Goal: Task Accomplishment & Management: Manage account settings

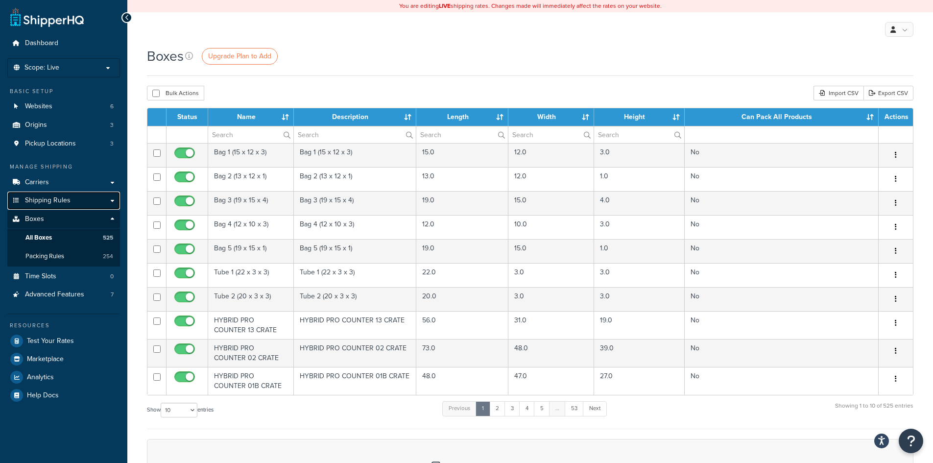
click at [77, 200] on link "Shipping Rules" at bounding box center [63, 200] width 113 height 18
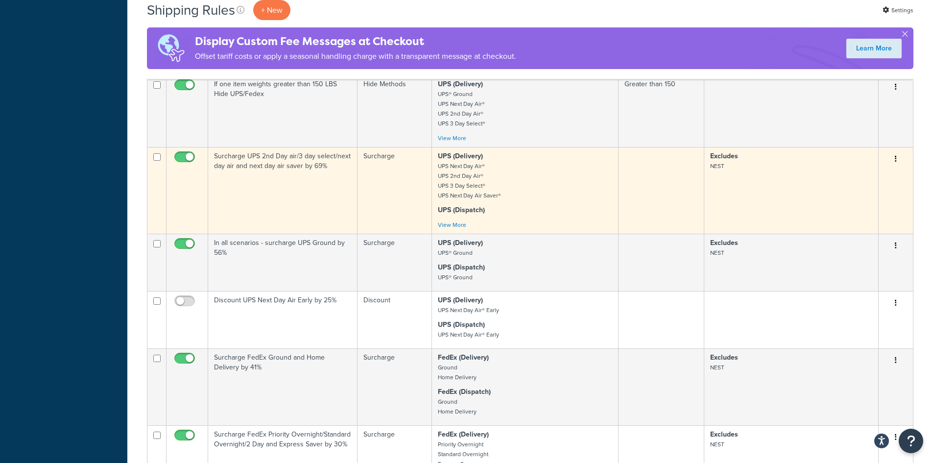
scroll to position [490, 0]
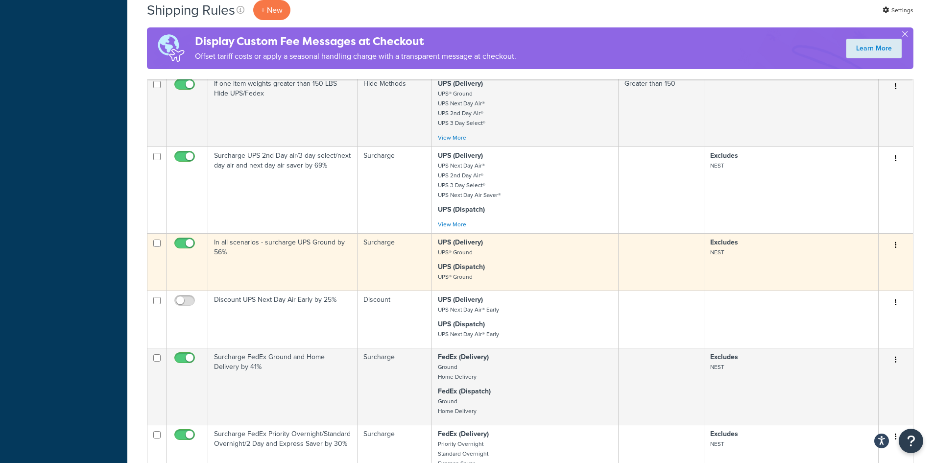
click at [241, 239] on td "In all scenarios - surcharge UPS Ground by 56%" at bounding box center [282, 261] width 149 height 57
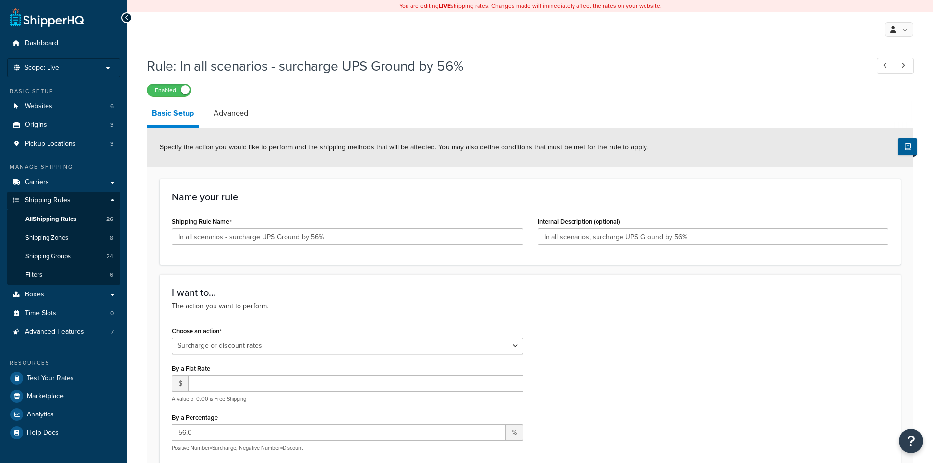
select select "SURCHARGE"
select select "CART"
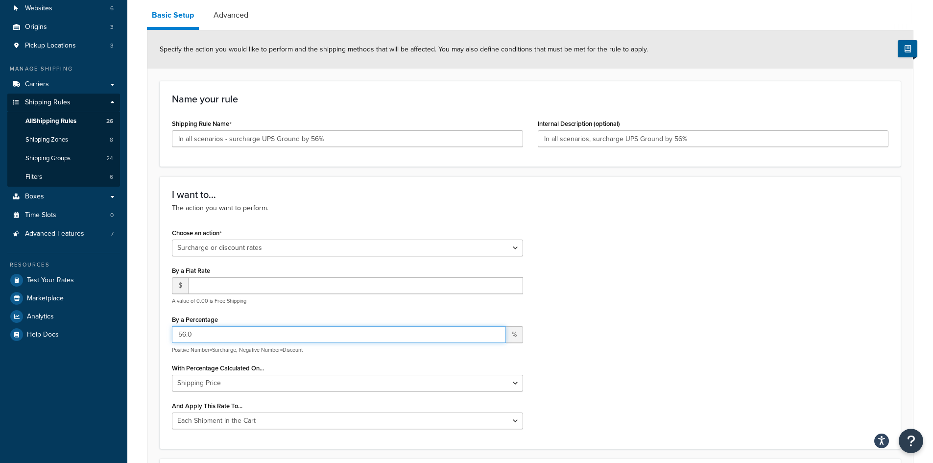
click at [184, 333] on input "56.0" at bounding box center [339, 334] width 334 height 17
type input "58.0"
click at [656, 302] on div "Choose an action Choose an action Override Rates Surcharge or discount rates Hi…" at bounding box center [529, 331] width 731 height 210
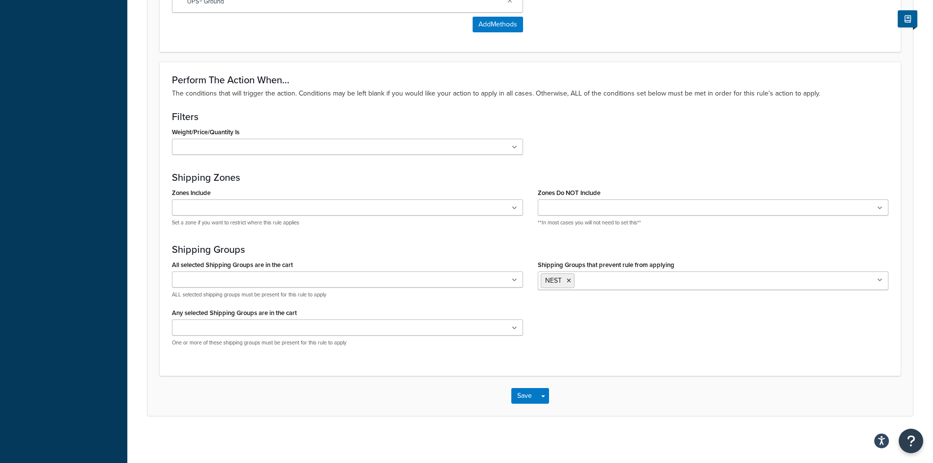
scroll to position [720, 0]
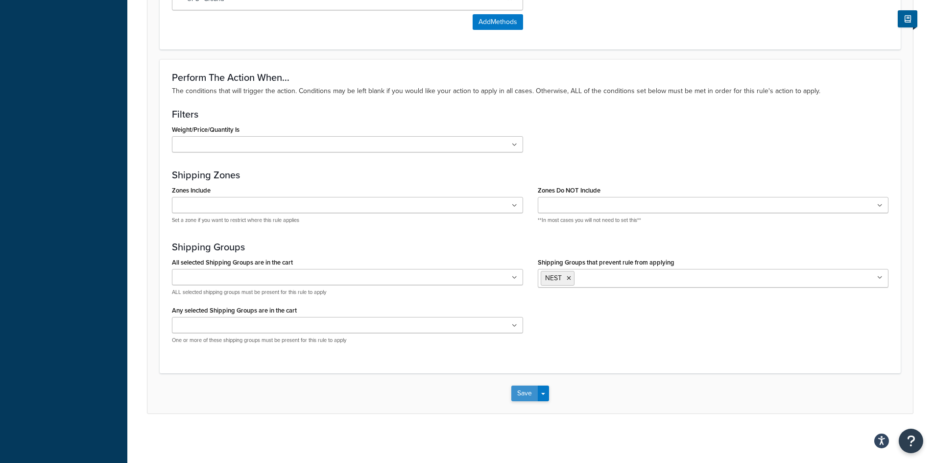
click at [520, 396] on button "Save" at bounding box center [524, 393] width 26 height 16
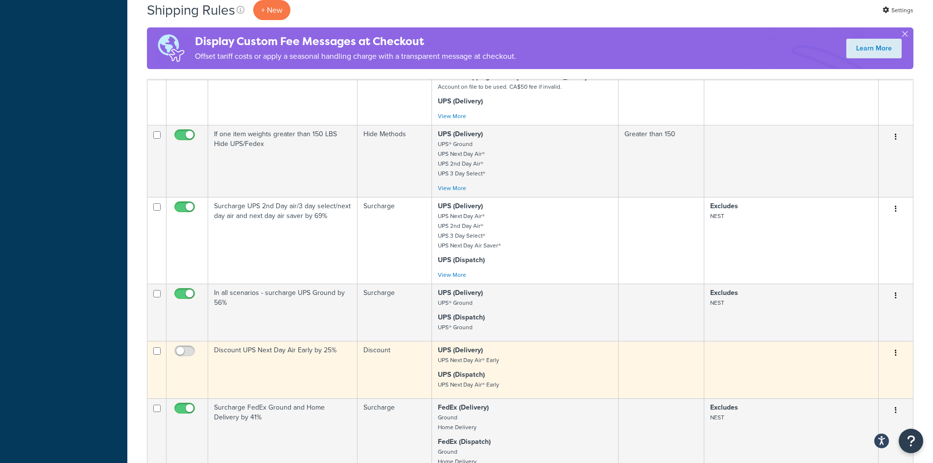
scroll to position [490, 0]
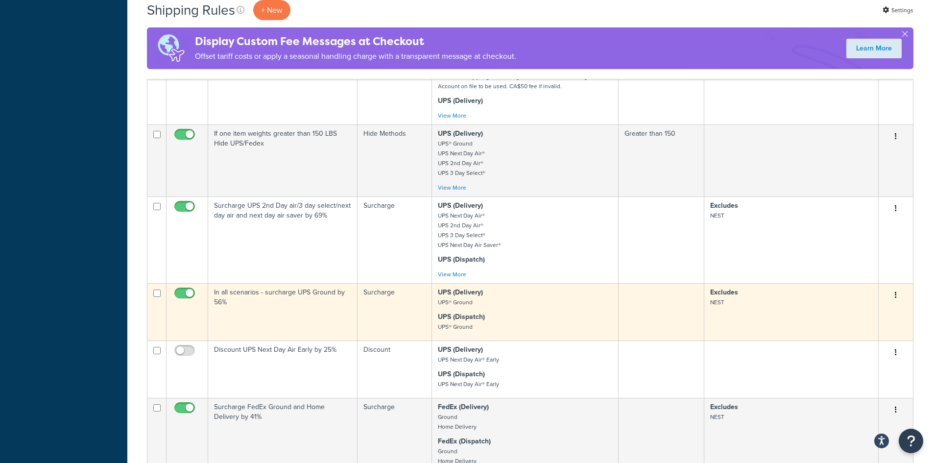
drag, startPoint x: 260, startPoint y: 294, endPoint x: 223, endPoint y: 293, distance: 37.2
click at [223, 293] on td "In all scenarios - surcharge UPS Ground by 56%" at bounding box center [282, 311] width 149 height 57
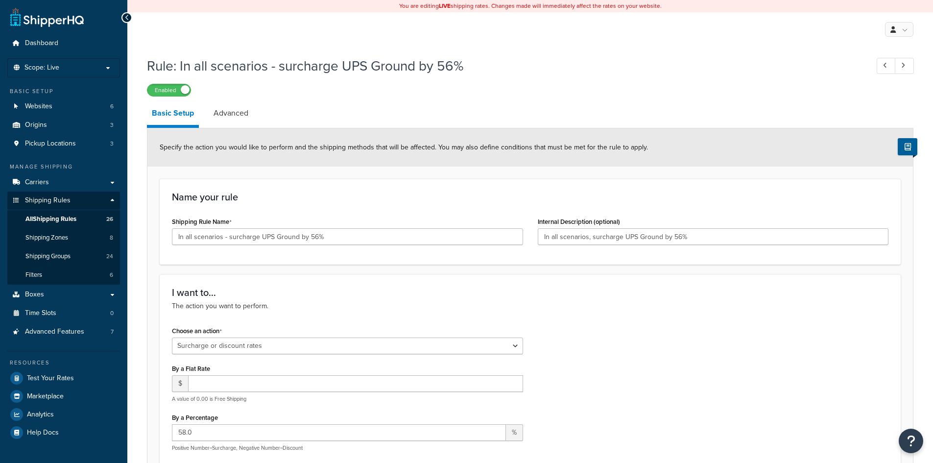
select select "SURCHARGE"
select select "CART"
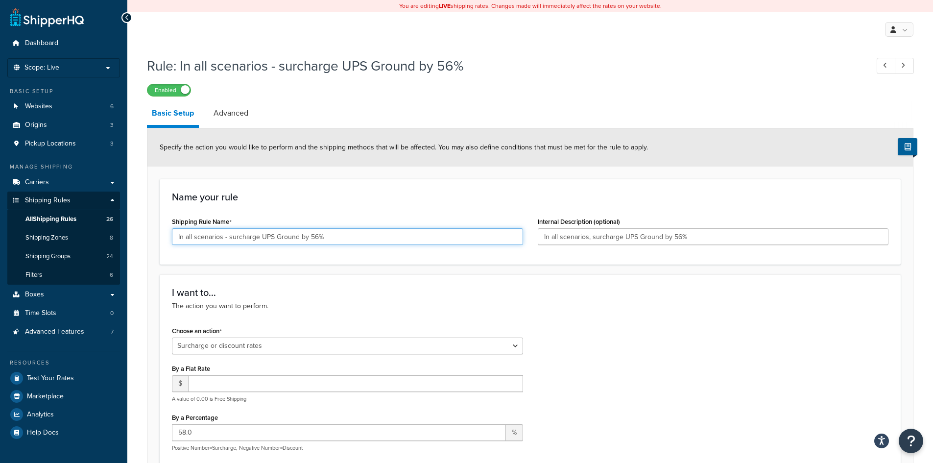
click at [313, 239] on input "In all scenarios - surcharge UPS Ground by 56%" at bounding box center [347, 236] width 351 height 17
type input "In all scenarios - surcharge UPS Ground by 58%"
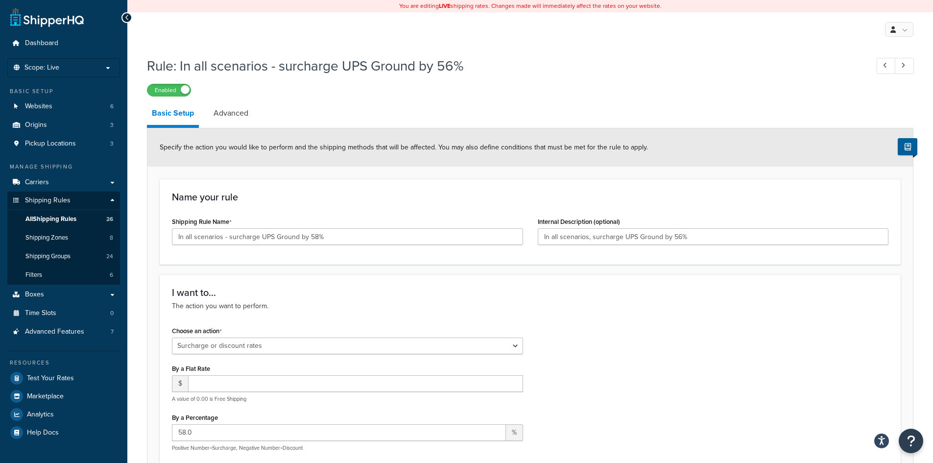
click at [611, 280] on div "I want to... The action you want to perform. Choose an action Choose an action …" at bounding box center [530, 410] width 741 height 272
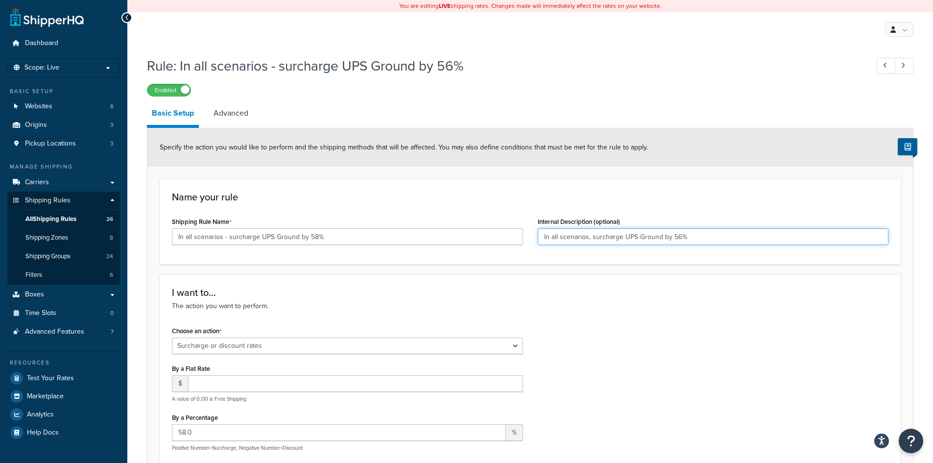
drag, startPoint x: 681, startPoint y: 235, endPoint x: 676, endPoint y: 234, distance: 5.6
click at [676, 234] on input "In all scenarios, surcharge UPS Ground by 56%" at bounding box center [712, 236] width 351 height 17
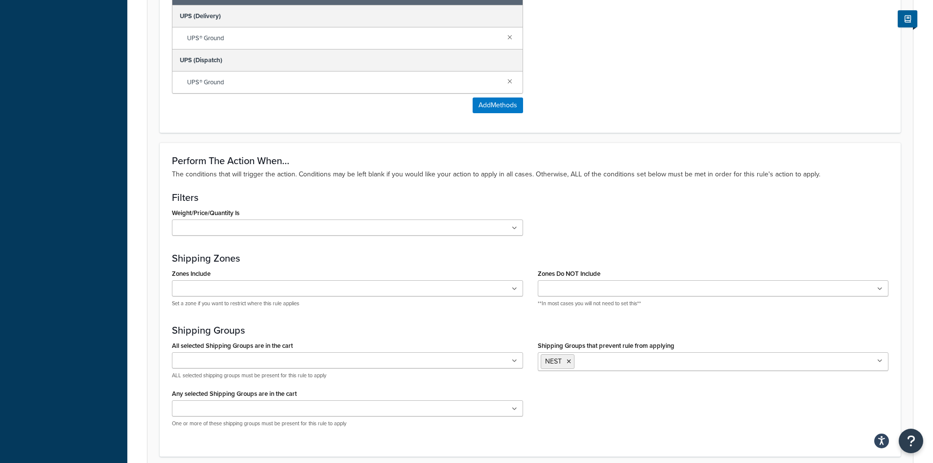
scroll to position [720, 0]
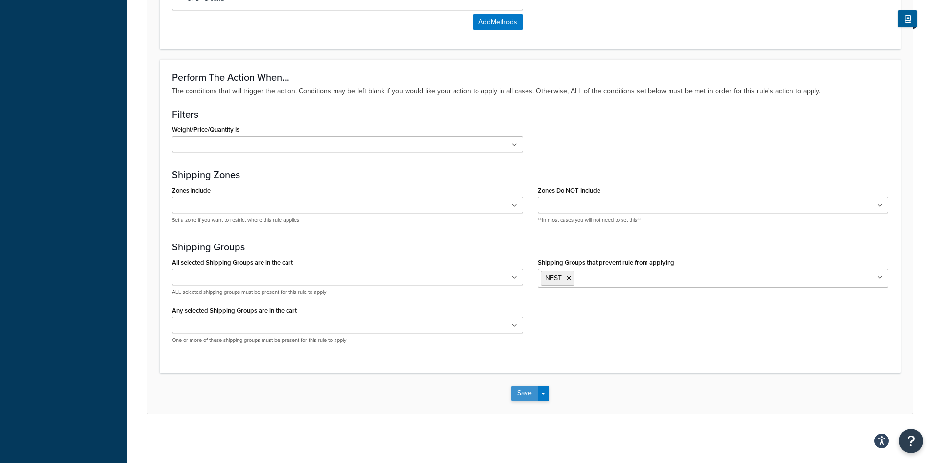
type input "In all scenarios, surcharge UPS Ground by 58%"
click at [531, 392] on button "Save" at bounding box center [524, 393] width 26 height 16
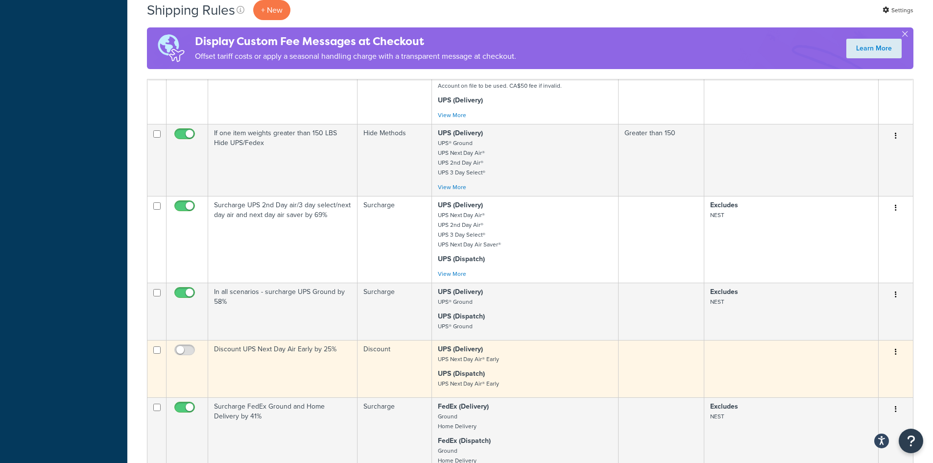
scroll to position [490, 0]
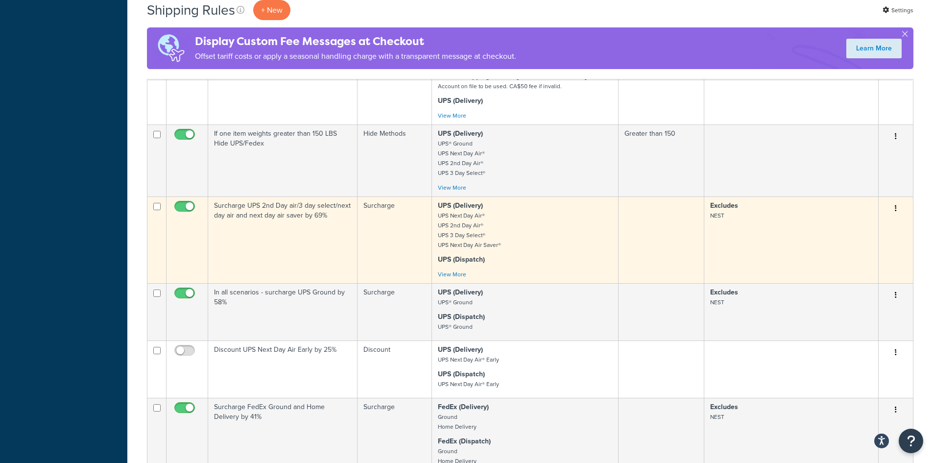
click at [287, 216] on td "Surcharge UPS 2nd Day air/3 day select/next day air and next day air saver by 6…" at bounding box center [282, 239] width 149 height 87
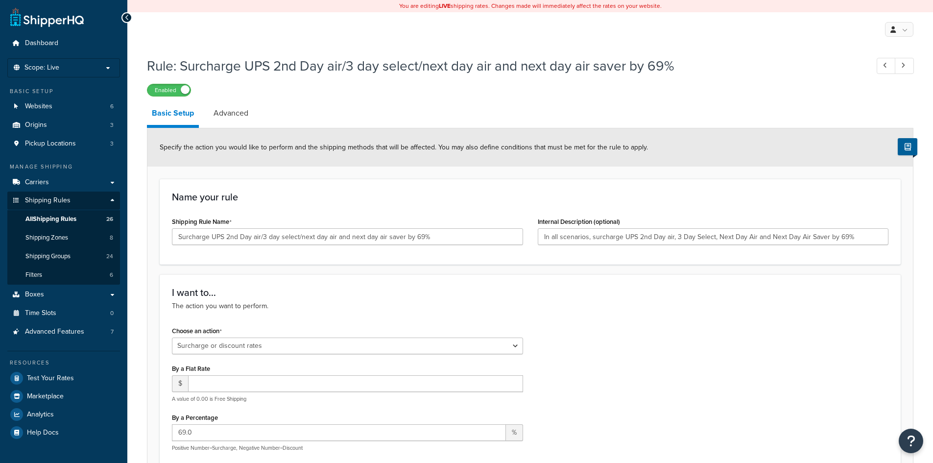
select select "SURCHARGE"
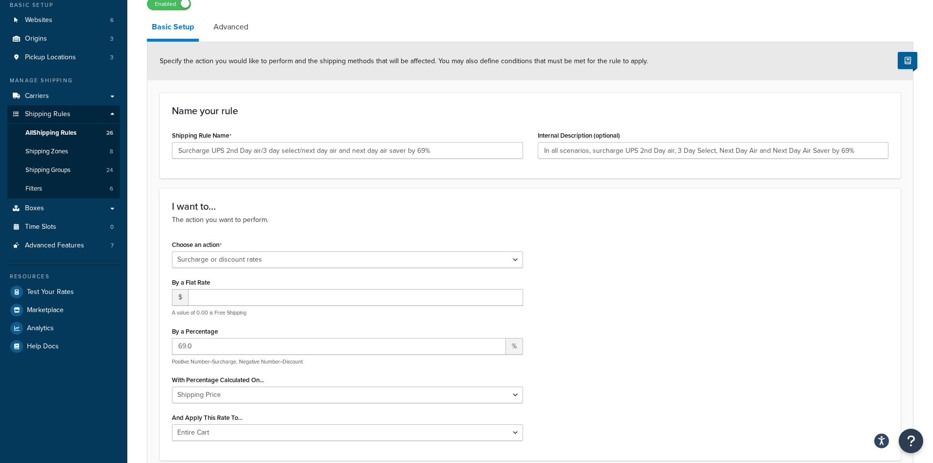
scroll to position [98, 0]
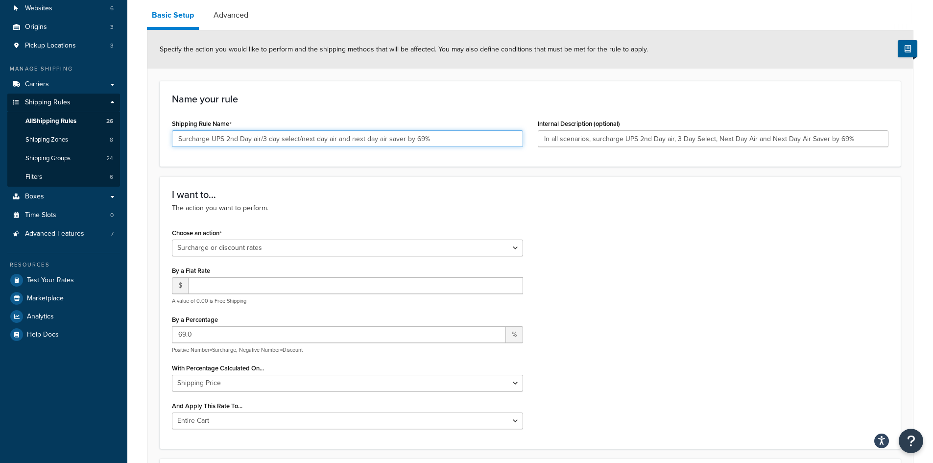
click at [417, 143] on input "Surcharge UPS 2nd Day air/3 day select/next day air and next day air saver by 6…" at bounding box center [347, 138] width 351 height 17
drag, startPoint x: 420, startPoint y: 139, endPoint x: 415, endPoint y: 138, distance: 6.0
click at [415, 138] on input "Surcharge UPS 2nd Day air/3 day select/next day air and next day air saver by 6…" at bounding box center [347, 138] width 351 height 17
type input "Surcharge UPS 2nd Day air/3 day select/next day air and next day air saver by 5…"
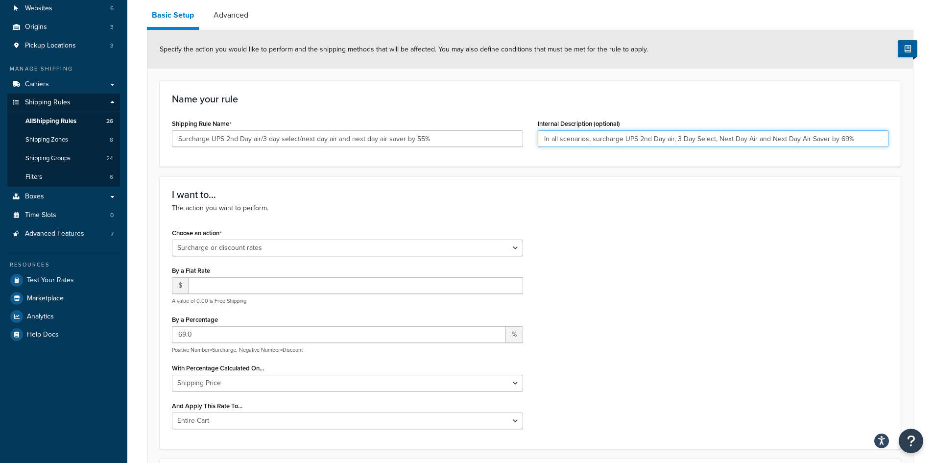
drag, startPoint x: 844, startPoint y: 137, endPoint x: 836, endPoint y: 137, distance: 7.8
click at [836, 137] on input "In all scenarios, surcharge UPS 2nd Day air, 3 Day Select, Next Day Air and Nex…" at bounding box center [712, 138] width 351 height 17
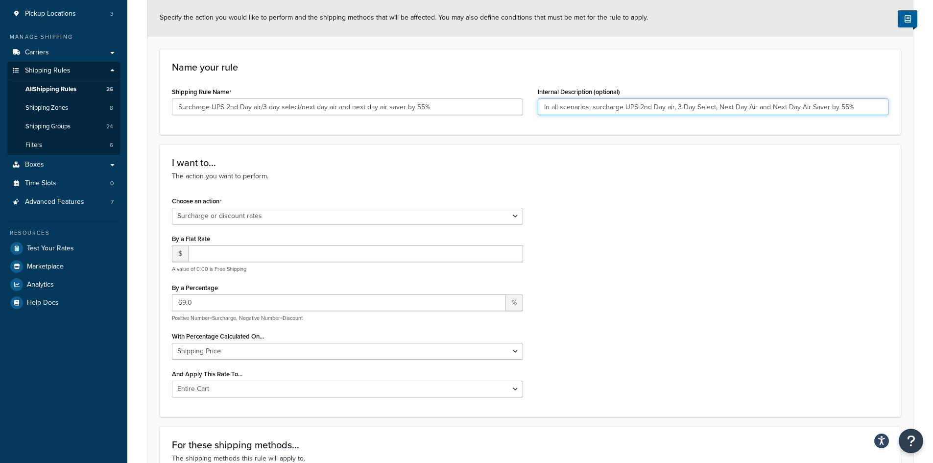
scroll to position [147, 0]
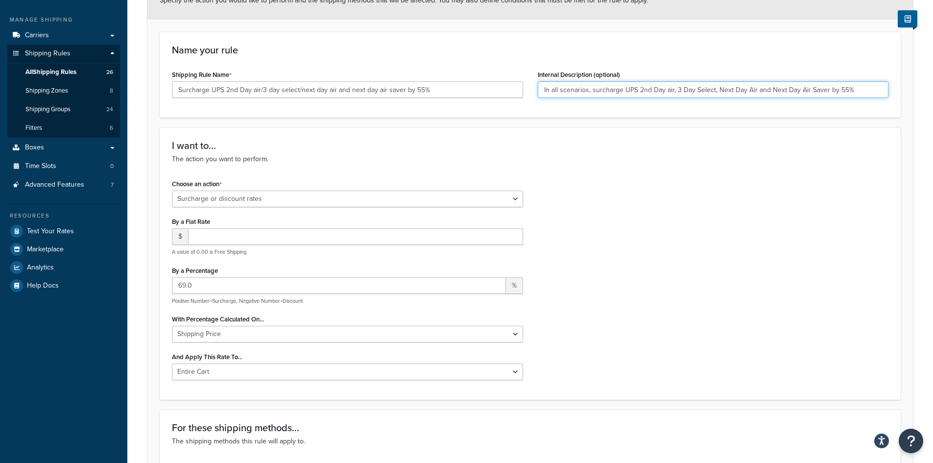
type input "In all scenarios, surcharge UPS 2nd Day air, 3 Day Select, Next Day Air and Nex…"
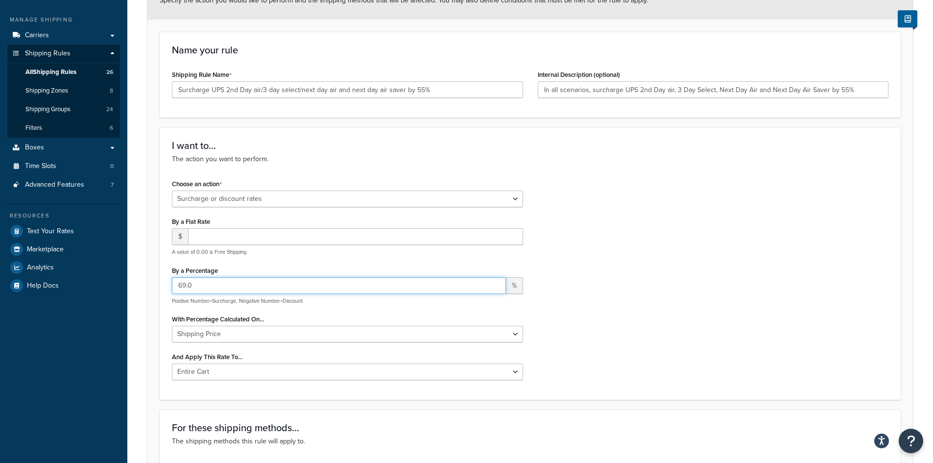
drag, startPoint x: 185, startPoint y: 281, endPoint x: 168, endPoint y: 283, distance: 16.8
click at [168, 283] on div "Choose an action Choose an action Override Rates Surcharge or discount rates Hi…" at bounding box center [347, 282] width 366 height 210
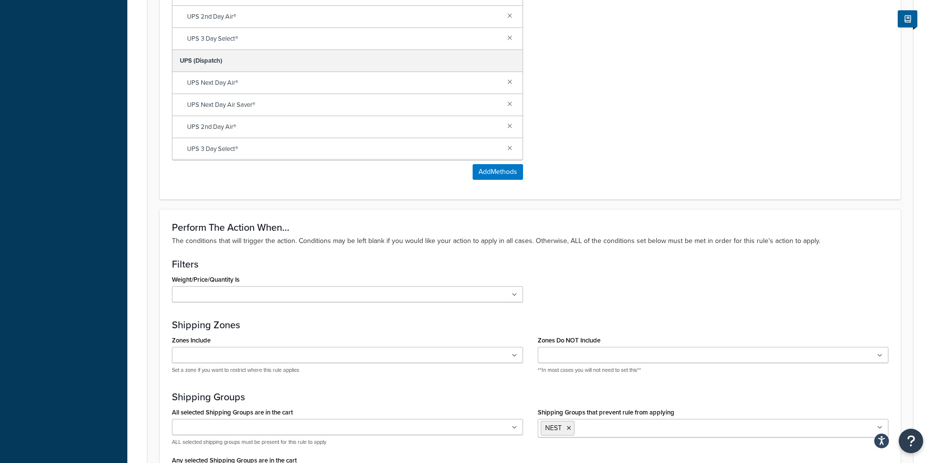
scroll to position [828, 0]
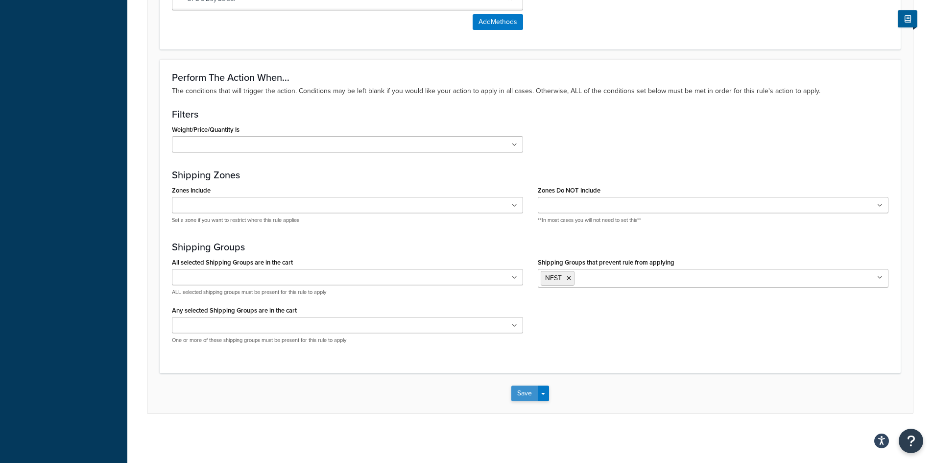
type input "55.0"
click at [523, 394] on button "Save" at bounding box center [524, 393] width 26 height 16
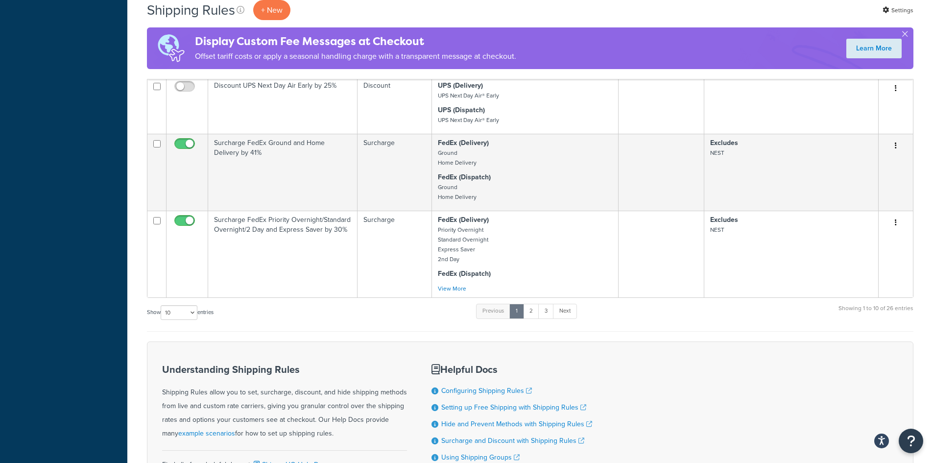
scroll to position [783, 0]
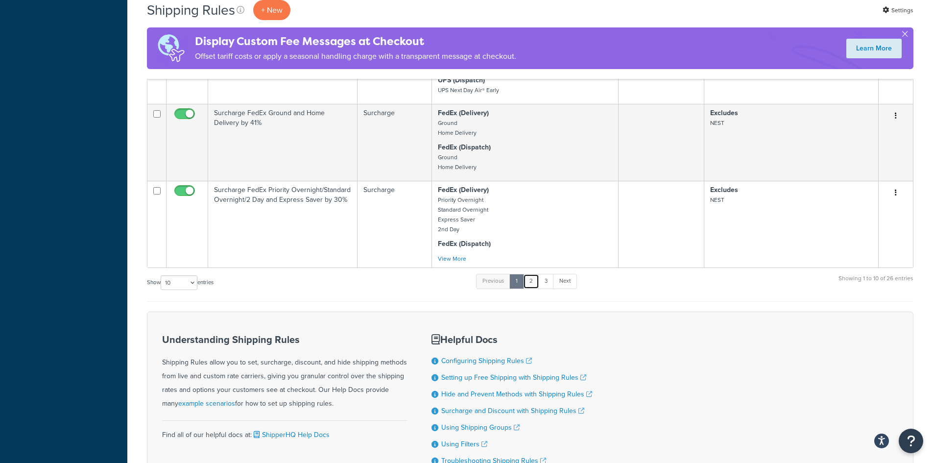
click at [532, 280] on link "2" at bounding box center [531, 281] width 16 height 15
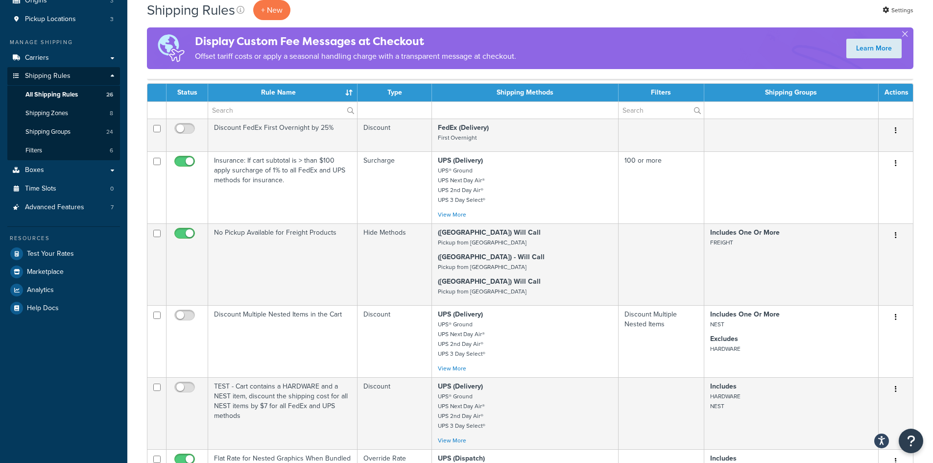
scroll to position [113, 0]
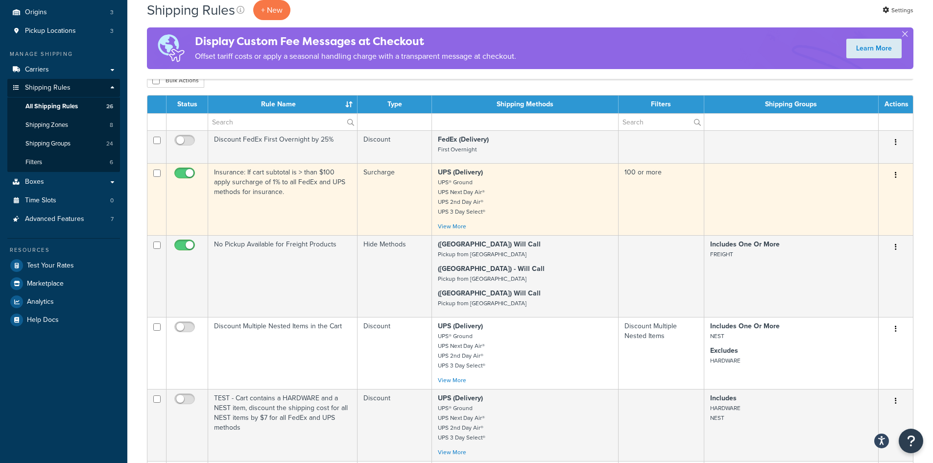
click at [187, 171] on input "checkbox" at bounding box center [185, 175] width 27 height 12
checkbox input "false"
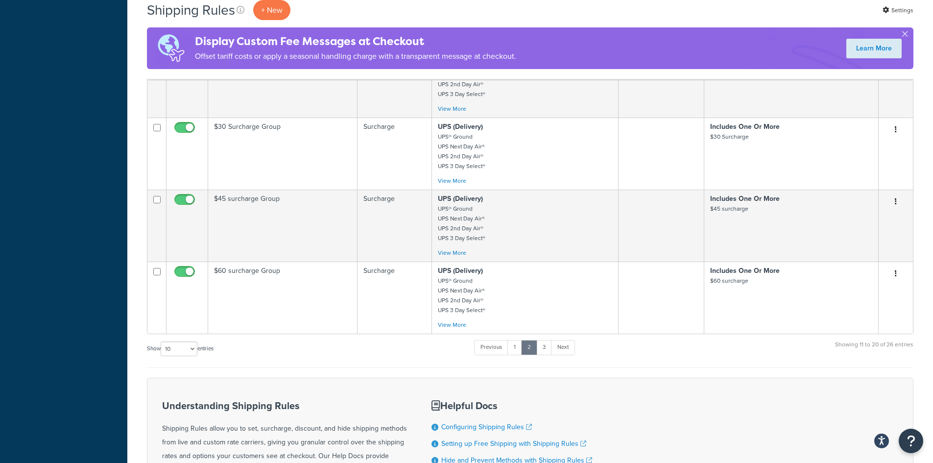
scroll to position [602, 0]
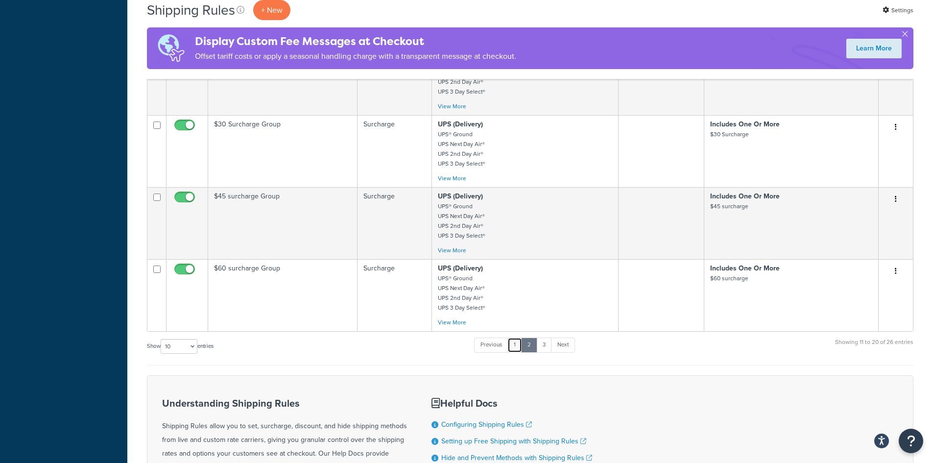
click at [513, 345] on link "1" at bounding box center [514, 344] width 15 height 15
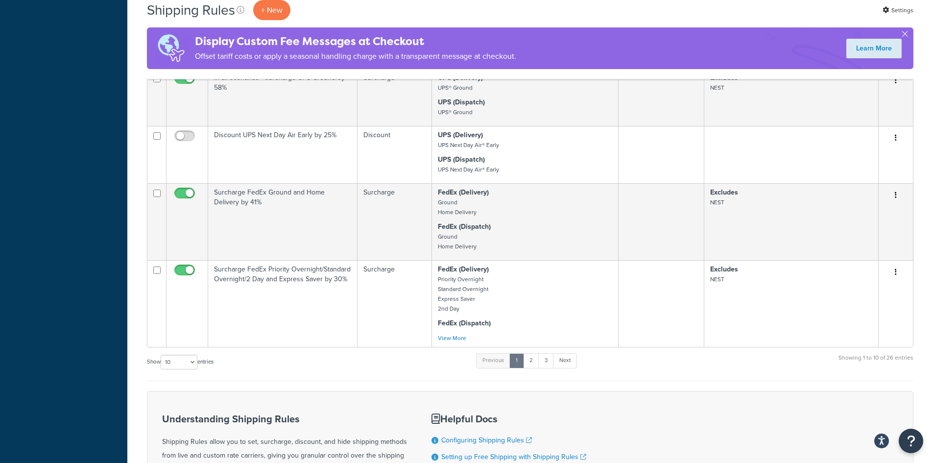
scroll to position [707, 0]
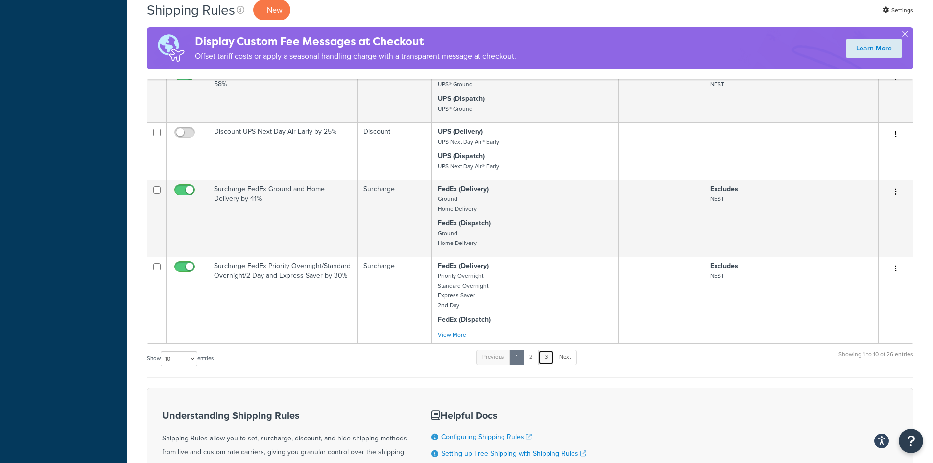
click at [549, 357] on link "3" at bounding box center [546, 357] width 16 height 15
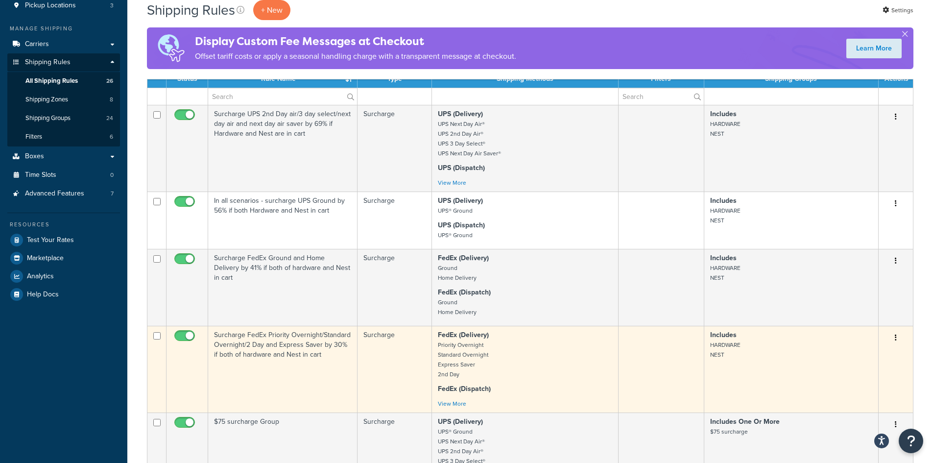
scroll to position [89, 0]
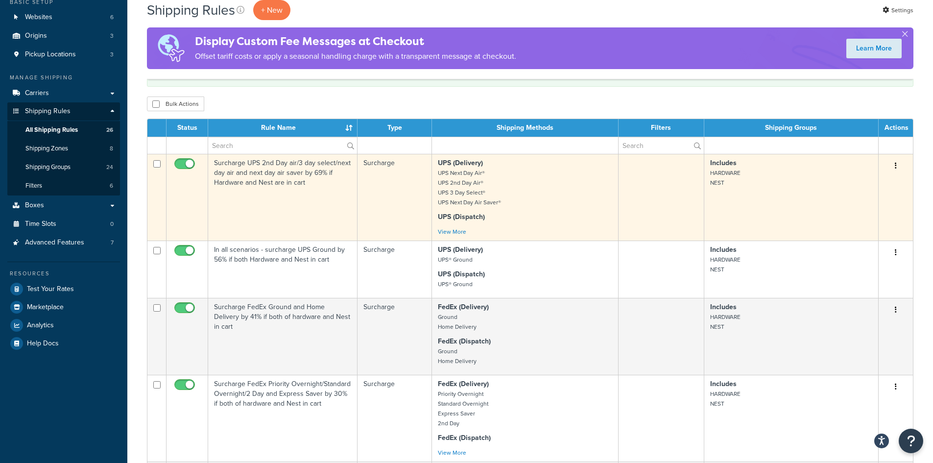
click at [269, 176] on td "Surcharge UPS 2nd Day air/3 day select/next day air and next day air saver by 6…" at bounding box center [282, 197] width 149 height 87
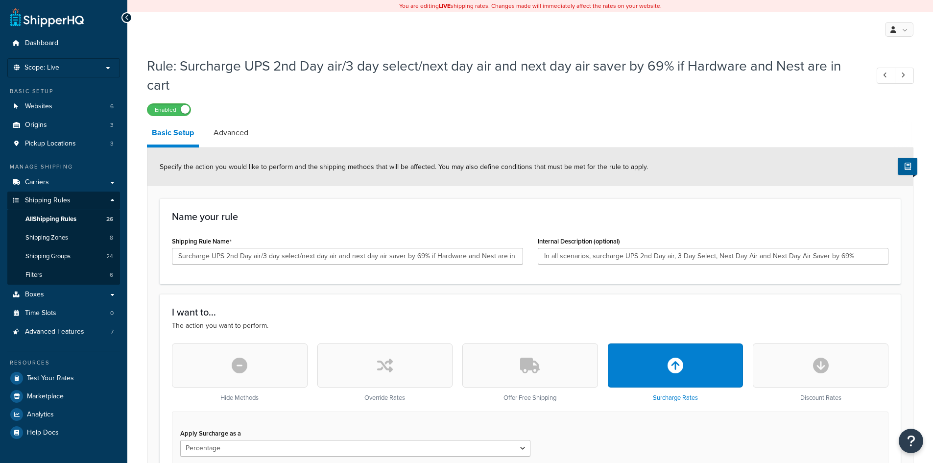
select select "PERCENTAGE"
drag, startPoint x: 422, startPoint y: 257, endPoint x: 413, endPoint y: 257, distance: 9.3
click at [413, 257] on input "Surcharge UPS 2nd Day air/3 day select/next day air and next day air saver by 6…" at bounding box center [347, 256] width 351 height 17
type input "Surcharge UPS 2nd Day air/3 day select/next day air and next day air saver by 5…"
drag, startPoint x: 844, startPoint y: 255, endPoint x: 835, endPoint y: 255, distance: 9.3
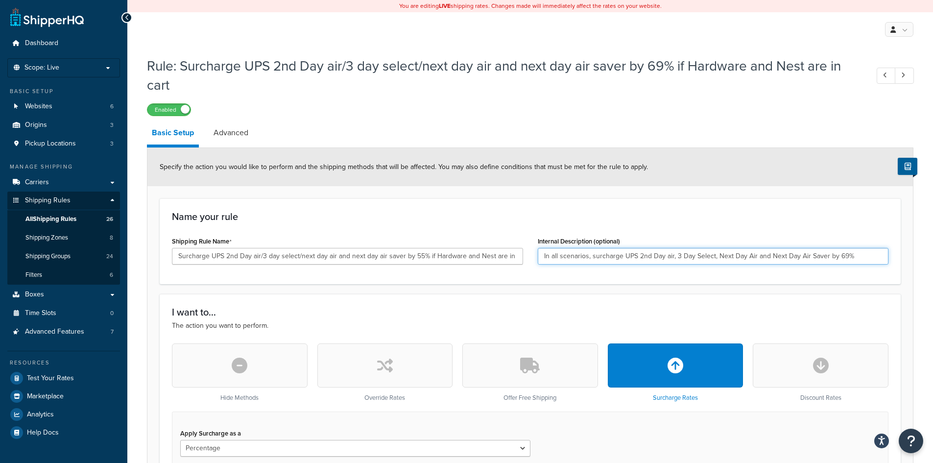
click at [835, 255] on input "In all scenarios, surcharge UPS 2nd Day air, 3 Day Select, Next Day Air and Nex…" at bounding box center [712, 256] width 351 height 17
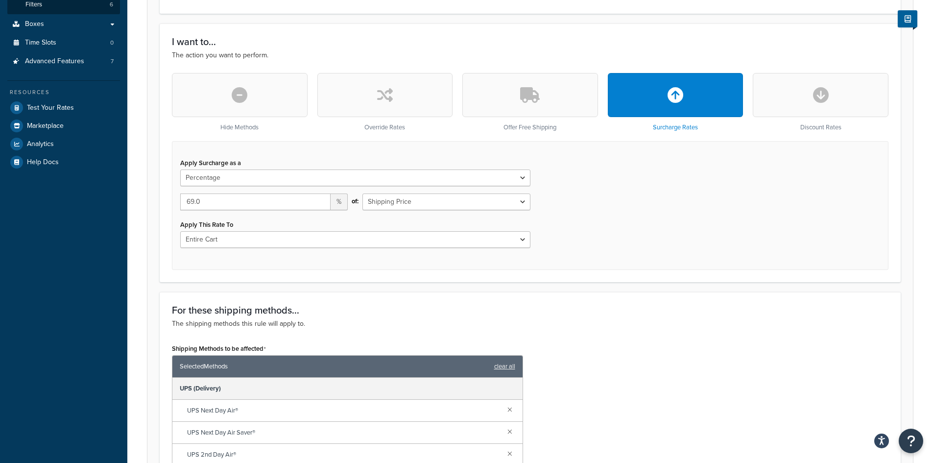
scroll to position [343, 0]
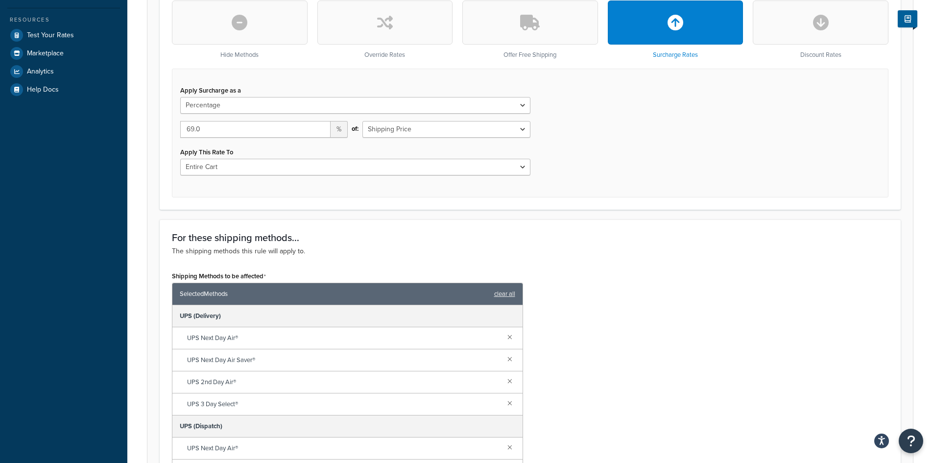
type input "In all scenarios, surcharge UPS 2nd Day air, 3 Day Select, Next Day Air and Nex…"
drag, startPoint x: 214, startPoint y: 131, endPoint x: 182, endPoint y: 130, distance: 32.3
click at [182, 130] on input "69.0" at bounding box center [255, 129] width 150 height 17
type input "55.0"
click at [591, 141] on div "Apply Surcharge as a Flat Rate Percentage Flat Rate & Percentage 55.0 % of: Shi…" at bounding box center [530, 133] width 716 height 129
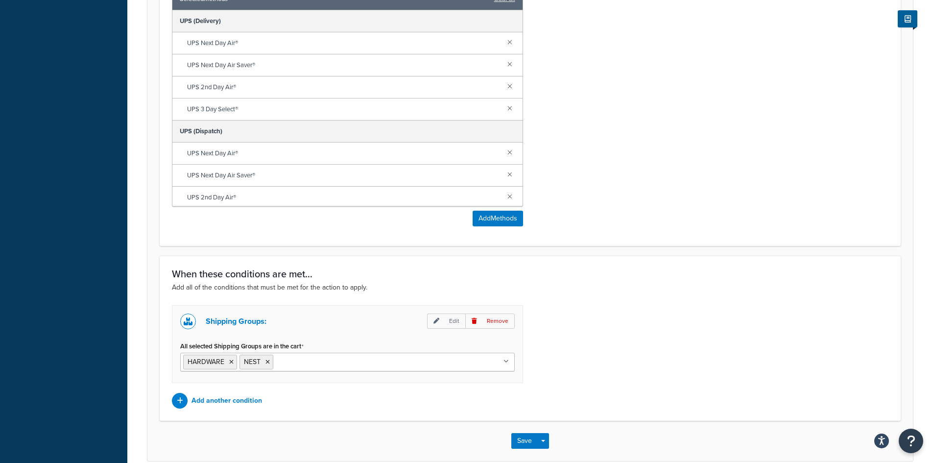
scroll to position [685, 0]
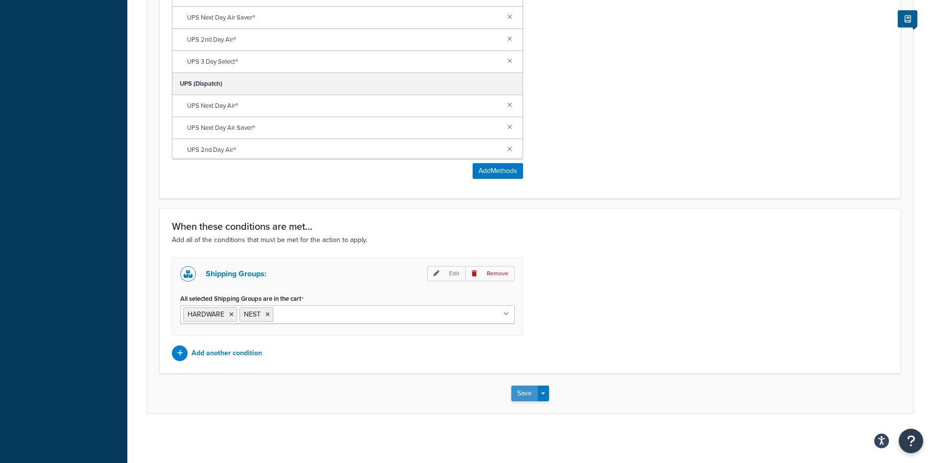
click at [522, 393] on button "Save" at bounding box center [524, 393] width 26 height 16
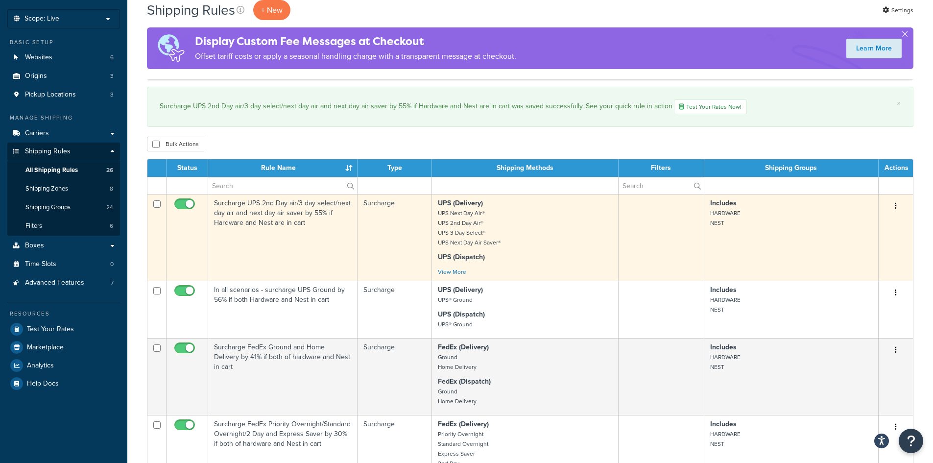
scroll to position [98, 0]
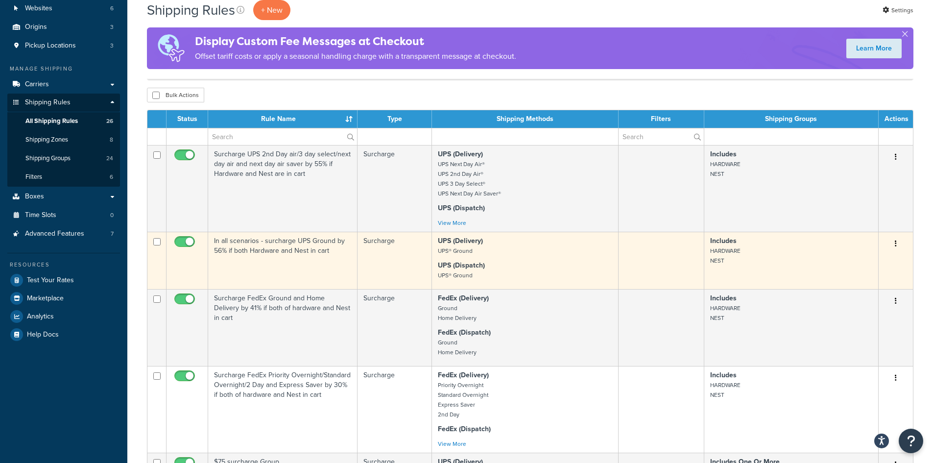
click at [255, 247] on td "In all scenarios - surcharge UPS Ground by 56% if both Hardware and Nest in cart" at bounding box center [282, 260] width 149 height 57
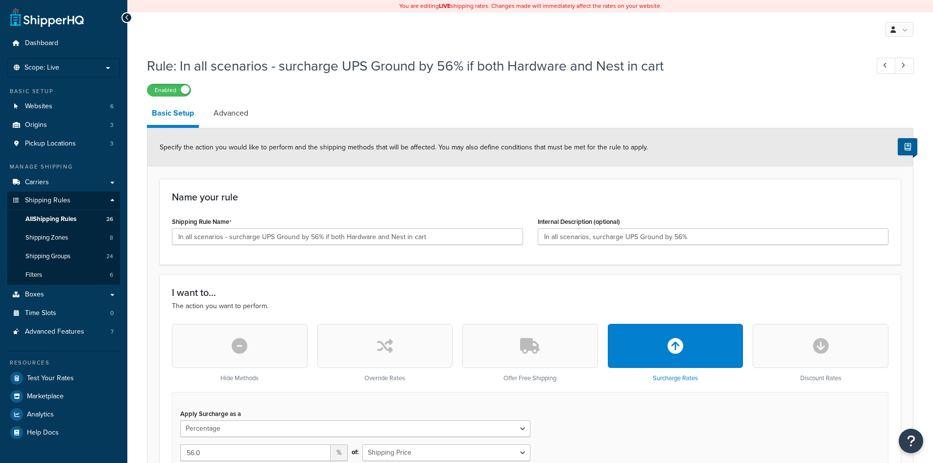
select select "PERCENTAGE"
select select "CART"
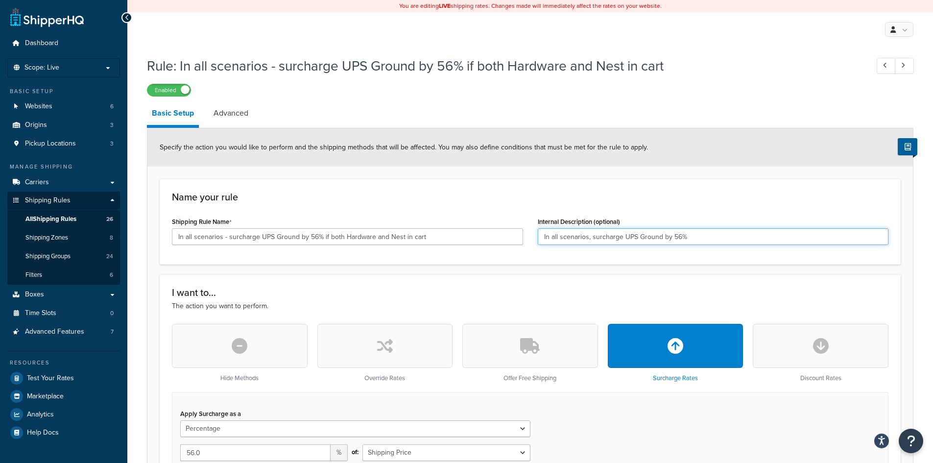
click at [676, 233] on input "In all scenarios, surcharge UPS Ground by 56%" at bounding box center [712, 236] width 351 height 17
type input "In all scenarios, surcharge UPS Ground by 58%"
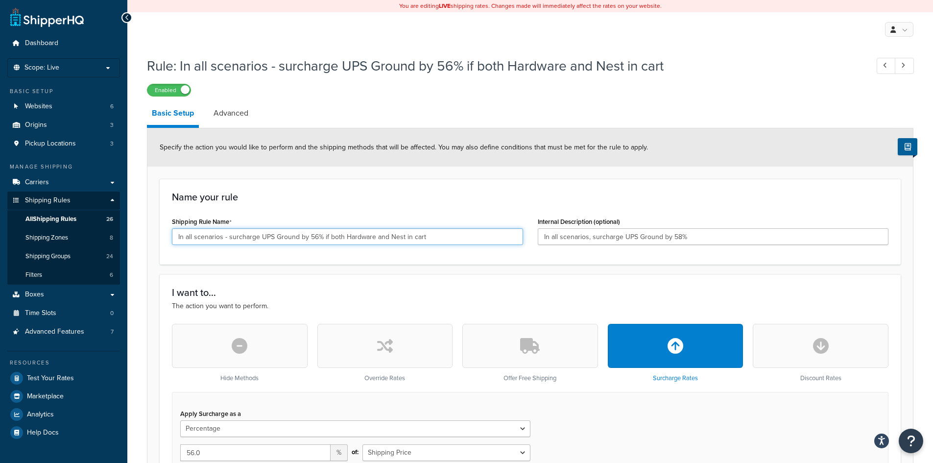
click at [313, 241] on input "In all scenarios - surcharge UPS Ground by 56% if both Hardware and Nest in cart" at bounding box center [347, 236] width 351 height 17
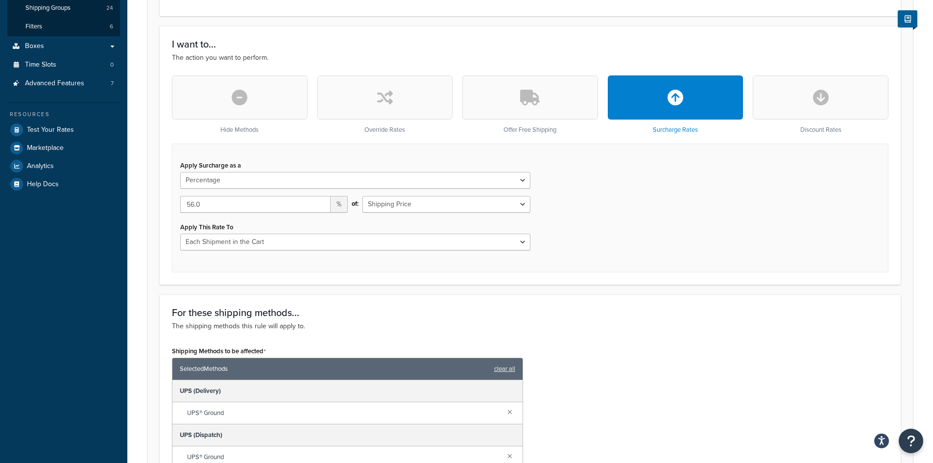
scroll to position [214, 0]
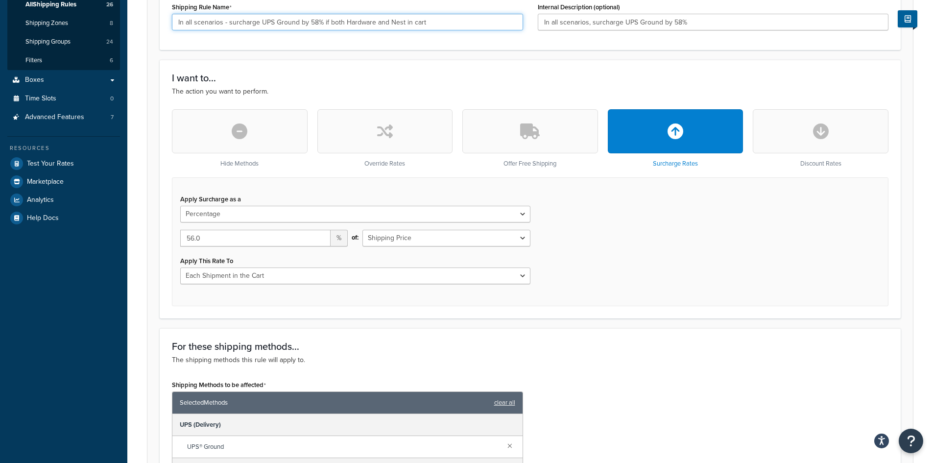
type input "In all scenarios - surcharge UPS Ground by 58% if both Hardware and Nest in cart"
drag, startPoint x: 222, startPoint y: 237, endPoint x: 135, endPoint y: 234, distance: 87.2
click at [135, 234] on div "Rule: In all scenarios - surcharge UPS Ground by 56% if both Hardware and Nest …" at bounding box center [529, 309] width 805 height 944
type input "58.00"
click at [645, 265] on div "Apply Surcharge as a Flat Rate Percentage Flat Rate & Percentage 58.00 % of: Sh…" at bounding box center [530, 241] width 716 height 129
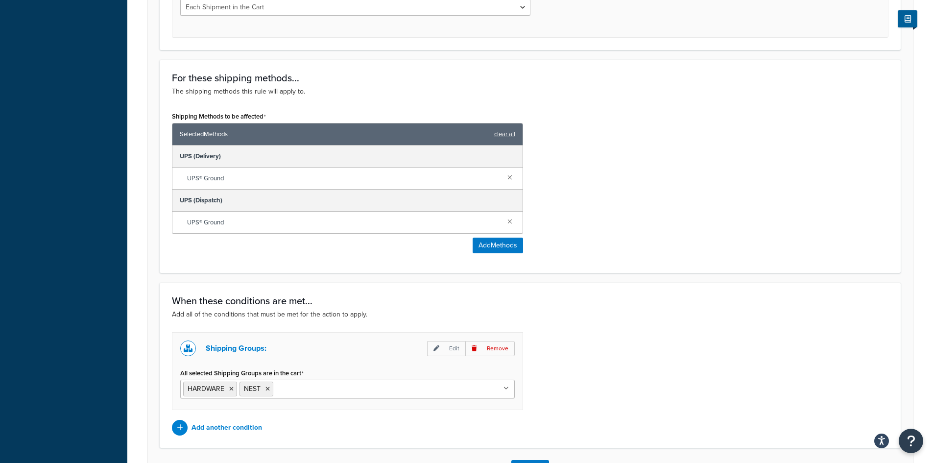
scroll to position [557, 0]
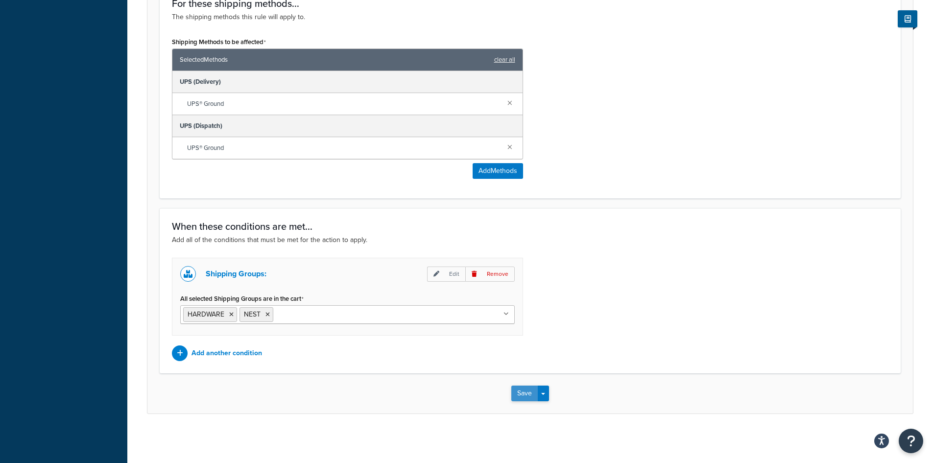
click at [528, 398] on button "Save" at bounding box center [524, 393] width 26 height 16
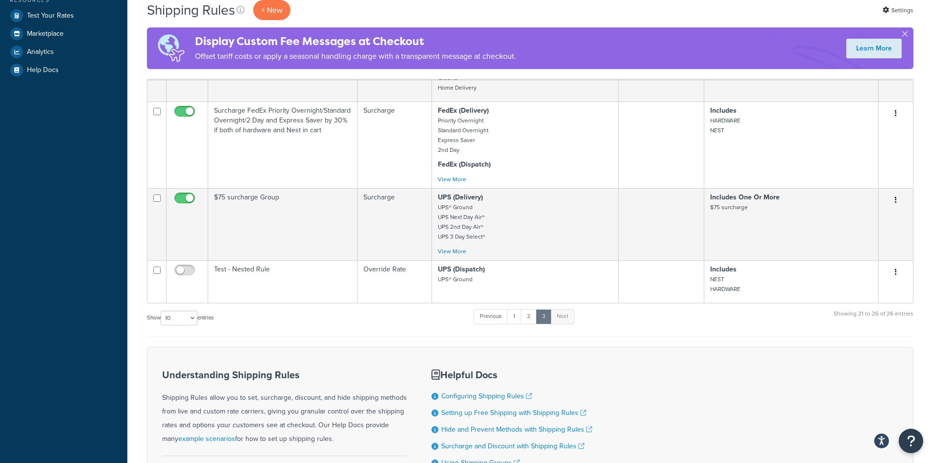
scroll to position [392, 0]
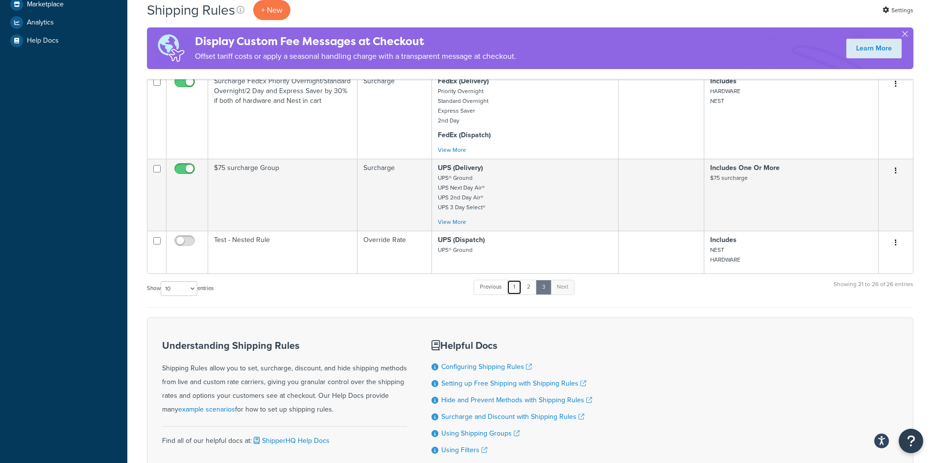
click at [514, 285] on link "1" at bounding box center [514, 287] width 15 height 15
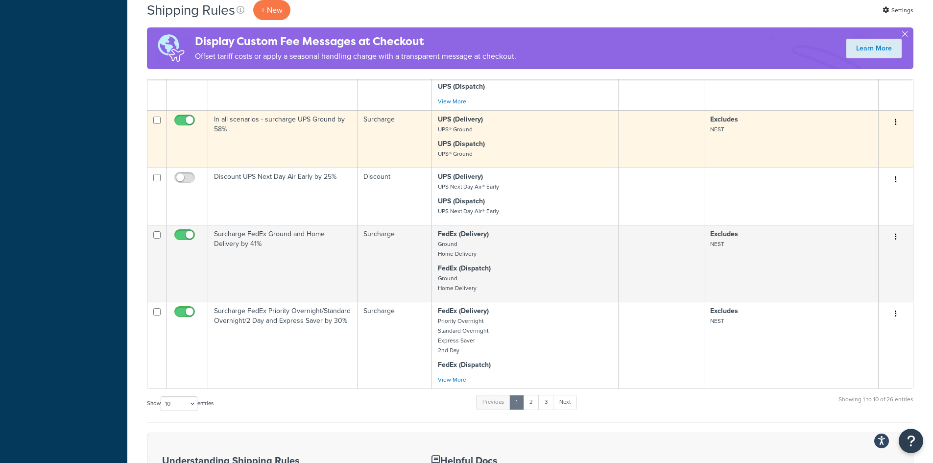
scroll to position [686, 0]
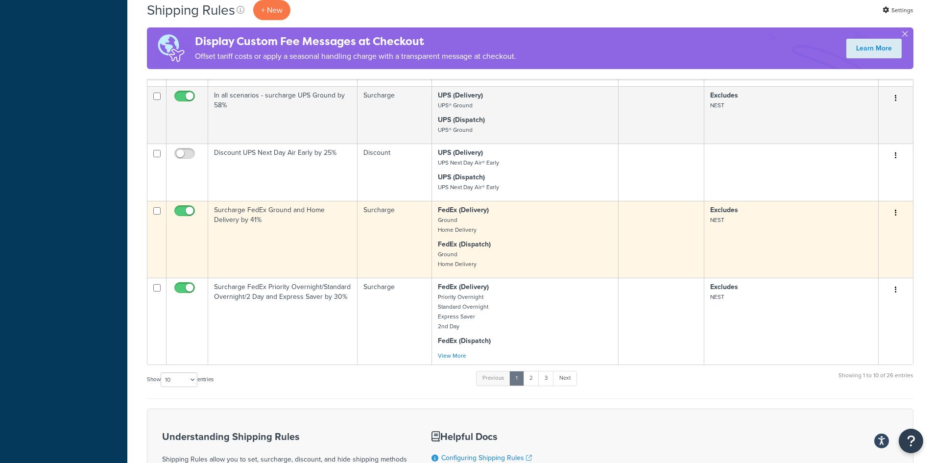
click at [256, 210] on td "Surcharge FedEx Ground and Home Delivery by 41%" at bounding box center [282, 239] width 149 height 77
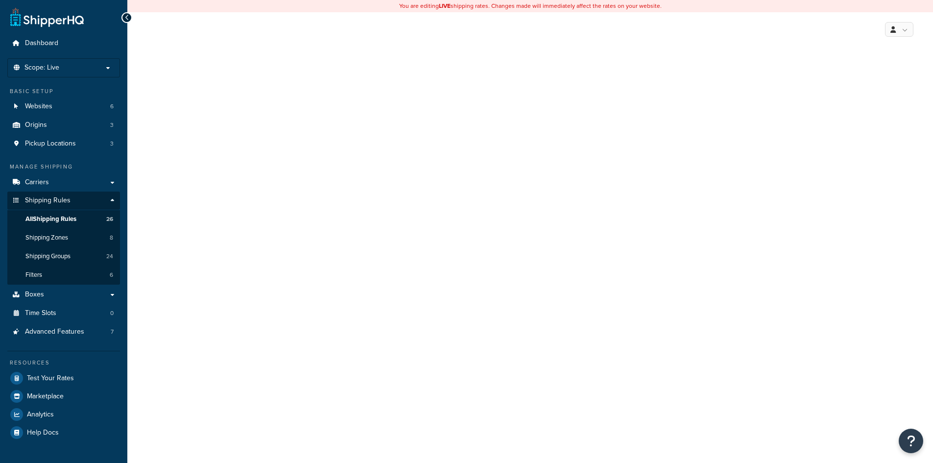
select select "SURCHARGE"
select select "CART"
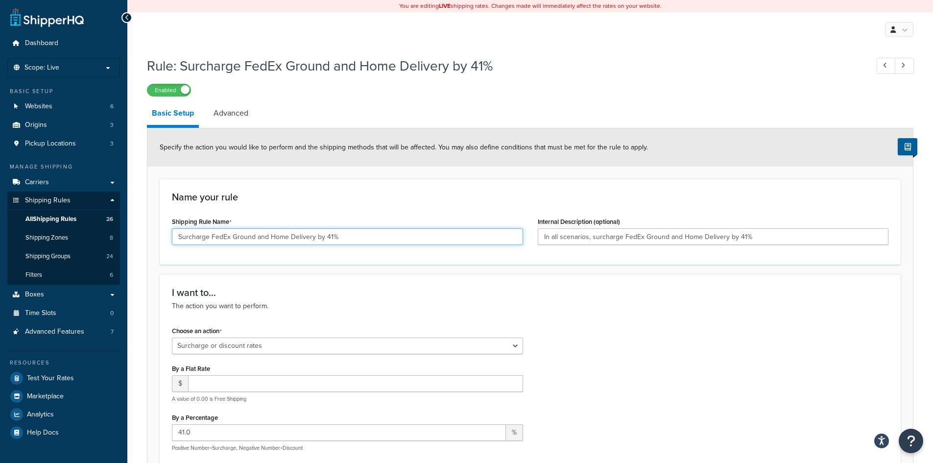
click at [328, 236] on input "Surcharge FedEx Ground and Home Delivery by 41%" at bounding box center [347, 236] width 351 height 17
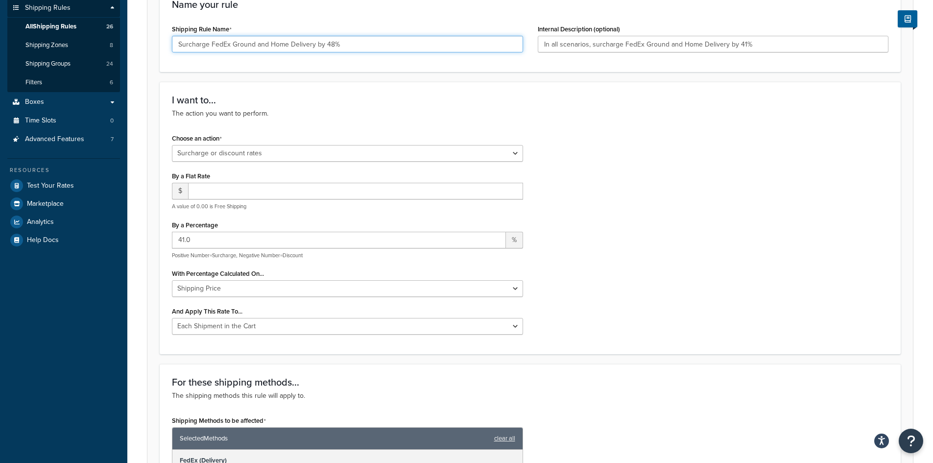
scroll to position [196, 0]
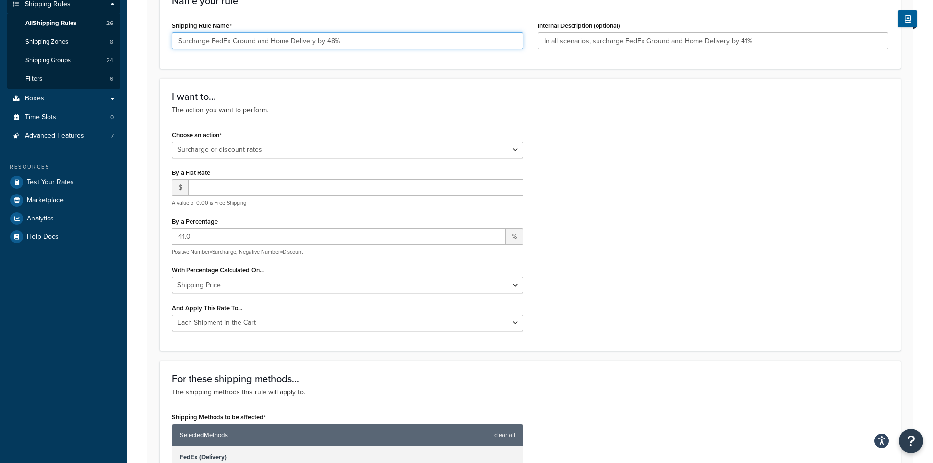
type input "Surcharge FedEx Ground and Home Delivery by 48%"
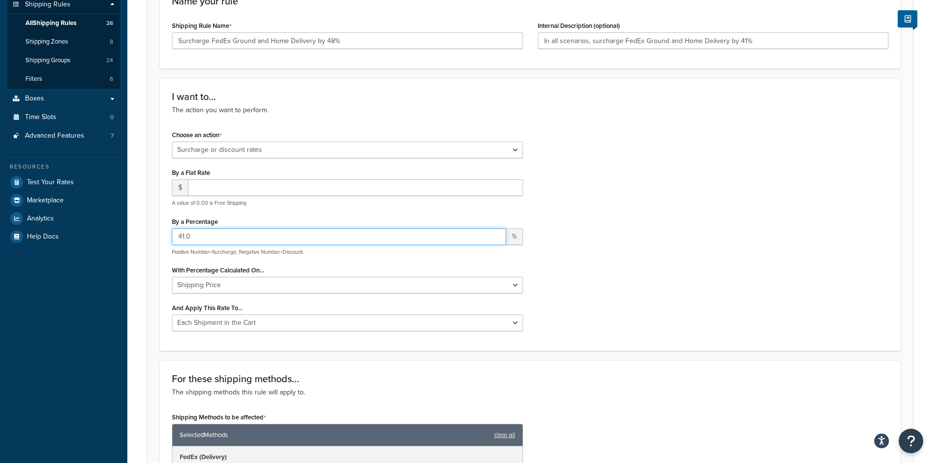
drag, startPoint x: 194, startPoint y: 235, endPoint x: 151, endPoint y: 233, distance: 42.7
click at [151, 233] on form "Specify the action you would like to perform and the shipping methods that will…" at bounding box center [529, 456] width 765 height 1049
type input "48.00"
click at [636, 232] on div "Choose an action Choose an action Override Rates Surcharge or discount rates Hi…" at bounding box center [529, 233] width 731 height 210
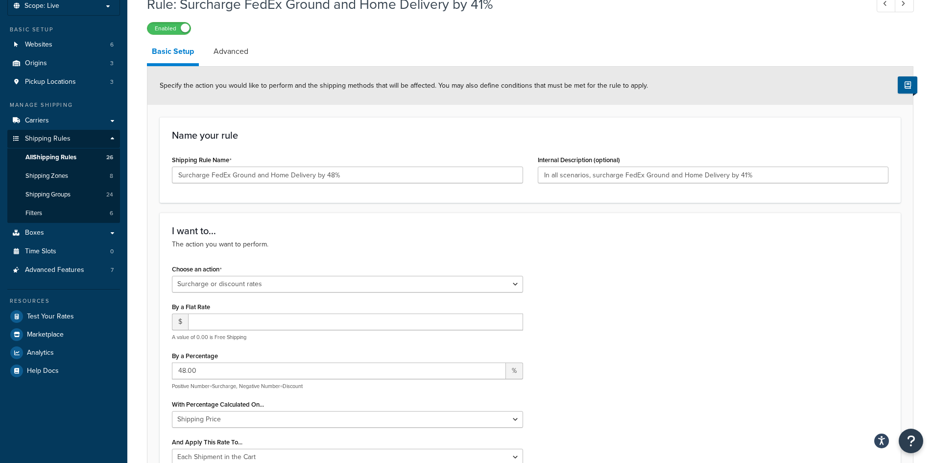
scroll to position [0, 0]
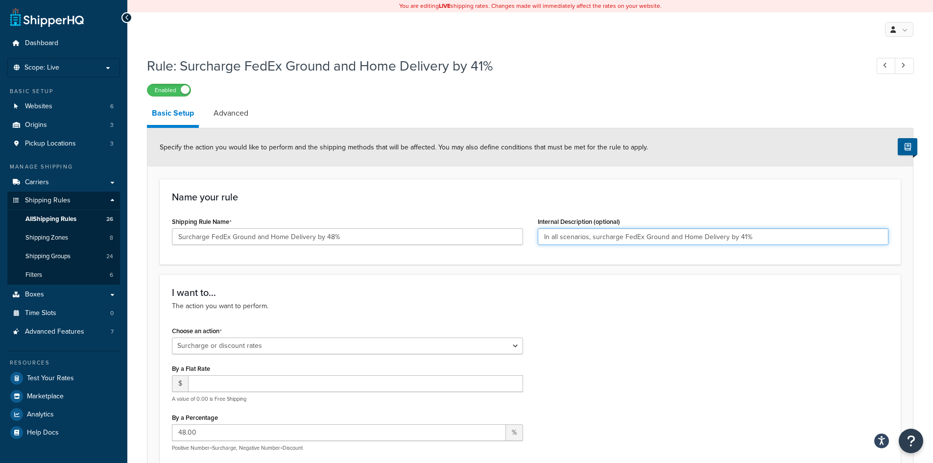
click at [739, 234] on input "In all scenarios, surcharge FedEx Ground and Home Delivery by 41%" at bounding box center [712, 236] width 351 height 17
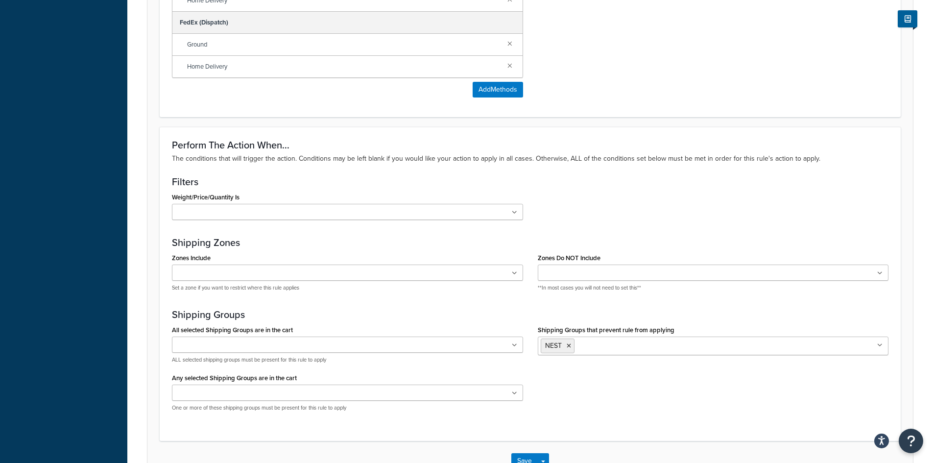
scroll to position [764, 0]
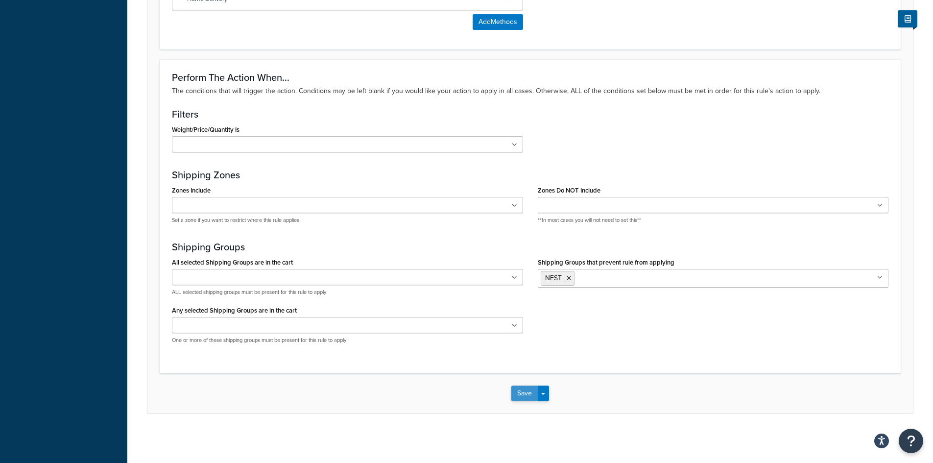
type input "In all scenarios, surcharge FedEx Ground and Home Delivery by 48%"
click at [527, 392] on button "Save" at bounding box center [524, 393] width 26 height 16
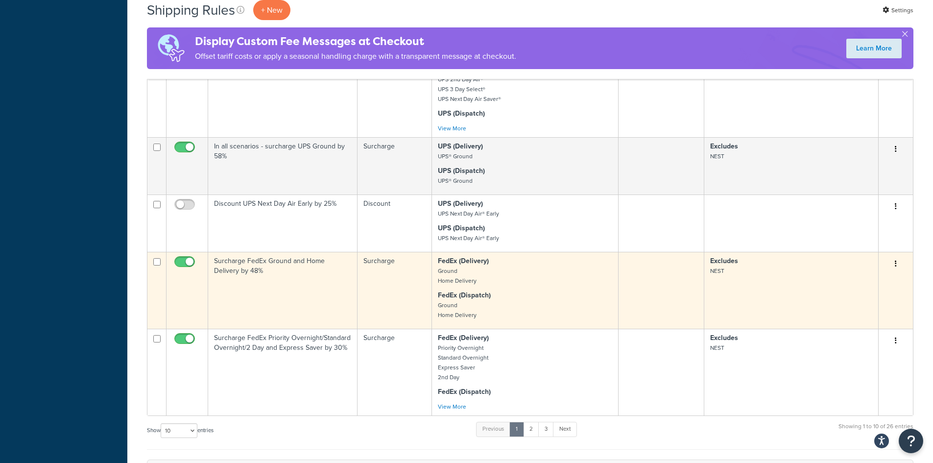
scroll to position [636, 0]
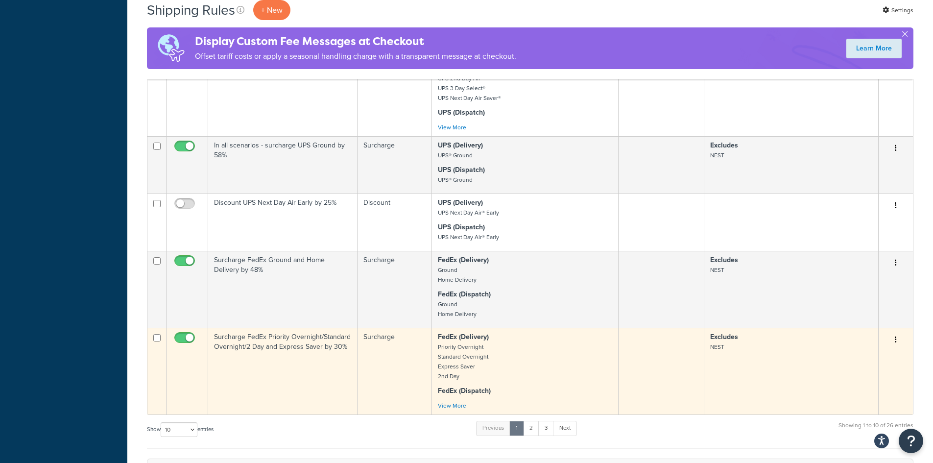
click at [893, 335] on button "button" at bounding box center [895, 340] width 14 height 16
click at [845, 374] on link "Duplicate" at bounding box center [862, 378] width 77 height 20
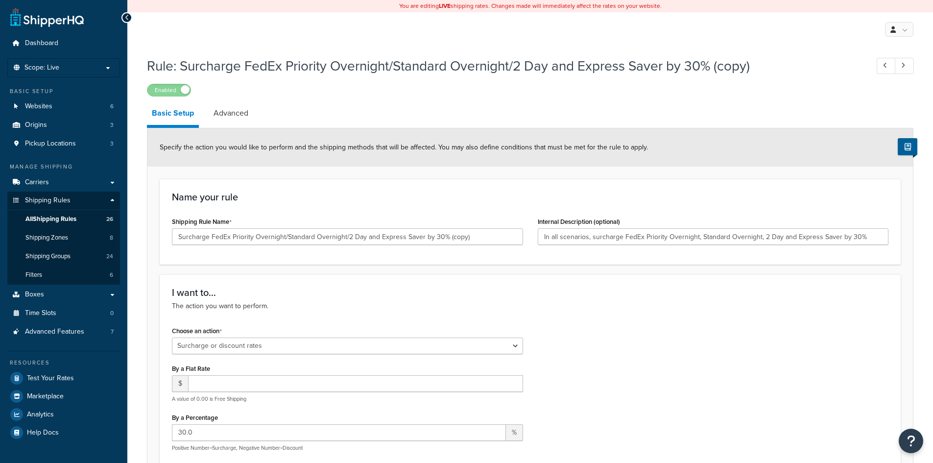
select select "SURCHARGE"
select select "CART"
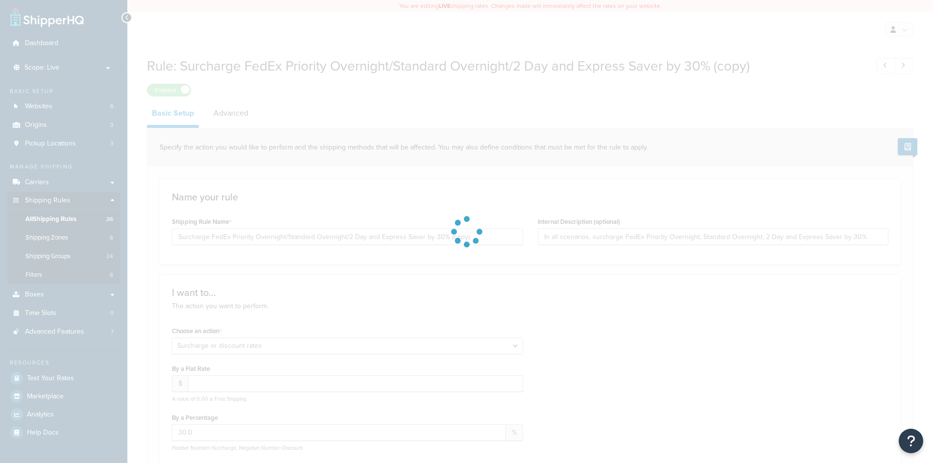
select select "PERCENTAGE"
select select "CART"
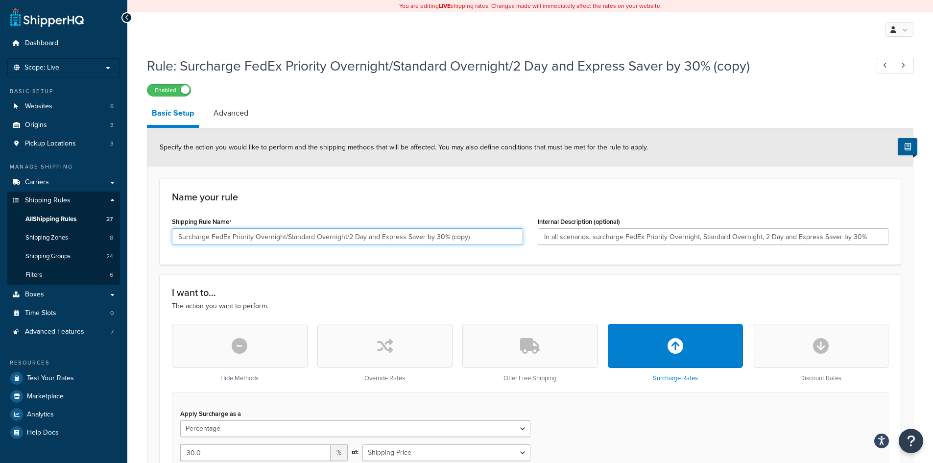
drag, startPoint x: 283, startPoint y: 234, endPoint x: 429, endPoint y: 243, distance: 146.1
click at [429, 243] on input "Surcharge FedEx Priority Overnight/Standard Overnight/2 Day and Express Saver b…" at bounding box center [347, 236] width 351 height 17
click at [284, 236] on input "Surcharge FedEx Priority Overnightby 30% (copy)" at bounding box center [347, 236] width 351 height 17
drag, startPoint x: 303, startPoint y: 234, endPoint x: 297, endPoint y: 234, distance: 5.4
click at [297, 234] on input "Surcharge FedEx Priority Overnight by 30% (copy)" at bounding box center [347, 236] width 351 height 17
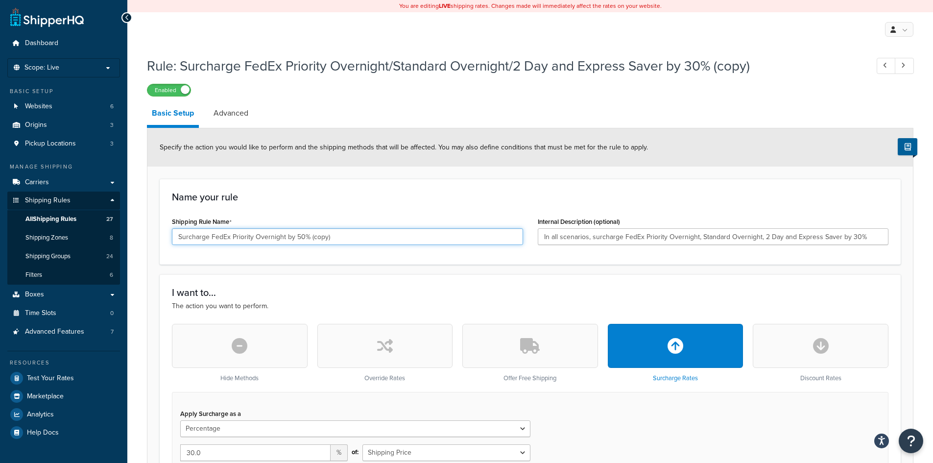
drag, startPoint x: 338, startPoint y: 235, endPoint x: 307, endPoint y: 238, distance: 30.9
click at [307, 238] on input "Surcharge FedEx Priority Overnight by 50% (copy)" at bounding box center [347, 236] width 351 height 17
drag, startPoint x: 322, startPoint y: 238, endPoint x: -91, endPoint y: 206, distance: 413.4
type input "Surcharge FedEx Priority Overnight by 50%"
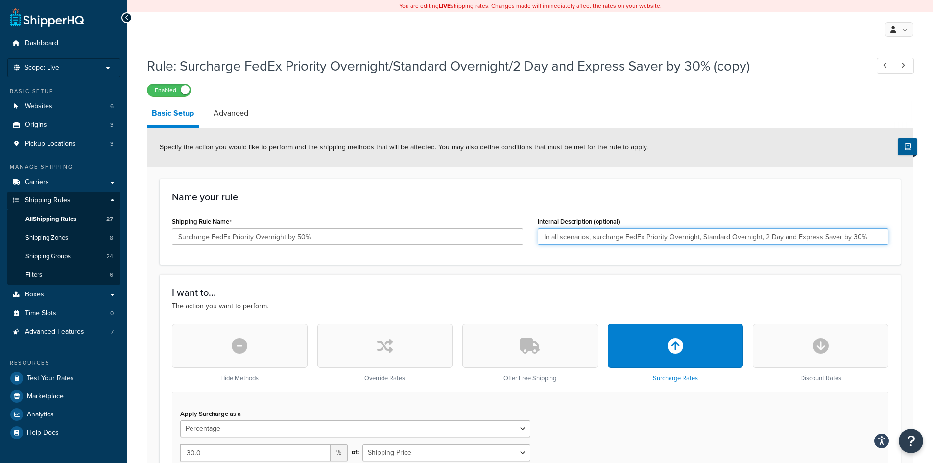
drag, startPoint x: 874, startPoint y: 233, endPoint x: 393, endPoint y: 241, distance: 480.8
click at [393, 241] on div "Shipping Rule Name Surcharge FedEx Priority Overnight by 50% Internal Descripti…" at bounding box center [529, 233] width 731 height 38
paste input "Surcharge FedEx Priority Overnight by 5"
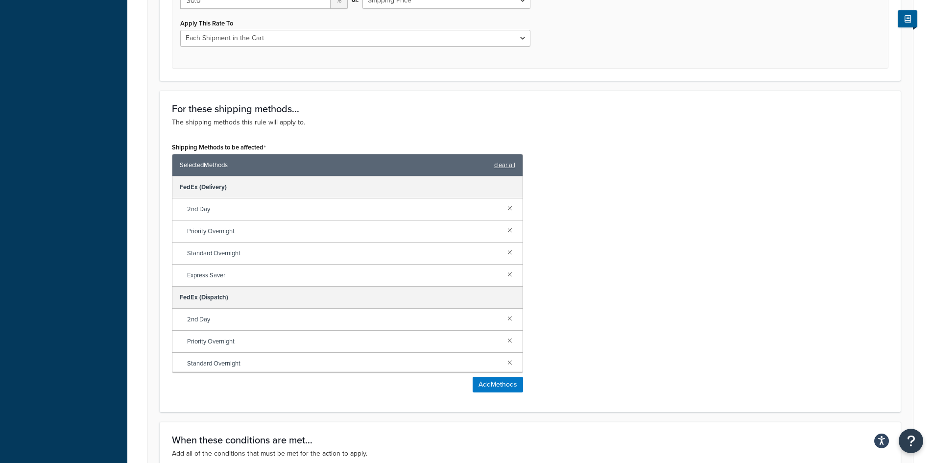
scroll to position [490, 0]
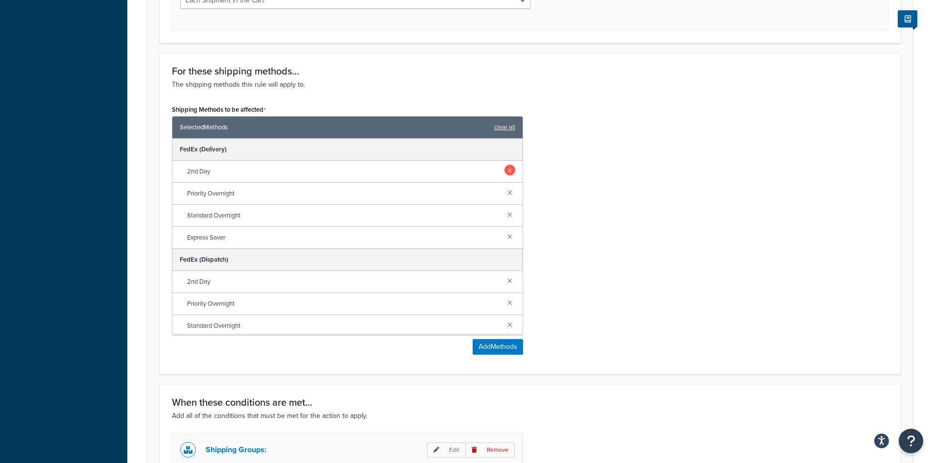
type input "Surcharge FedEx Priority Overnight by 50%"
click at [504, 167] on link at bounding box center [509, 169] width 11 height 11
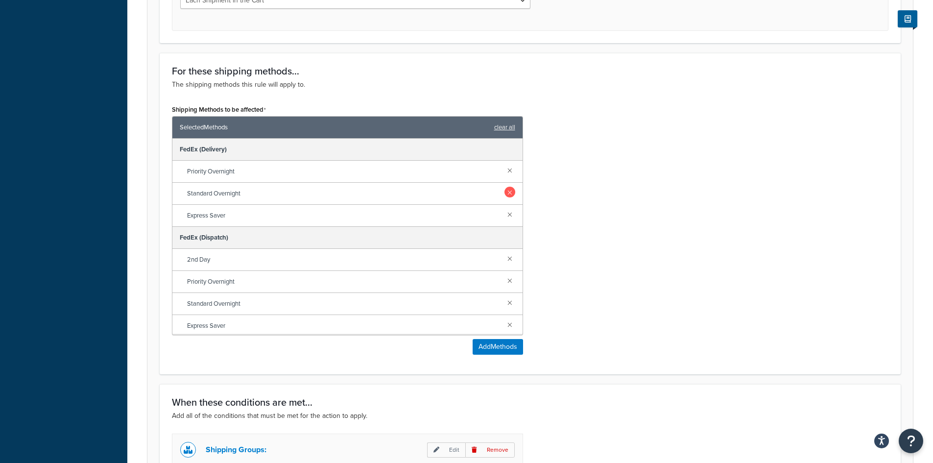
click at [505, 190] on link at bounding box center [509, 192] width 11 height 11
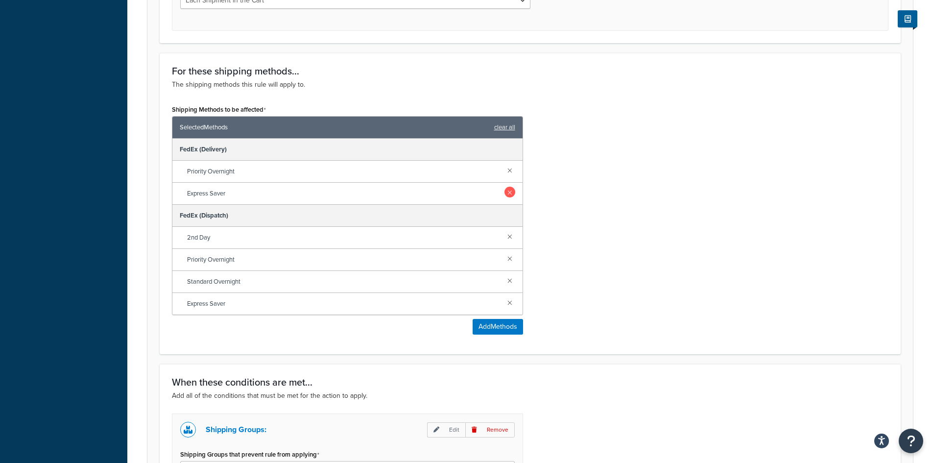
click at [511, 191] on link at bounding box center [509, 192] width 11 height 11
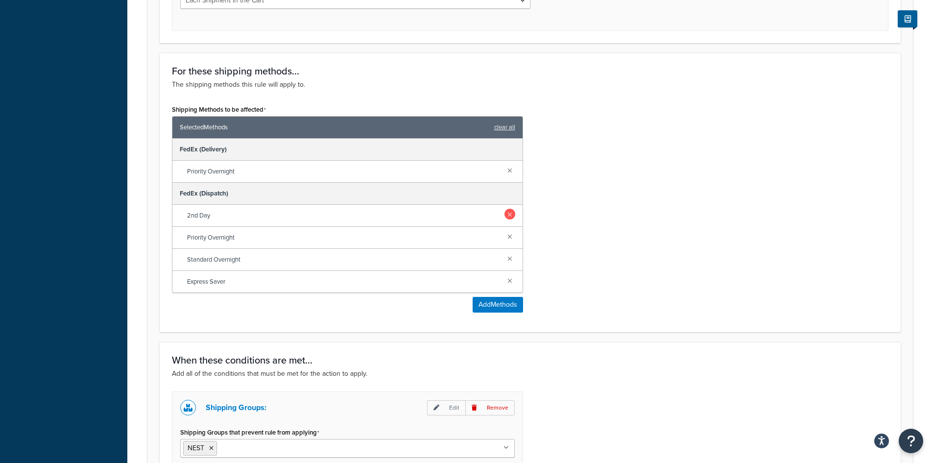
click at [512, 217] on link at bounding box center [509, 214] width 11 height 11
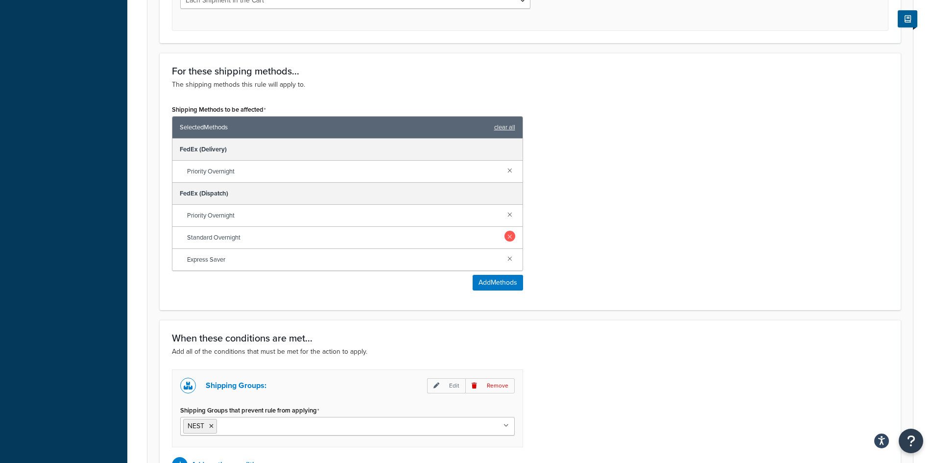
click at [510, 237] on link at bounding box center [509, 236] width 11 height 11
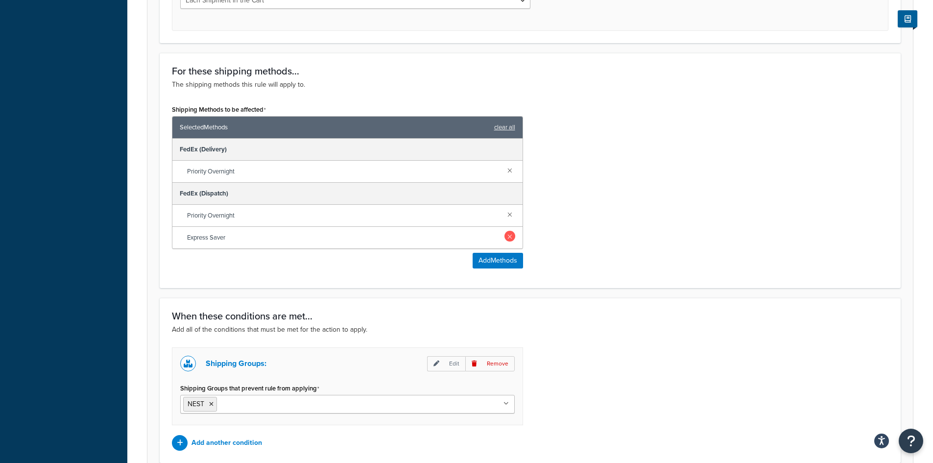
click at [509, 236] on link at bounding box center [509, 236] width 11 height 11
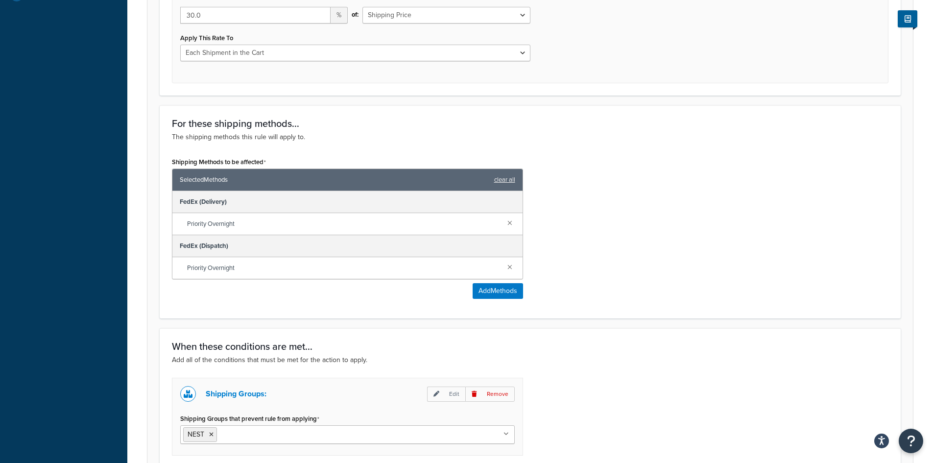
scroll to position [557, 0]
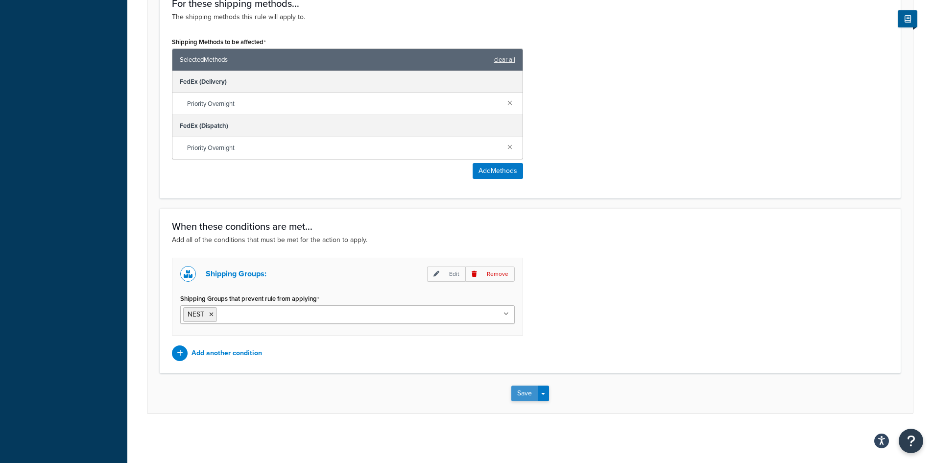
click at [527, 389] on button "Save" at bounding box center [524, 393] width 26 height 16
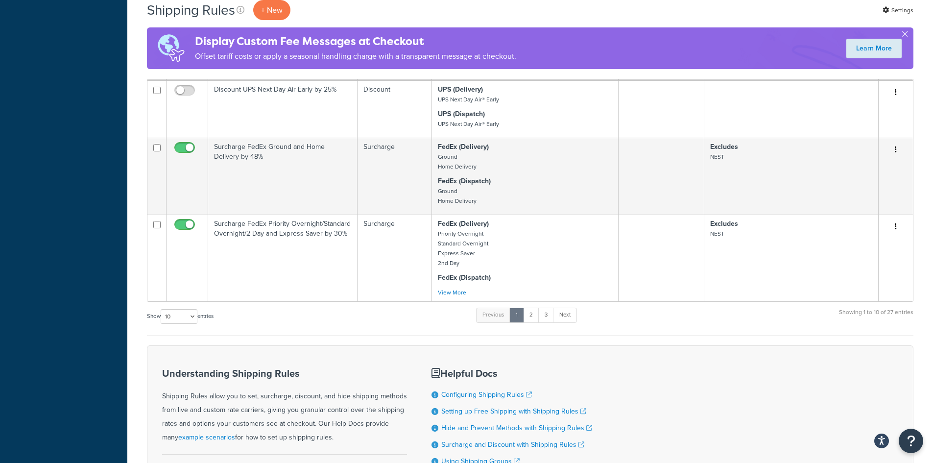
scroll to position [783, 0]
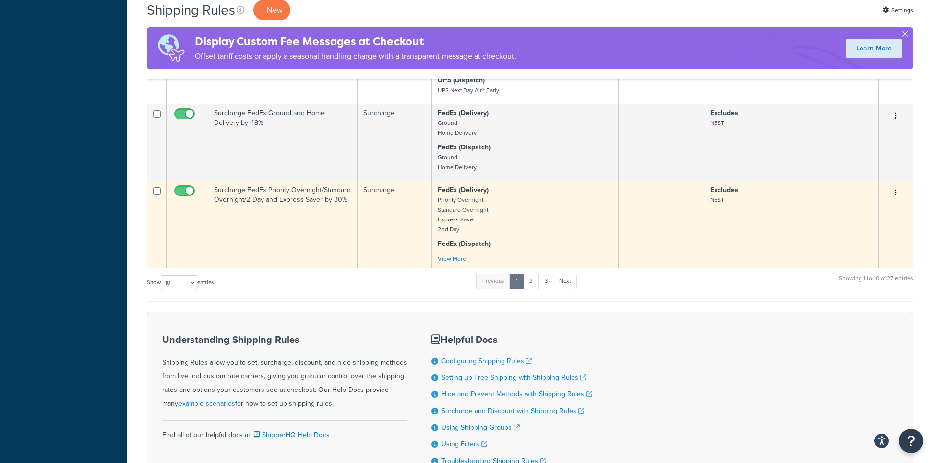
click at [227, 193] on td "Surcharge FedEx Priority Overnight/Standard Overnight/2 Day and Express Saver b…" at bounding box center [282, 224] width 149 height 87
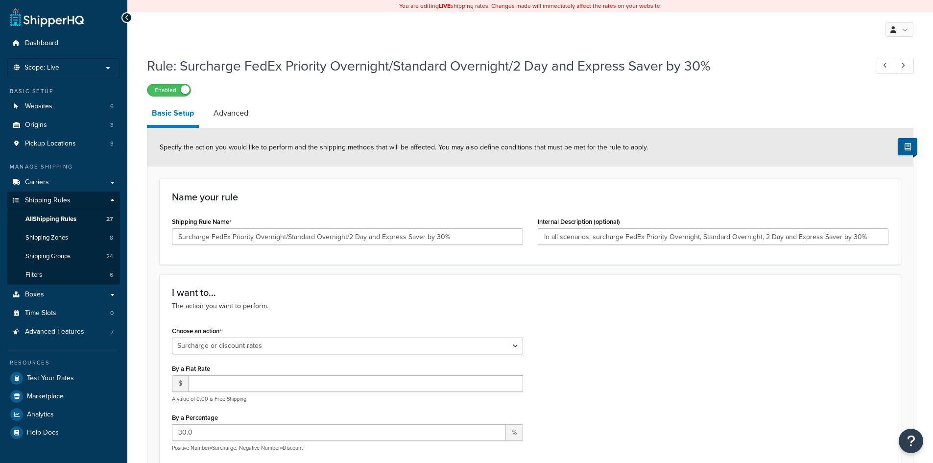
select select "SURCHARGE"
select select "CART"
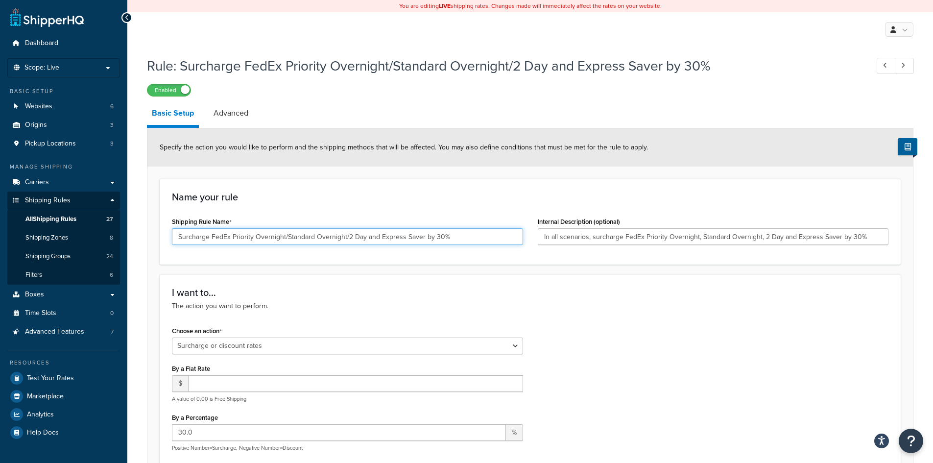
drag, startPoint x: 286, startPoint y: 234, endPoint x: 232, endPoint y: 234, distance: 53.8
click at [232, 234] on input "Surcharge FedEx Priority Overnight/Standard Overnight/2 Day and Express Saver b…" at bounding box center [347, 236] width 351 height 17
drag, startPoint x: 379, startPoint y: 236, endPoint x: 410, endPoint y: 236, distance: 30.8
click at [410, 236] on input "Surcharge FedEx Standard Overnight/2 Day and Express Saver by 30%" at bounding box center [347, 236] width 351 height 17
type input "Surcharge FedEx Standard Overnight/2 Day and Express Saver by 42%"
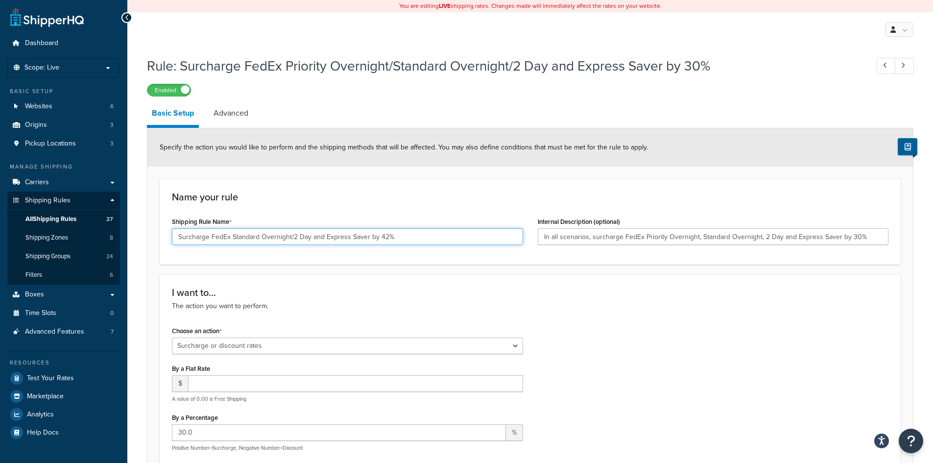
drag, startPoint x: 414, startPoint y: 234, endPoint x: 131, endPoint y: 226, distance: 283.6
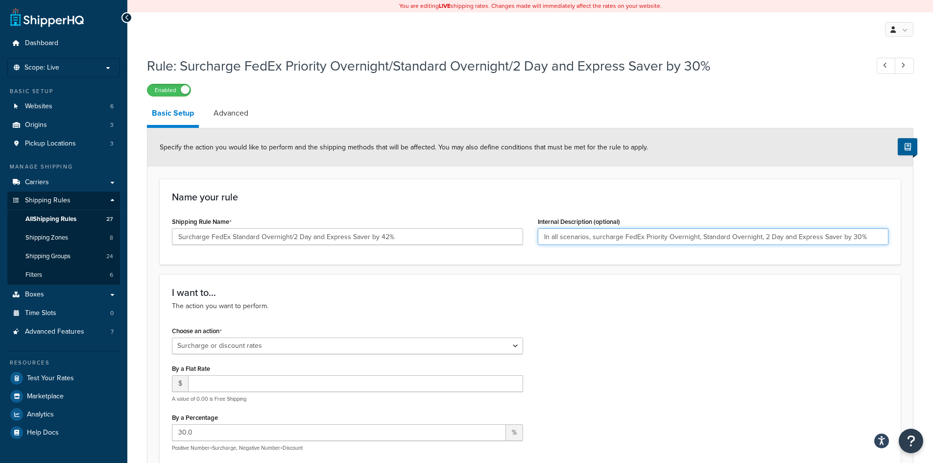
drag, startPoint x: 542, startPoint y: 235, endPoint x: 865, endPoint y: 238, distance: 322.6
click at [865, 238] on input "In all scenarios, surcharge FedEx Priority Overnight, Standard Overnight, 2 Day…" at bounding box center [712, 236] width 351 height 17
paste input "Surcharge FedEx Standard Overnight/2 Day and Express Saver by 42"
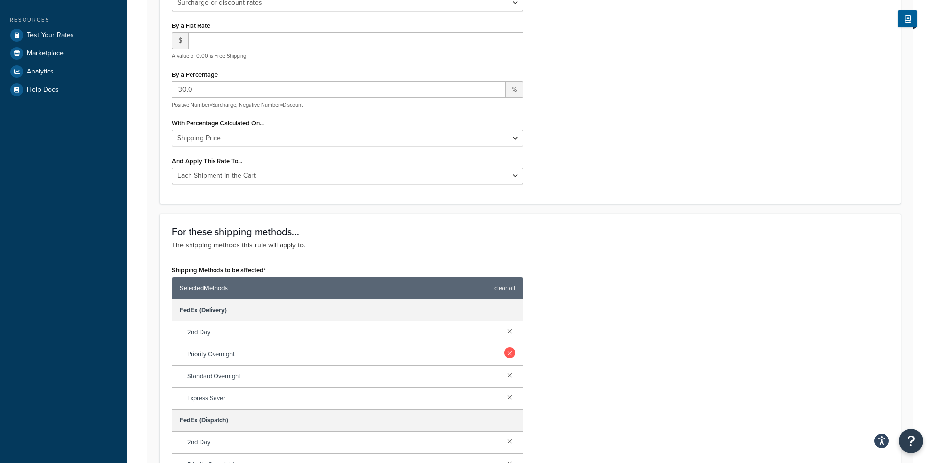
type input "Surcharge FedEx Standard Overnight/2 Day and Express Saver by 42%"
click at [504, 354] on link at bounding box center [509, 352] width 11 height 11
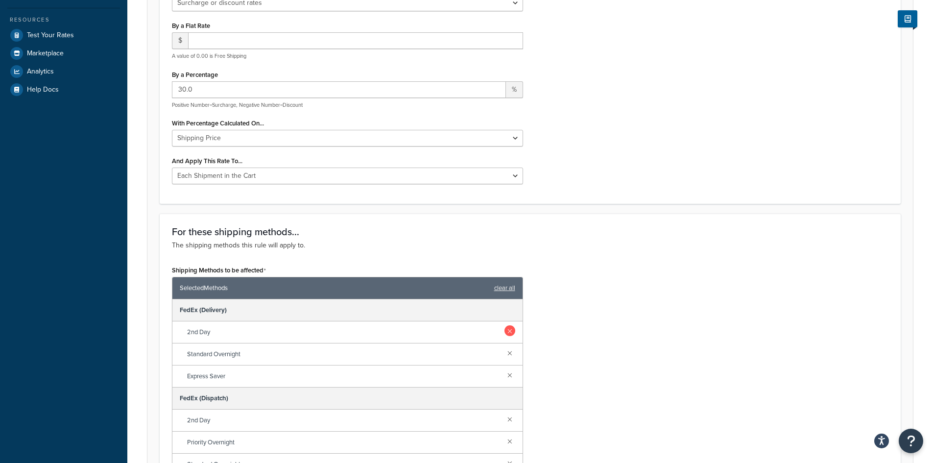
click at [504, 333] on link at bounding box center [509, 330] width 11 height 11
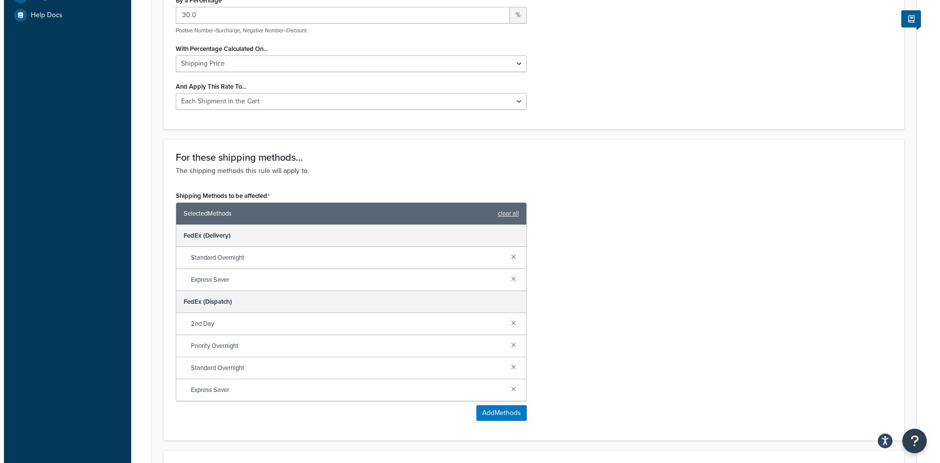
scroll to position [441, 0]
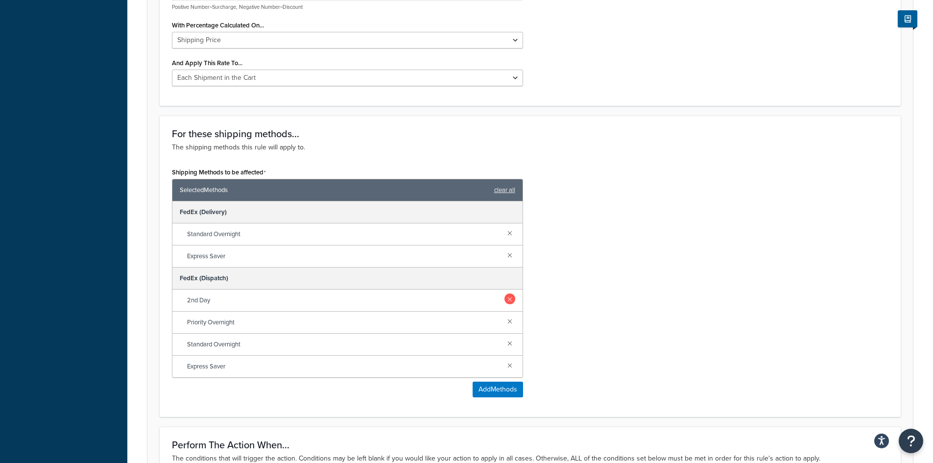
click at [508, 303] on link at bounding box center [509, 298] width 11 height 11
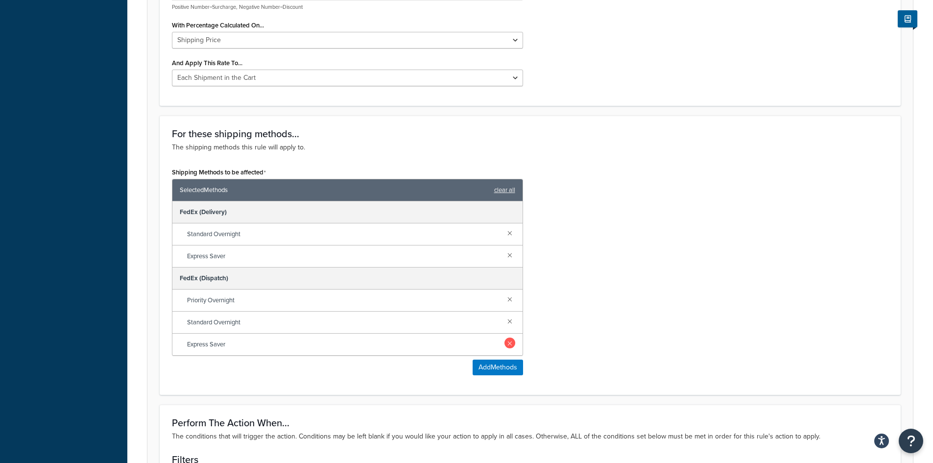
click at [512, 345] on link at bounding box center [509, 342] width 11 height 11
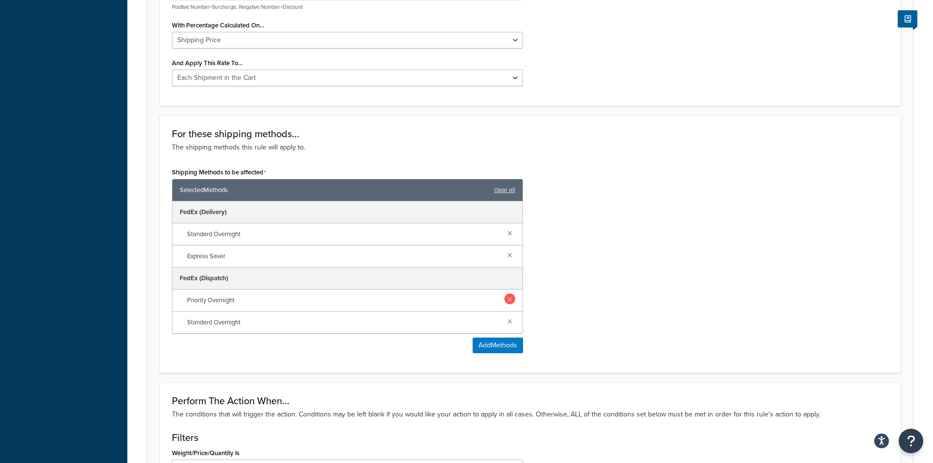
click at [509, 297] on link at bounding box center [509, 298] width 11 height 11
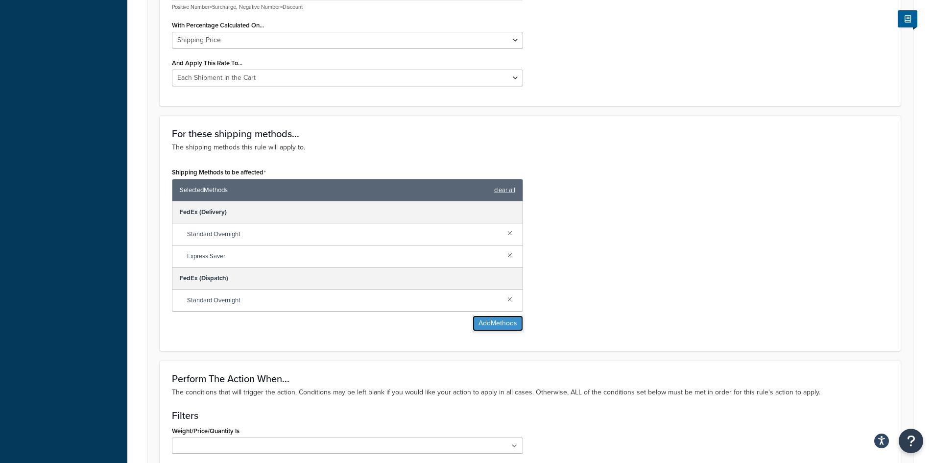
click at [499, 325] on button "Add Methods" at bounding box center [497, 323] width 50 height 16
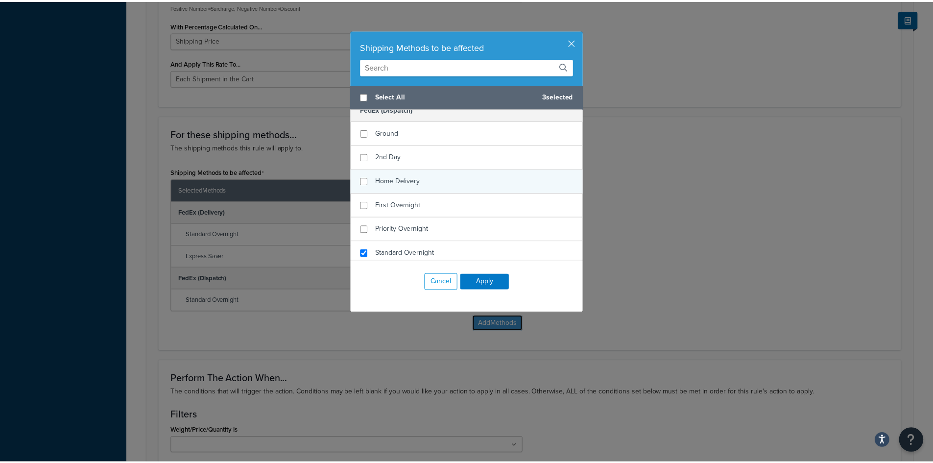
scroll to position [1126, 0]
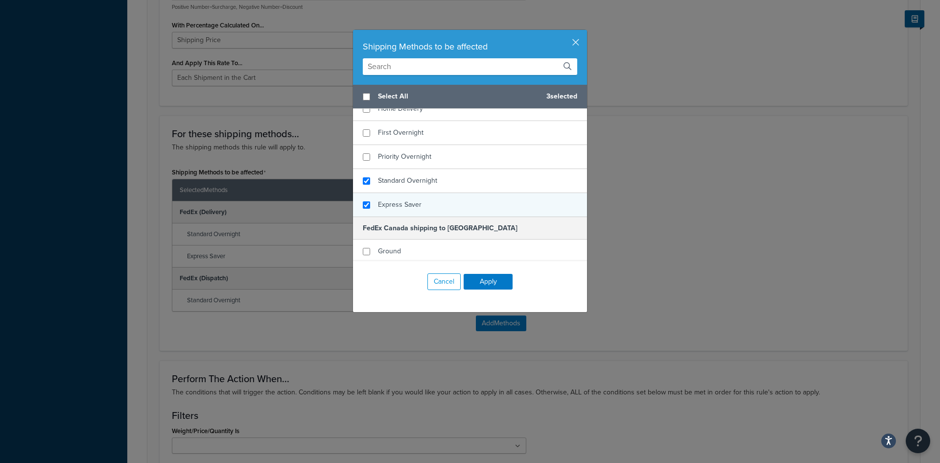
checkbox input "true"
click at [403, 201] on span "Express Saver" at bounding box center [400, 204] width 44 height 10
click at [467, 287] on button "Apply" at bounding box center [488, 282] width 49 height 16
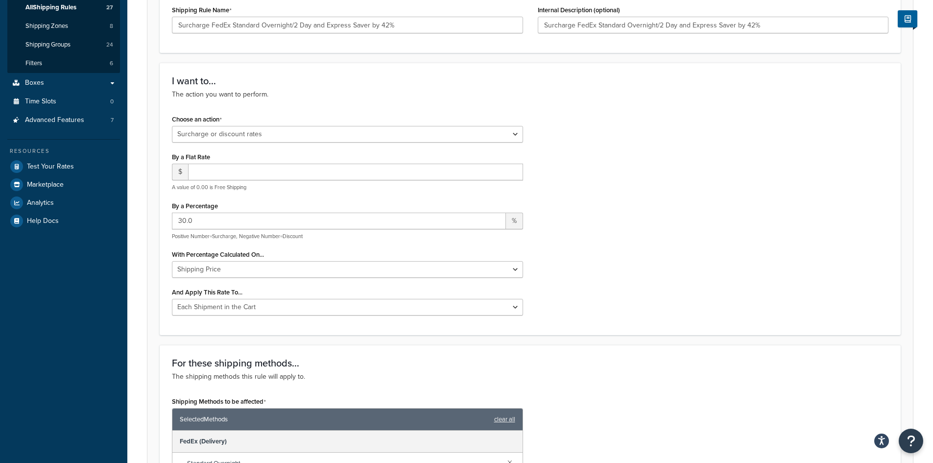
scroll to position [78, 0]
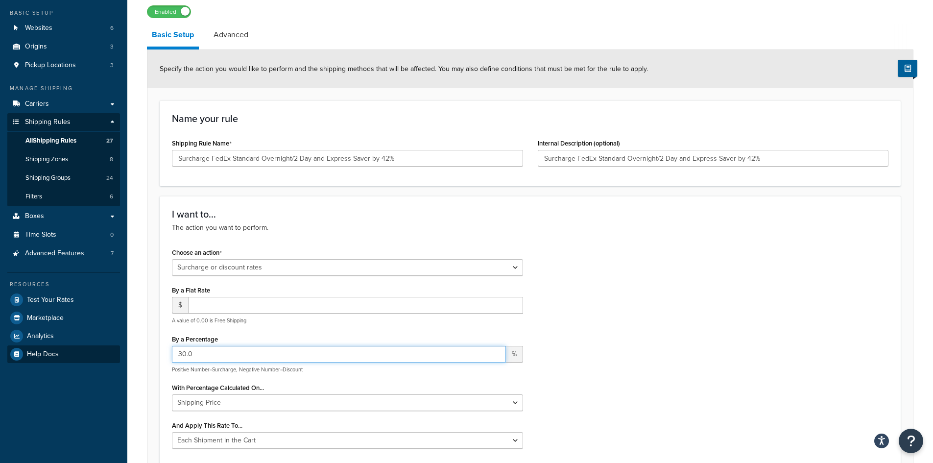
drag, startPoint x: 206, startPoint y: 361, endPoint x: 114, endPoint y: 360, distance: 92.5
type input "42.00"
click at [626, 357] on div "Choose an action Choose an action Override Rates Surcharge or discount rates Hi…" at bounding box center [529, 350] width 731 height 210
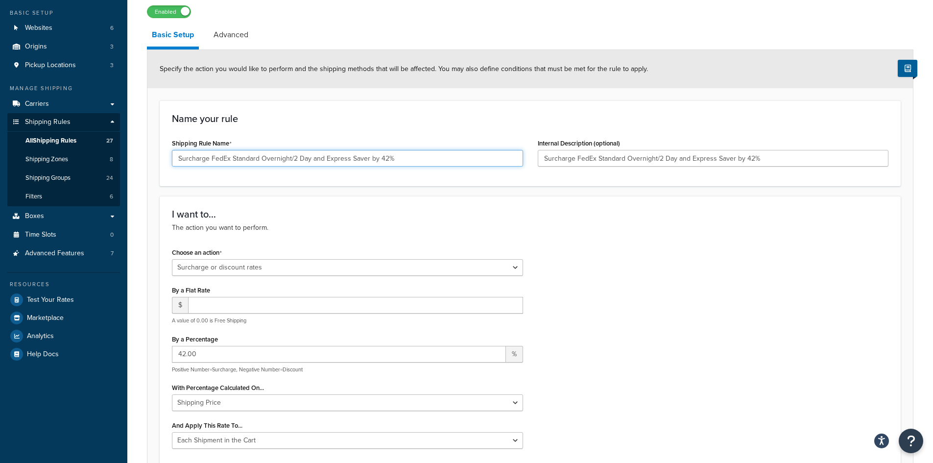
click at [322, 162] on input "Surcharge FedEx Standard Overnight/2 Day and Express Saver by 42%" at bounding box center [347, 158] width 351 height 17
drag, startPoint x: 323, startPoint y: 158, endPoint x: 290, endPoint y: 161, distance: 32.9
click at [290, 161] on input "Surcharge FedEx Standard Overnight/2 Day and Express Saver by 42%" at bounding box center [347, 158] width 351 height 17
type input "Surcharge FedEx Standard Overnight & Express Saver by 42%"
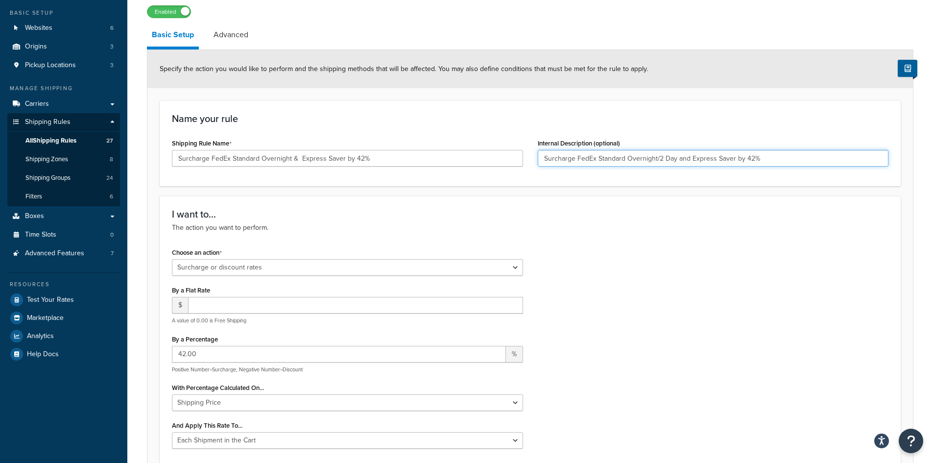
drag, startPoint x: 686, startPoint y: 157, endPoint x: 660, endPoint y: 164, distance: 27.4
click at [654, 161] on input "Surcharge FedEx Standard Overnight/2 Day and Express Saver by 42%" at bounding box center [712, 158] width 351 height 17
type input "Surcharge FedEx Standard Overnight & Express Saver by 42%"
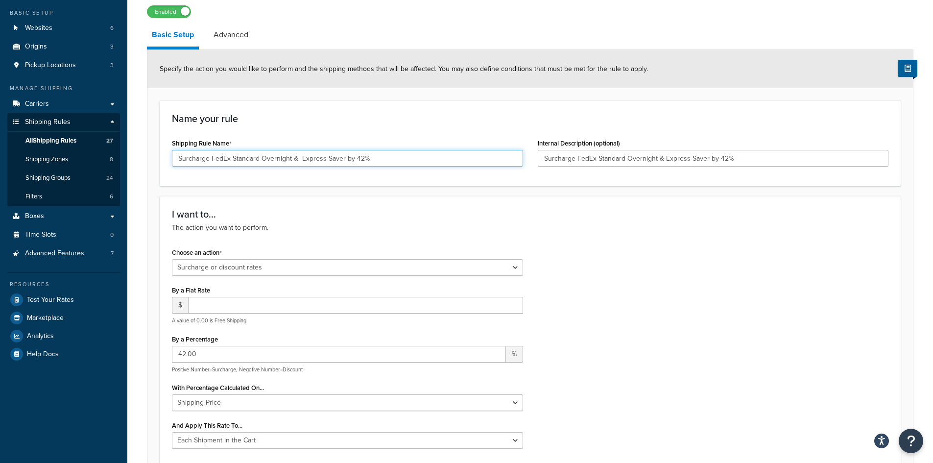
click at [427, 160] on input "Surcharge FedEx Standard Overnight & Express Saver by 42%" at bounding box center [347, 158] width 351 height 17
click at [299, 158] on input "Surcharge FedEx Standard Overnight & Express Saver by 42%" at bounding box center [347, 158] width 351 height 17
click at [301, 158] on input "Surcharge FedEx Standard Overnight & Express Saver by 42%" at bounding box center [347, 158] width 351 height 17
type input "Surcharge FedEx Standard Overnight & Express Saver by 42%"
click at [787, 282] on div "Choose an action Choose an action Override Rates Surcharge or discount rates Hi…" at bounding box center [529, 350] width 731 height 210
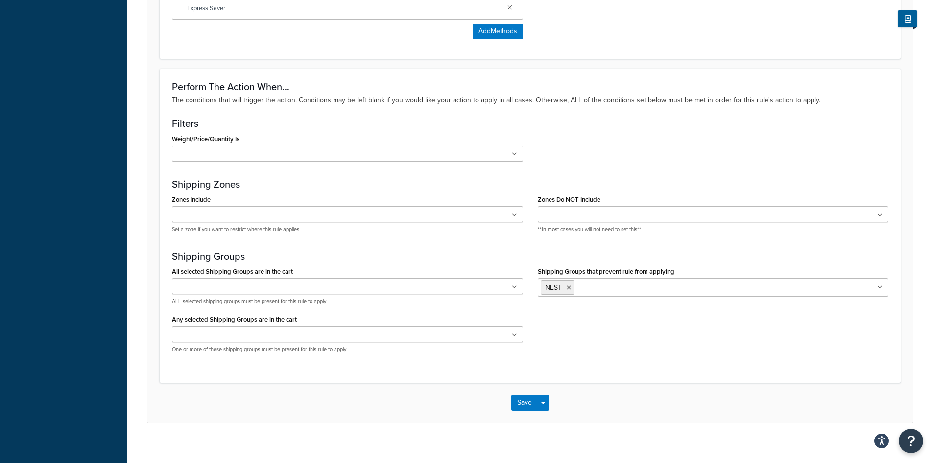
scroll to position [764, 0]
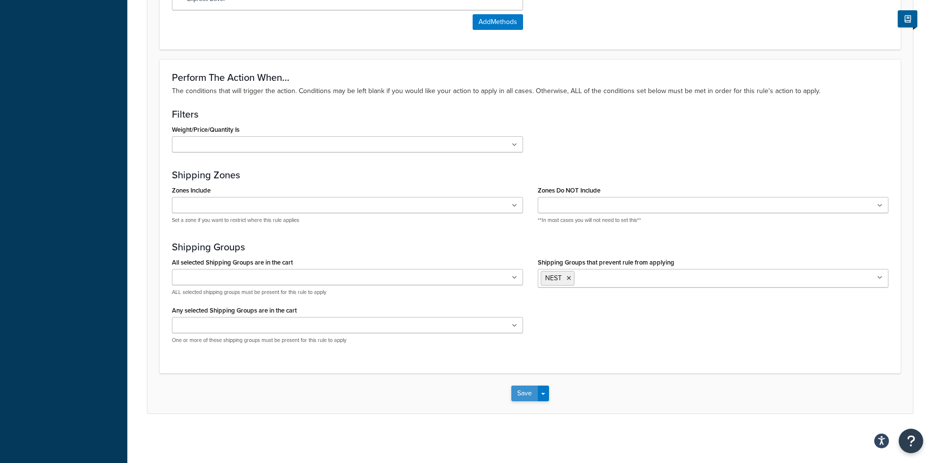
click at [528, 395] on button "Save" at bounding box center [524, 393] width 26 height 16
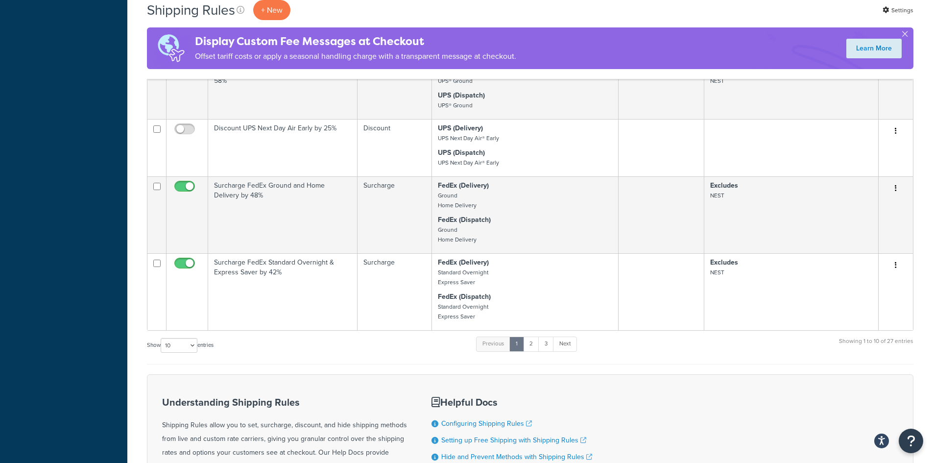
scroll to position [734, 0]
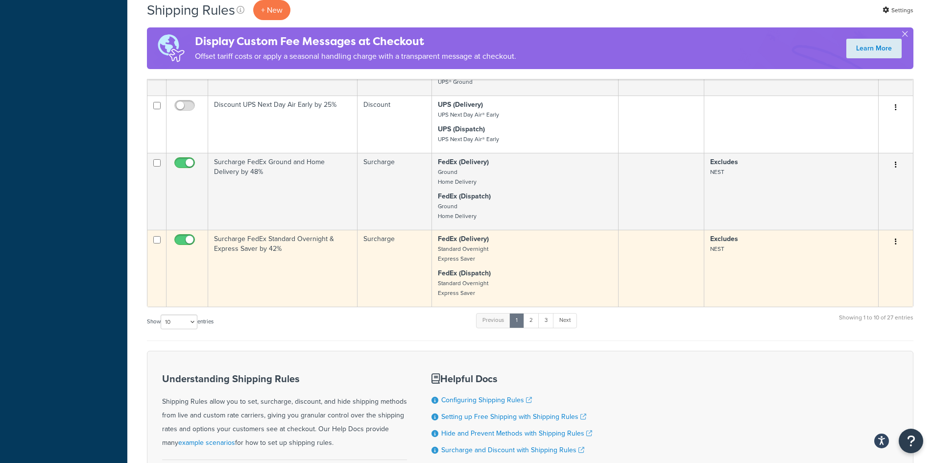
click at [895, 240] on icon "button" at bounding box center [895, 241] width 2 height 7
click at [845, 281] on link "Duplicate" at bounding box center [862, 280] width 77 height 20
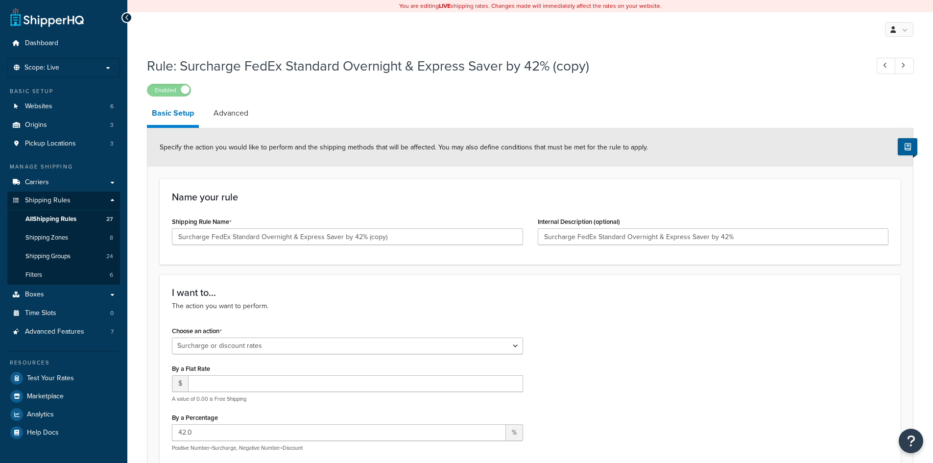
select select "SURCHARGE"
select select "CART"
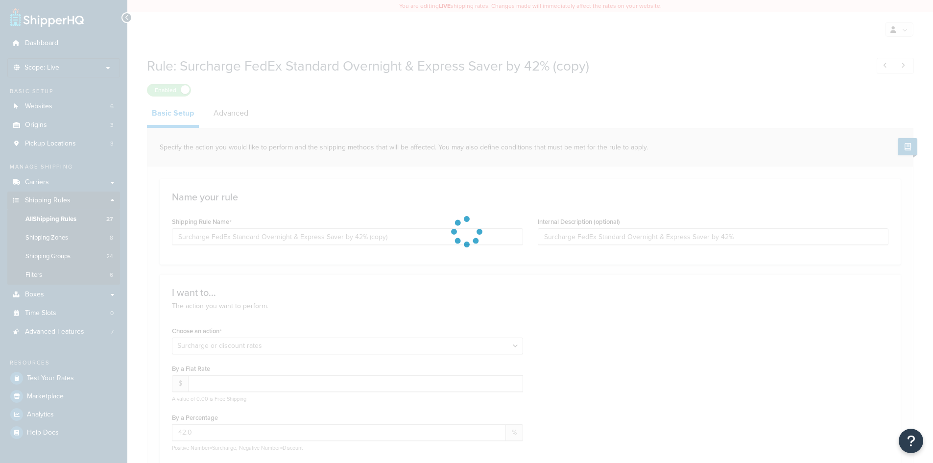
select select "PERCENTAGE"
select select "CART"
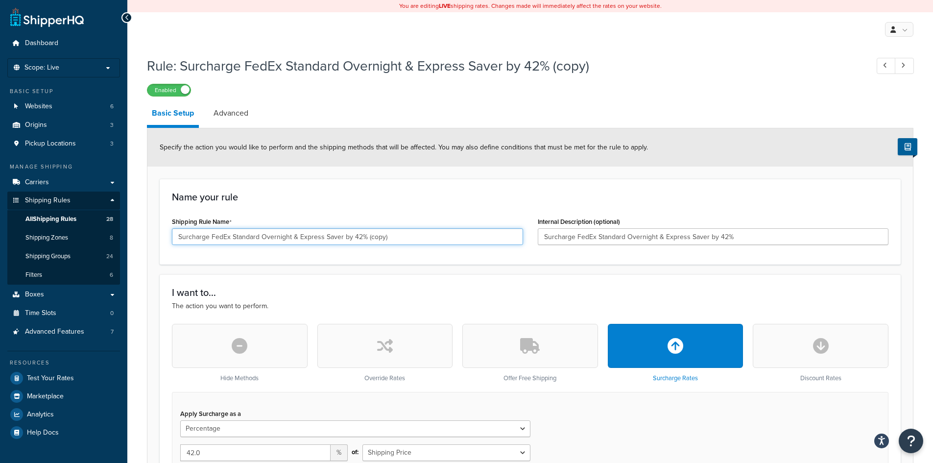
click at [259, 239] on input "Surcharge FedEx Standard Overnight & Express Saver by 42% (copy)" at bounding box center [347, 236] width 351 height 17
drag, startPoint x: 232, startPoint y: 235, endPoint x: 433, endPoint y: 229, distance: 201.3
click at [433, 229] on input "Surcharge FedEx Standard Overnight & Express Saver by 42% (copy)" at bounding box center [347, 236] width 351 height 17
drag, startPoint x: 307, startPoint y: 238, endPoint x: 133, endPoint y: 229, distance: 175.0
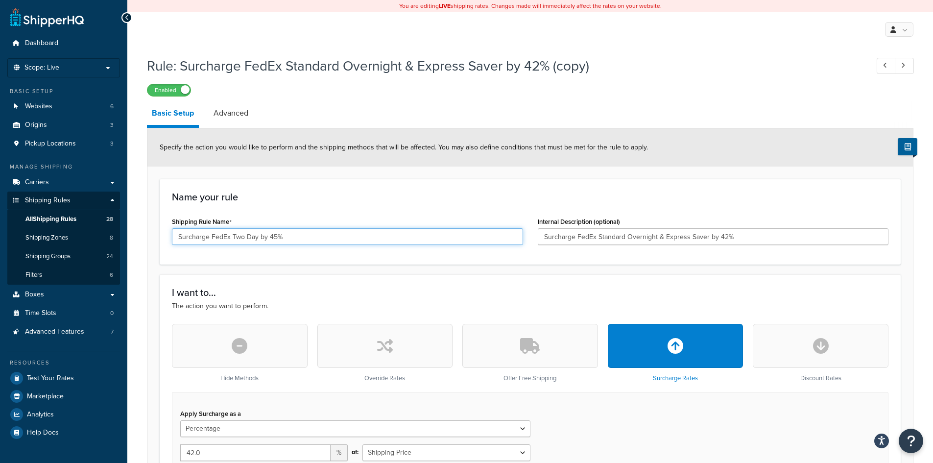
type input "Surcharge FedEx Two Day by 45%"
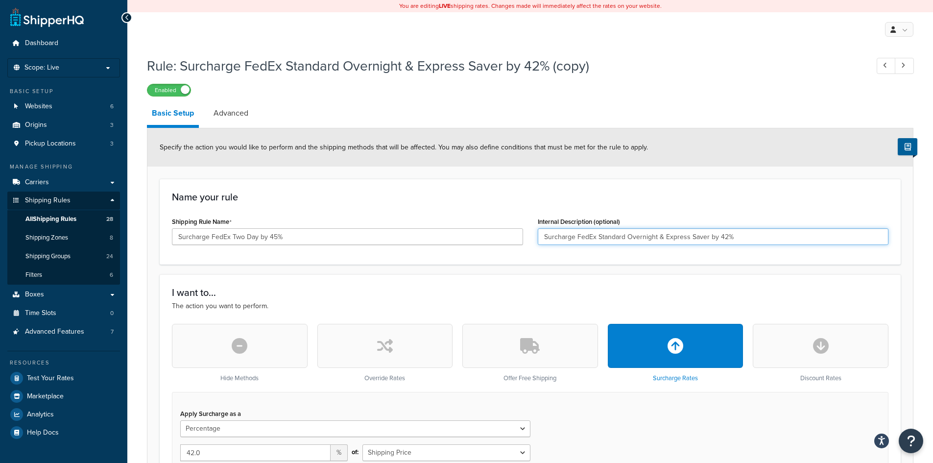
drag, startPoint x: 760, startPoint y: 235, endPoint x: 350, endPoint y: 233, distance: 409.7
click at [350, 233] on div "Shipping Rule Name Surcharge FedEx Two Day by 45% Internal Description (optiona…" at bounding box center [529, 233] width 731 height 38
paste input "Two Day by 45%"
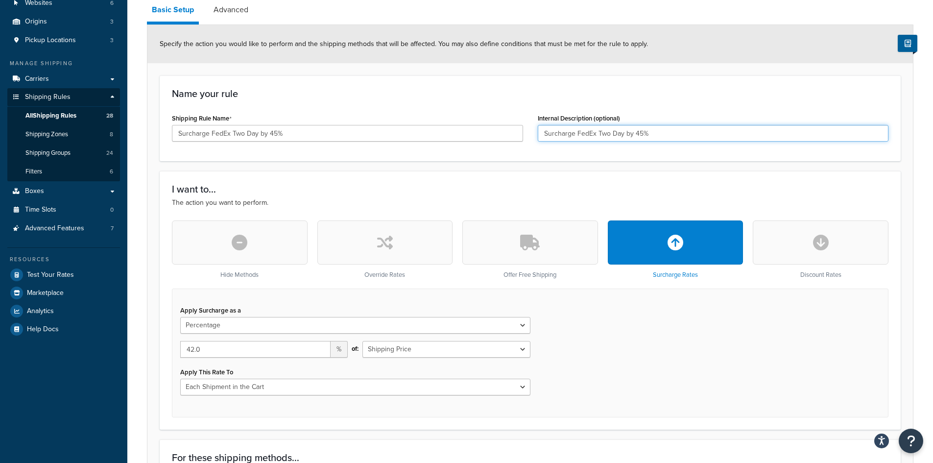
scroll to position [196, 0]
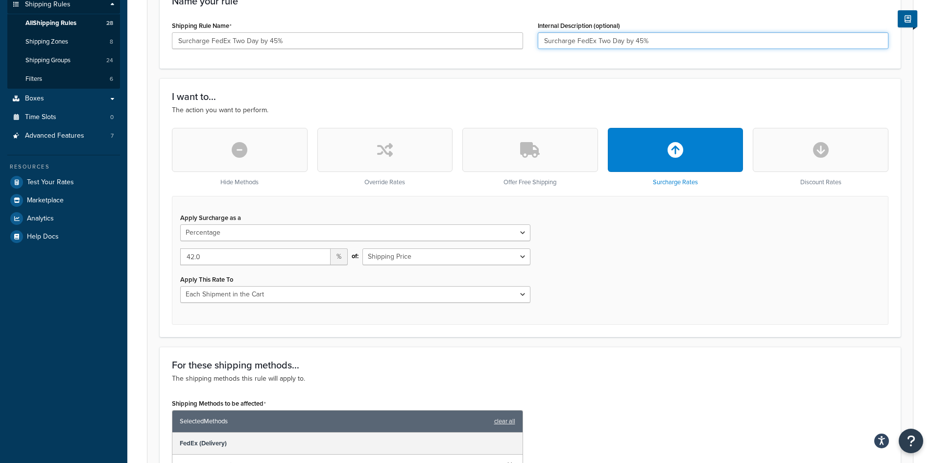
type input "Surcharge FedEx Two Day by 45%"
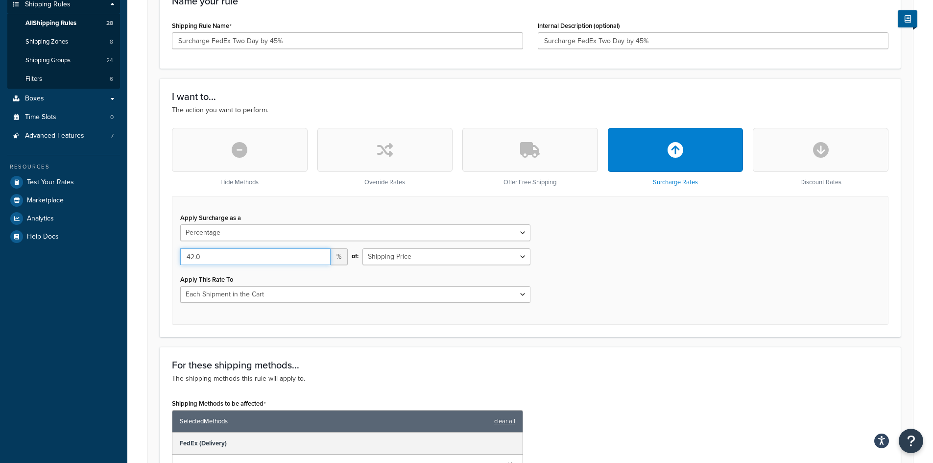
drag, startPoint x: 254, startPoint y: 256, endPoint x: 146, endPoint y: 257, distance: 107.7
click at [150, 256] on form "Specify the action you would like to perform and the shipping methods that will…" at bounding box center [529, 375] width 765 height 886
type input "45.0"
click at [634, 222] on div "Apply Surcharge as a Flat Rate Percentage Flat Rate & Percentage 45.0 % of: Shi…" at bounding box center [530, 260] width 716 height 129
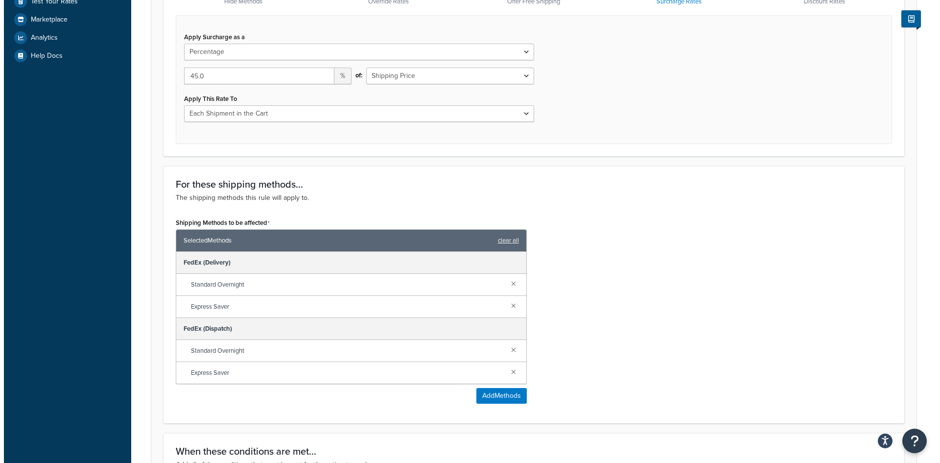
scroll to position [441, 0]
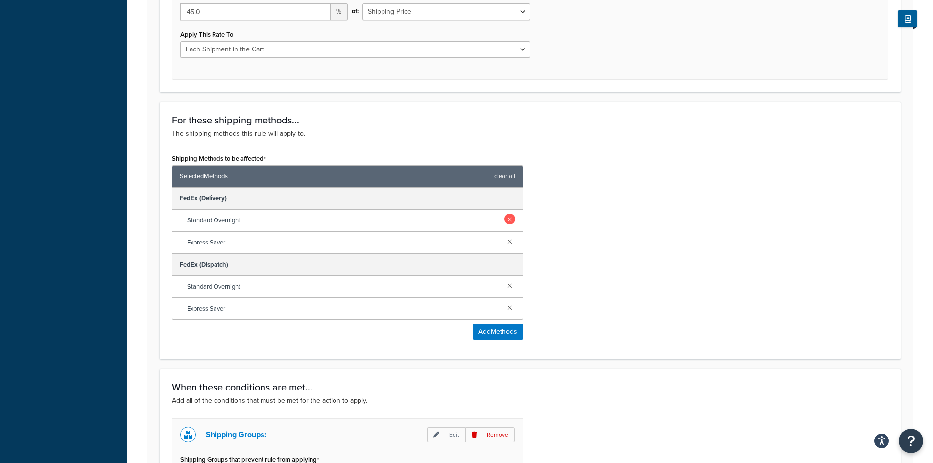
click at [511, 220] on link at bounding box center [509, 218] width 11 height 11
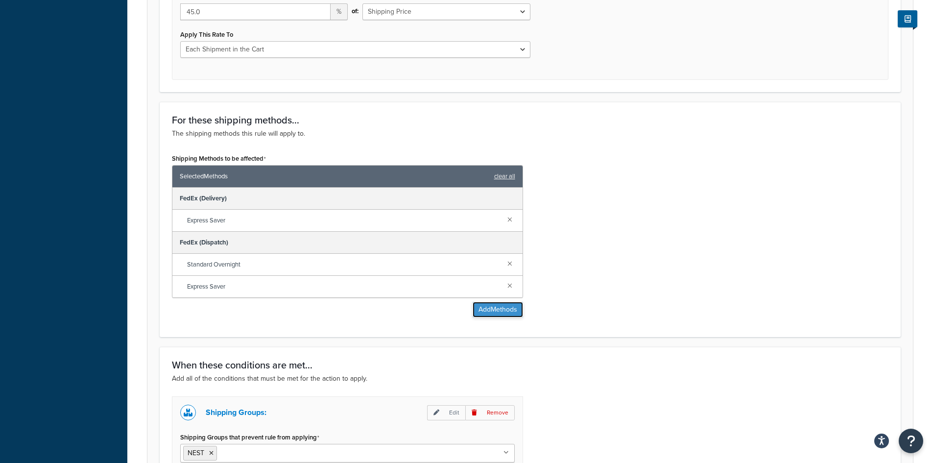
click at [491, 309] on button "Add Methods" at bounding box center [497, 310] width 50 height 16
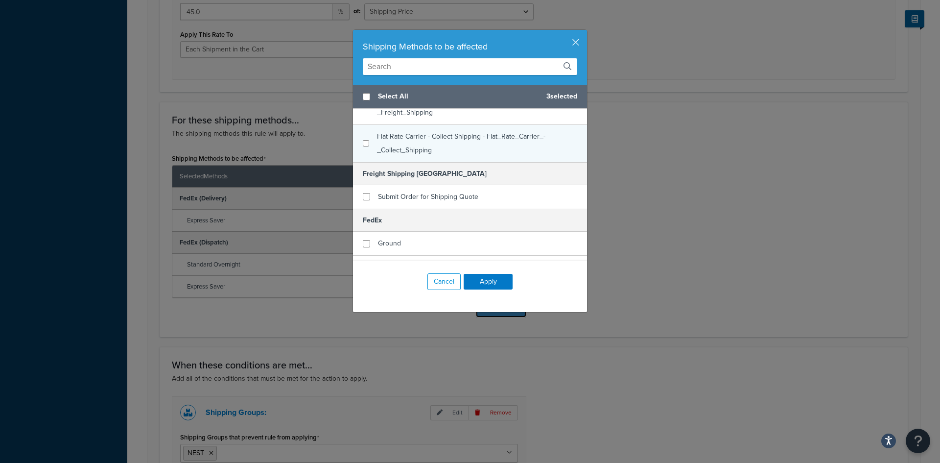
scroll to position [490, 0]
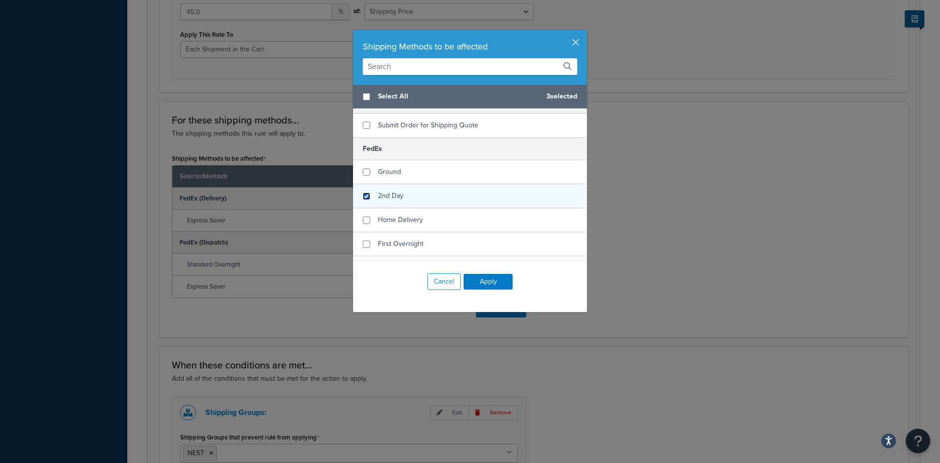
click at [363, 195] on input "checkbox" at bounding box center [366, 195] width 7 height 7
checkbox input "true"
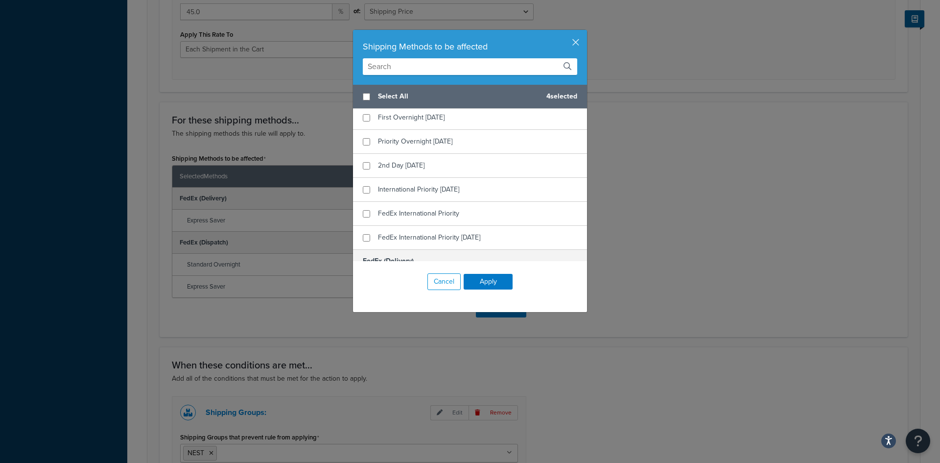
scroll to position [734, 0]
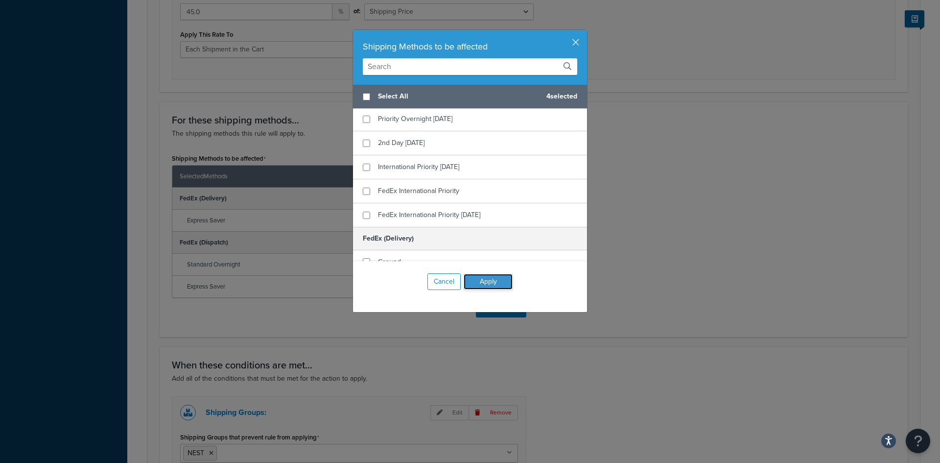
click at [490, 281] on button "Apply" at bounding box center [488, 282] width 49 height 16
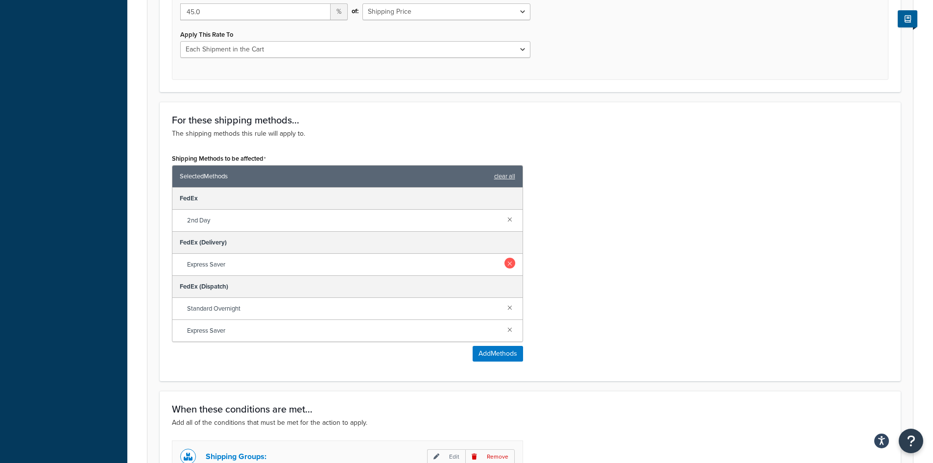
click at [508, 261] on link at bounding box center [509, 262] width 11 height 11
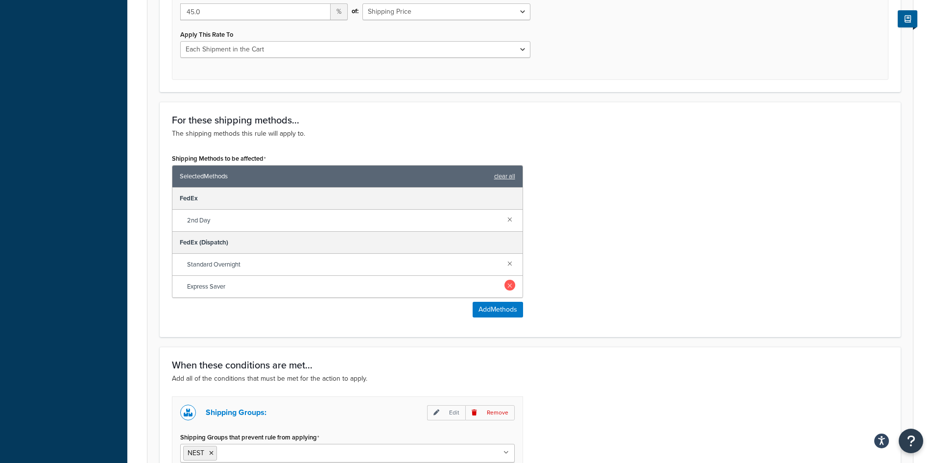
click at [510, 289] on link at bounding box center [509, 285] width 11 height 11
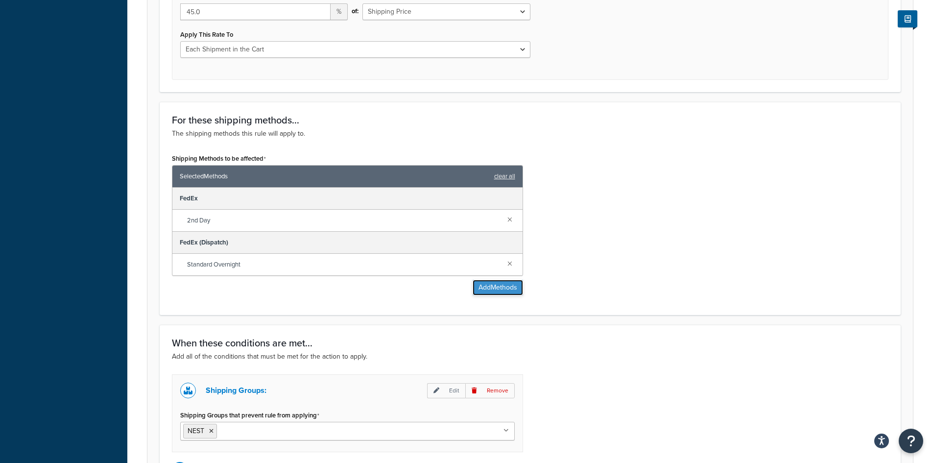
click at [492, 289] on button "Add Methods" at bounding box center [497, 288] width 50 height 16
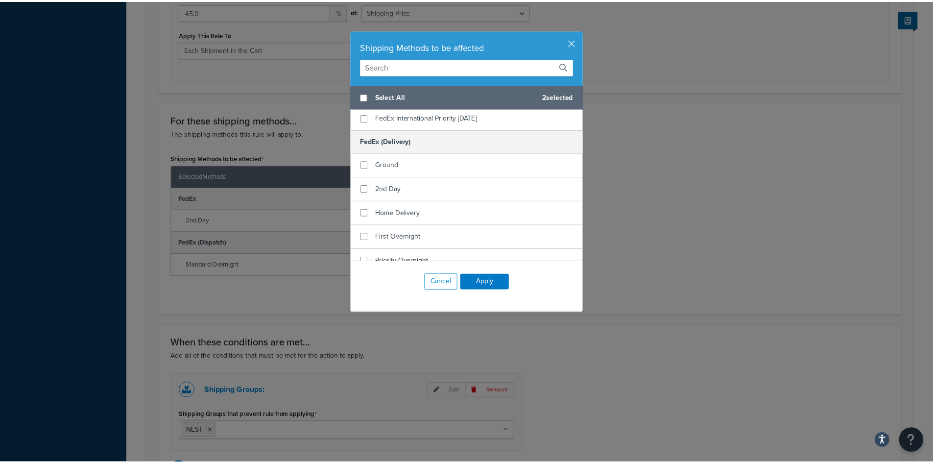
scroll to position [832, 0]
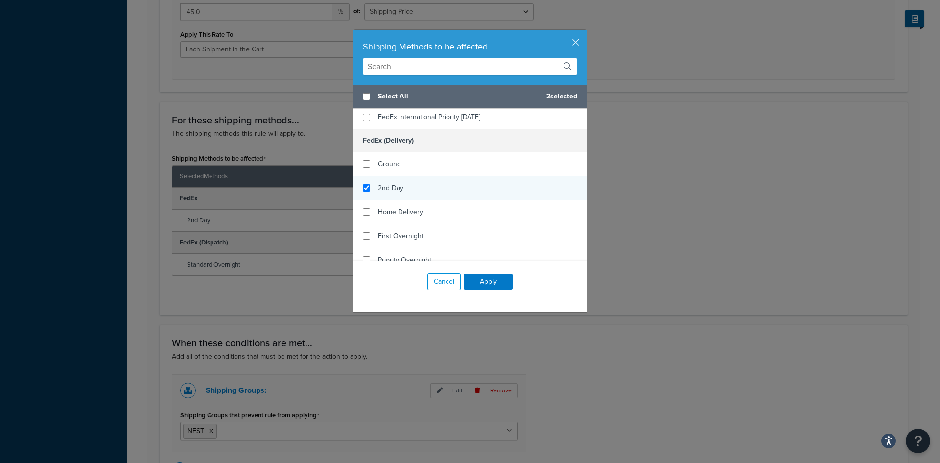
checkbox input "true"
click at [395, 188] on span "2nd Day" at bounding box center [390, 188] width 25 height 10
click at [482, 284] on button "Apply" at bounding box center [488, 282] width 49 height 16
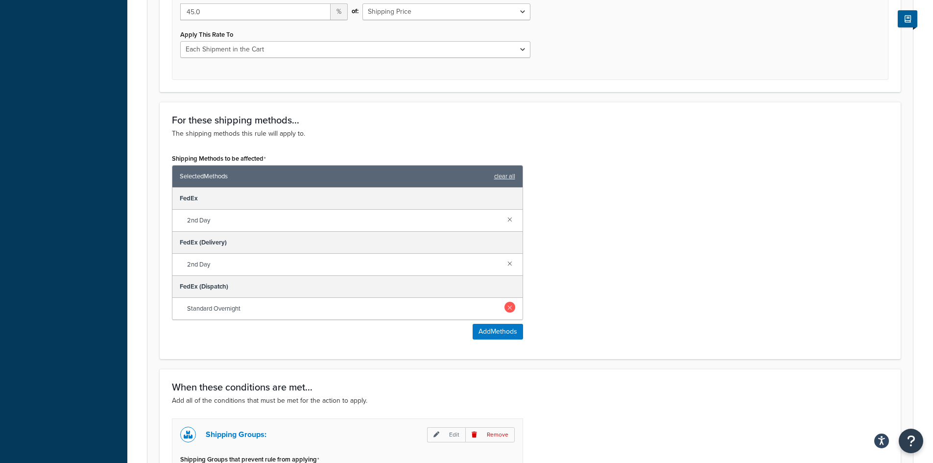
click at [512, 309] on link at bounding box center [509, 307] width 11 height 11
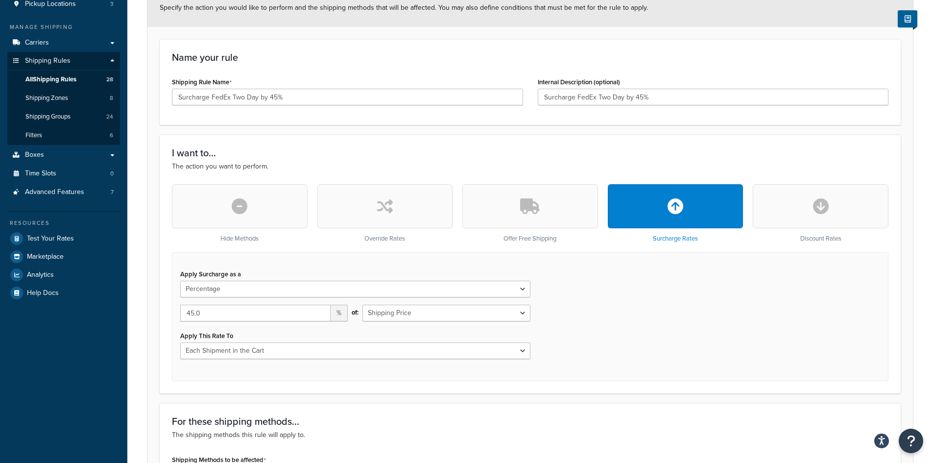
scroll to position [0, 0]
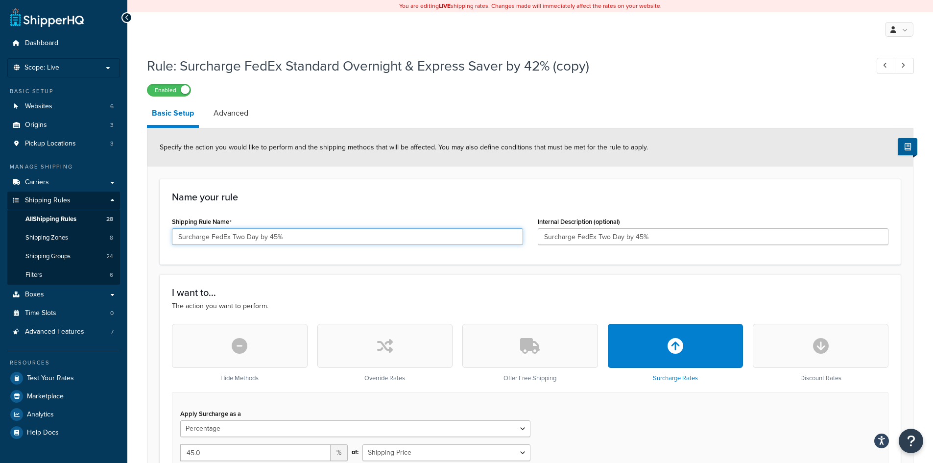
drag, startPoint x: 256, startPoint y: 237, endPoint x: 233, endPoint y: 238, distance: 23.5
click at [233, 238] on input "Surcharge FedEx Two Day by 45%" at bounding box center [347, 236] width 351 height 17
drag, startPoint x: 308, startPoint y: 232, endPoint x: 72, endPoint y: 227, distance: 236.0
type input "Surcharge FedEx 2nd Day by 45%"
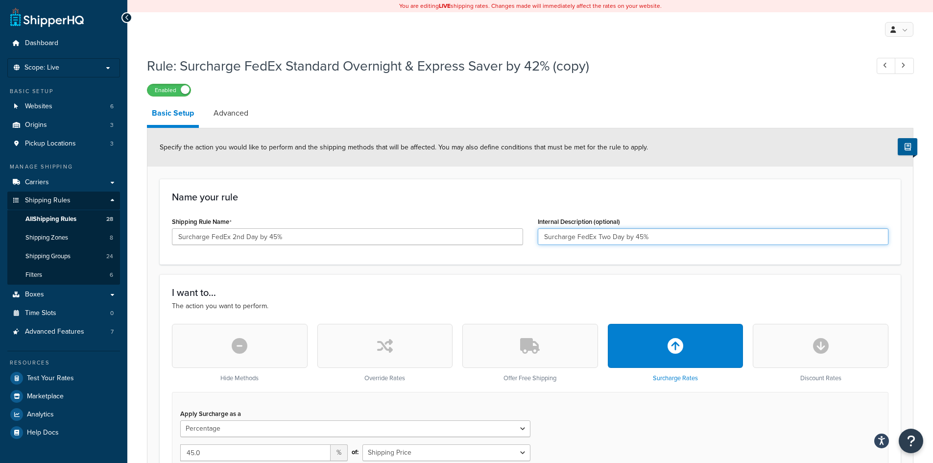
drag, startPoint x: 651, startPoint y: 232, endPoint x: 415, endPoint y: 232, distance: 235.5
click at [415, 232] on div "Shipping Rule Name Surcharge FedEx 2nd Day by 45% Internal Description (optiona…" at bounding box center [529, 233] width 731 height 38
paste input "2nd"
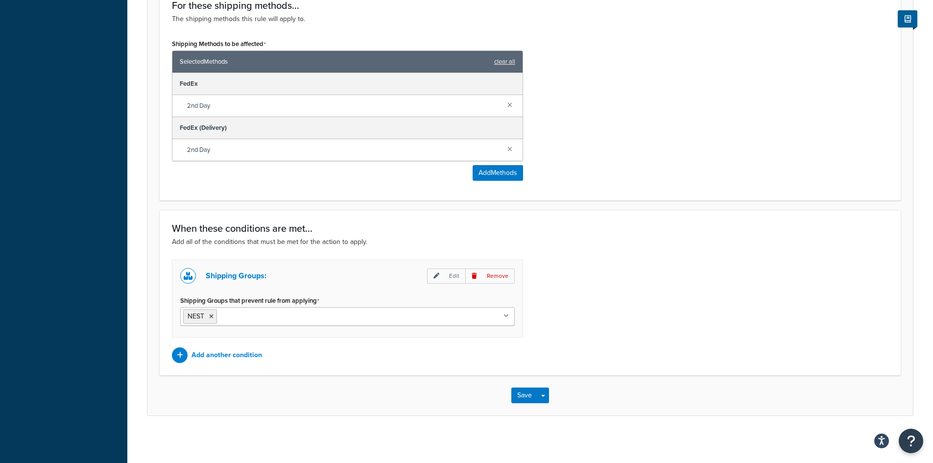
scroll to position [557, 0]
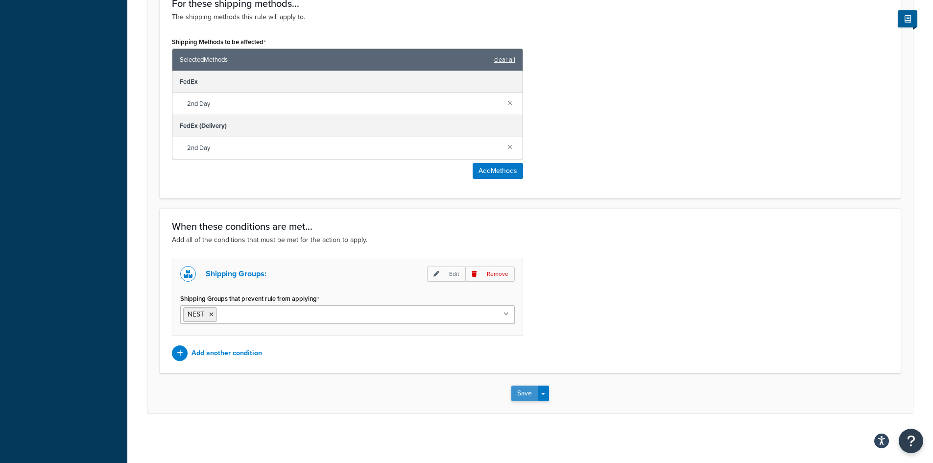
type input "Surcharge FedEx 2nd Day by 45%"
drag, startPoint x: 527, startPoint y: 390, endPoint x: 355, endPoint y: 369, distance: 173.1
click at [527, 390] on button "Save" at bounding box center [524, 393] width 26 height 16
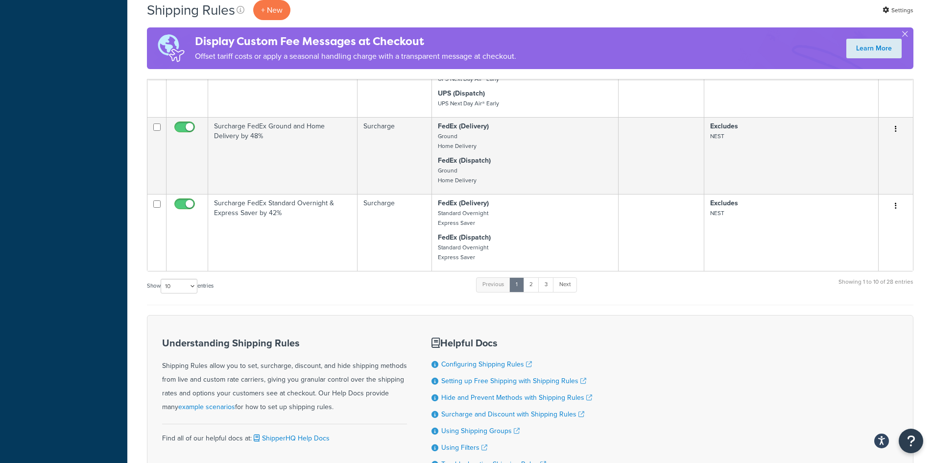
scroll to position [783, 0]
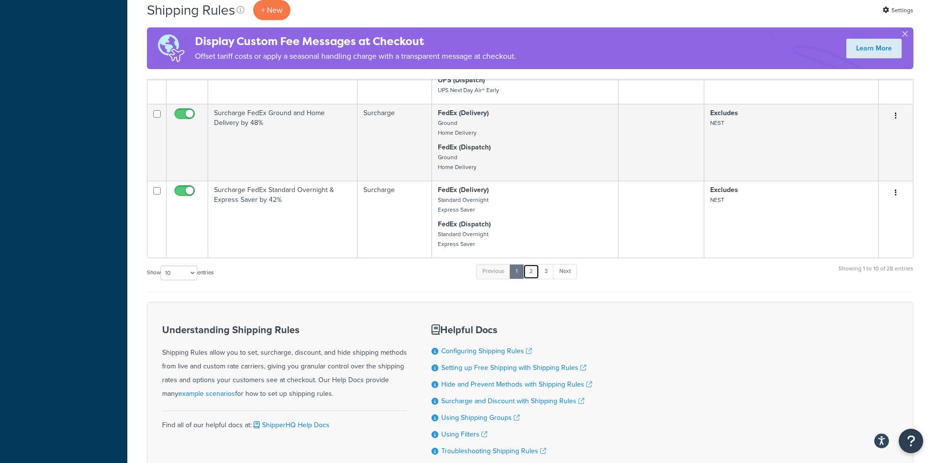
click at [537, 268] on link "2" at bounding box center [531, 271] width 16 height 15
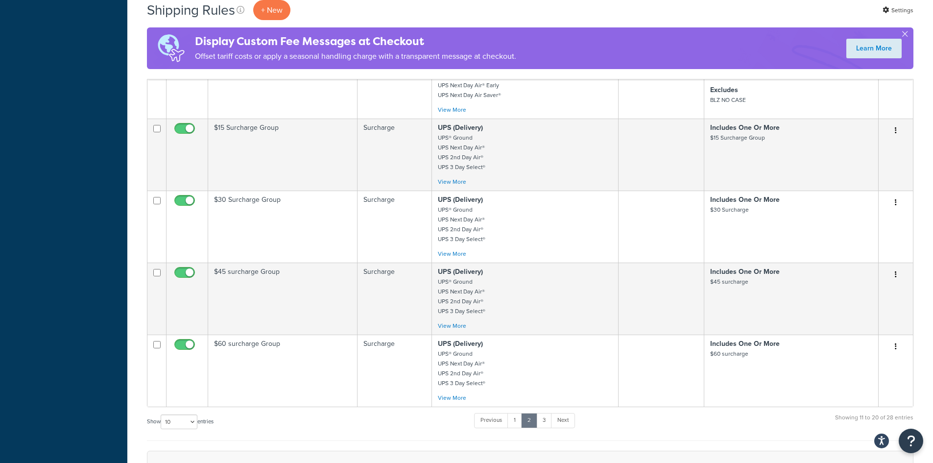
scroll to position [553, 0]
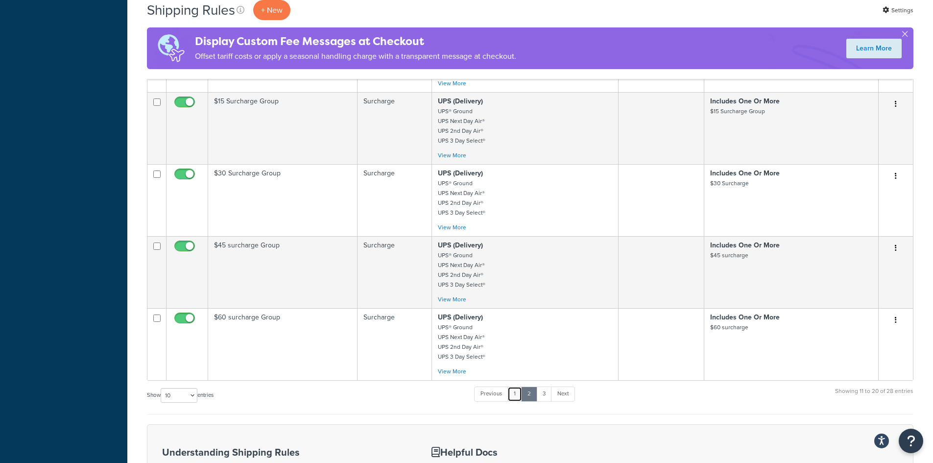
click at [517, 390] on link "1" at bounding box center [514, 393] width 15 height 15
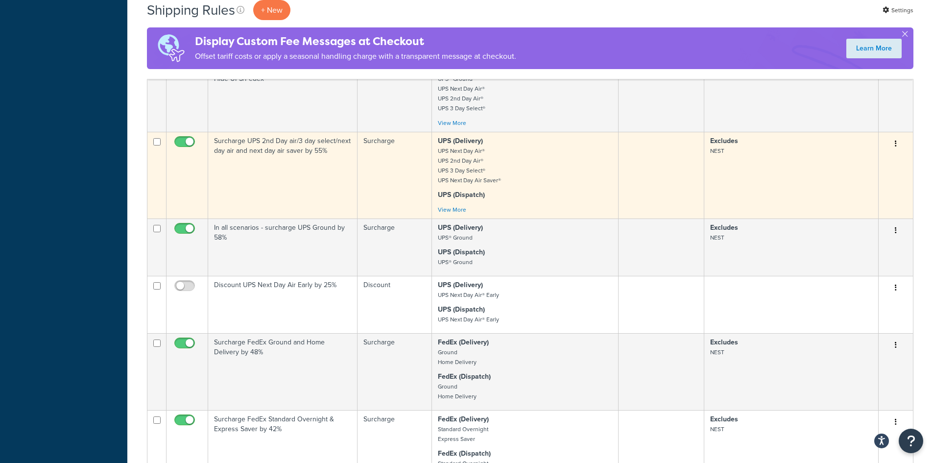
scroll to position [579, 0]
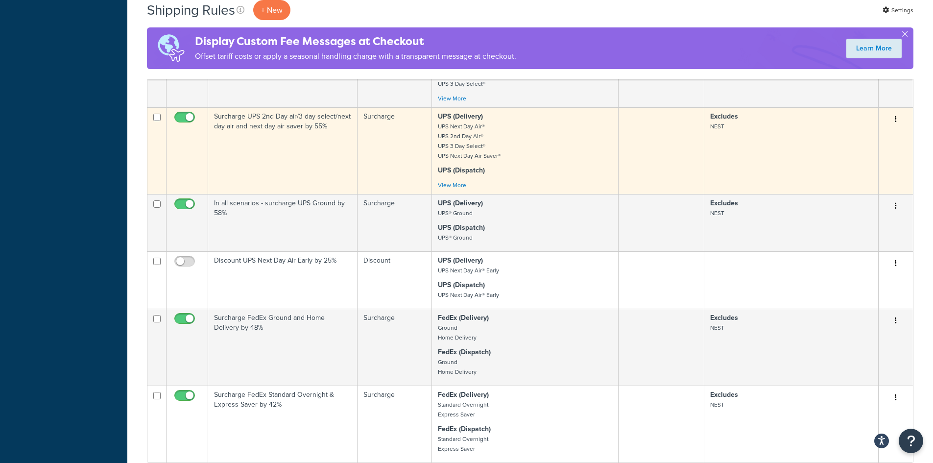
click at [890, 117] on button "button" at bounding box center [895, 120] width 14 height 16
click at [848, 157] on link "Duplicate" at bounding box center [862, 158] width 77 height 20
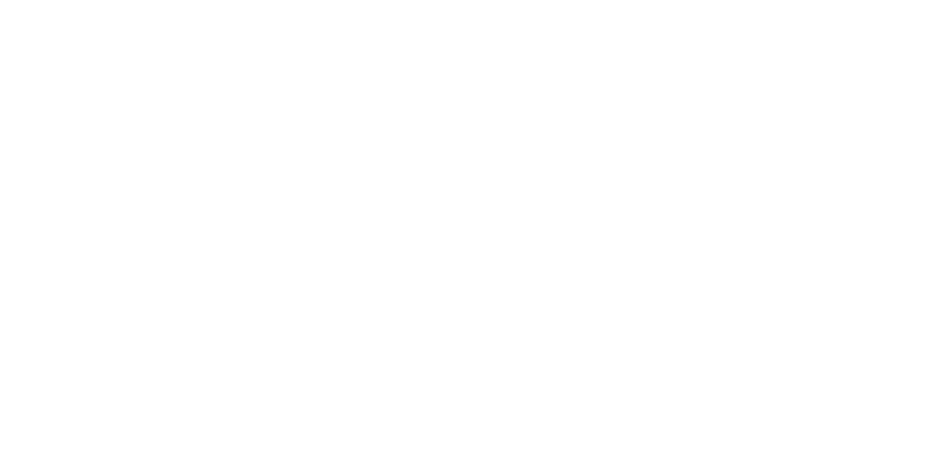
select select "SURCHARGE"
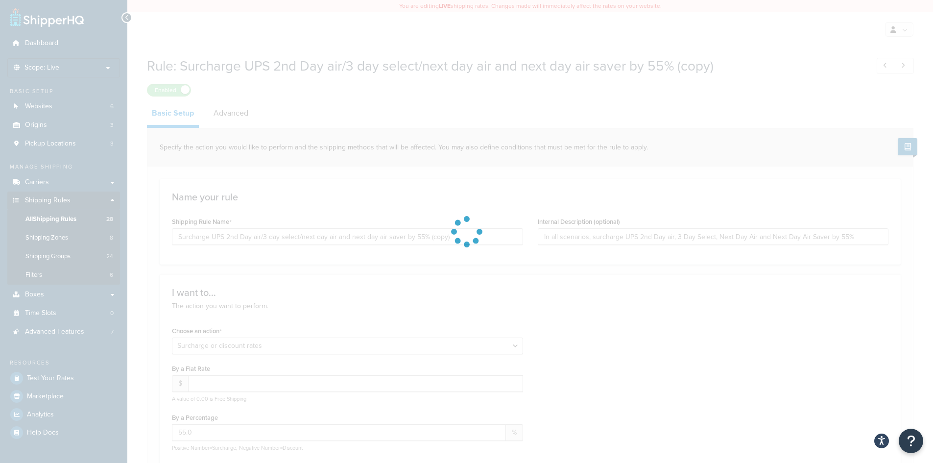
select select "PERCENTAGE"
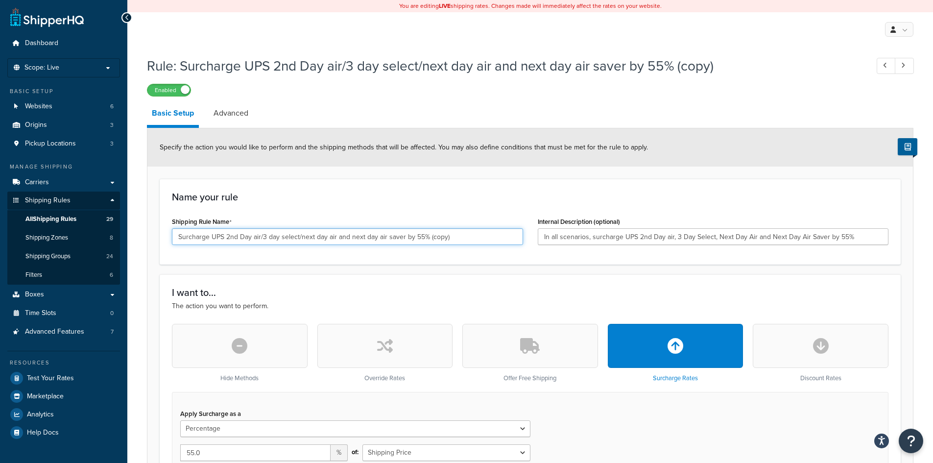
drag, startPoint x: 226, startPoint y: 240, endPoint x: 349, endPoint y: 236, distance: 122.9
click at [349, 236] on input "Surcharge UPS 2nd Day air/3 day select/next day air and next day air saver by 5…" at bounding box center [347, 236] width 351 height 17
drag, startPoint x: 290, startPoint y: 237, endPoint x: 391, endPoint y: 241, distance: 100.9
click at [391, 241] on input "Surcharge UPS next day air saver by 55% (copy)" at bounding box center [347, 236] width 351 height 17
drag, startPoint x: 369, startPoint y: 238, endPoint x: 21, endPoint y: 228, distance: 348.7
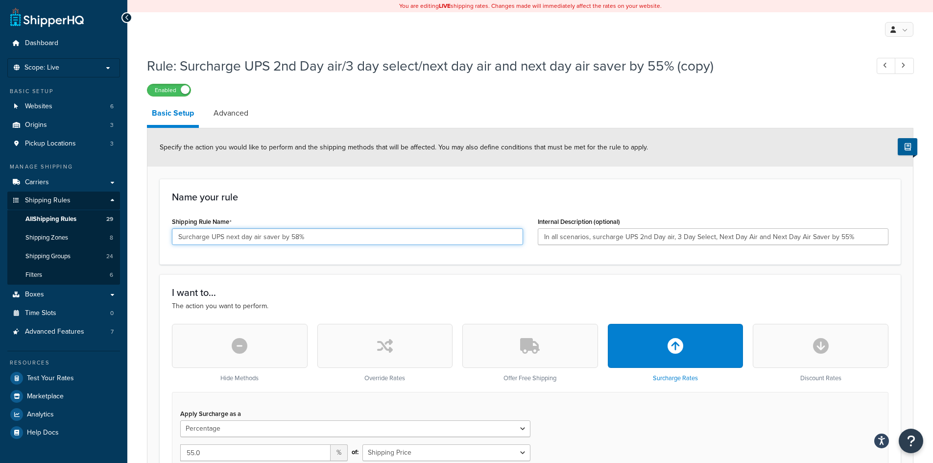
type input "Surcharge UPS next day air saver by 58%"
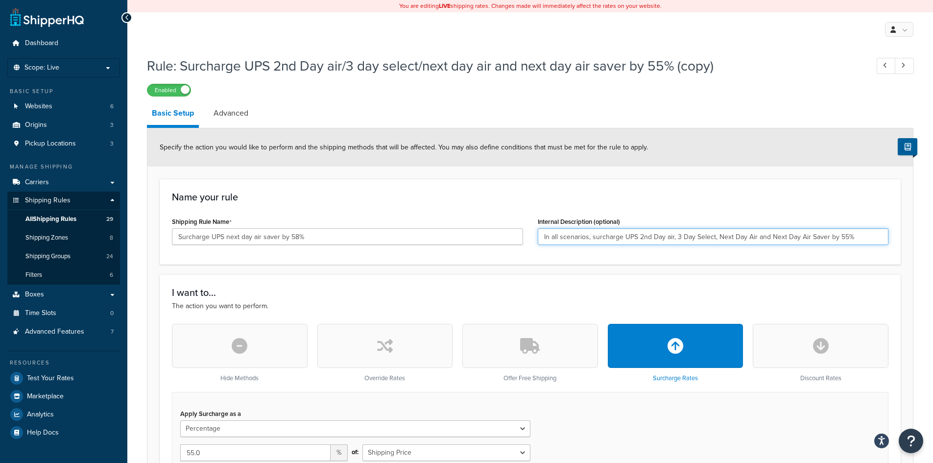
drag, startPoint x: 863, startPoint y: 235, endPoint x: 346, endPoint y: 257, distance: 517.9
click at [346, 257] on div "Name your rule Shipping Rule Name Surcharge UPS next day air saver by 58% Inter…" at bounding box center [530, 222] width 741 height 86
paste input "Surcharge UPS next day air saver by 58"
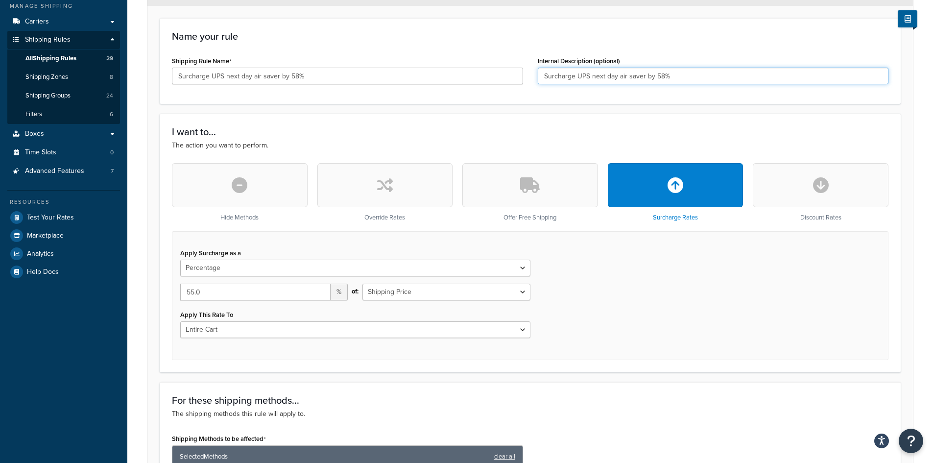
scroll to position [147, 0]
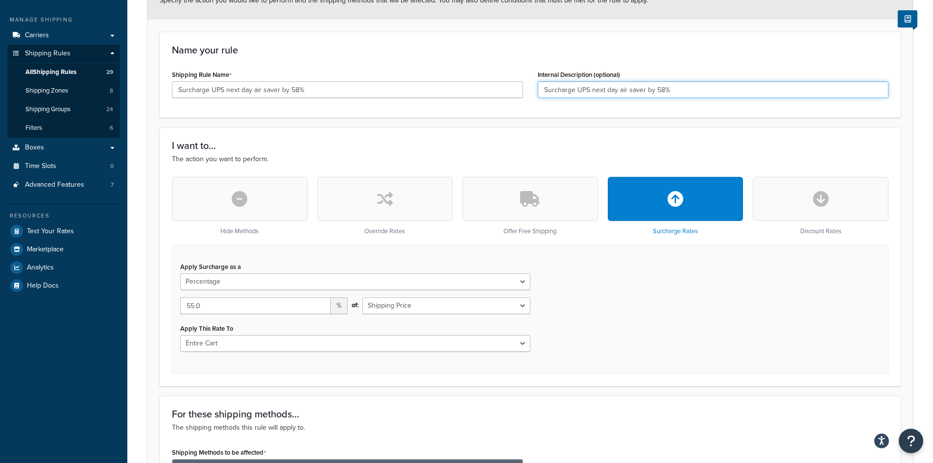
type input "Surcharge UPS next day air saver by 58%"
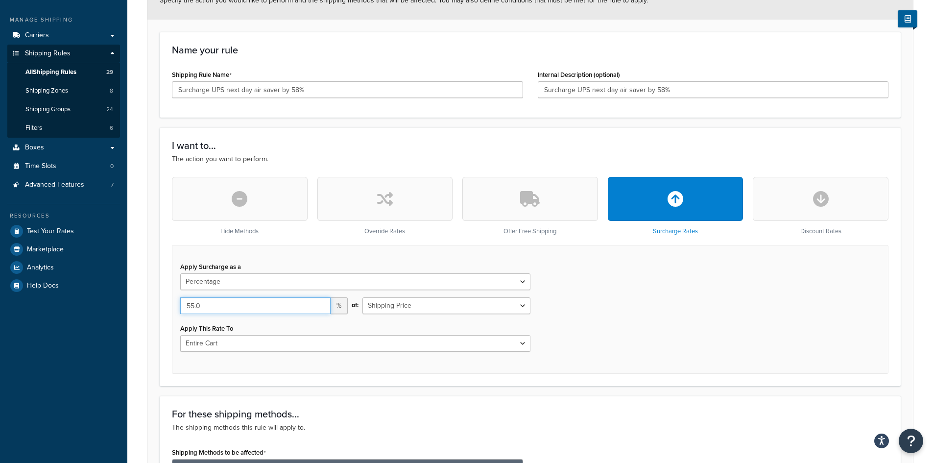
drag, startPoint x: 203, startPoint y: 303, endPoint x: 157, endPoint y: 303, distance: 46.0
click at [157, 303] on form "Specify the action you would like to perform and the shipping methods that will…" at bounding box center [529, 456] width 765 height 950
type input "58.0"
click at [613, 317] on div "Apply Surcharge as a Flat Rate Percentage Flat Rate & Percentage 58.0 % of: Shi…" at bounding box center [530, 309] width 716 height 129
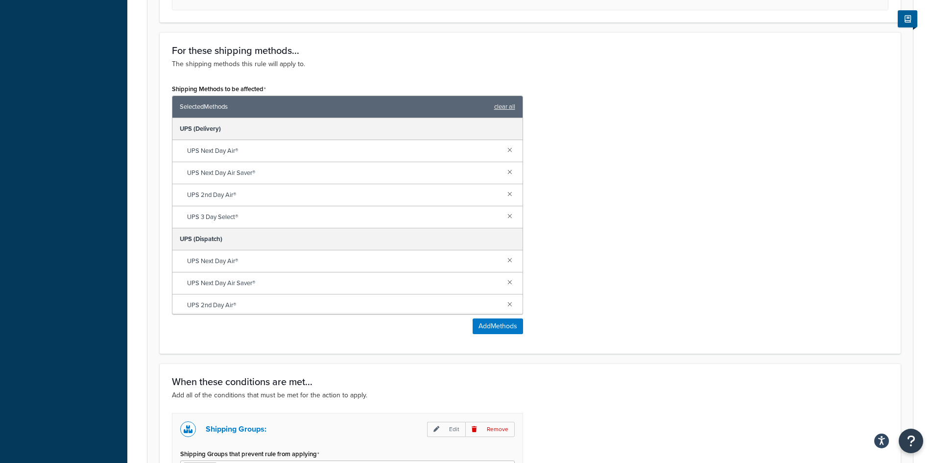
scroll to position [538, 0]
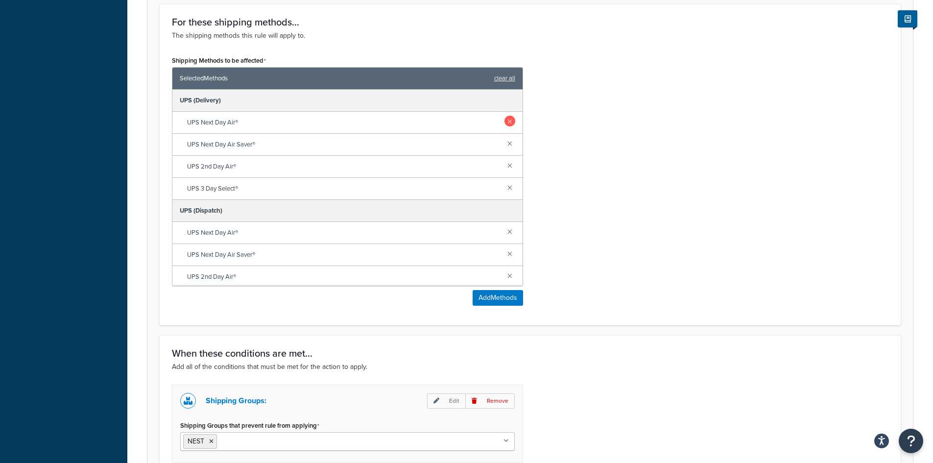
click at [504, 122] on link at bounding box center [509, 121] width 11 height 11
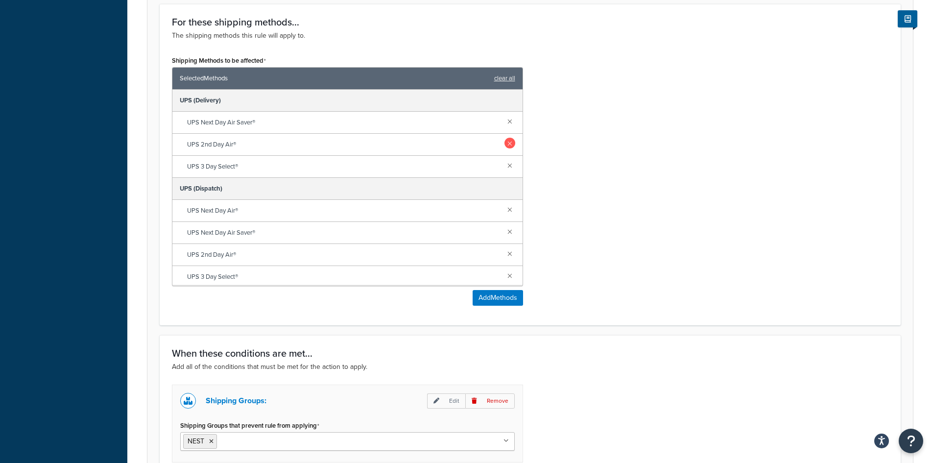
click at [504, 142] on link at bounding box center [509, 143] width 11 height 11
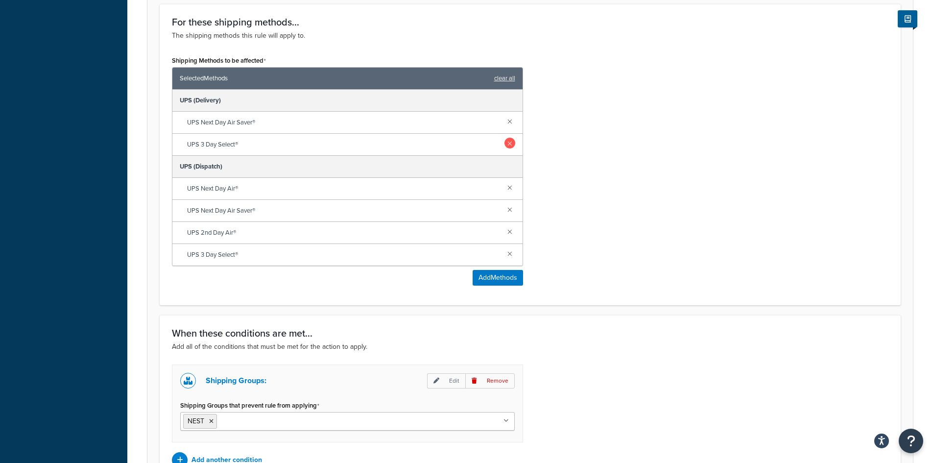
click at [513, 143] on link at bounding box center [509, 143] width 11 height 11
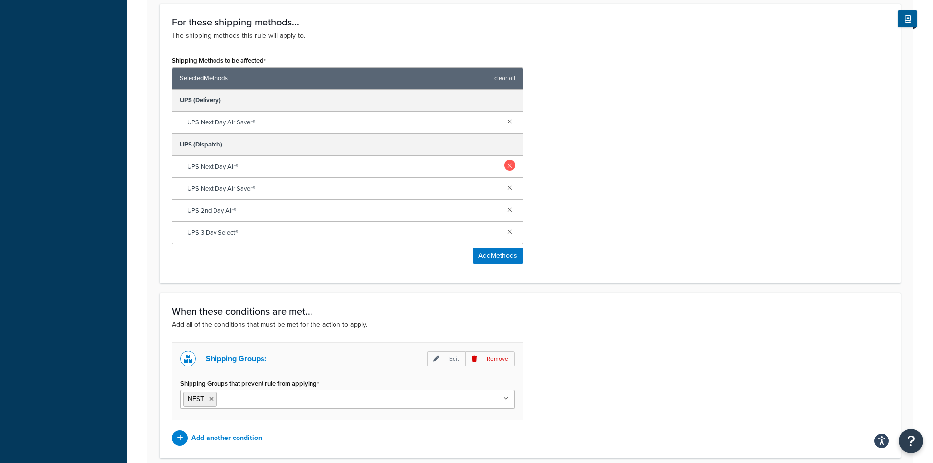
click at [508, 162] on link at bounding box center [509, 165] width 11 height 11
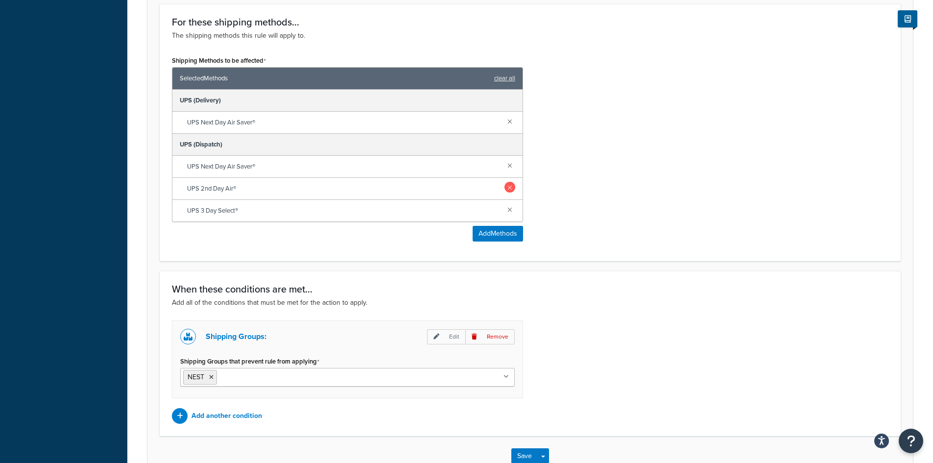
click at [510, 187] on link at bounding box center [509, 187] width 11 height 11
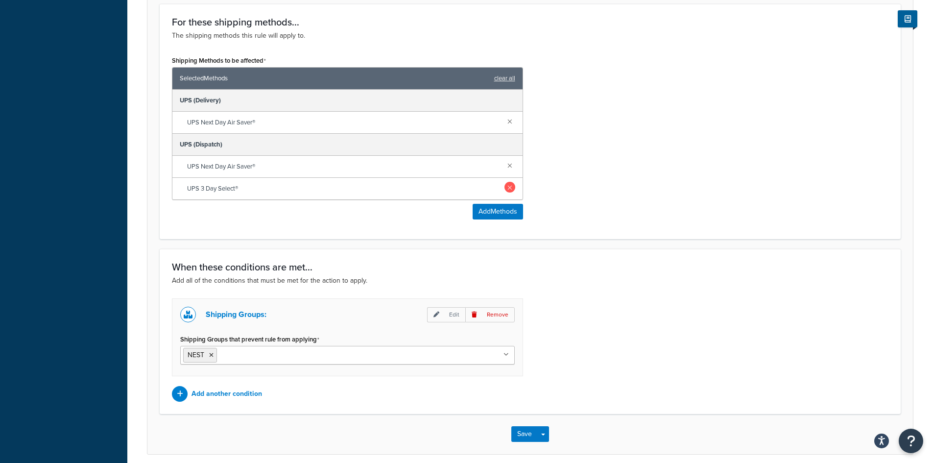
click at [509, 188] on link at bounding box center [509, 187] width 11 height 11
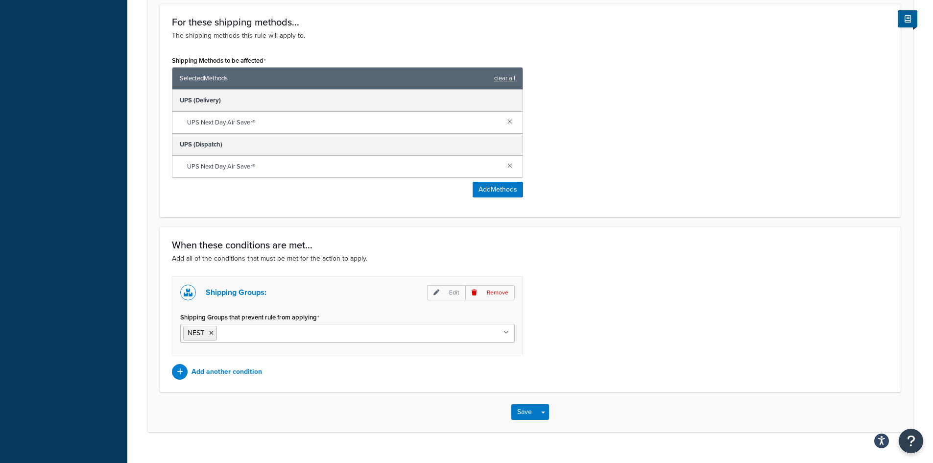
scroll to position [557, 0]
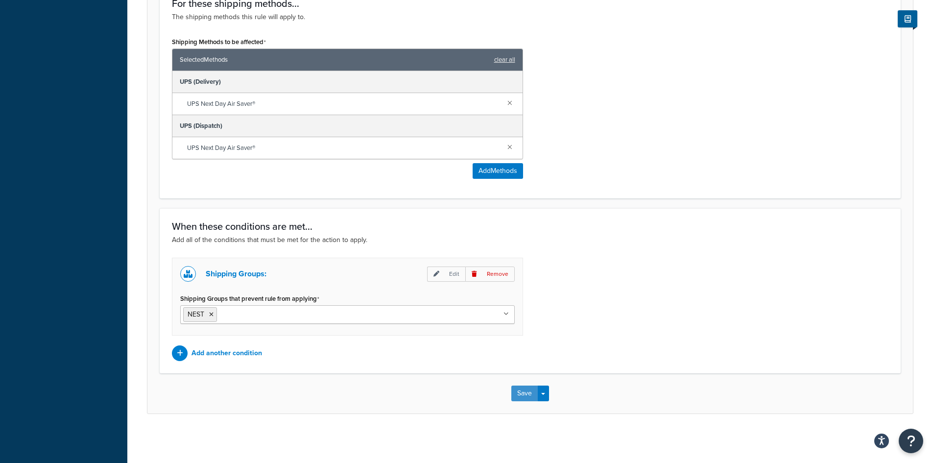
click at [532, 388] on button "Save" at bounding box center [524, 393] width 26 height 16
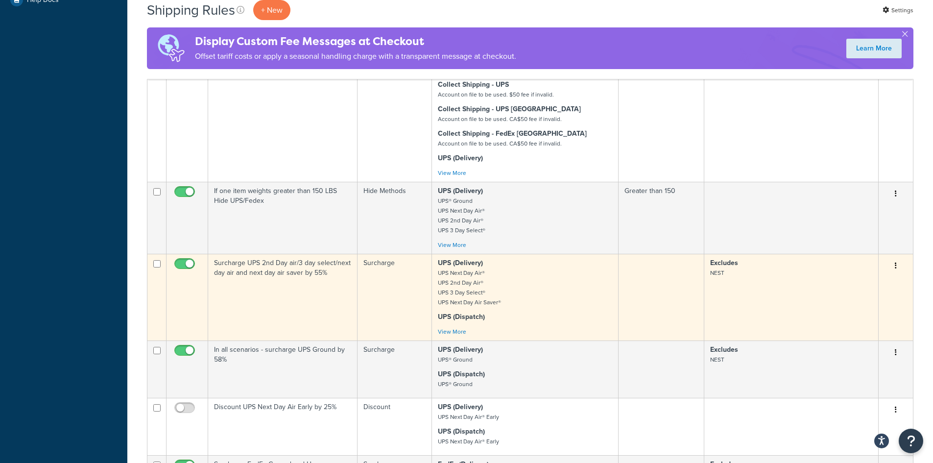
scroll to position [441, 0]
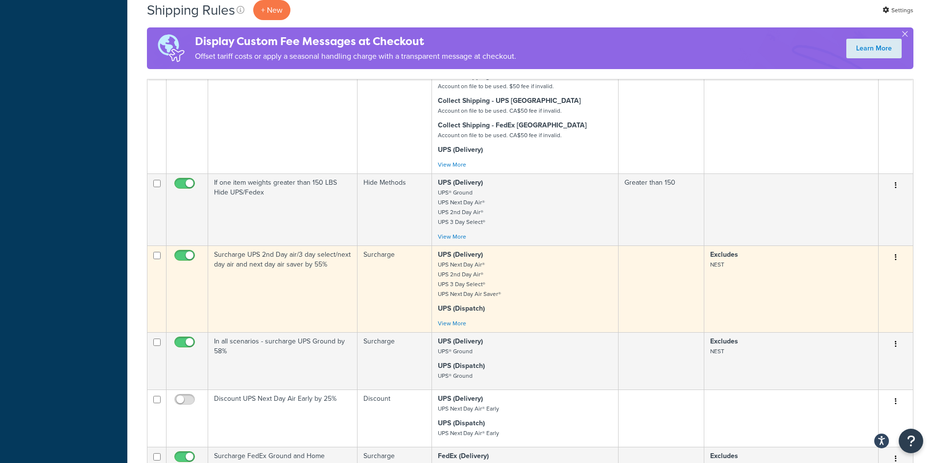
click at [269, 260] on td "Surcharge UPS 2nd Day air/3 day select/next day air and next day air saver by 5…" at bounding box center [282, 288] width 149 height 87
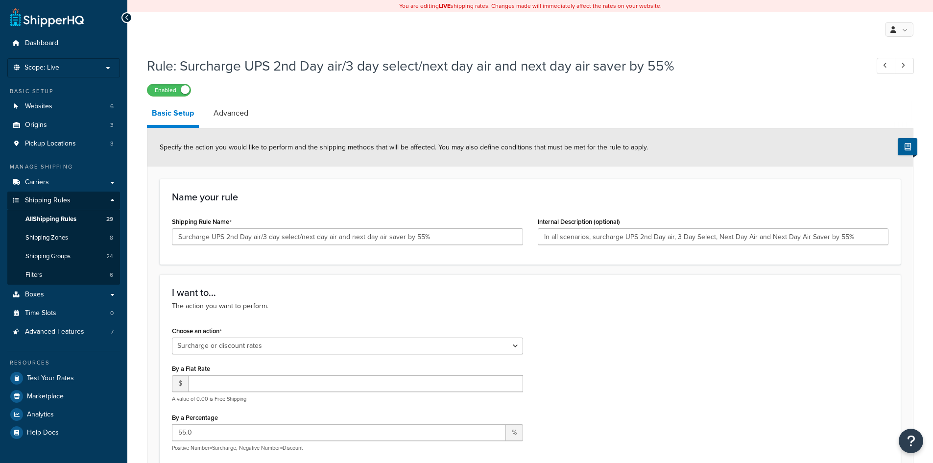
select select "SURCHARGE"
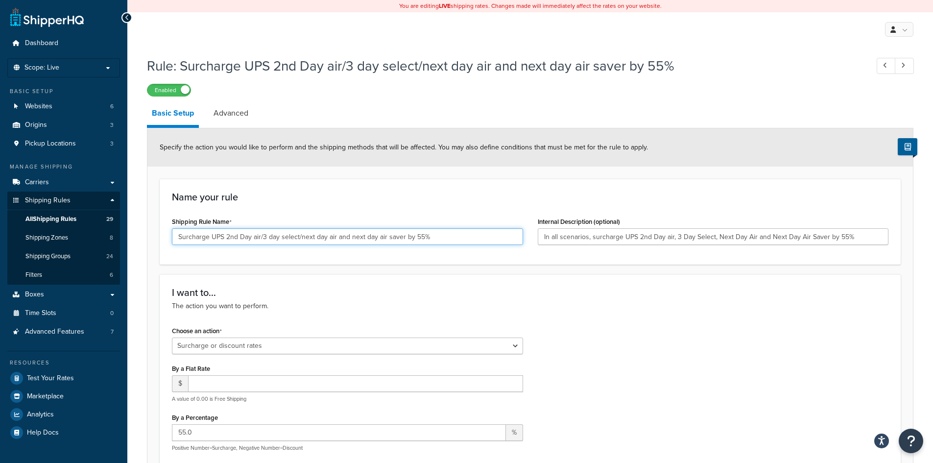
drag, startPoint x: 403, startPoint y: 238, endPoint x: 351, endPoint y: 237, distance: 51.9
click at [351, 237] on input "Surcharge UPS 2nd Day air/3 day select/next day air and next day air saver by 5…" at bounding box center [347, 236] width 351 height 17
type input "Surcharge UPS 2nd Day air/3 day select/next day air by 55%"
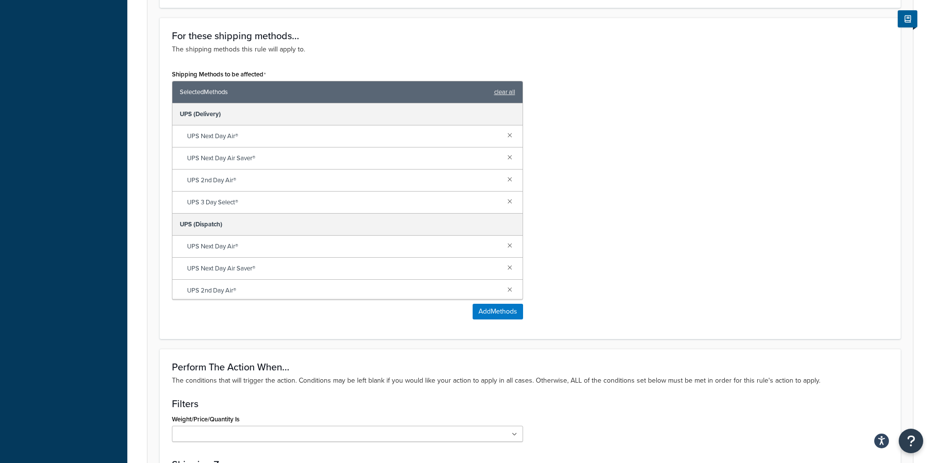
scroll to position [828, 0]
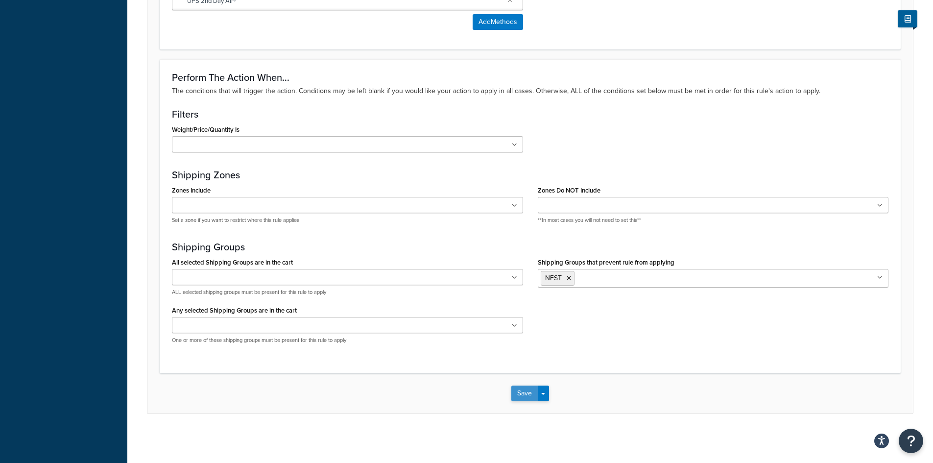
click at [521, 391] on button "Save" at bounding box center [524, 393] width 26 height 16
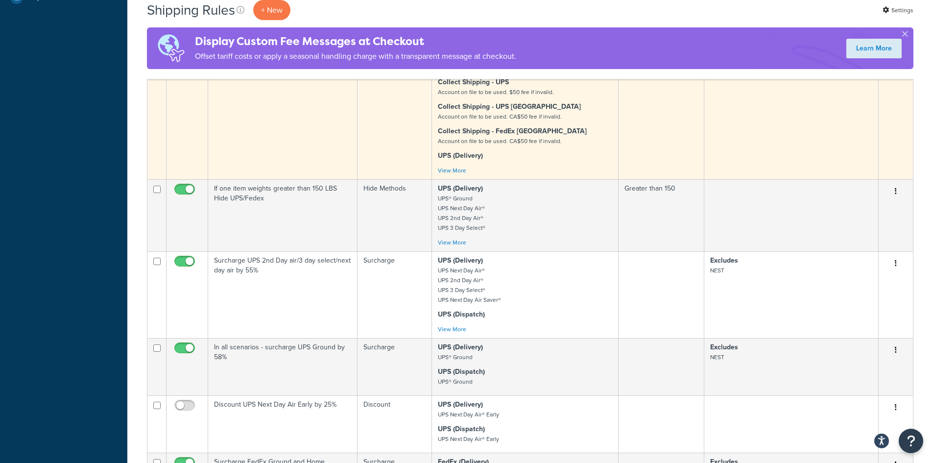
scroll to position [441, 0]
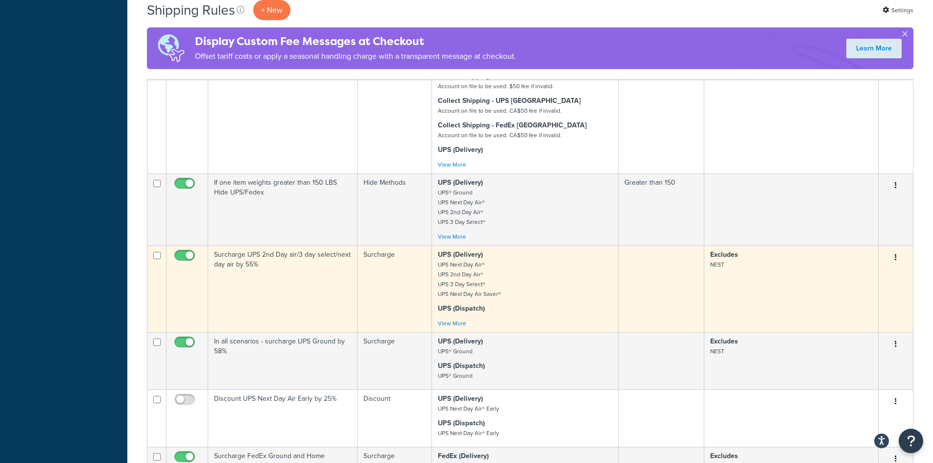
click at [895, 256] on icon "button" at bounding box center [895, 257] width 2 height 7
click at [842, 291] on link "Duplicate" at bounding box center [862, 296] width 77 height 20
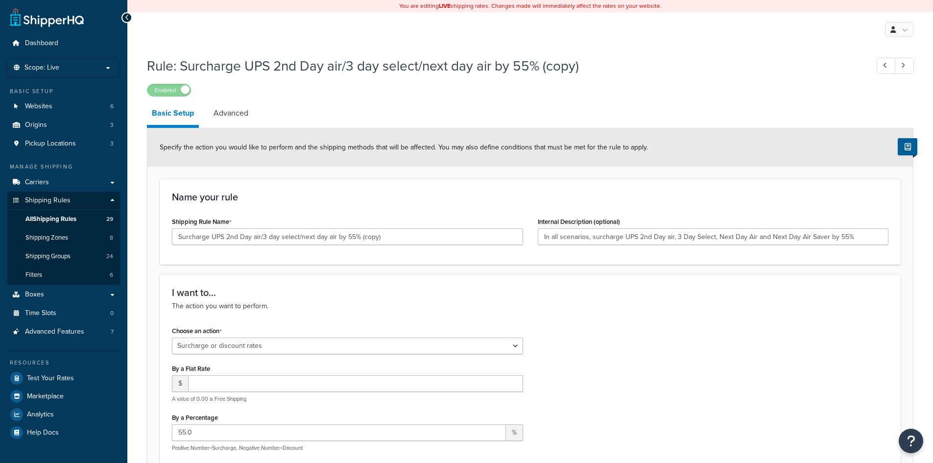
select select "SURCHARGE"
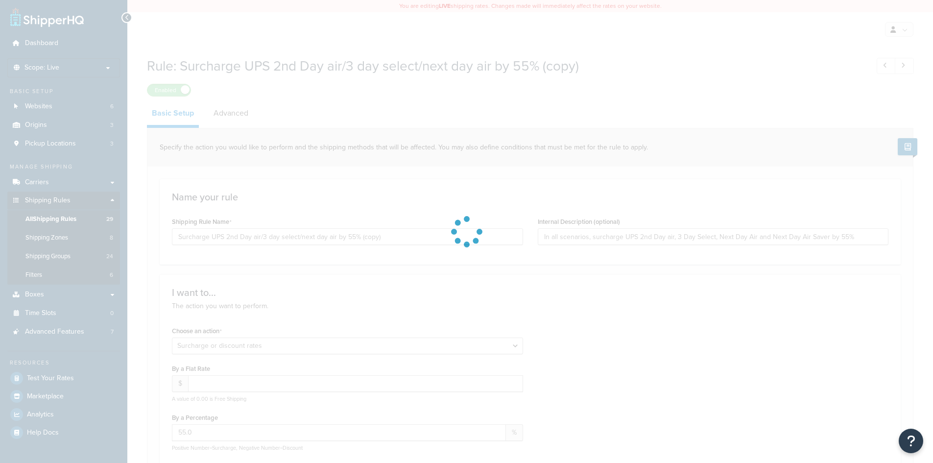
select select "PERCENTAGE"
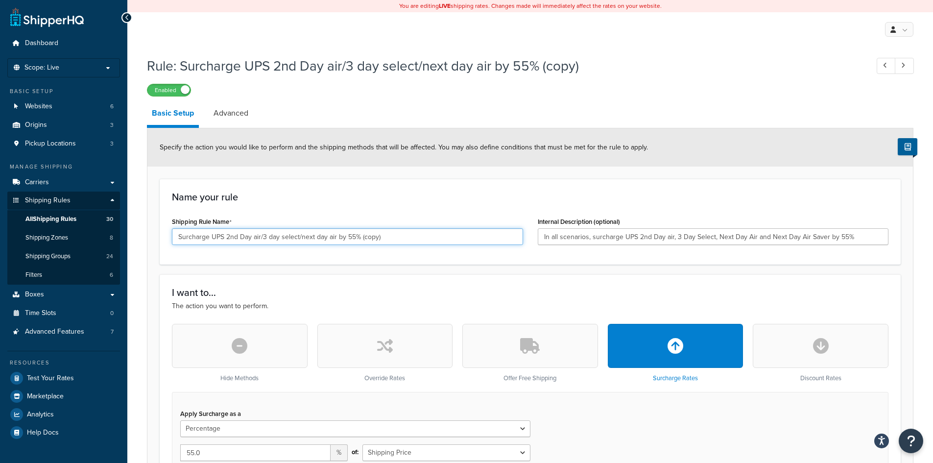
drag, startPoint x: 225, startPoint y: 238, endPoint x: 440, endPoint y: 238, distance: 214.9
click at [440, 238] on input "Surcharge UPS 2nd Day air/3 day select/next day air by 55% (copy)" at bounding box center [347, 236] width 351 height 17
click at [323, 240] on input "Surcharge UPS 2nd Day air/3 day select/next day air by 55% (copy)" at bounding box center [347, 236] width 351 height 17
drag, startPoint x: 299, startPoint y: 234, endPoint x: 225, endPoint y: 234, distance: 74.4
click at [225, 234] on input "Surcharge UPS 2nd Day air/3 day select/next day air by 55% (copy)" at bounding box center [347, 236] width 351 height 17
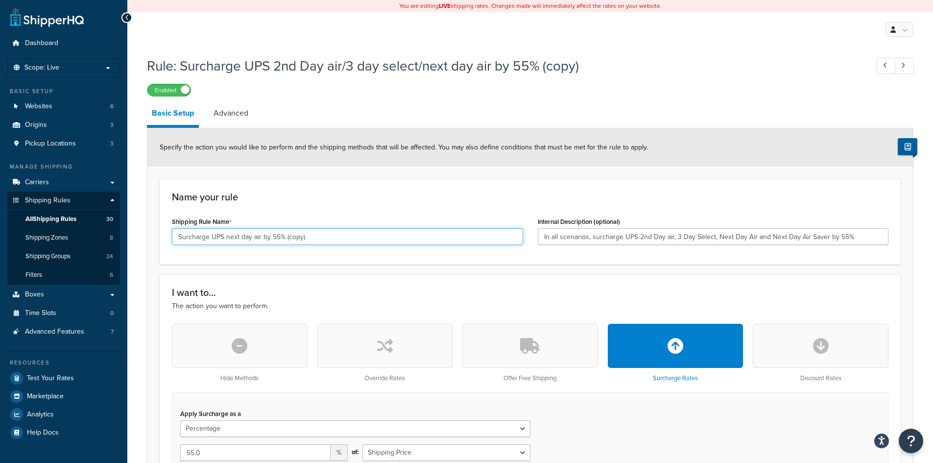
drag, startPoint x: 285, startPoint y: 237, endPoint x: 395, endPoint y: 235, distance: 109.7
click at [394, 235] on input "Surcharge UPS next day air by 55% (copy)" at bounding box center [347, 236] width 351 height 17
drag, startPoint x: 272, startPoint y: 237, endPoint x: 312, endPoint y: 241, distance: 40.4
click at [311, 240] on input "Surcharge UPS next day air by 55%" at bounding box center [347, 236] width 351 height 17
drag, startPoint x: 303, startPoint y: 237, endPoint x: 136, endPoint y: 231, distance: 167.5
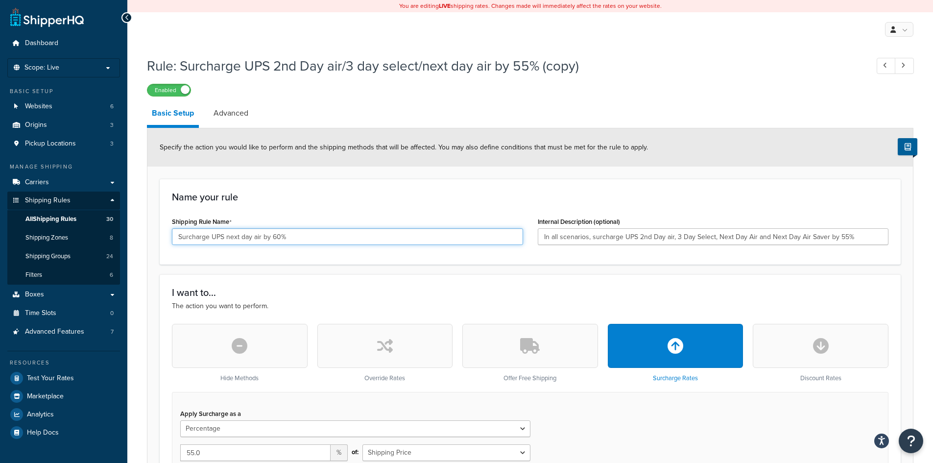
type input "Surcharge UPS next day air by 60%"
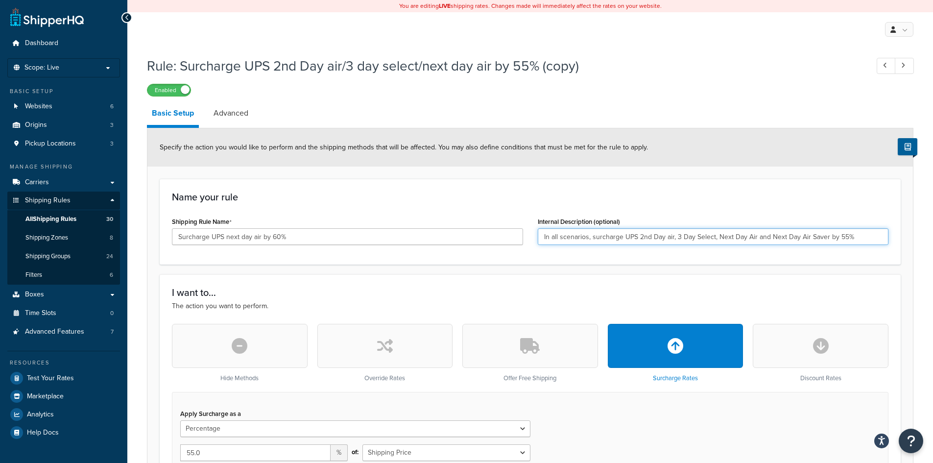
drag, startPoint x: 879, startPoint y: 235, endPoint x: 368, endPoint y: 231, distance: 511.1
click at [368, 231] on div "Shipping Rule Name Surcharge UPS next day air by 60% Internal Description (opti…" at bounding box center [529, 233] width 731 height 38
paste input "Surcharge UPS next day air by 60"
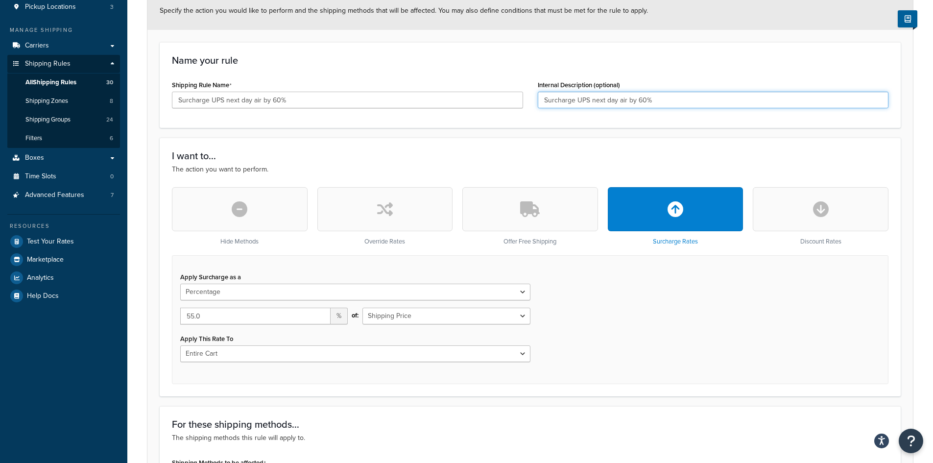
scroll to position [196, 0]
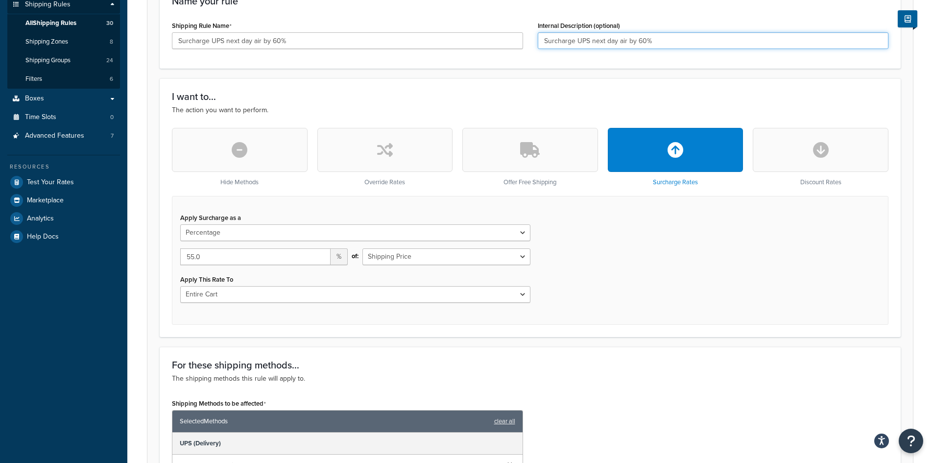
type input "Surcharge UPS next day air by 60%"
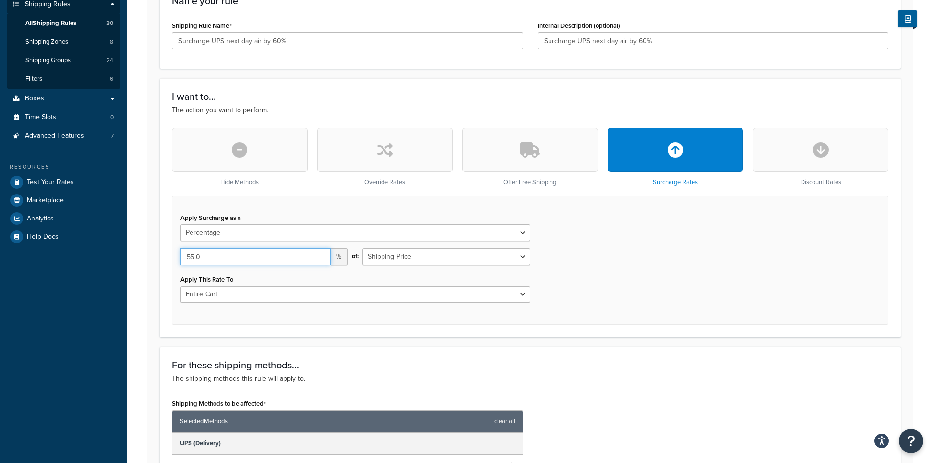
drag, startPoint x: 267, startPoint y: 259, endPoint x: 74, endPoint y: 257, distance: 192.9
click at [80, 257] on div "Dashboard Scope: Live Basic Setup Websites 6 Origins 3 Pickup Locations 3 Manag…" at bounding box center [466, 368] width 933 height 1128
type input "60.00"
click at [663, 209] on div "Apply Surcharge as a Flat Rate Percentage Flat Rate & Percentage 60.00 % of: Sh…" at bounding box center [530, 260] width 716 height 129
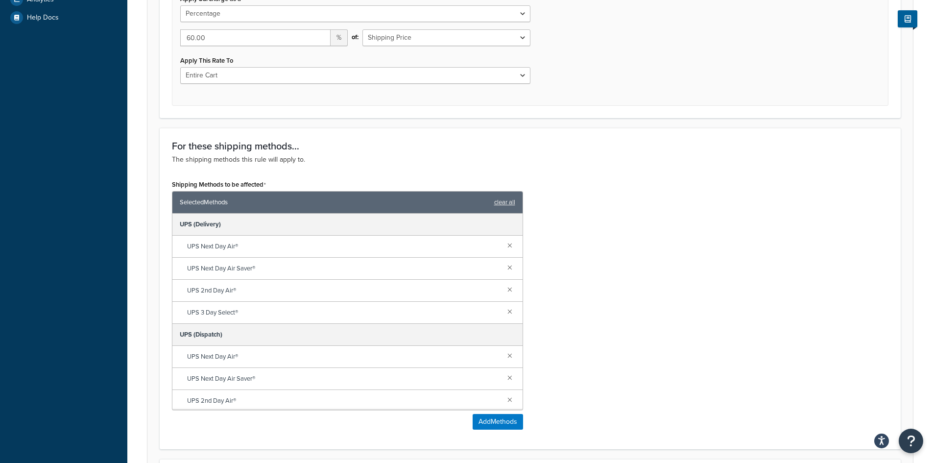
scroll to position [441, 0]
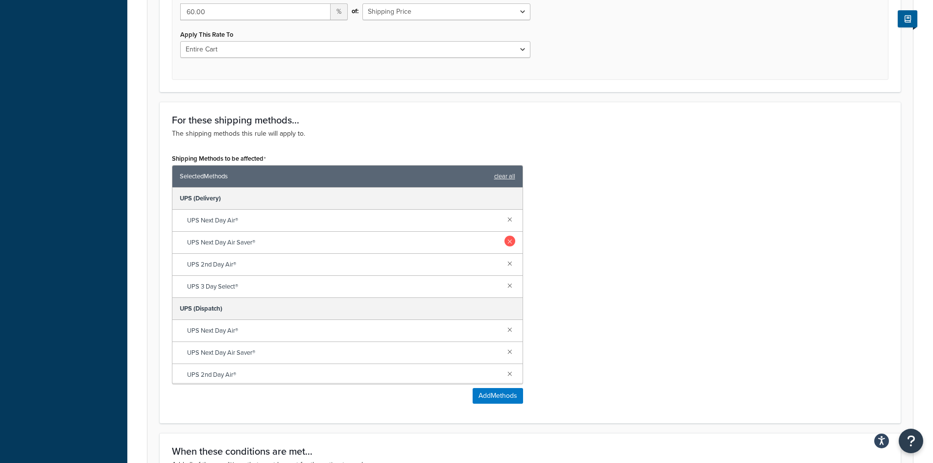
click at [504, 240] on link at bounding box center [509, 240] width 11 height 11
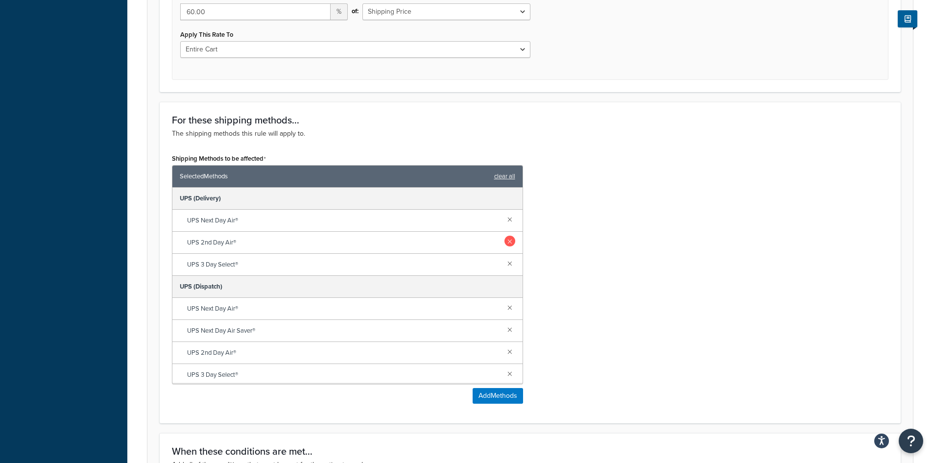
click at [504, 241] on link at bounding box center [509, 240] width 11 height 11
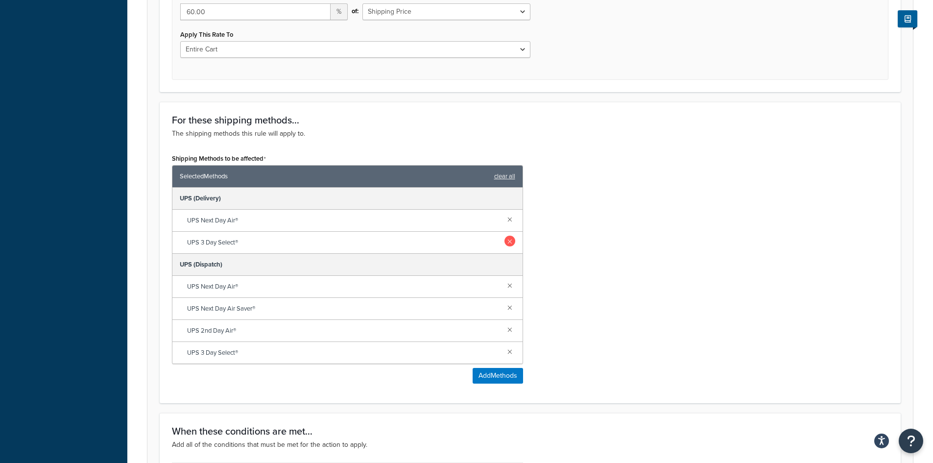
click at [507, 240] on link at bounding box center [509, 240] width 11 height 11
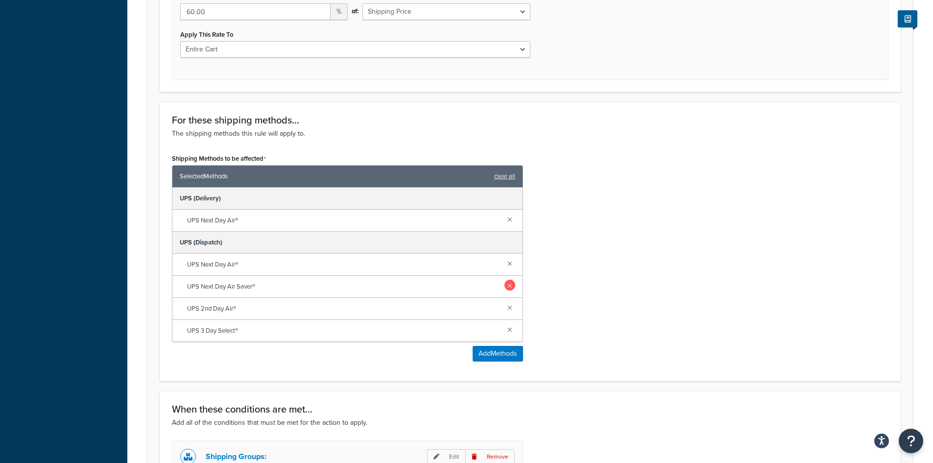
click at [512, 283] on link at bounding box center [509, 285] width 11 height 11
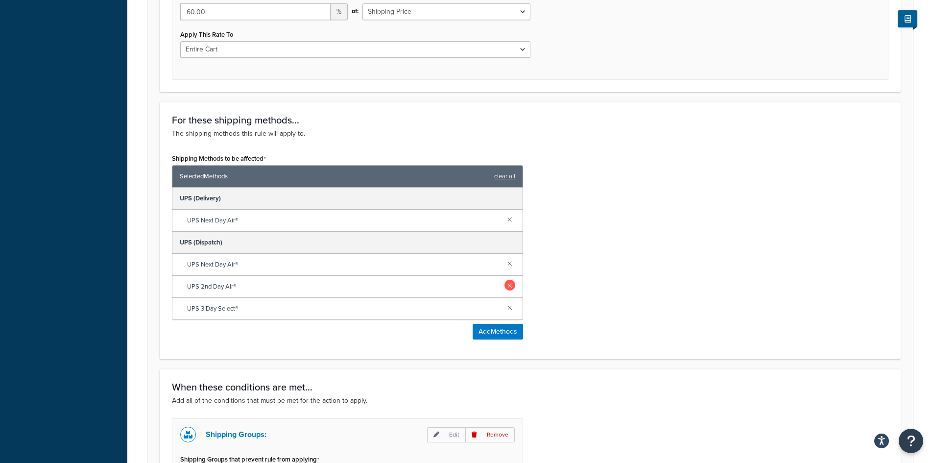
click at [510, 286] on link at bounding box center [509, 285] width 11 height 11
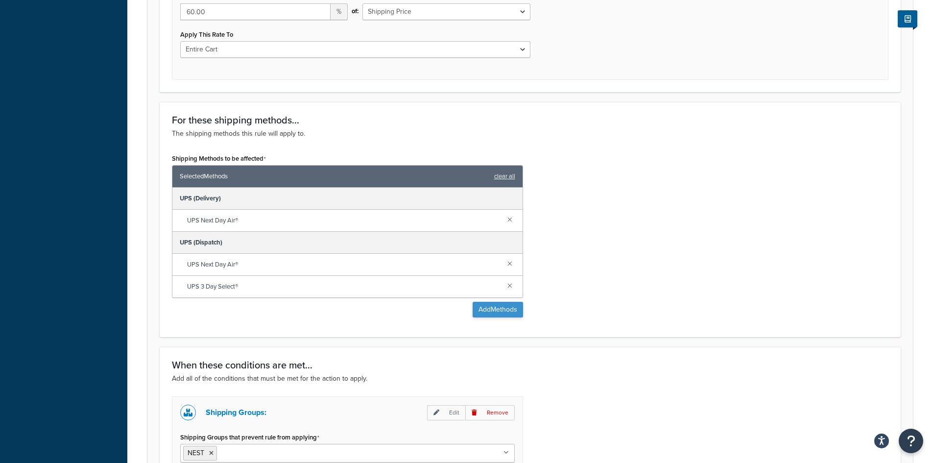
click at [508, 284] on link at bounding box center [509, 285] width 11 height 11
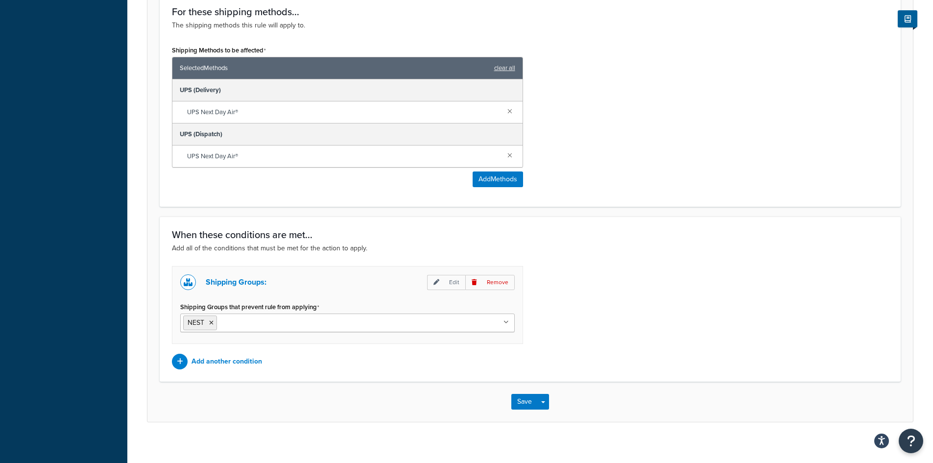
scroll to position [557, 0]
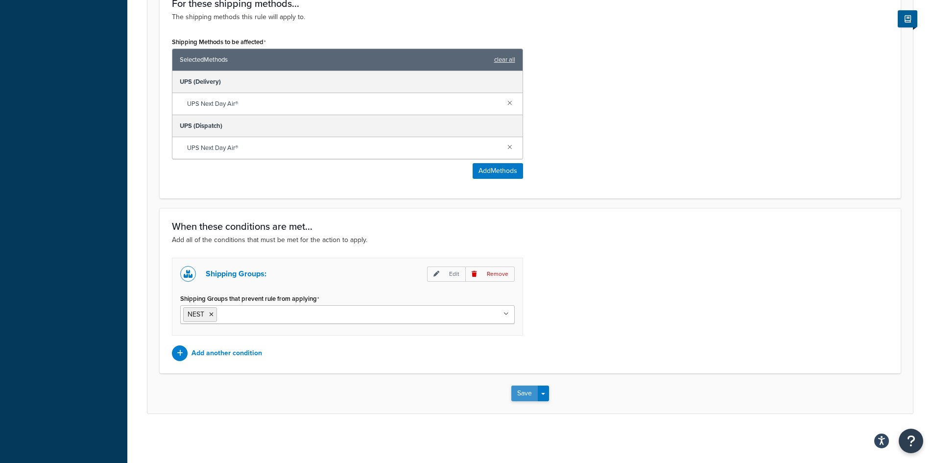
click at [527, 392] on button "Save" at bounding box center [524, 393] width 26 height 16
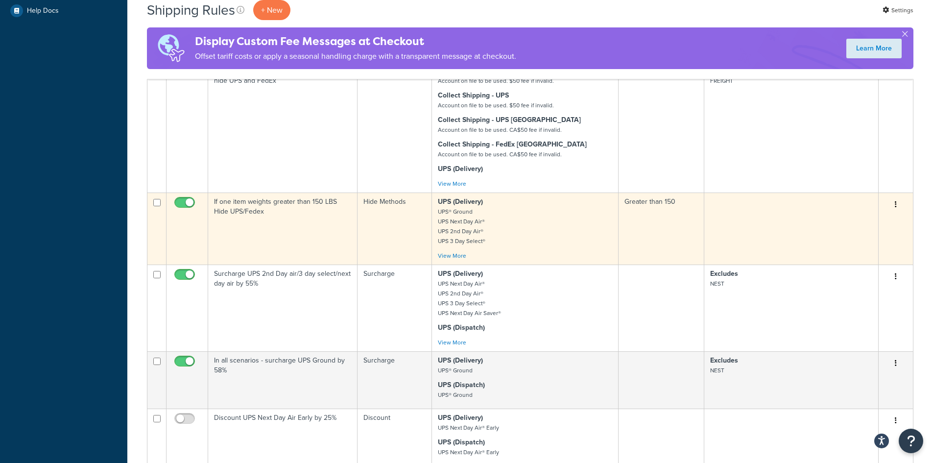
scroll to position [490, 0]
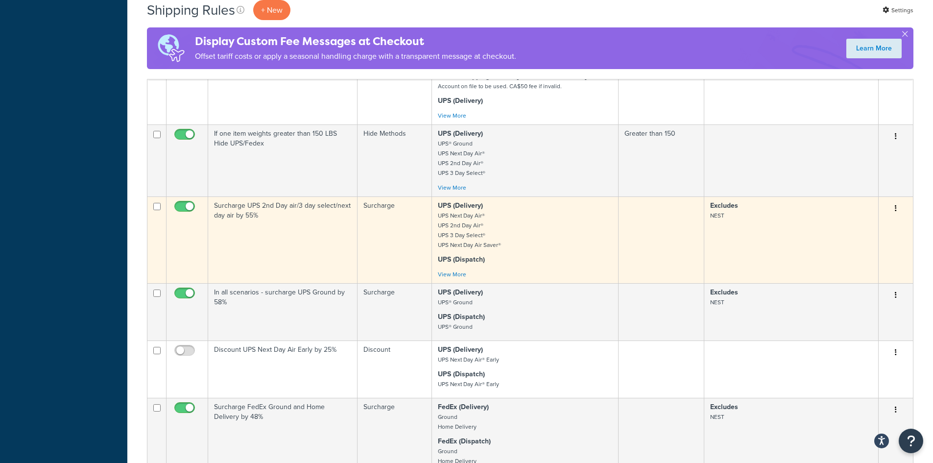
click at [895, 207] on icon "button" at bounding box center [895, 208] width 2 height 7
click at [847, 229] on link "Edit" at bounding box center [862, 227] width 77 height 20
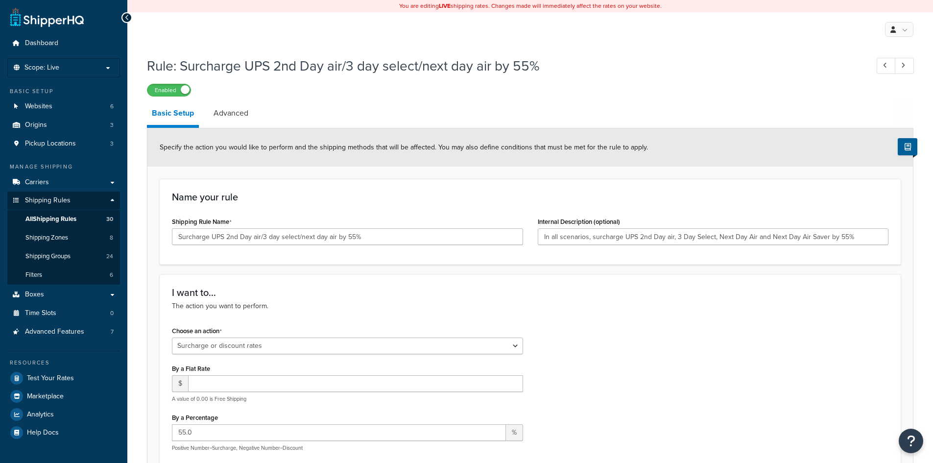
select select "SURCHARGE"
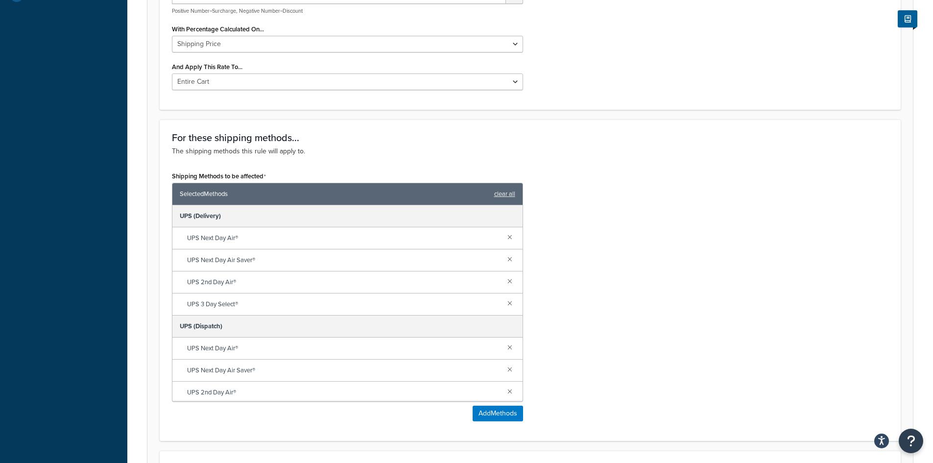
scroll to position [441, 0]
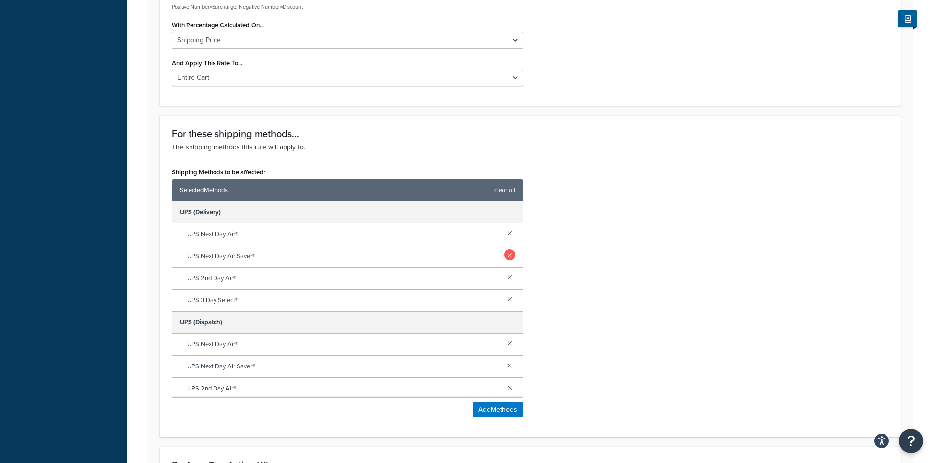
click at [504, 257] on link at bounding box center [509, 254] width 11 height 11
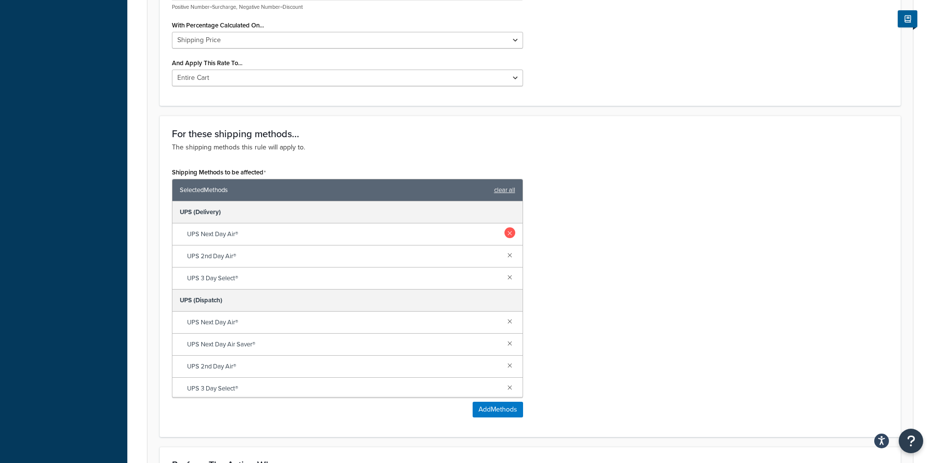
click at [504, 232] on link at bounding box center [509, 232] width 11 height 11
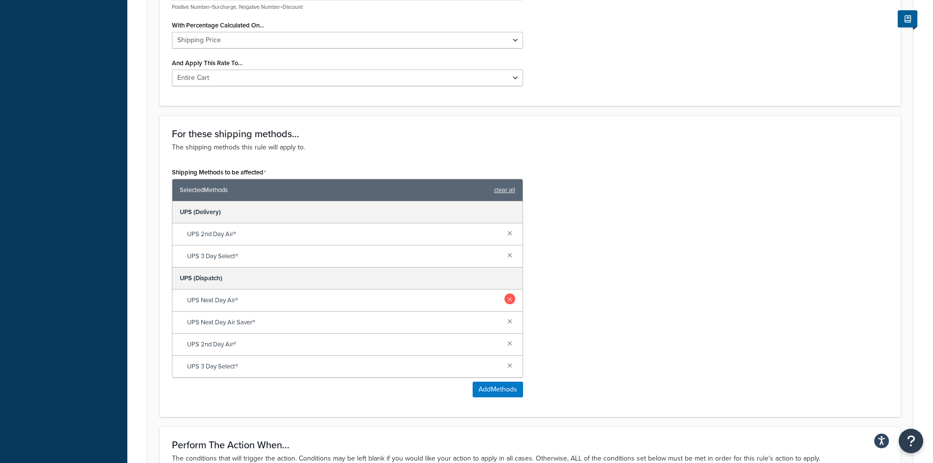
click at [510, 297] on link at bounding box center [509, 298] width 11 height 11
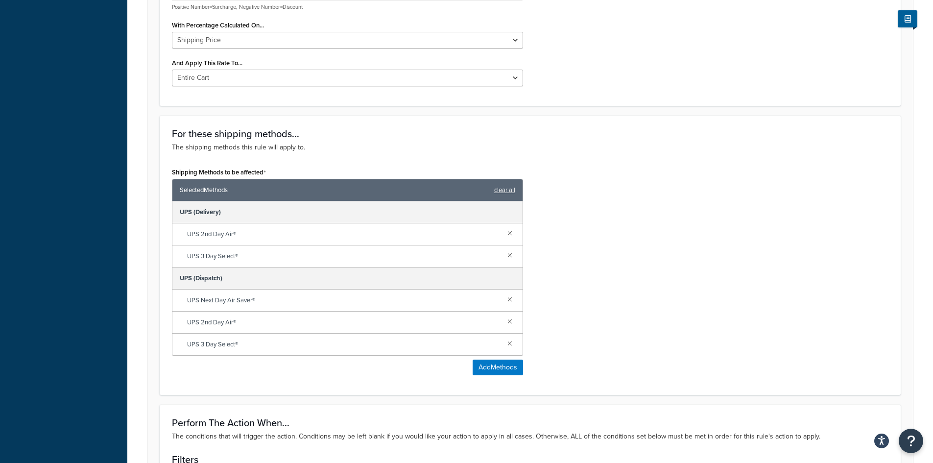
click at [510, 297] on link at bounding box center [509, 298] width 11 height 11
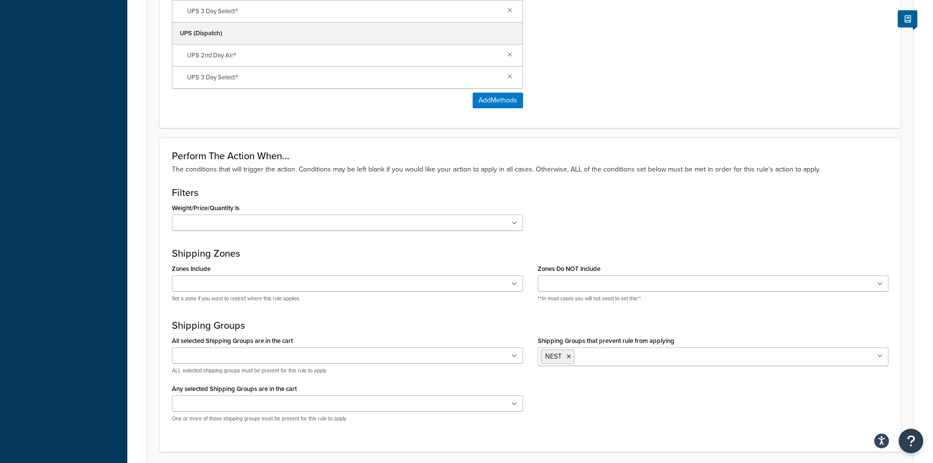
scroll to position [764, 0]
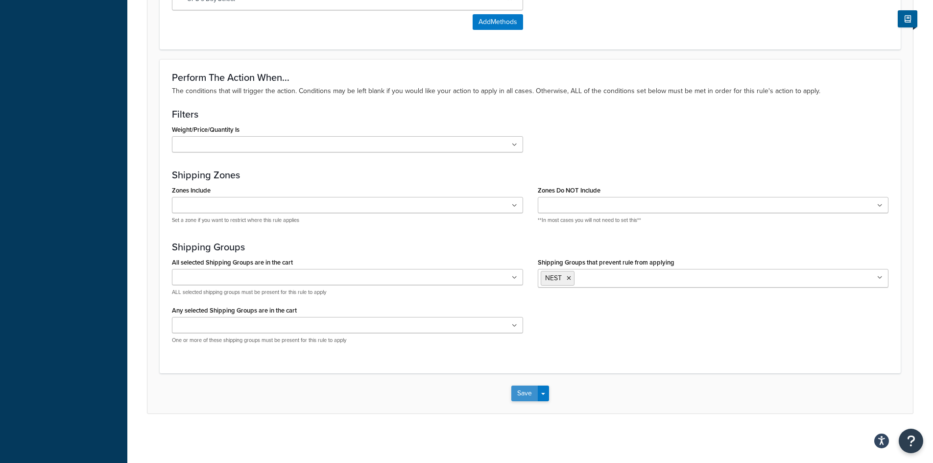
click at [526, 389] on button "Save" at bounding box center [524, 393] width 26 height 16
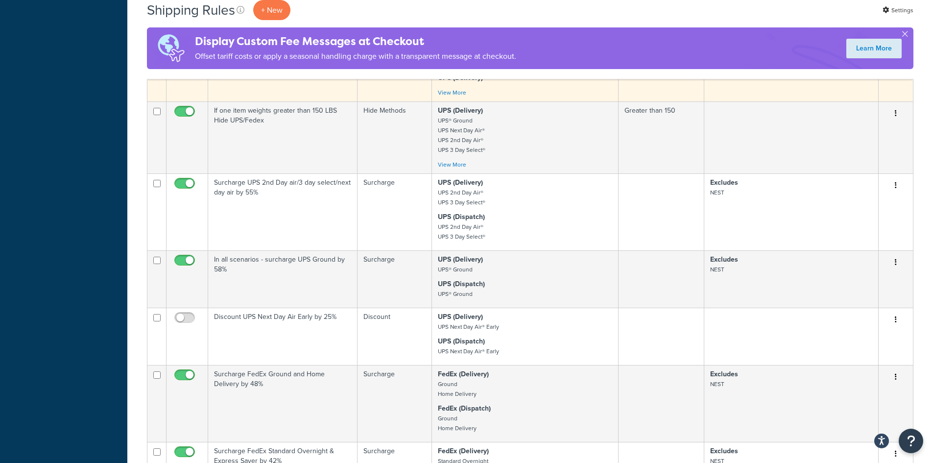
scroll to position [538, 0]
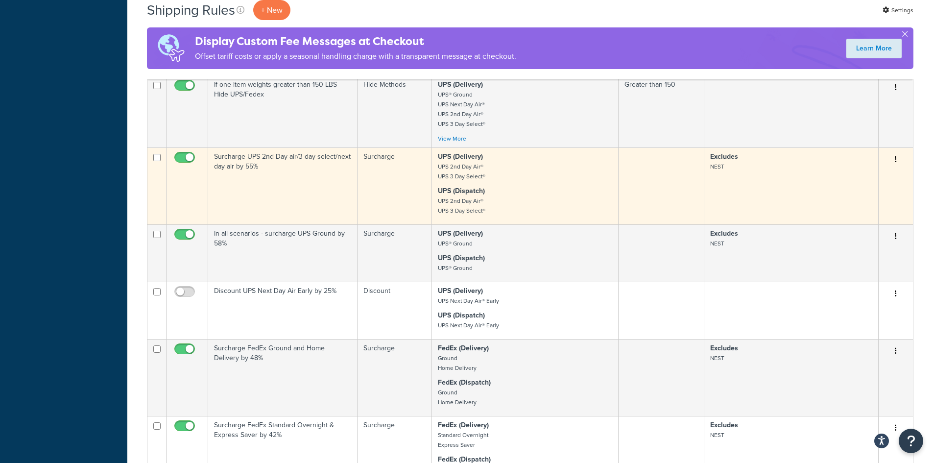
click at [892, 157] on button "button" at bounding box center [895, 160] width 14 height 16
click at [840, 177] on link "Edit" at bounding box center [862, 178] width 77 height 20
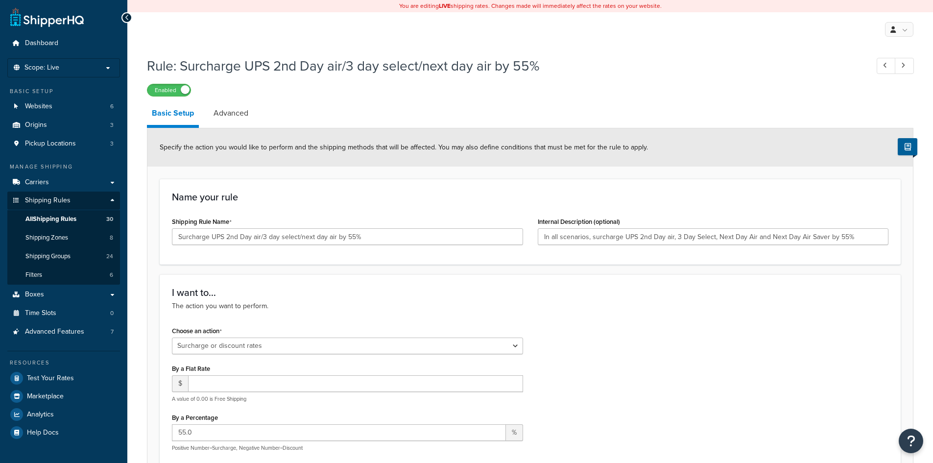
select select "SURCHARGE"
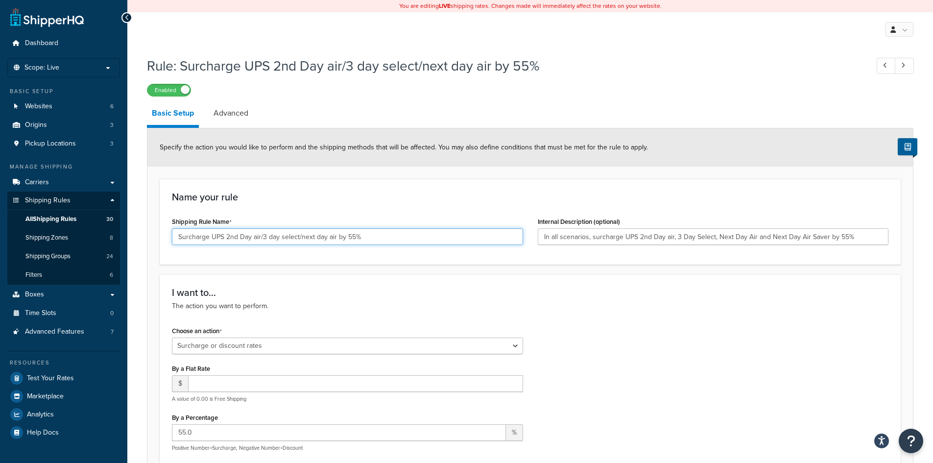
drag, startPoint x: 298, startPoint y: 232, endPoint x: 463, endPoint y: 232, distance: 164.5
click at [463, 232] on input "Surcharge UPS 2nd Day air/3 day select/next day air by 55%" at bounding box center [347, 236] width 351 height 17
click at [306, 237] on input "Surcharge UPS 2nd Day air/3 day select/next day air by 55%" at bounding box center [347, 236] width 351 height 17
drag, startPoint x: 299, startPoint y: 235, endPoint x: 340, endPoint y: 234, distance: 41.1
click at [340, 234] on input "Surcharge UPS 2nd Day air/3 day select/next day air by 55%" at bounding box center [347, 236] width 351 height 17
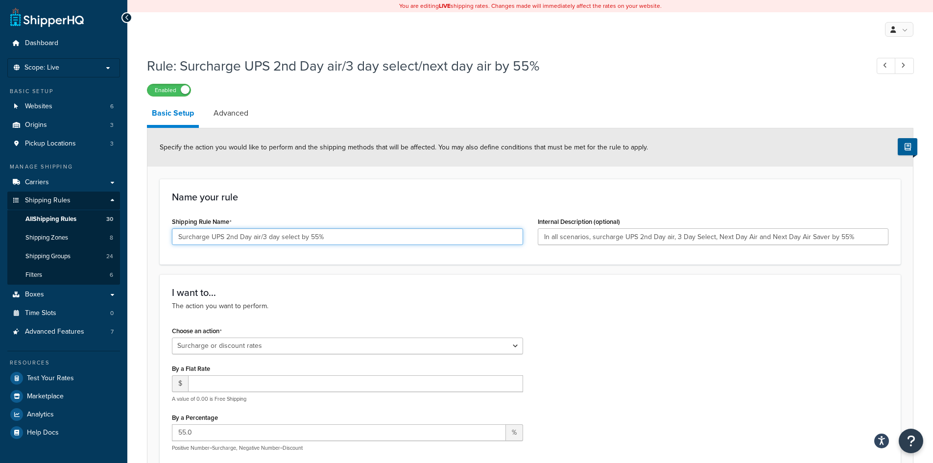
drag, startPoint x: 224, startPoint y: 222, endPoint x: 82, endPoint y: 215, distance: 142.1
type input "Surcharge UPS 2nd Day air/3 day select by 55%"
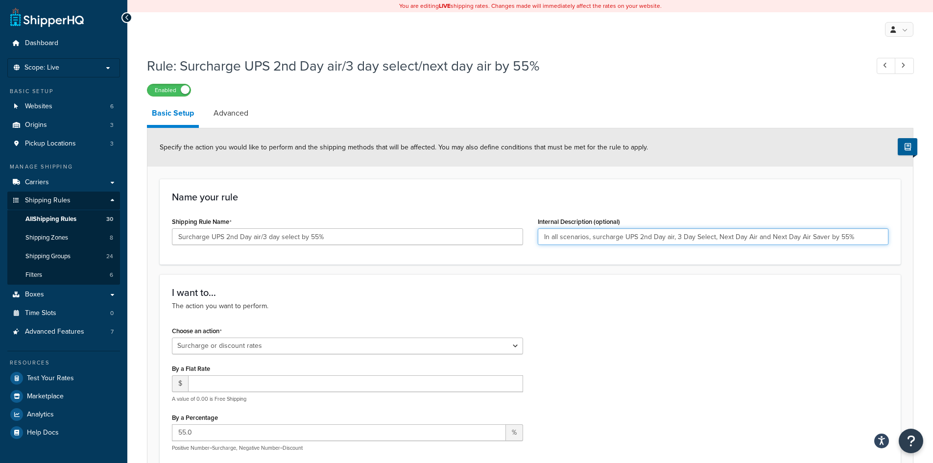
drag, startPoint x: 845, startPoint y: 236, endPoint x: 313, endPoint y: 235, distance: 532.1
click at [313, 235] on div "Shipping Rule Name Surcharge UPS 2nd Day air/3 day select by 55% Internal Descr…" at bounding box center [529, 233] width 731 height 38
paste input "Surcharge UPS 2nd Day air/3 day select"
type input "Surcharge UPS 2nd Day air/3 day select by 55%"
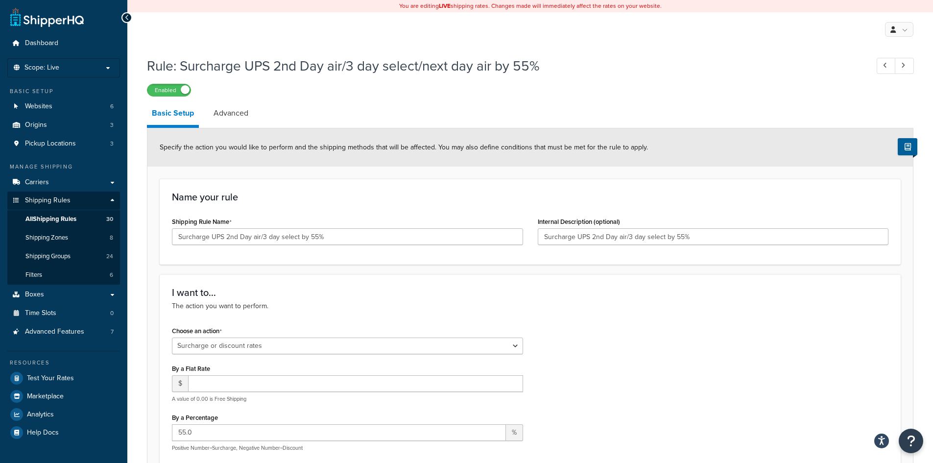
click at [482, 288] on h3 "I want to..." at bounding box center [530, 292] width 716 height 11
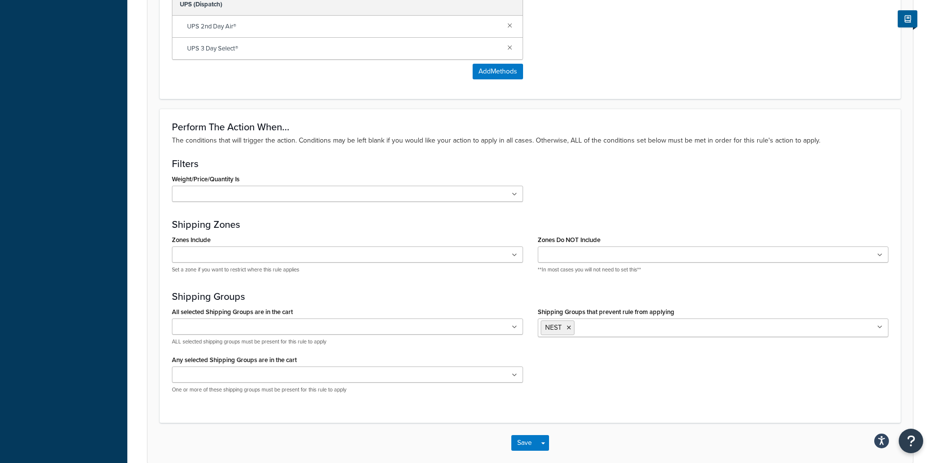
scroll to position [764, 0]
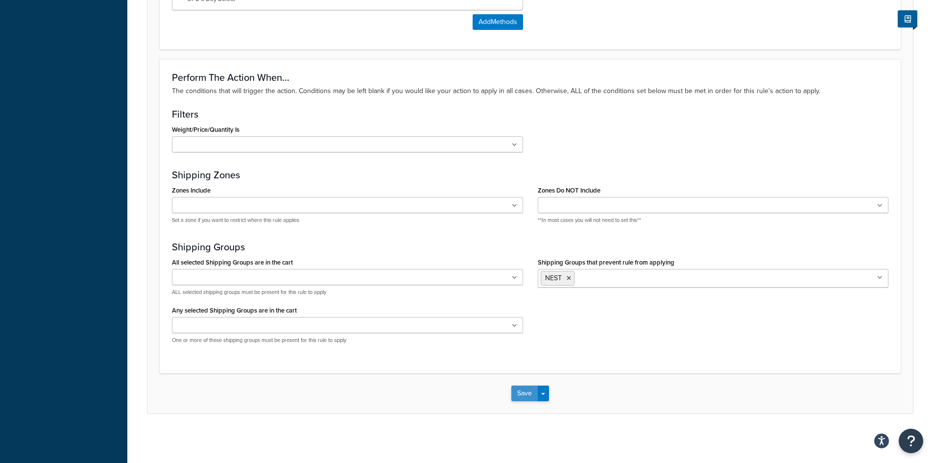
click at [523, 393] on button "Save" at bounding box center [524, 393] width 26 height 16
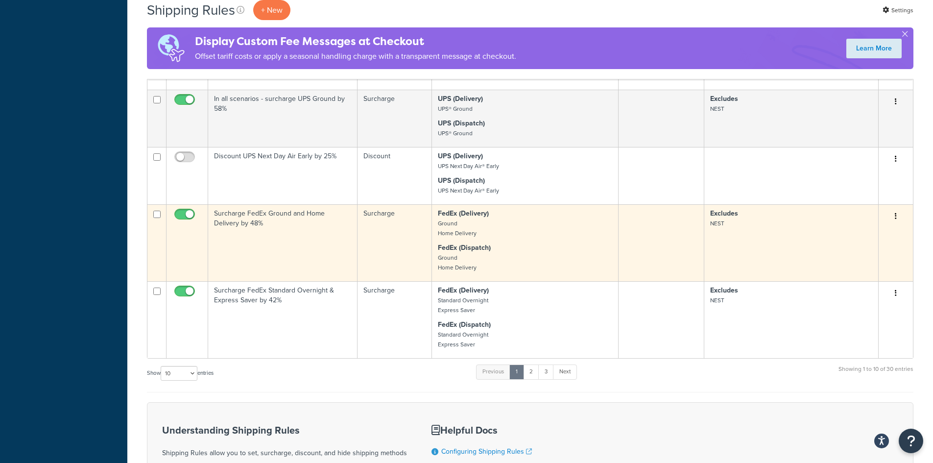
scroll to position [685, 0]
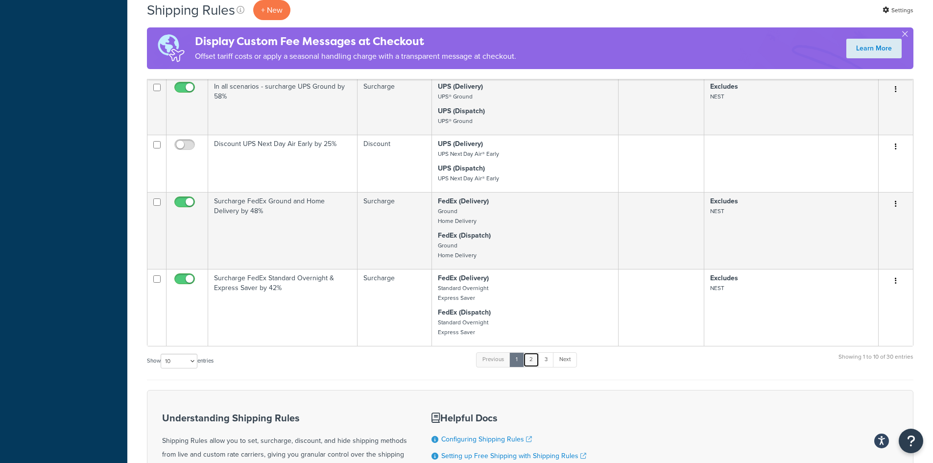
click at [533, 359] on link "2" at bounding box center [531, 359] width 16 height 15
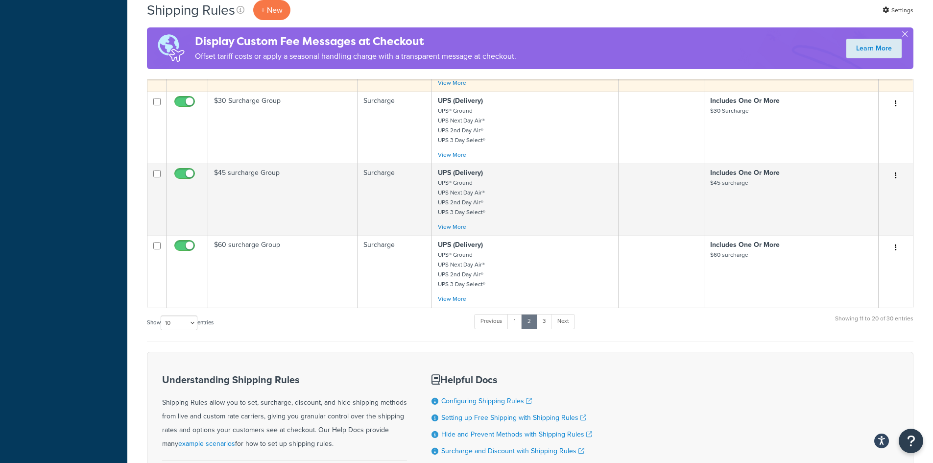
scroll to position [636, 0]
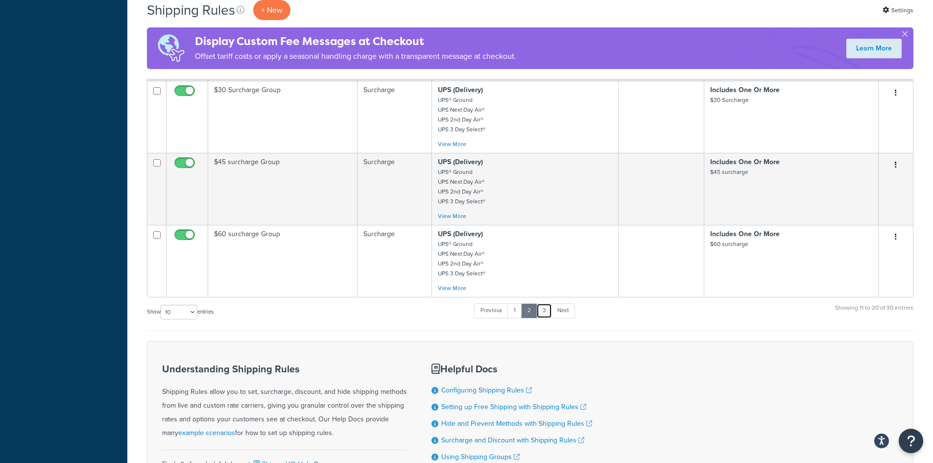
click at [546, 306] on link "3" at bounding box center [544, 310] width 16 height 15
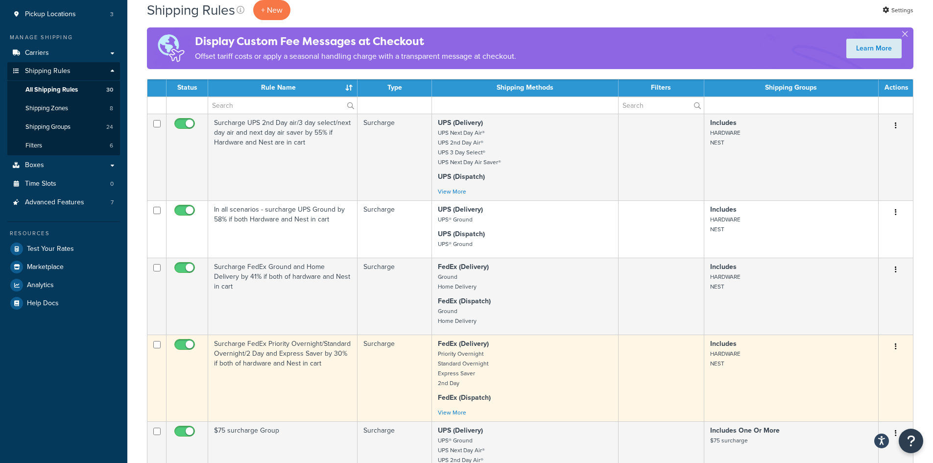
scroll to position [147, 0]
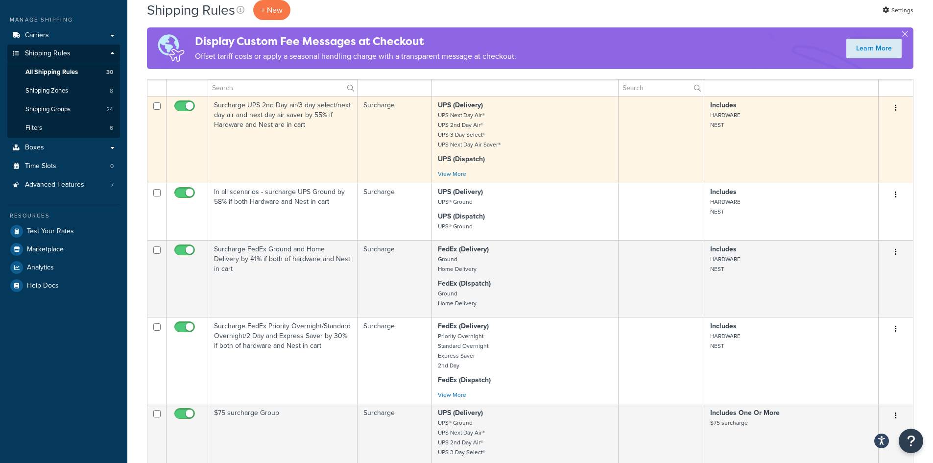
click at [897, 107] on button "button" at bounding box center [895, 108] width 14 height 16
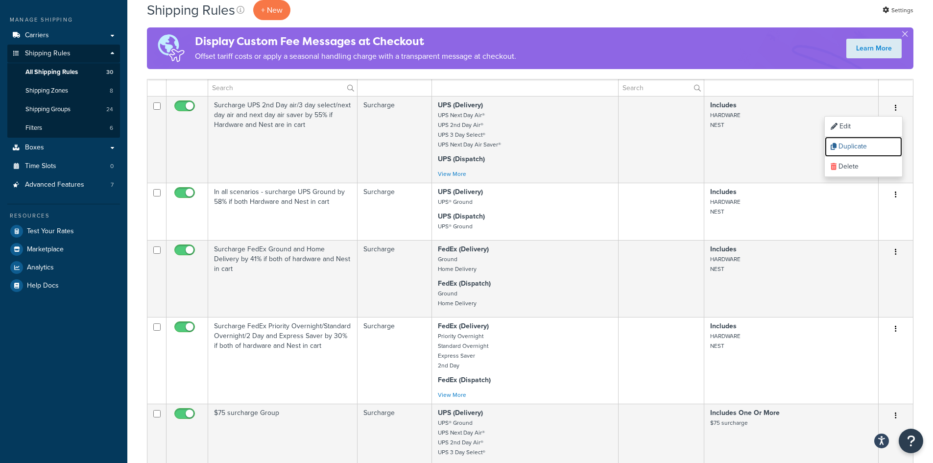
drag, startPoint x: 852, startPoint y: 145, endPoint x: 515, endPoint y: 50, distance: 349.9
click at [852, 145] on link "Duplicate" at bounding box center [862, 147] width 77 height 20
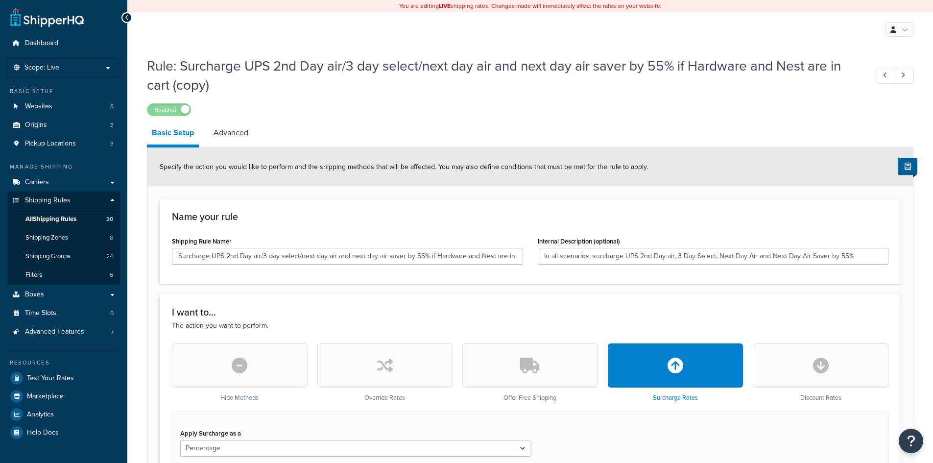
select select "PERCENTAGE"
click at [298, 256] on input "Surcharge UPS 2nd Day air/3 day select/next day air and next day air saver by 5…" at bounding box center [347, 256] width 351 height 17
drag, startPoint x: 227, startPoint y: 256, endPoint x: 350, endPoint y: 260, distance: 123.9
click at [350, 260] on input "Surcharge UPS 2nd Day air/3 day select/next day air and next day air saver by 5…" at bounding box center [347, 256] width 351 height 17
drag, startPoint x: 280, startPoint y: 255, endPoint x: 262, endPoint y: 257, distance: 17.9
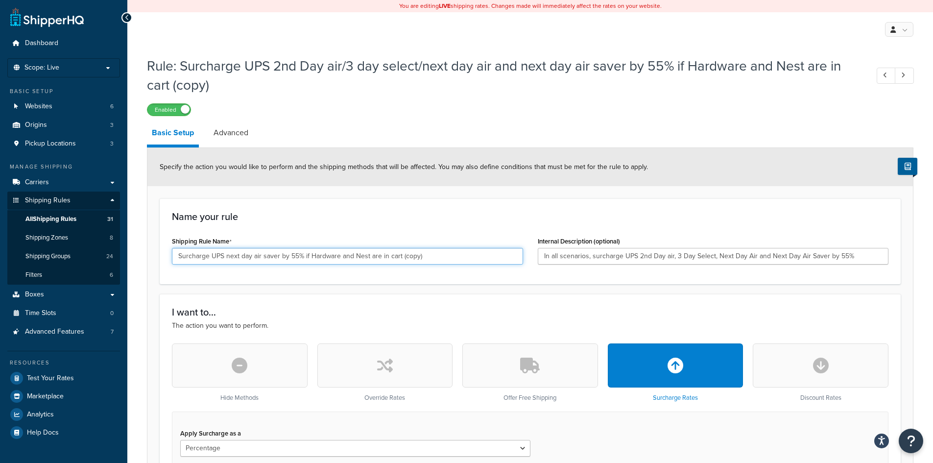
click at [262, 257] on input "Surcharge UPS next day air saver by 55% if Hardware and Nest are in cart (copy)" at bounding box center [347, 256] width 351 height 17
drag, startPoint x: 279, startPoint y: 256, endPoint x: 270, endPoint y: 255, distance: 8.8
click at [270, 255] on input "Surcharge UPS next day air by 55% if Hardware and Nest are in cart (copy)" at bounding box center [347, 256] width 351 height 17
drag, startPoint x: 381, startPoint y: 256, endPoint x: 485, endPoint y: 260, distance: 103.8
click at [485, 260] on input "Surcharge UPS next day air by 60% if Hardware and Nest are in cart (copy)" at bounding box center [347, 256] width 351 height 17
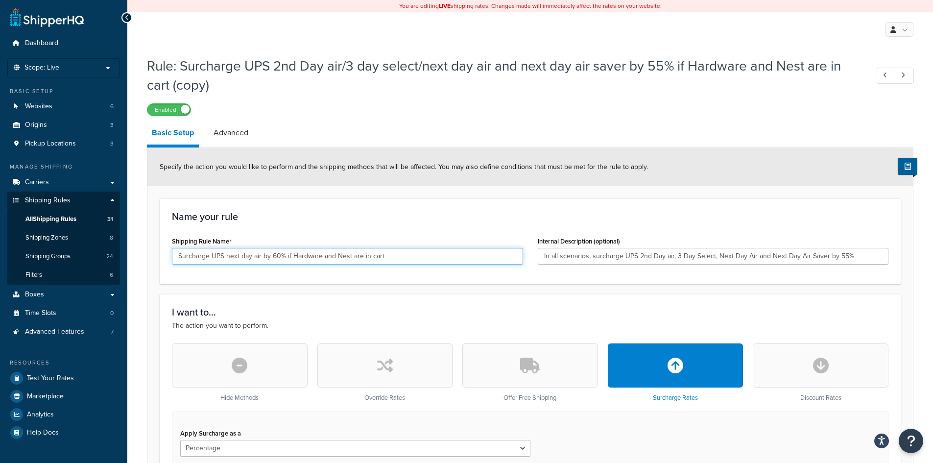
drag, startPoint x: 449, startPoint y: 254, endPoint x: -8, endPoint y: 245, distance: 456.8
type input "Surcharge UPS next day air by 60% if Hardware and Nest are in cart"
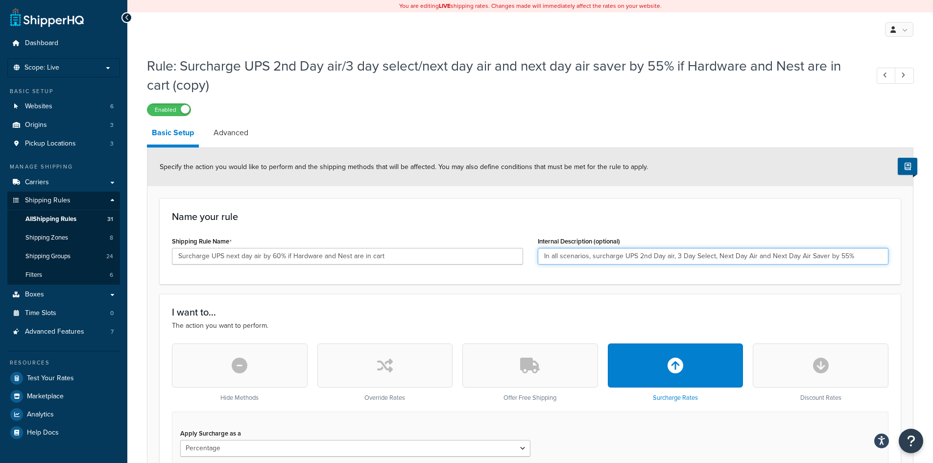
drag, startPoint x: 869, startPoint y: 254, endPoint x: 375, endPoint y: 254, distance: 493.9
click at [375, 254] on div "Shipping Rule Name Surcharge UPS next day air by 60% if Hardware and Nest are i…" at bounding box center [529, 253] width 731 height 38
paste input "Surcharge UPS next day air by 60% if Hardware and Nest are in cart"
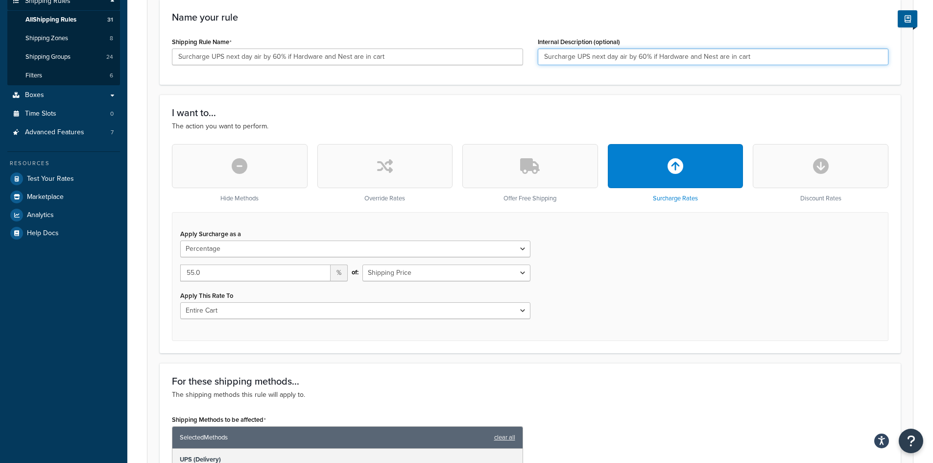
scroll to position [245, 0]
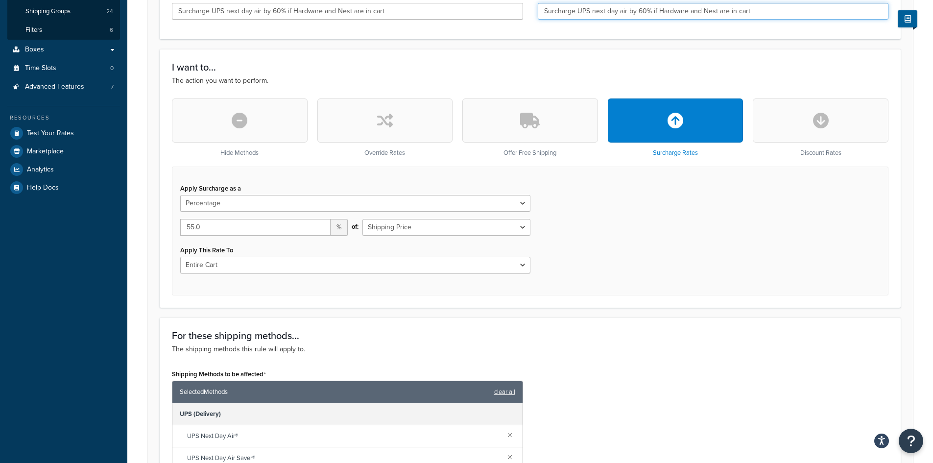
type input "Surcharge UPS next day air by 60% if Hardware and Nest are in cart"
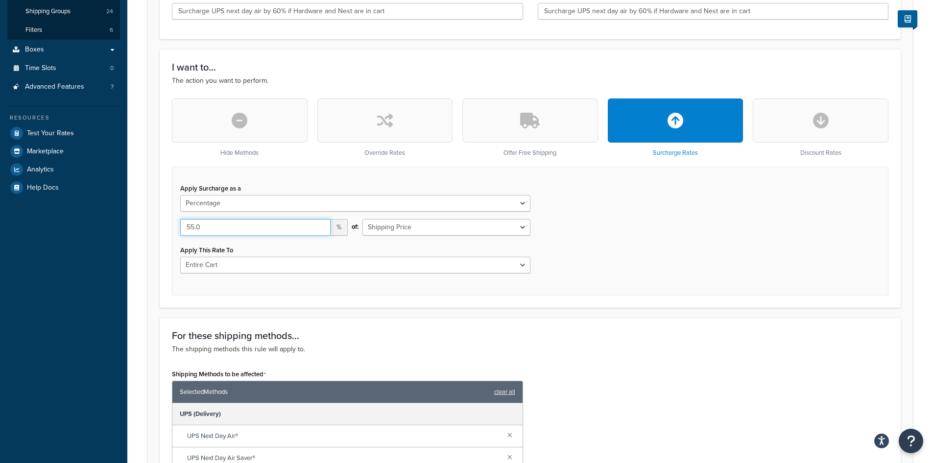
drag, startPoint x: 215, startPoint y: 228, endPoint x: 123, endPoint y: 216, distance: 92.8
click at [123, 216] on div "Dashboard Scope: Live Basic Setup Websites 6 Origins 3 Pickup Locations 3 Manag…" at bounding box center [466, 328] width 933 height 1147
type input "60.00"
click at [660, 230] on div "Apply Surcharge as a Flat Rate Percentage Flat Rate & Percentage 60.00 % of: Sh…" at bounding box center [530, 230] width 716 height 129
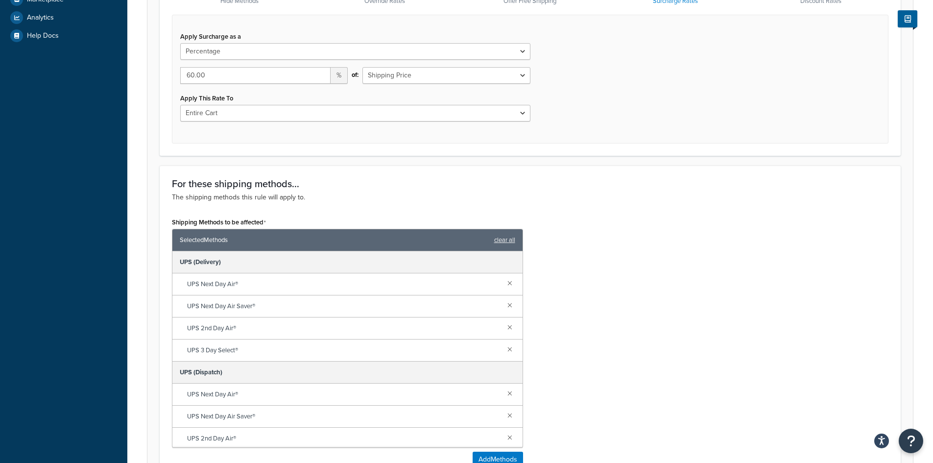
scroll to position [441, 0]
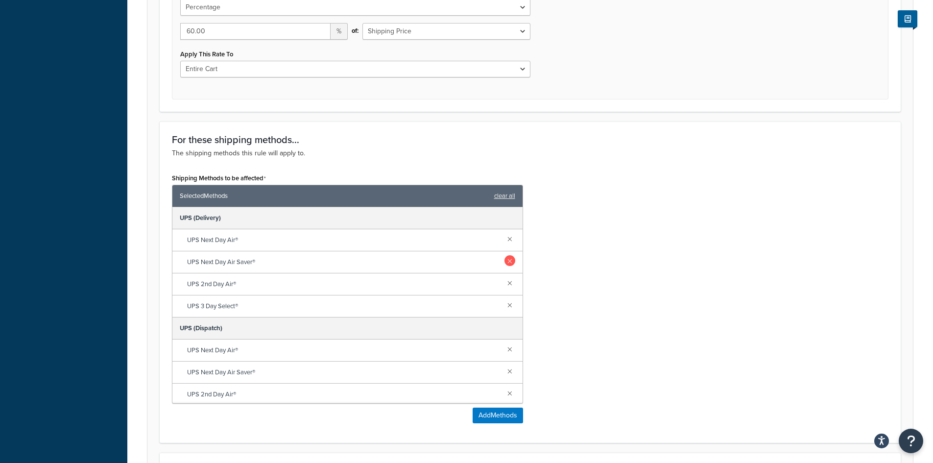
click at [504, 260] on link at bounding box center [509, 260] width 11 height 11
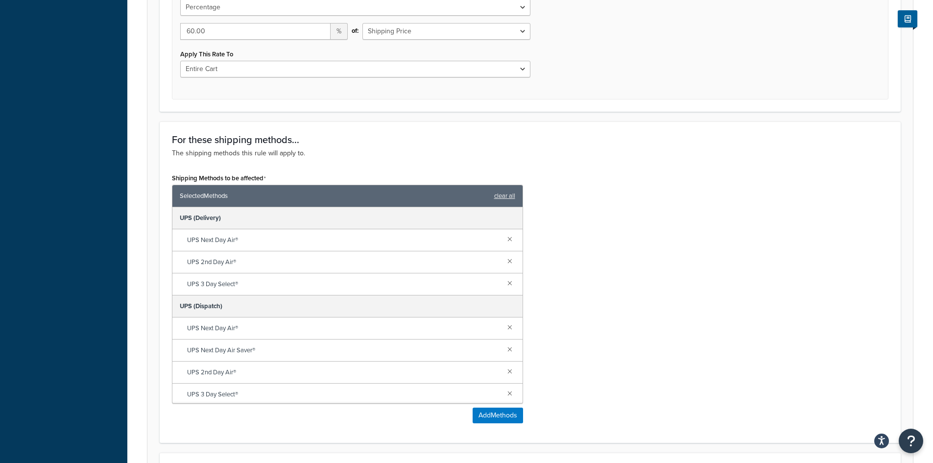
click at [504, 260] on link at bounding box center [509, 260] width 11 height 11
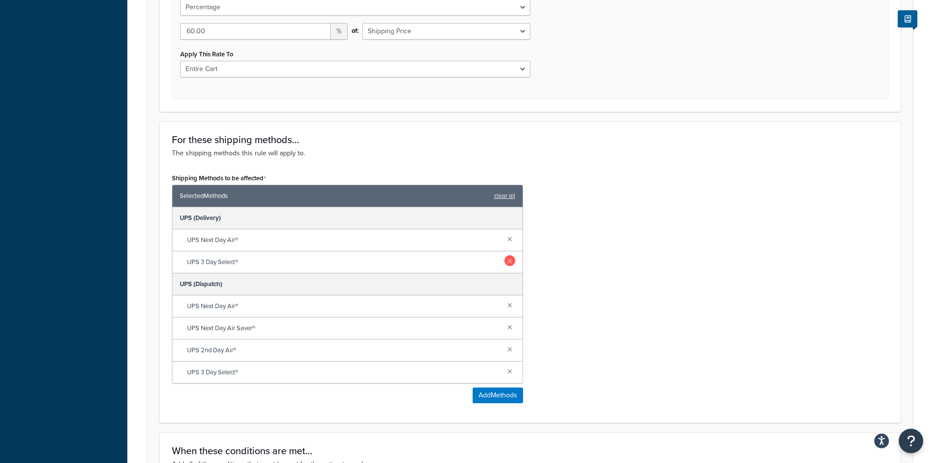
click at [507, 260] on link at bounding box center [509, 260] width 11 height 11
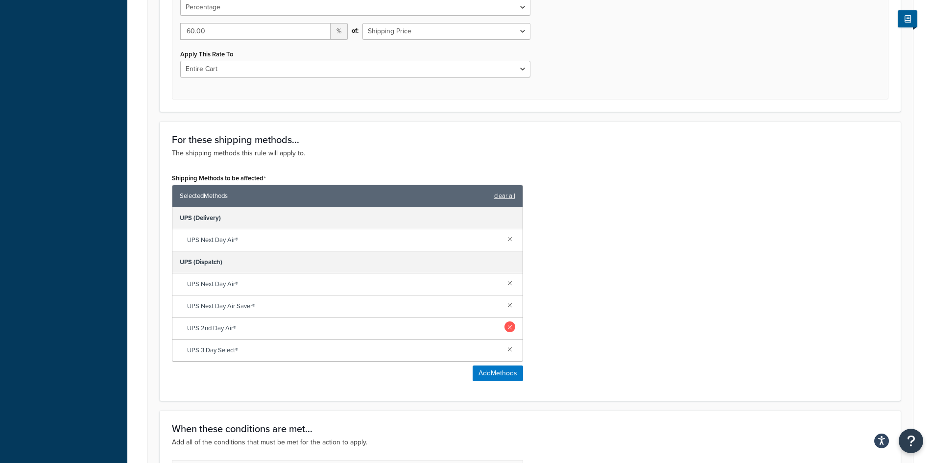
click at [505, 304] on link at bounding box center [509, 304] width 11 height 11
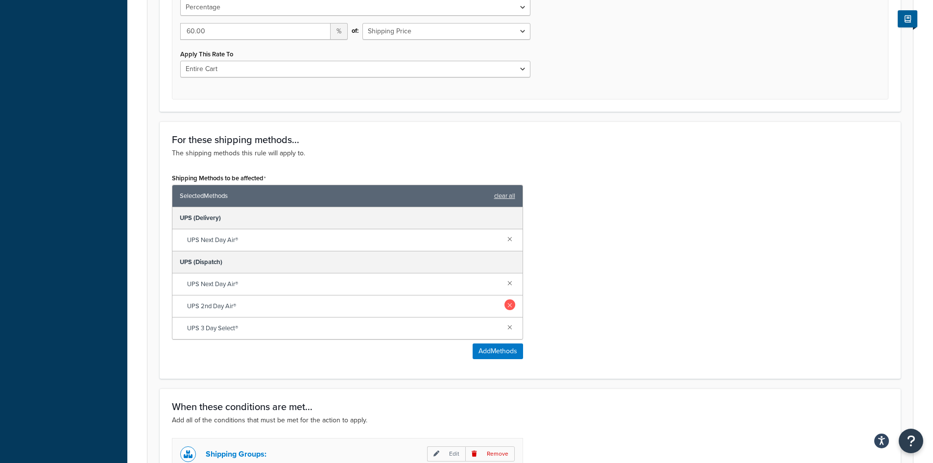
click at [510, 305] on link at bounding box center [509, 304] width 11 height 11
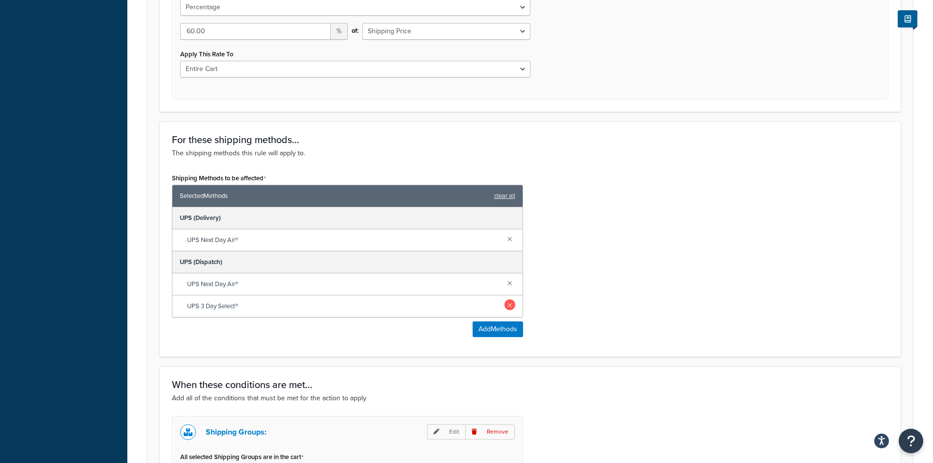
click at [509, 305] on link at bounding box center [509, 304] width 11 height 11
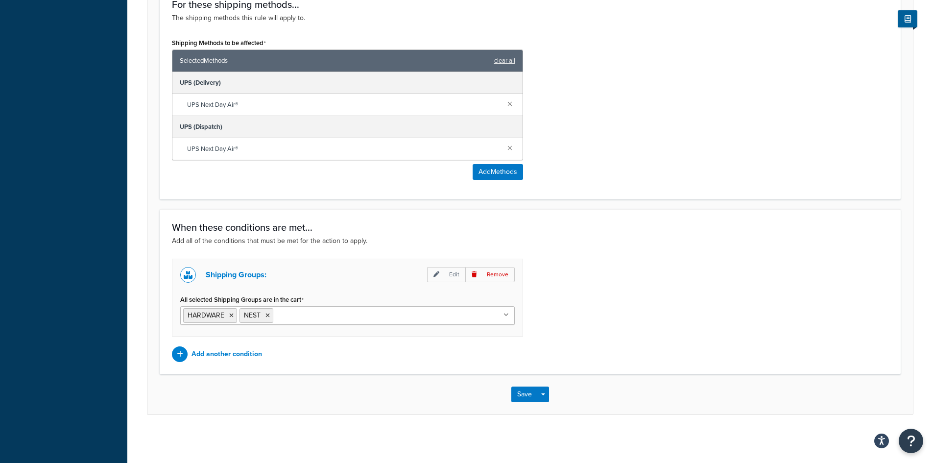
scroll to position [577, 0]
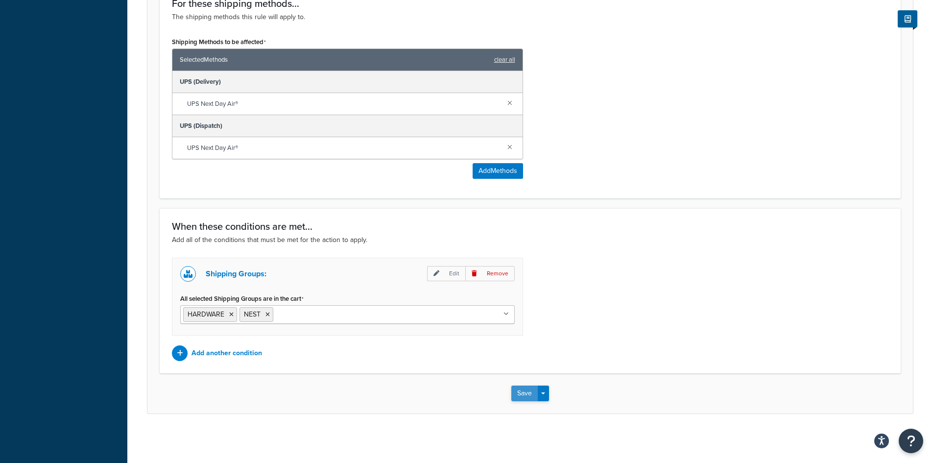
click at [522, 393] on button "Save" at bounding box center [524, 393] width 26 height 16
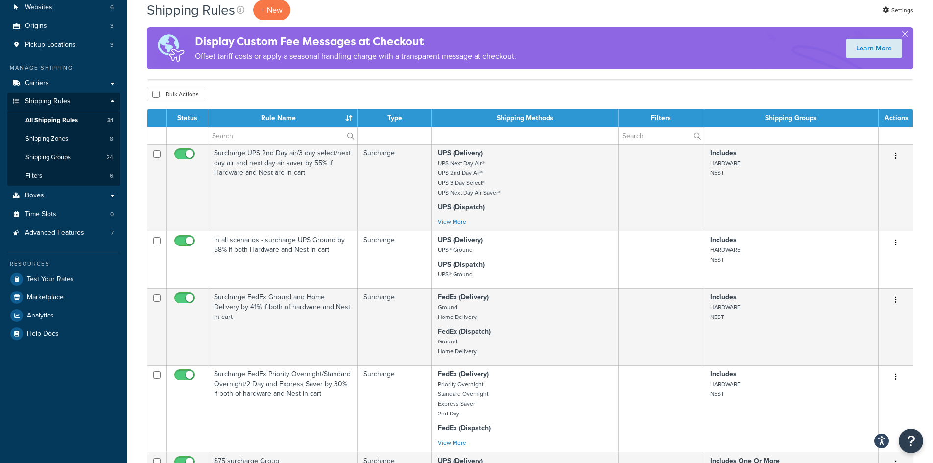
scroll to position [49, 0]
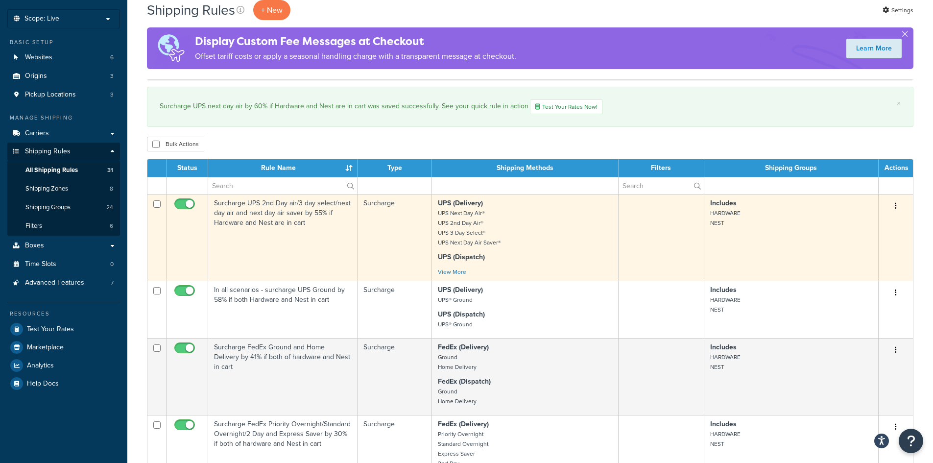
click at [894, 206] on button "button" at bounding box center [895, 206] width 14 height 16
click at [850, 224] on link "Edit" at bounding box center [862, 224] width 77 height 20
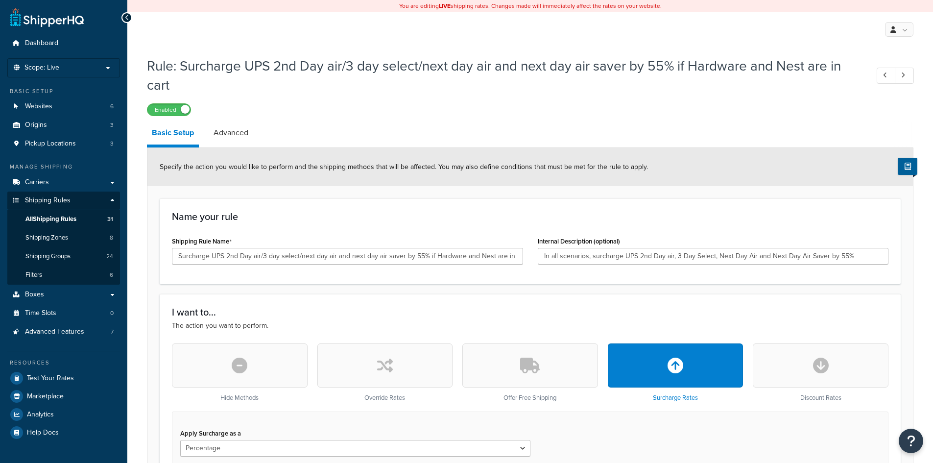
select select "PERCENTAGE"
drag, startPoint x: 298, startPoint y: 255, endPoint x: 402, endPoint y: 254, distance: 103.8
click at [402, 254] on input "Surcharge UPS 2nd Day air/3 day select/next day air and next day air saver by 5…" at bounding box center [347, 256] width 351 height 17
drag, startPoint x: 460, startPoint y: 258, endPoint x: 127, endPoint y: 246, distance: 333.1
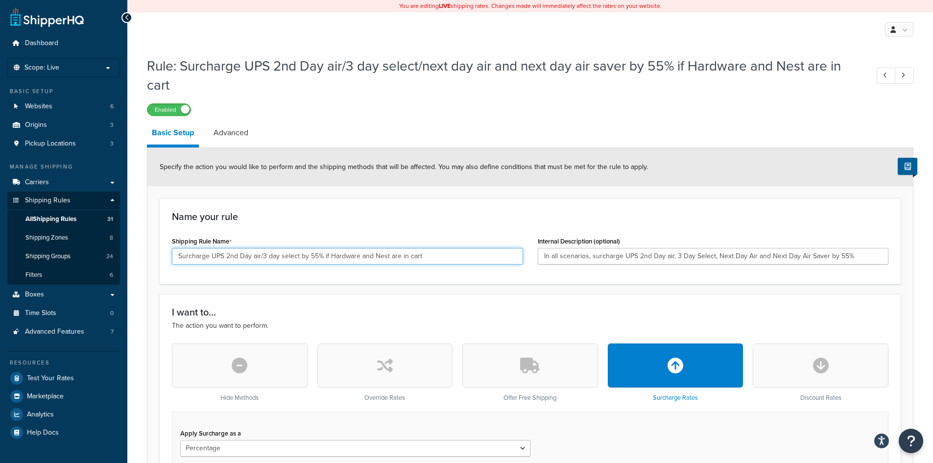
type input "Surcharge UPS 2nd Day air/3 day select by 55% if Hardware and Nest are in cart"
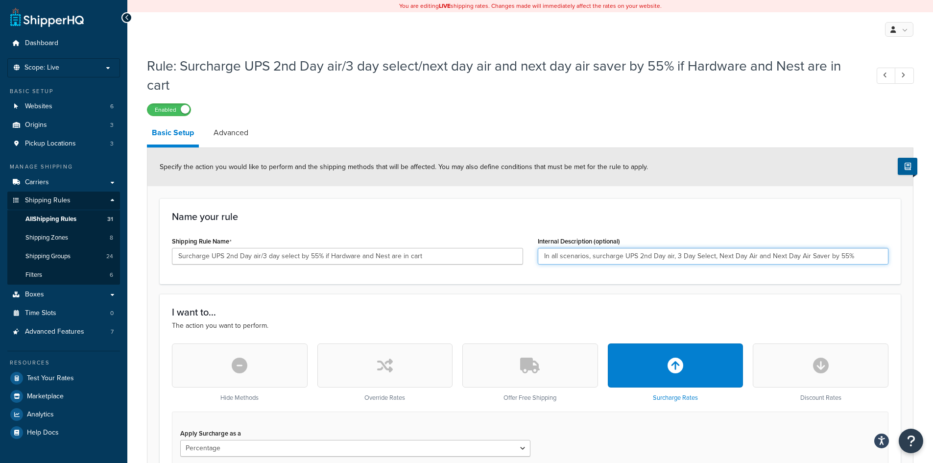
drag, startPoint x: 840, startPoint y: 252, endPoint x: 491, endPoint y: 258, distance: 348.6
click at [491, 258] on div "Shipping Rule Name Surcharge UPS 2nd Day air/3 day select by 55% if Hardware an…" at bounding box center [529, 253] width 731 height 38
paste input "Surcharge UPS 2nd Day air/3 day select by 55% if Hardware and Nest are in cart"
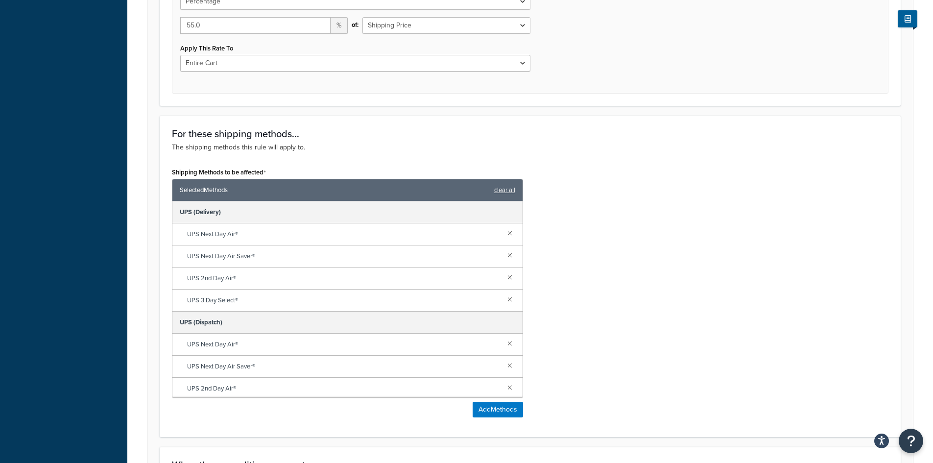
scroll to position [490, 0]
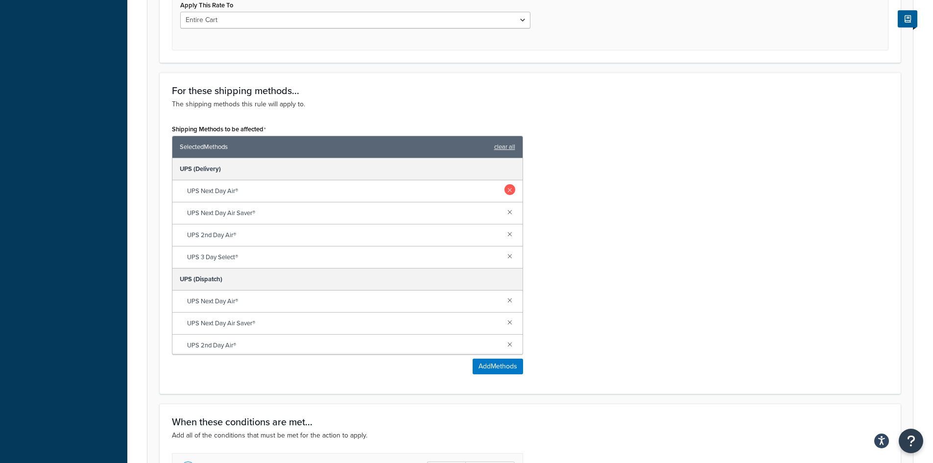
type input "Surcharge UPS 2nd Day air/3 day select by 55% if Hardware and Nest are in cart"
click at [504, 188] on link at bounding box center [509, 189] width 11 height 11
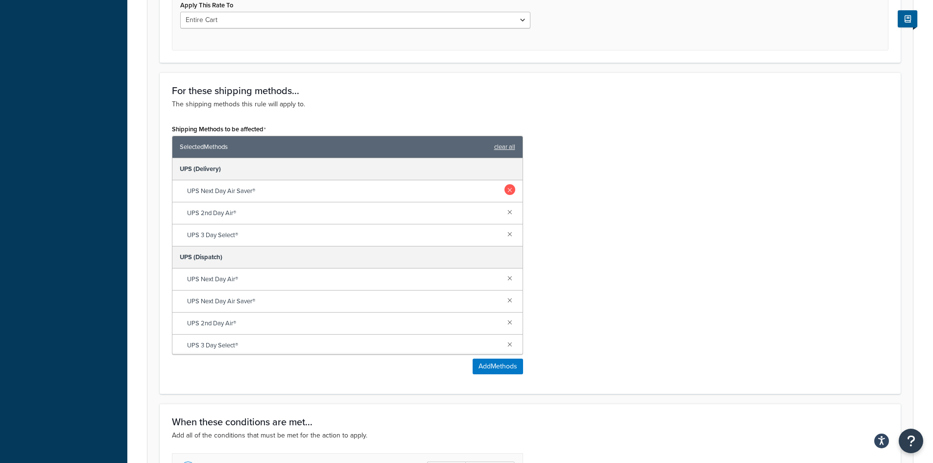
click at [504, 191] on link at bounding box center [509, 189] width 11 height 11
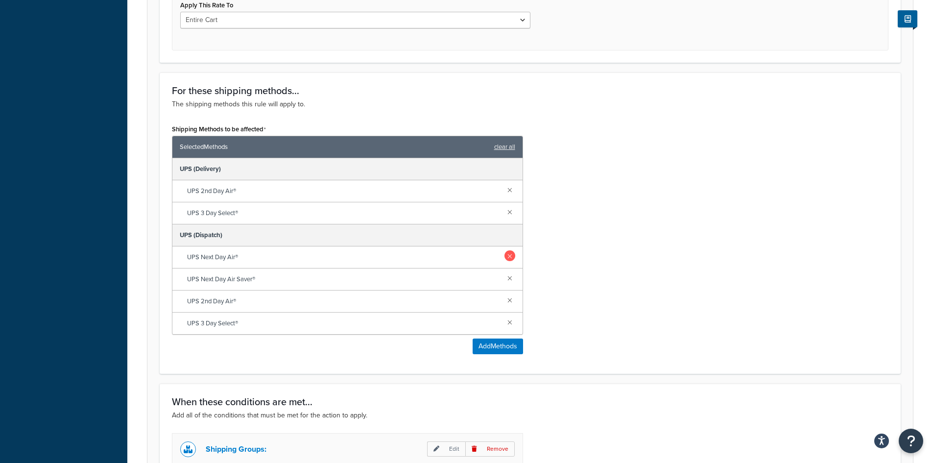
click at [510, 257] on link at bounding box center [509, 255] width 11 height 11
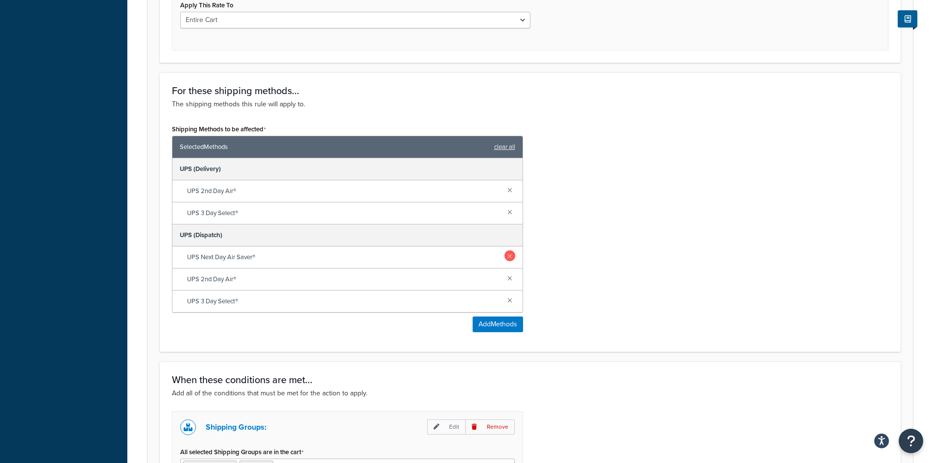
click at [510, 256] on link at bounding box center [509, 255] width 11 height 11
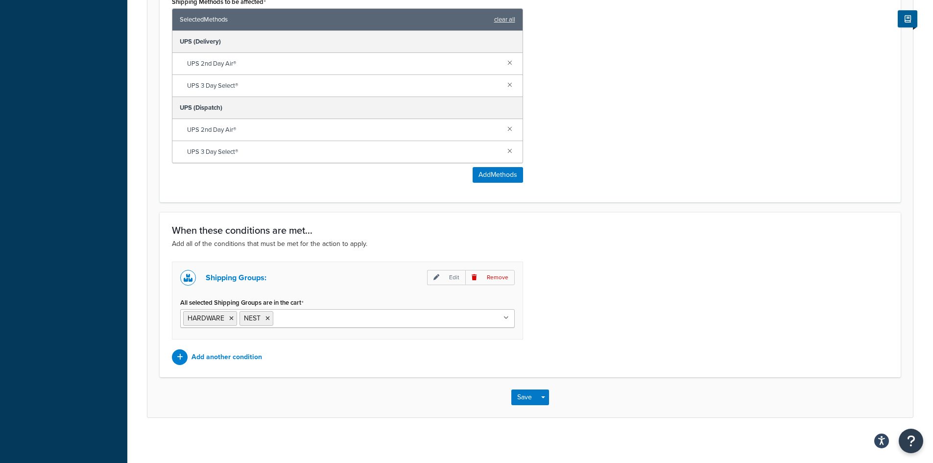
scroll to position [621, 0]
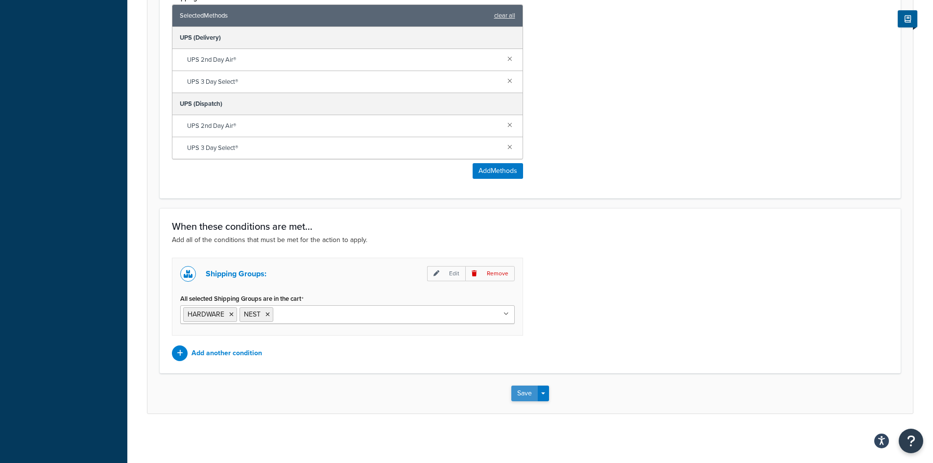
click at [526, 389] on button "Save" at bounding box center [524, 393] width 26 height 16
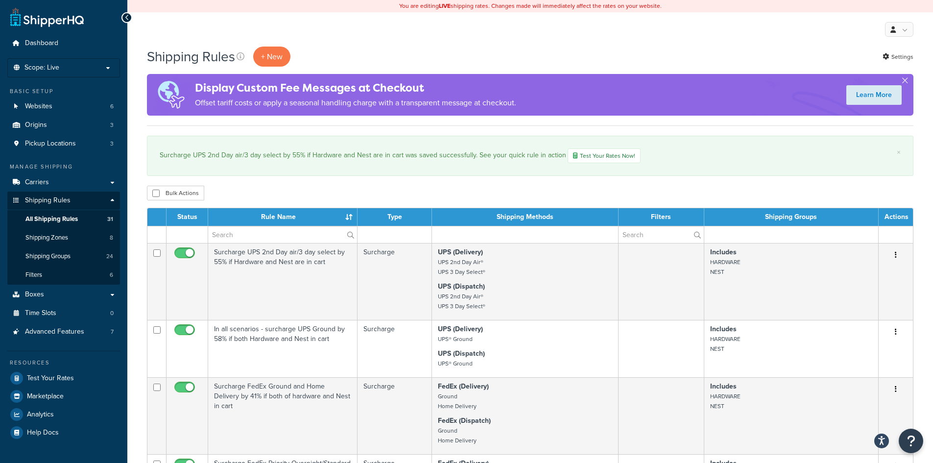
click at [291, 193] on div "Bulk Actions Duplicate [GEOGRAPHIC_DATA]" at bounding box center [530, 193] width 766 height 15
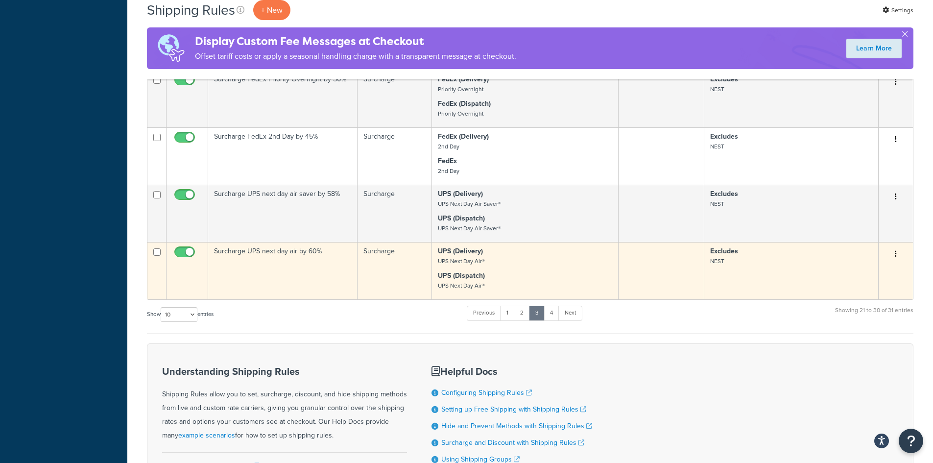
scroll to position [587, 0]
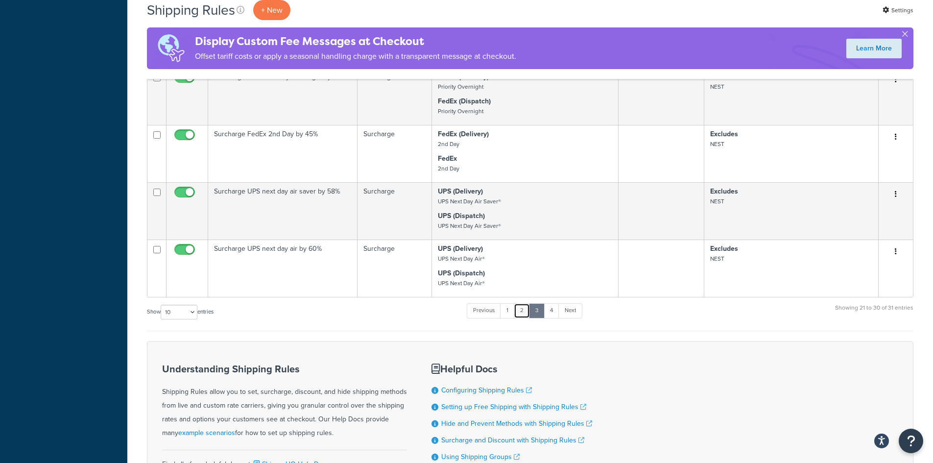
click at [525, 310] on link "2" at bounding box center [521, 310] width 16 height 15
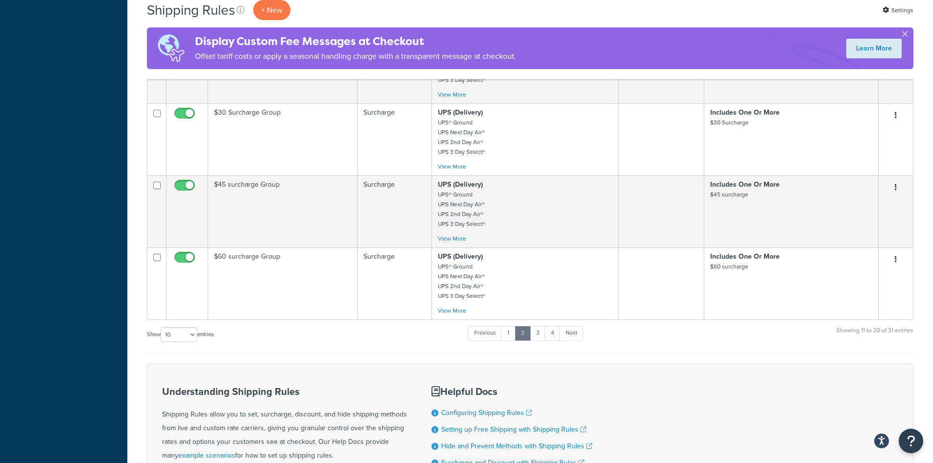
scroll to position [636, 0]
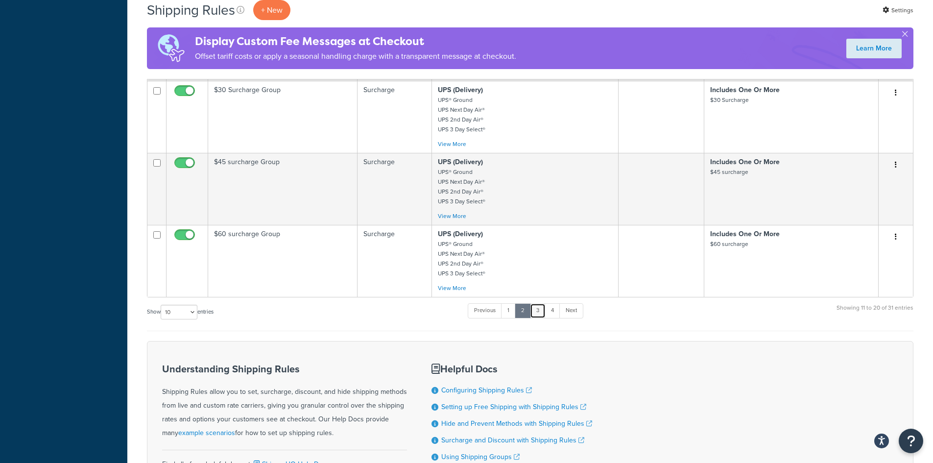
click at [540, 310] on link "3" at bounding box center [538, 310] width 16 height 15
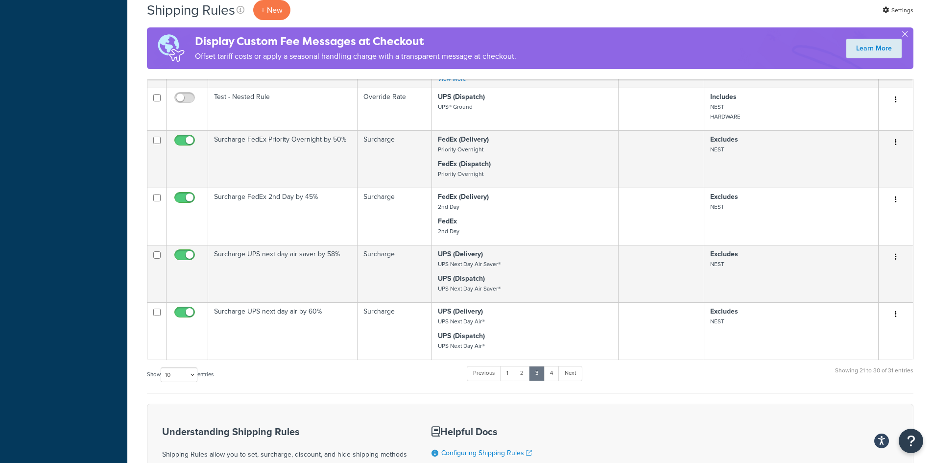
scroll to position [538, 0]
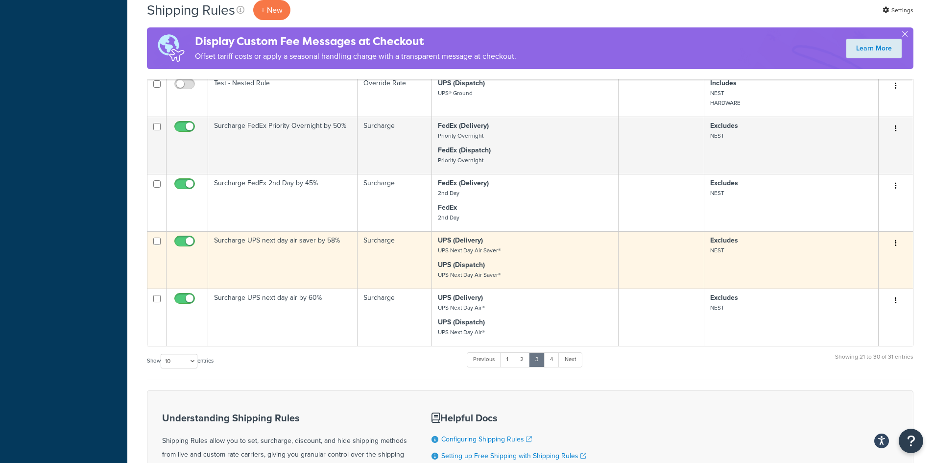
click at [899, 241] on button "button" at bounding box center [895, 243] width 14 height 16
click at [861, 277] on link "Duplicate" at bounding box center [862, 282] width 77 height 20
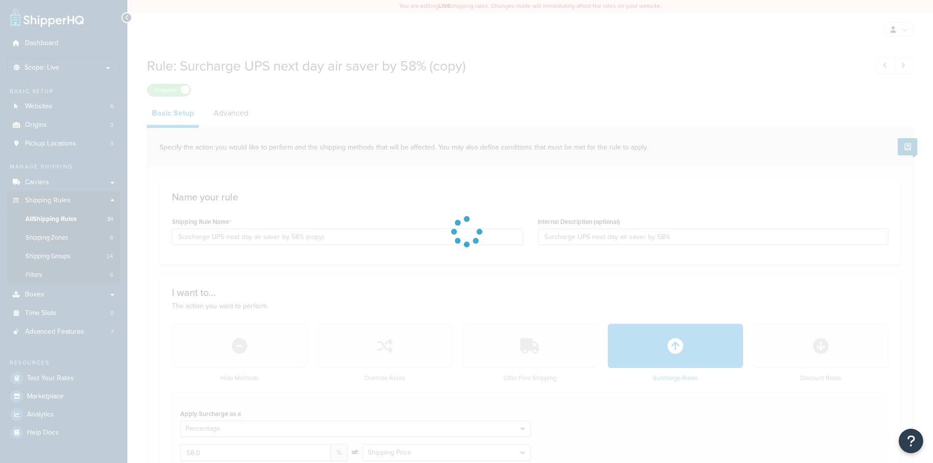
select select "PERCENTAGE"
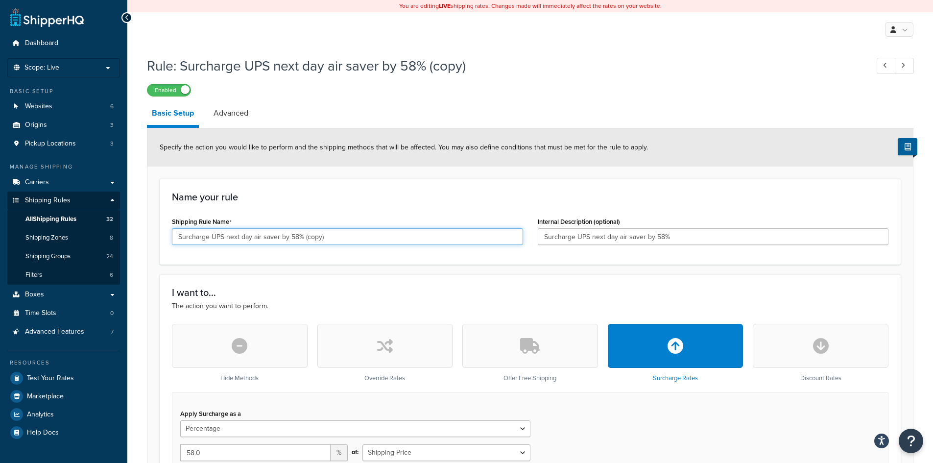
drag, startPoint x: 262, startPoint y: 235, endPoint x: 280, endPoint y: 233, distance: 17.7
click at [280, 233] on input "Surcharge UPS next day air saver by 58% (copy)" at bounding box center [347, 236] width 351 height 17
drag, startPoint x: 272, startPoint y: 235, endPoint x: 343, endPoint y: 239, distance: 71.6
click at [343, 239] on input "Surcharge UPS next day air by 58% (copy)" at bounding box center [347, 236] width 351 height 17
drag, startPoint x: 303, startPoint y: 233, endPoint x: 92, endPoint y: 236, distance: 212.0
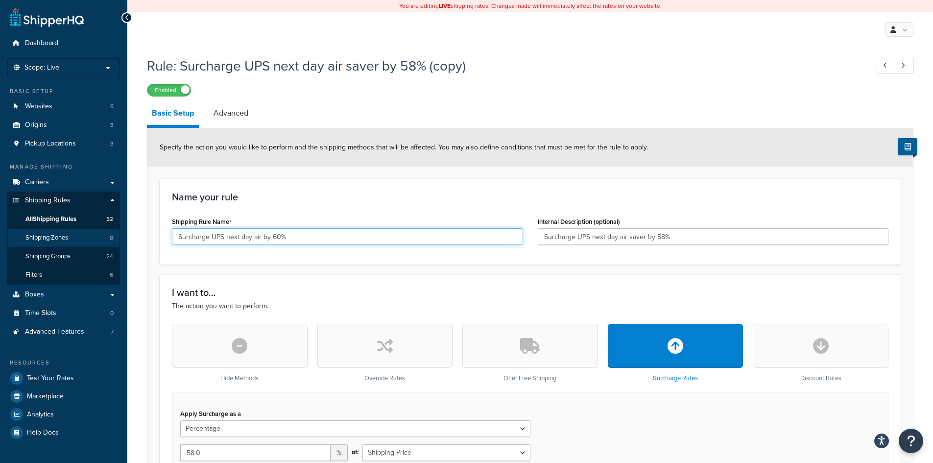
click at [326, 237] on input "Surcharge UPS next day air by 60%" at bounding box center [347, 236] width 351 height 17
drag, startPoint x: 335, startPoint y: 236, endPoint x: 134, endPoint y: 235, distance: 201.7
type input "Surcharge UPS next day air by 60%"
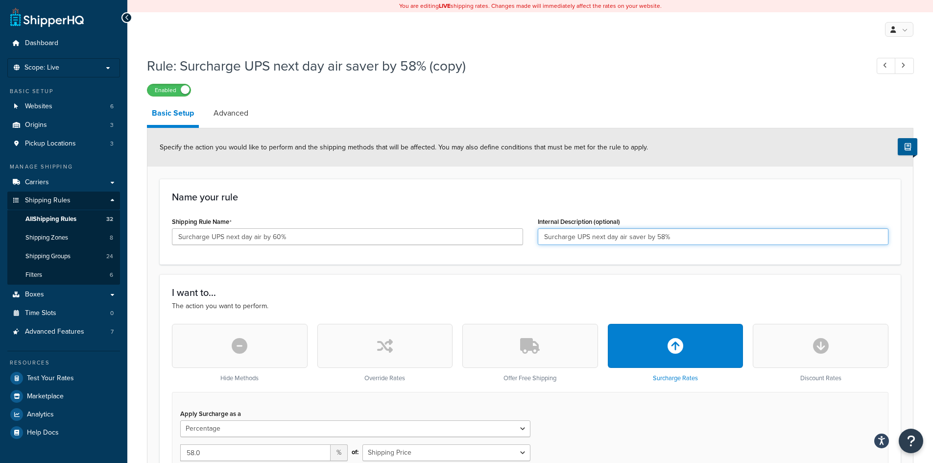
drag, startPoint x: 616, startPoint y: 231, endPoint x: 380, endPoint y: 235, distance: 236.0
click at [380, 235] on div "Shipping Rule Name Surcharge UPS next day air by 60% Internal Description (opti…" at bounding box center [529, 233] width 731 height 38
paste input "by 60"
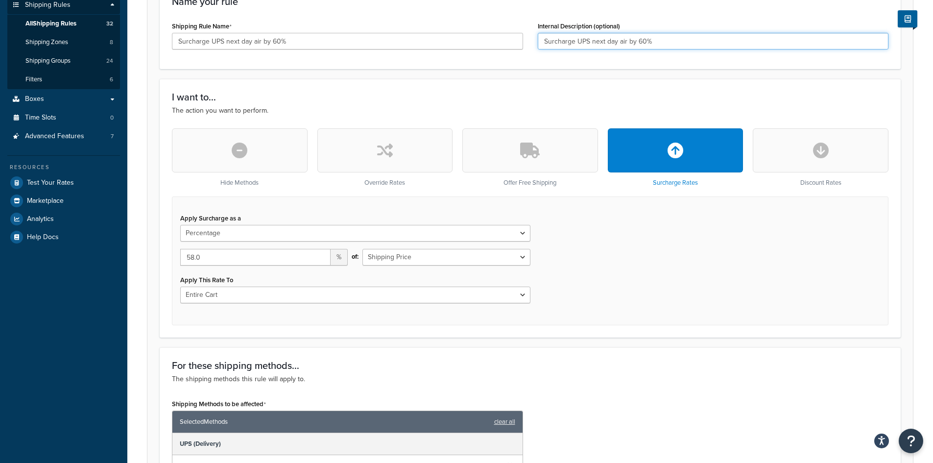
scroll to position [196, 0]
type input "Surcharge UPS next day air by 60%"
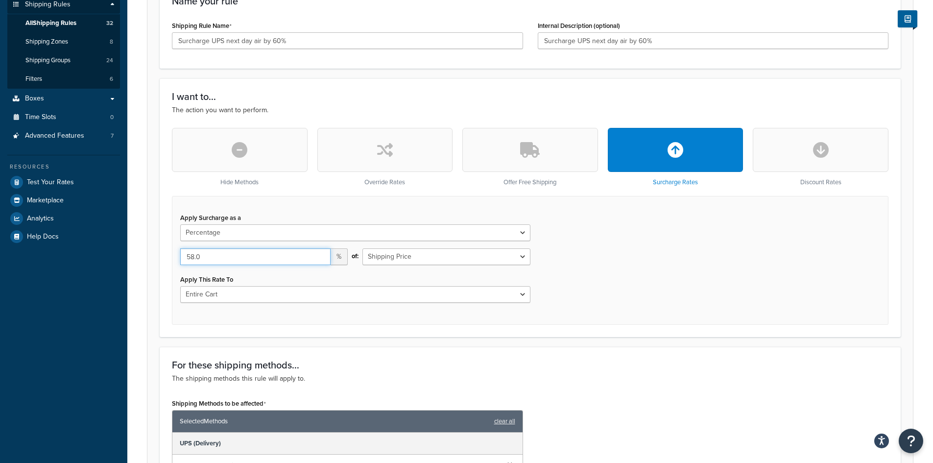
drag, startPoint x: 219, startPoint y: 254, endPoint x: 116, endPoint y: 250, distance: 102.9
click at [116, 250] on div "Dashboard Scope: Live Basic Setup Websites 6 Origins 3 Pickup Locations 3 Manag…" at bounding box center [466, 314] width 933 height 1020
type input "60.00"
click at [617, 270] on div "Apply Surcharge as a Flat Rate Percentage Flat Rate & Percentage 60.00 % of: Sh…" at bounding box center [530, 260] width 716 height 129
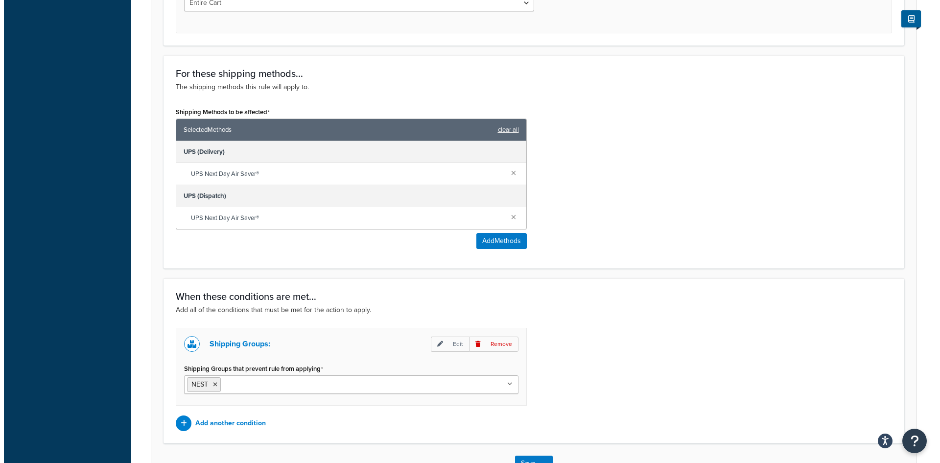
scroll to position [490, 0]
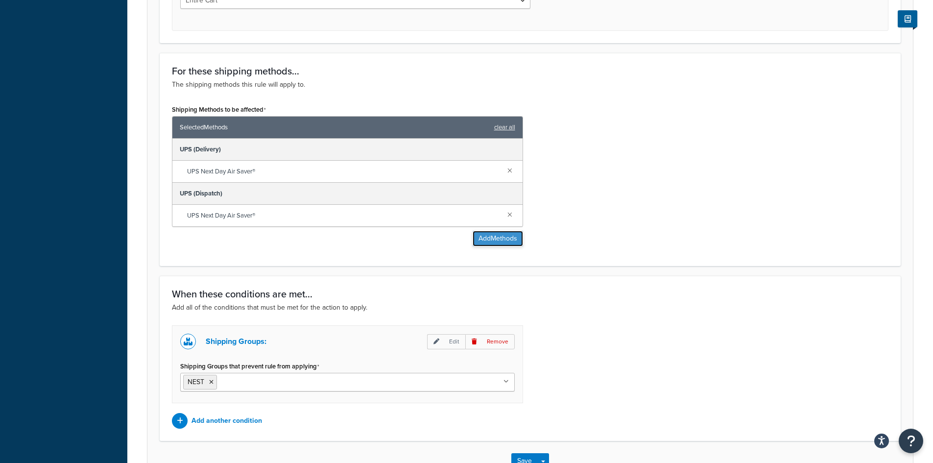
click at [493, 242] on button "Add Methods" at bounding box center [497, 239] width 50 height 16
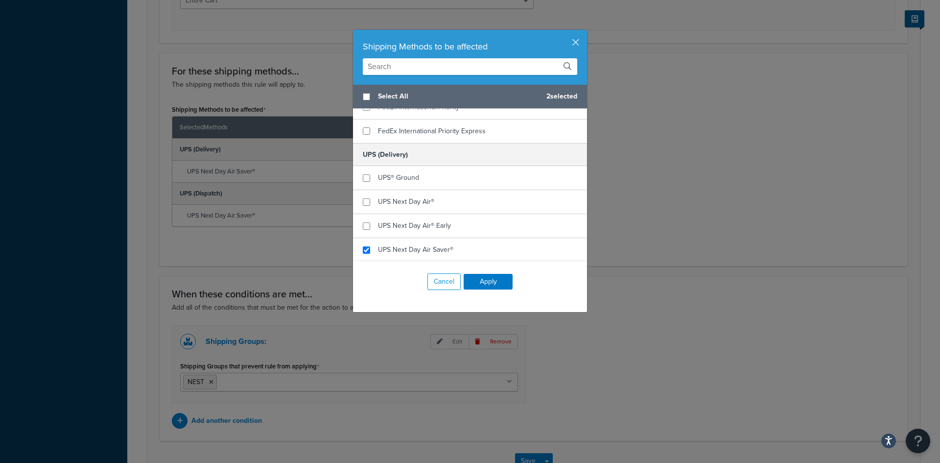
scroll to position [1469, 0]
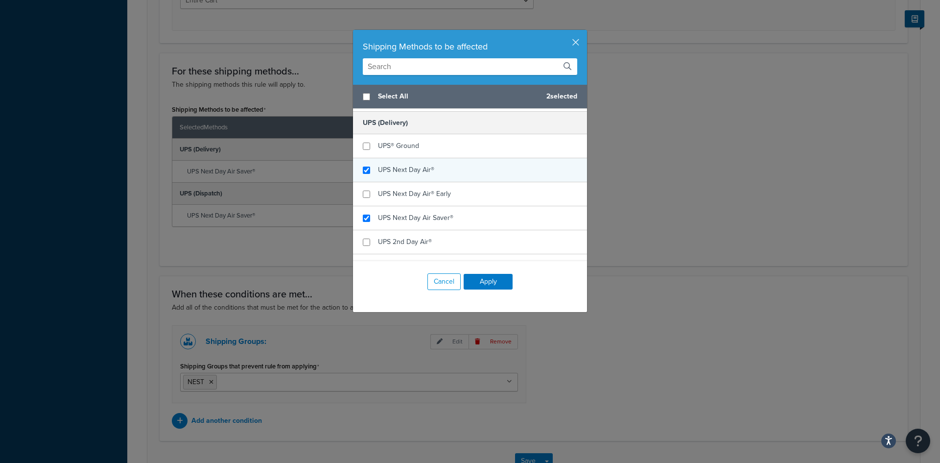
checkbox input "true"
click at [357, 165] on div "UPS Next Day Air®" at bounding box center [470, 170] width 234 height 24
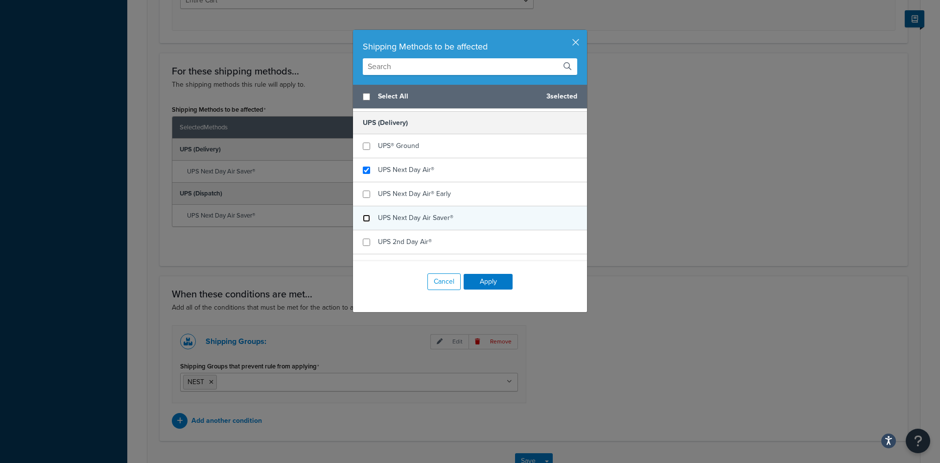
click at [363, 217] on input "checkbox" at bounding box center [366, 217] width 7 height 7
checkbox input "false"
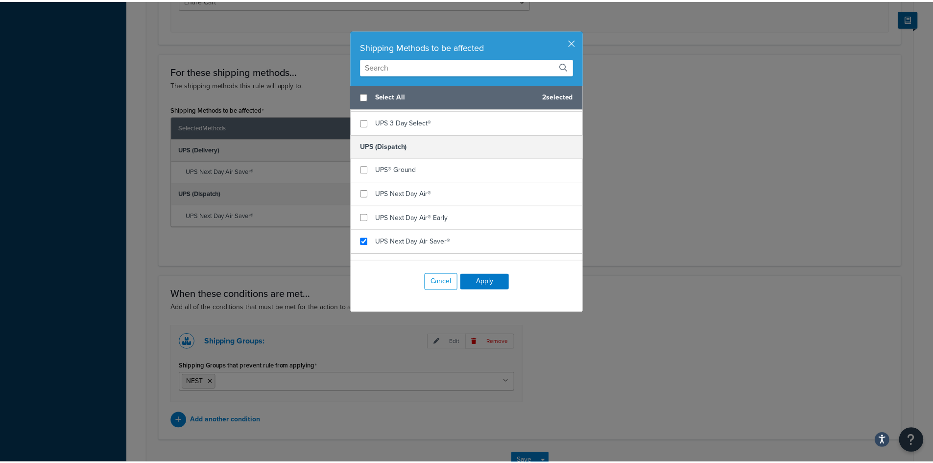
scroll to position [1664, 0]
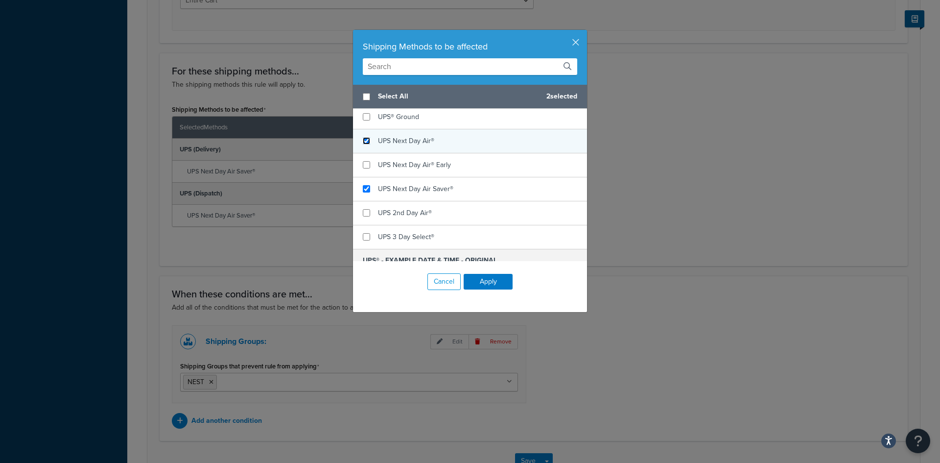
click at [364, 138] on input "checkbox" at bounding box center [366, 140] width 7 height 7
checkbox input "true"
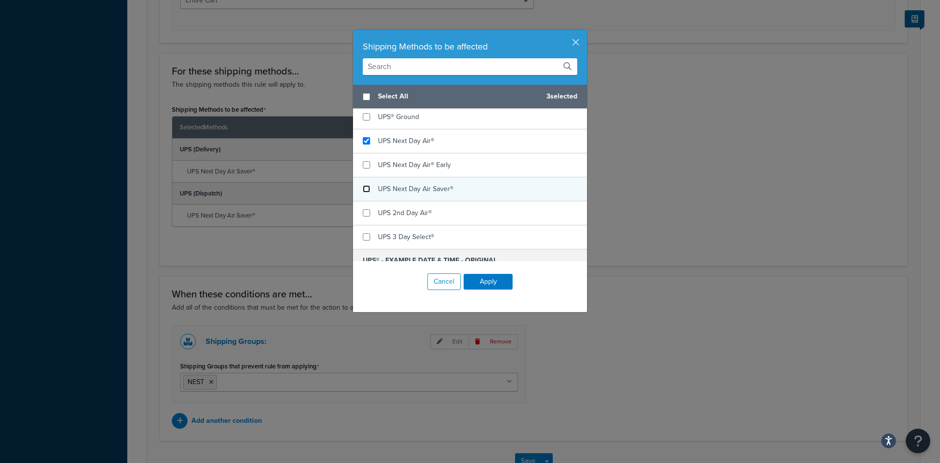
click at [363, 187] on input "checkbox" at bounding box center [366, 188] width 7 height 7
checkbox input "false"
click at [478, 281] on button "Apply" at bounding box center [488, 282] width 49 height 16
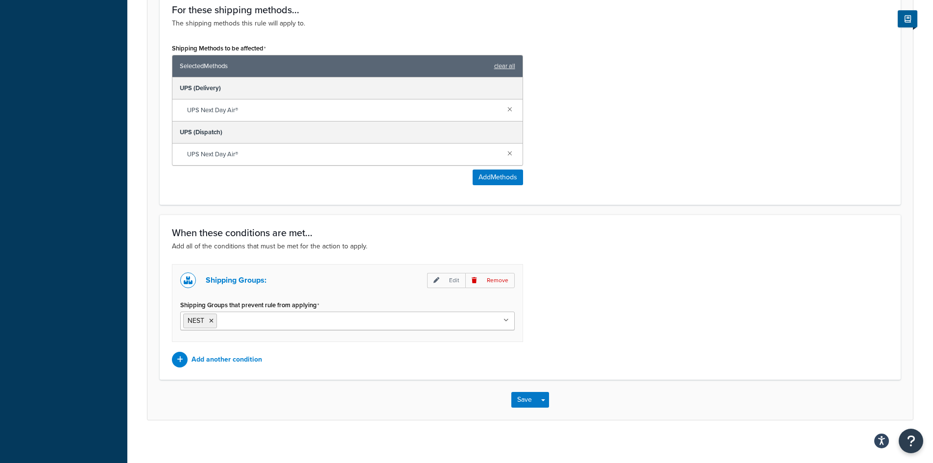
scroll to position [557, 0]
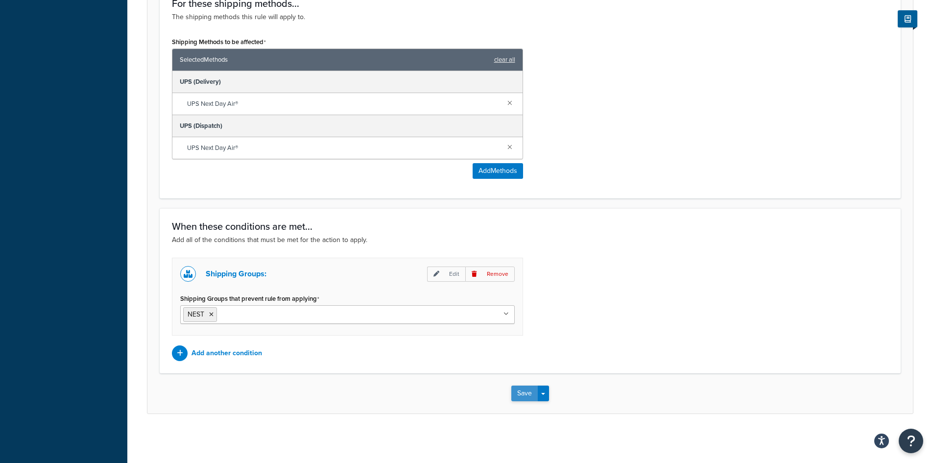
click at [518, 391] on button "Save" at bounding box center [524, 393] width 26 height 16
click at [519, 388] on button "Save" at bounding box center [524, 393] width 26 height 16
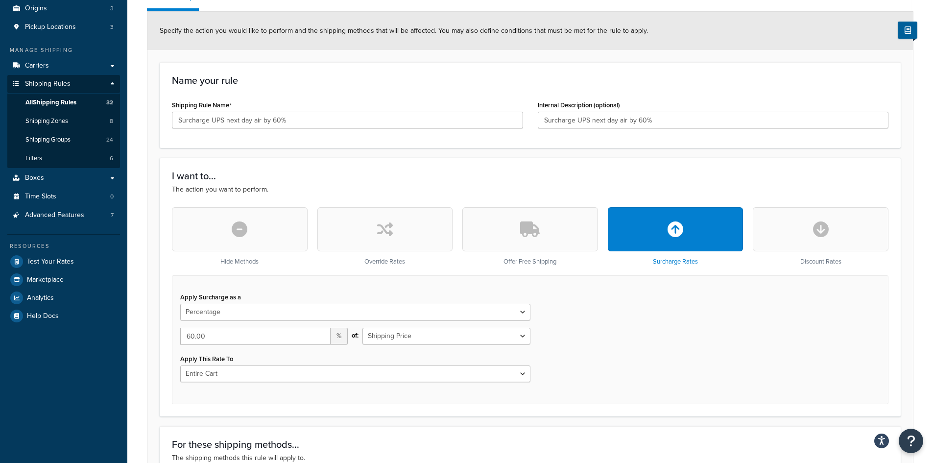
scroll to position [0, 0]
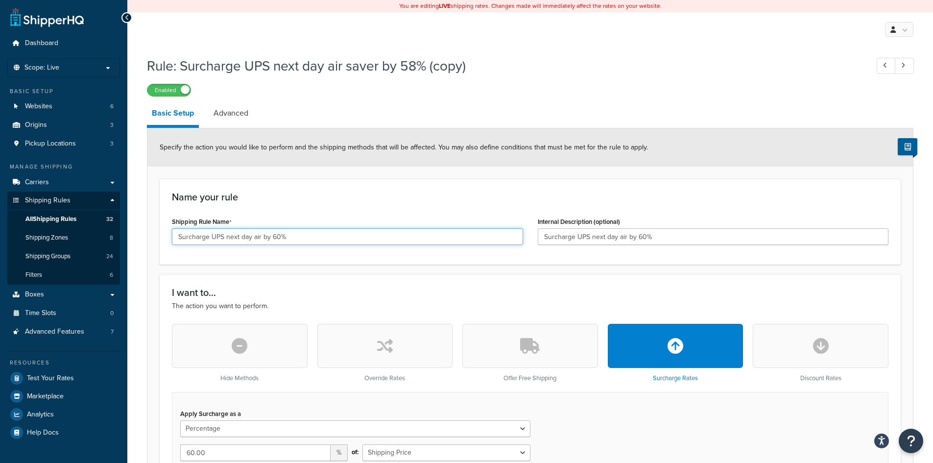
click at [319, 237] on input "Surcharge UPS next day air by 60%" at bounding box center [347, 236] width 351 height 17
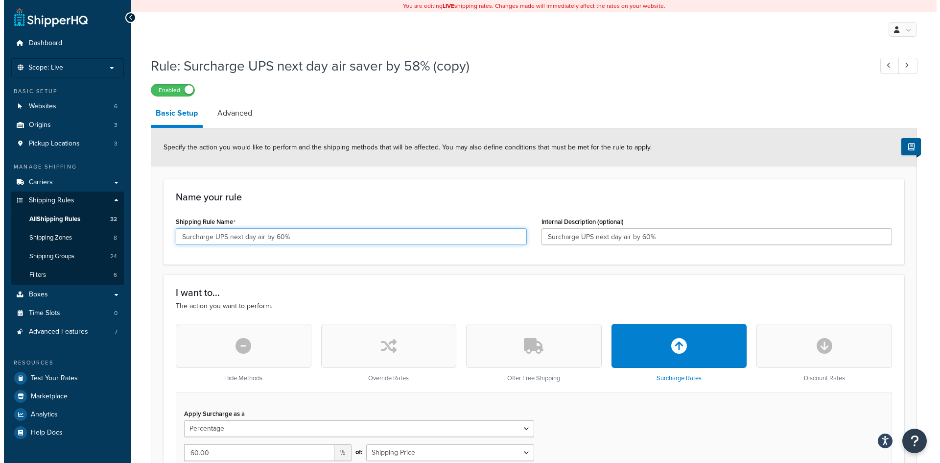
scroll to position [557, 0]
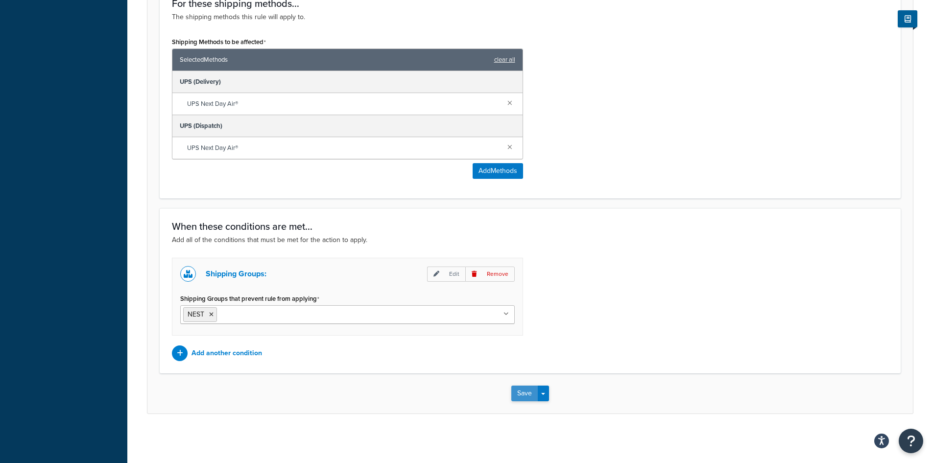
click at [527, 392] on button "Save" at bounding box center [524, 393] width 26 height 16
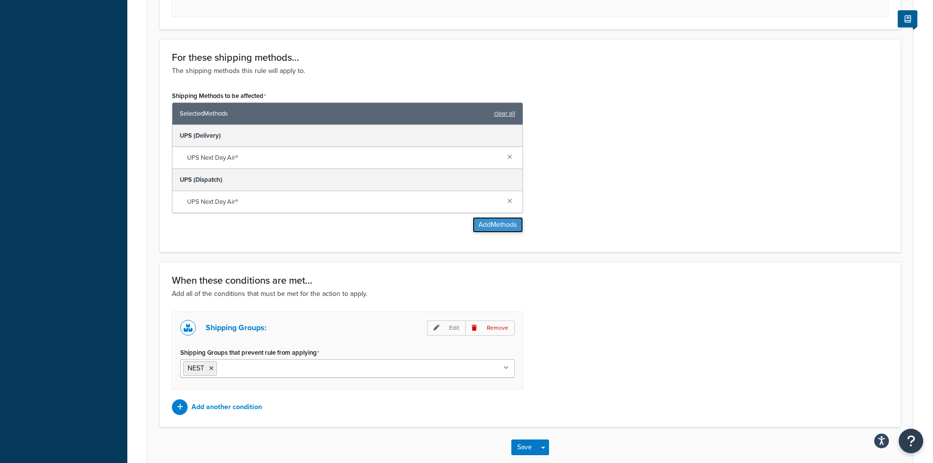
click at [489, 228] on button "Add Methods" at bounding box center [497, 225] width 50 height 16
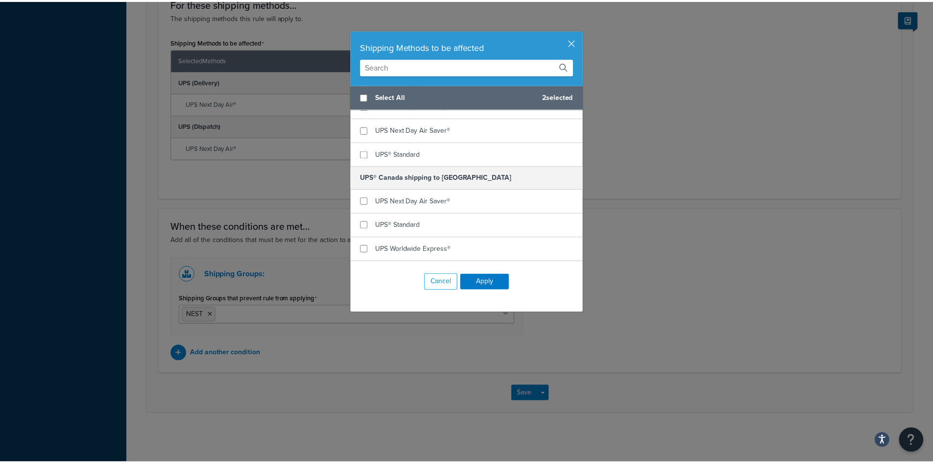
scroll to position [2104, 0]
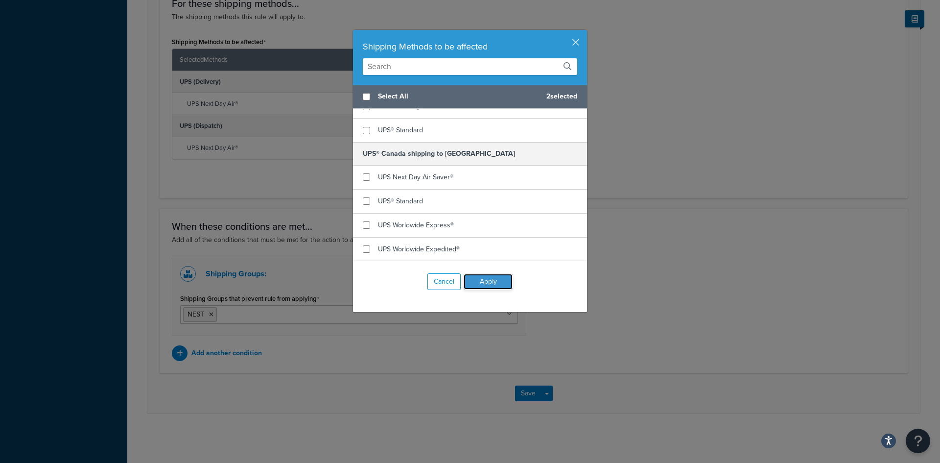
click at [474, 281] on button "Apply" at bounding box center [488, 282] width 49 height 16
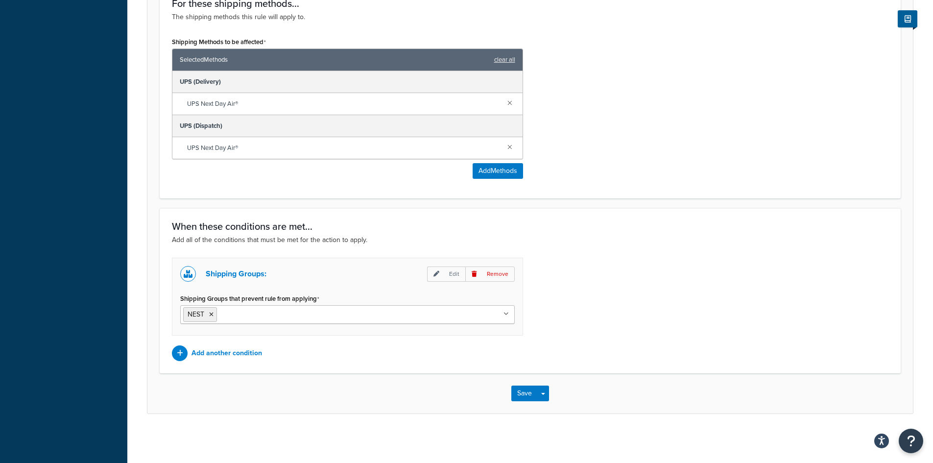
click at [524, 384] on div "Save Save Dropdown Save and Edit Save and Duplicate Save and Create New" at bounding box center [529, 393] width 765 height 40
click at [524, 391] on button "Save" at bounding box center [524, 393] width 26 height 16
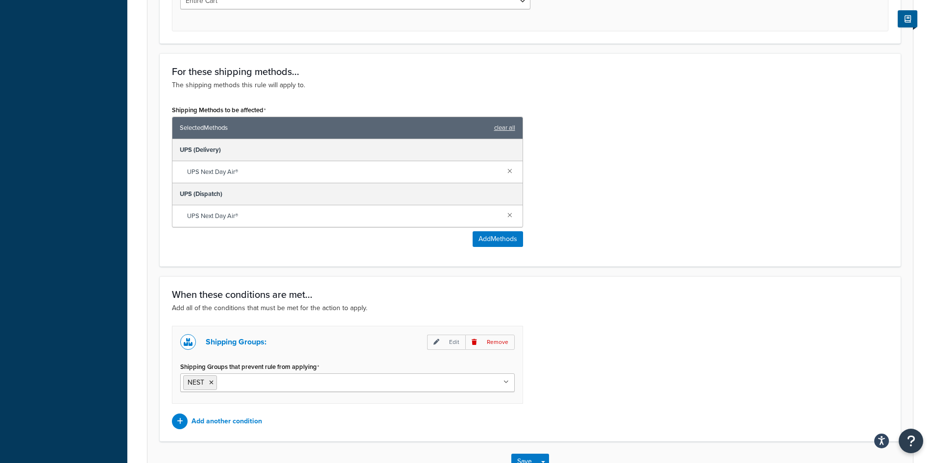
scroll to position [557, 0]
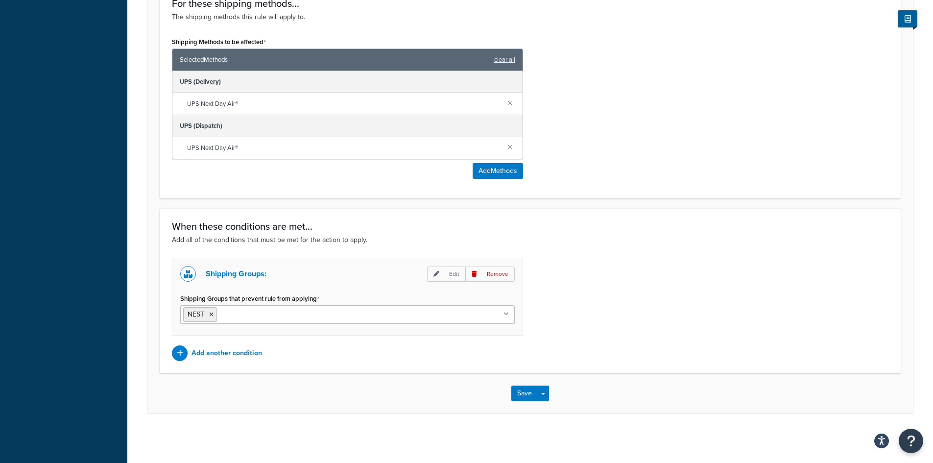
click at [258, 311] on input "Shipping Groups that prevent rule from applying" at bounding box center [262, 313] width 87 height 11
click at [526, 393] on button "Save" at bounding box center [524, 393] width 26 height 16
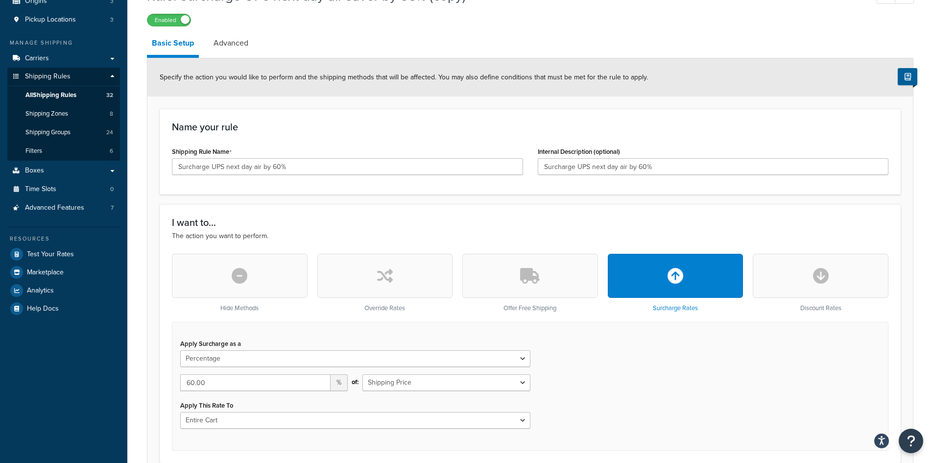
scroll to position [0, 0]
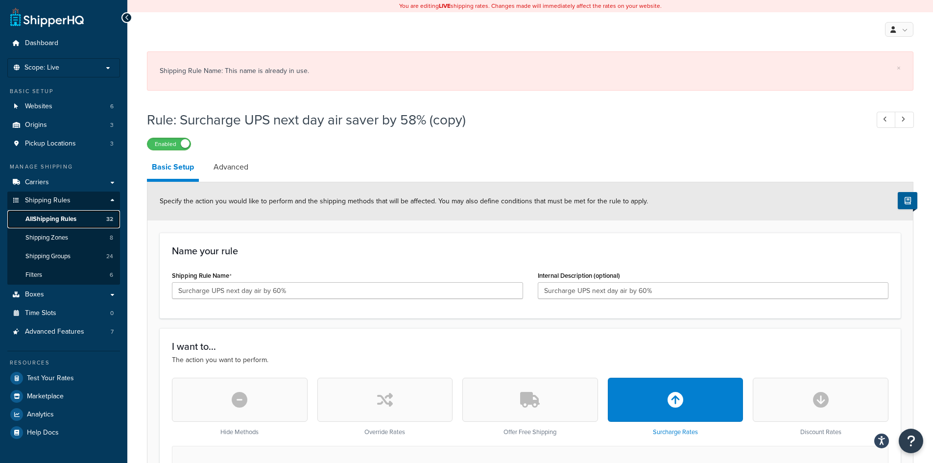
click at [57, 216] on span "All Shipping Rules" at bounding box center [50, 219] width 51 height 8
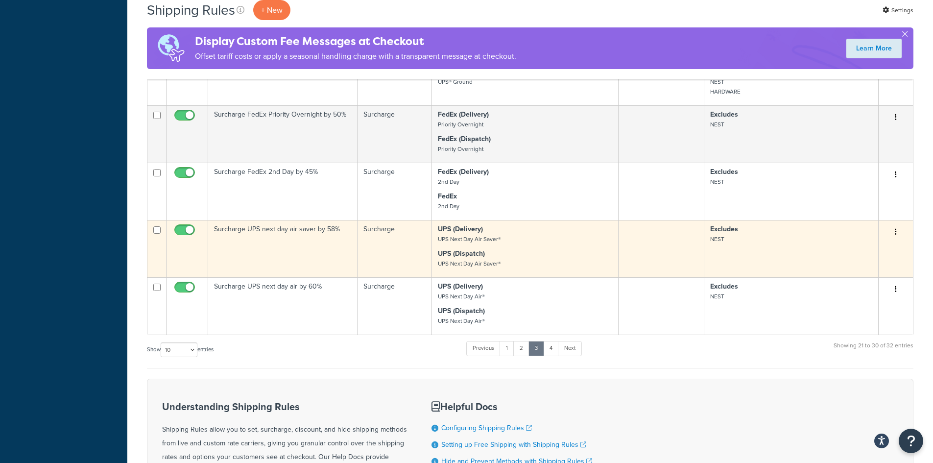
scroll to position [636, 0]
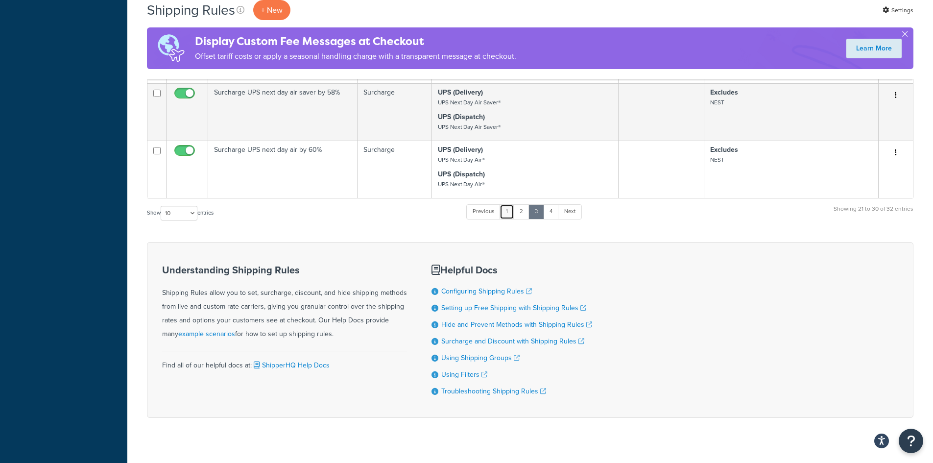
click at [509, 211] on link "1" at bounding box center [506, 211] width 15 height 15
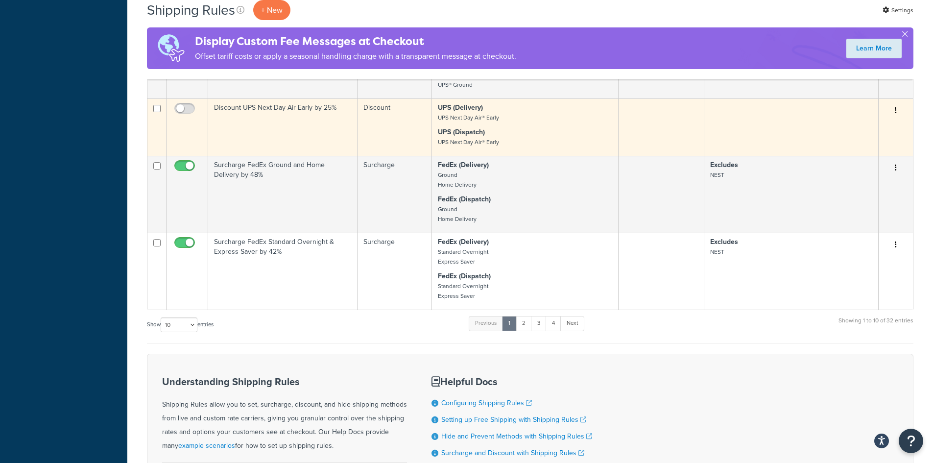
scroll to position [685, 0]
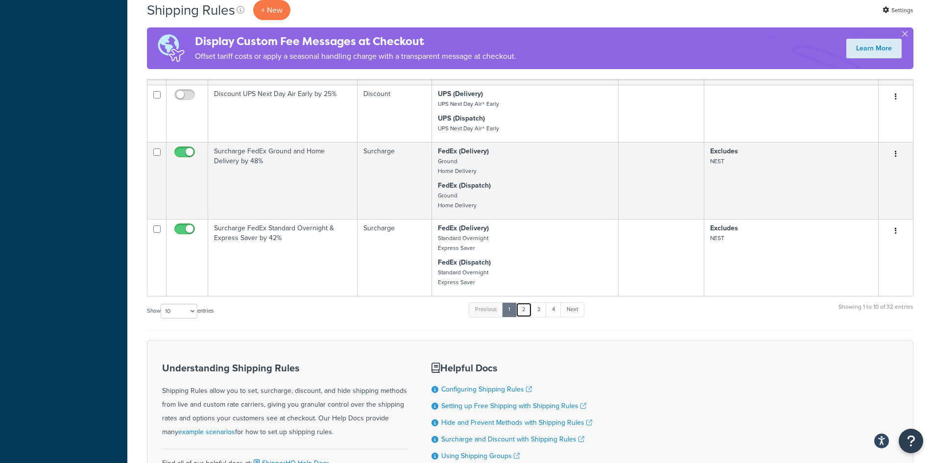
click at [526, 311] on link "2" at bounding box center [523, 309] width 16 height 15
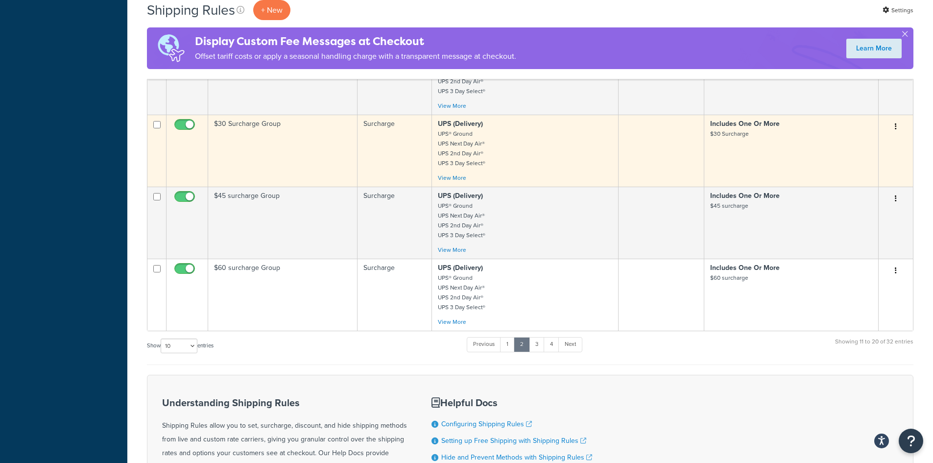
scroll to position [587, 0]
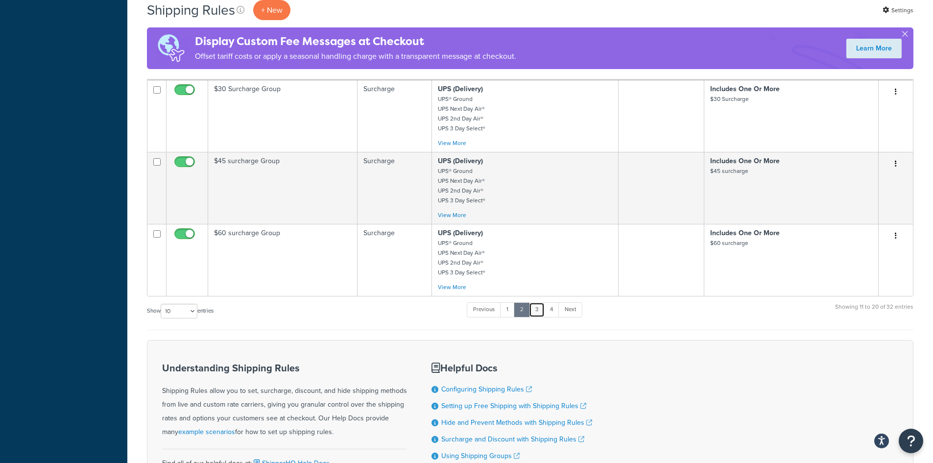
click at [541, 311] on link "3" at bounding box center [537, 309] width 16 height 15
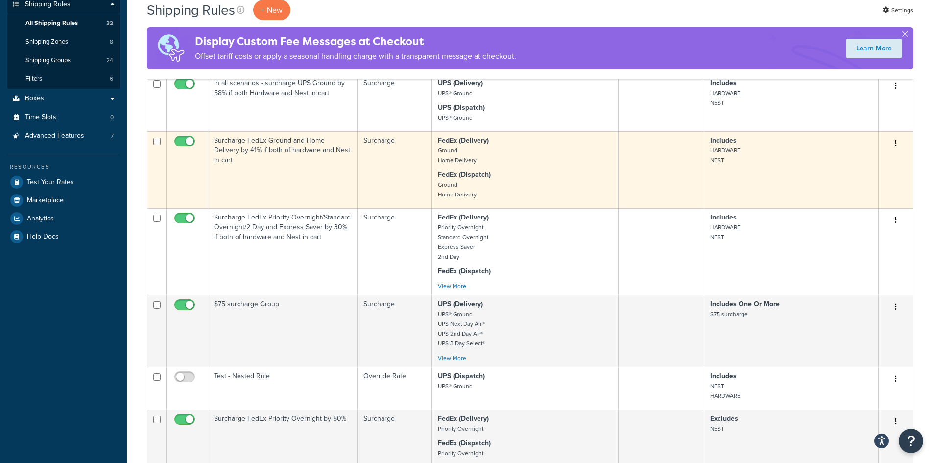
scroll to position [245, 0]
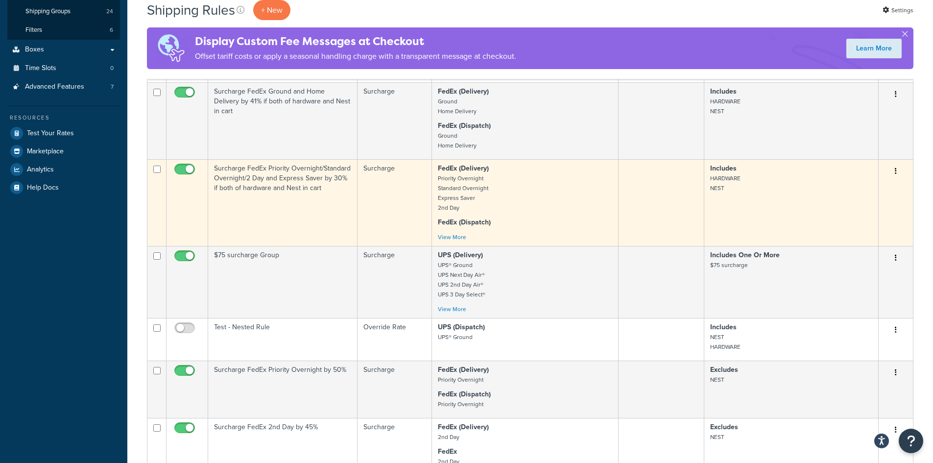
click at [895, 173] on icon "button" at bounding box center [895, 170] width 2 height 7
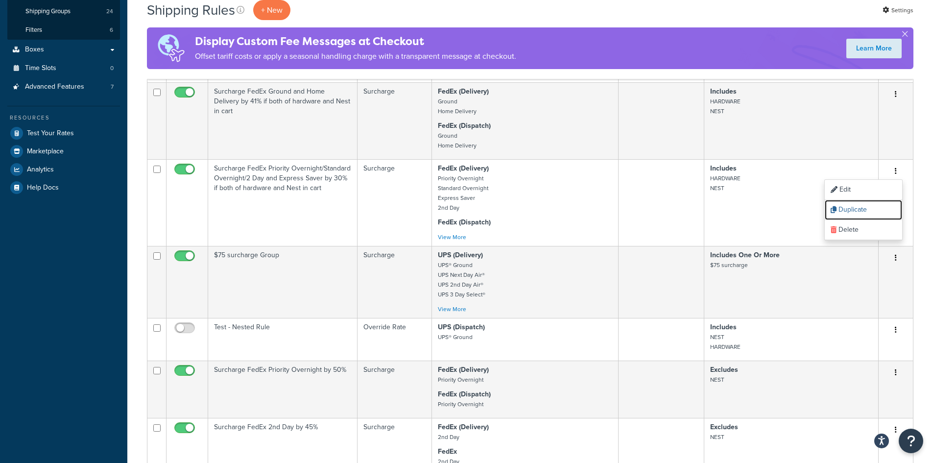
drag, startPoint x: 867, startPoint y: 211, endPoint x: 511, endPoint y: 54, distance: 389.5
click at [867, 211] on link "Duplicate" at bounding box center [862, 210] width 77 height 20
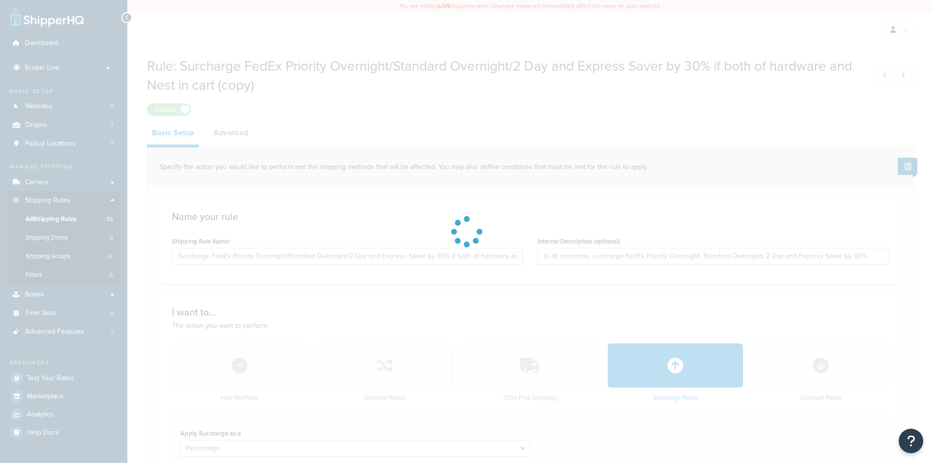
select select "PERCENTAGE"
select select "CART"
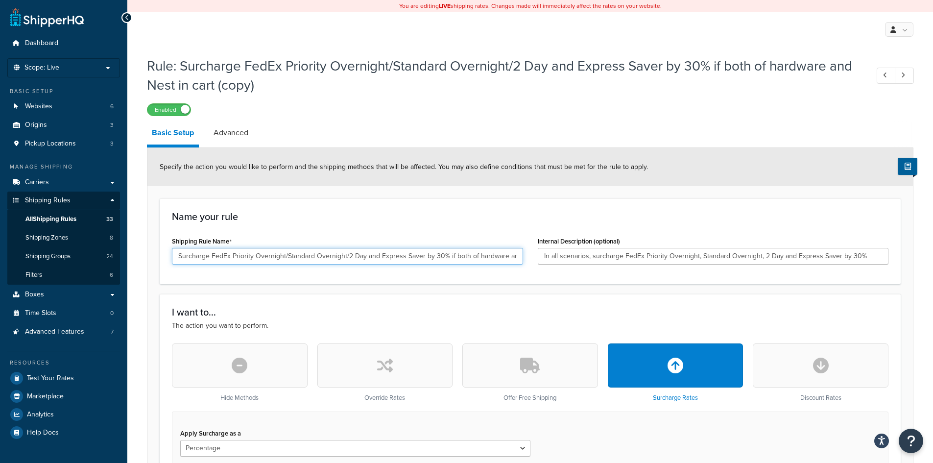
drag, startPoint x: 439, startPoint y: 254, endPoint x: 433, endPoint y: 254, distance: 5.9
click at [433, 254] on input "Surcharge FedEx Priority Overnight/Standard Overnight/2 Day and Express Saver b…" at bounding box center [347, 256] width 351 height 17
drag, startPoint x: 285, startPoint y: 256, endPoint x: 421, endPoint y: 258, distance: 136.1
click at [421, 258] on input "Surcharge FedEx Priority Overnight/Standard Overnight/2 Day and Express Saver b…" at bounding box center [347, 256] width 351 height 17
drag, startPoint x: 418, startPoint y: 256, endPoint x: 519, endPoint y: 262, distance: 102.0
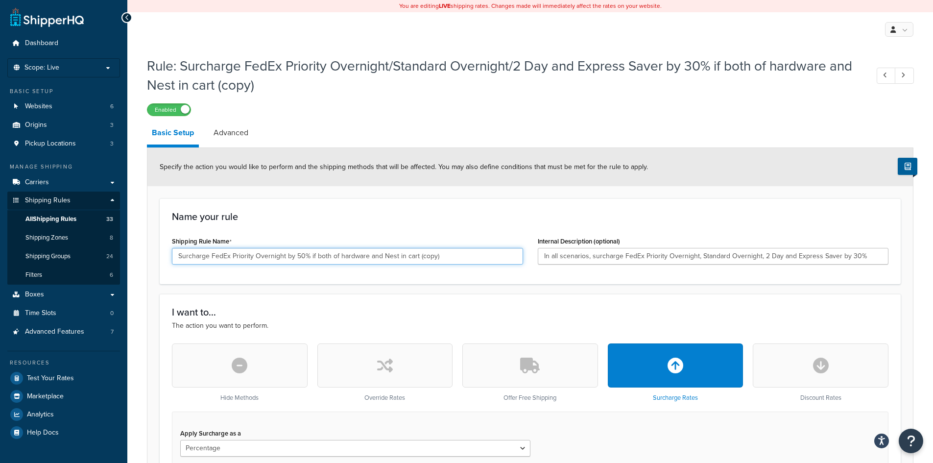
click at [504, 262] on input "Surcharge FedEx Priority Overnight by 50% if both of hardware and Nest in cart …" at bounding box center [347, 256] width 351 height 17
drag, startPoint x: 489, startPoint y: 258, endPoint x: -19, endPoint y: 238, distance: 508.5
type input "Surcharge FedEx Priority Overnight by 50% if both of hardware and Nest in cart"
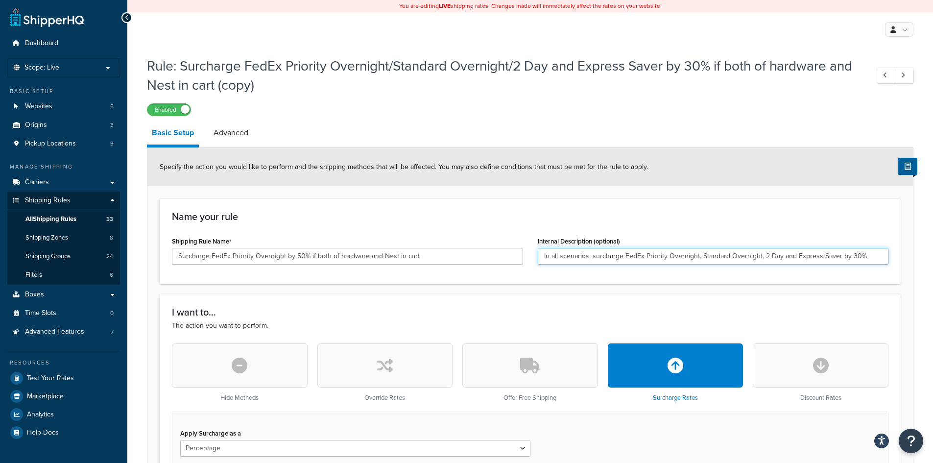
click at [881, 254] on input "In all scenarios, surcharge FedEx Priority Overnight, Standard Overnight, 2 Day…" at bounding box center [712, 256] width 351 height 17
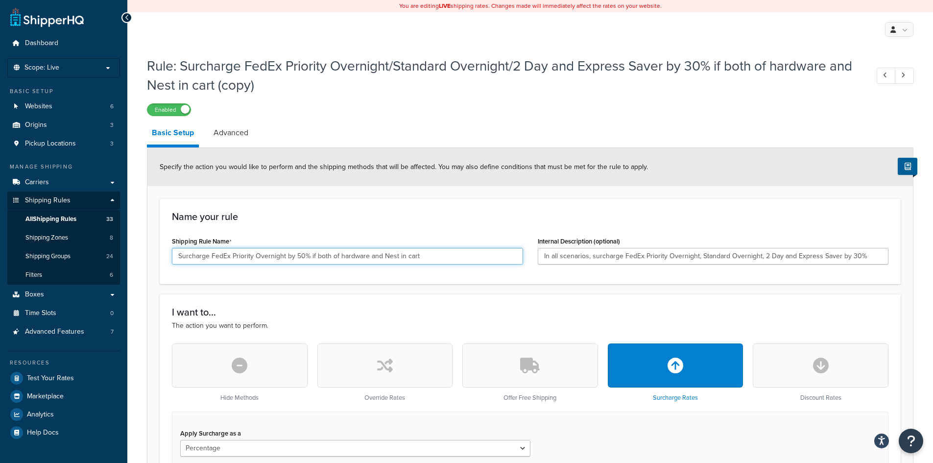
drag, startPoint x: 424, startPoint y: 250, endPoint x: -110, endPoint y: 253, distance: 533.6
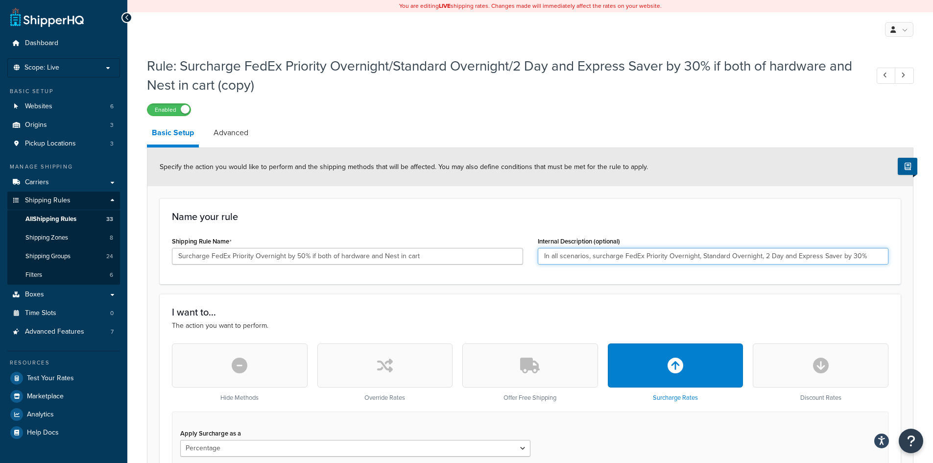
drag, startPoint x: 874, startPoint y: 255, endPoint x: 203, endPoint y: 280, distance: 671.6
click at [203, 280] on div "Name your rule Shipping Rule Name Surcharge FedEx Priority Overnight by 50% if …" at bounding box center [530, 241] width 741 height 86
paste input "Surcharge FedEx Priority Overnight by 50% if both of hardware and Nest in cart"
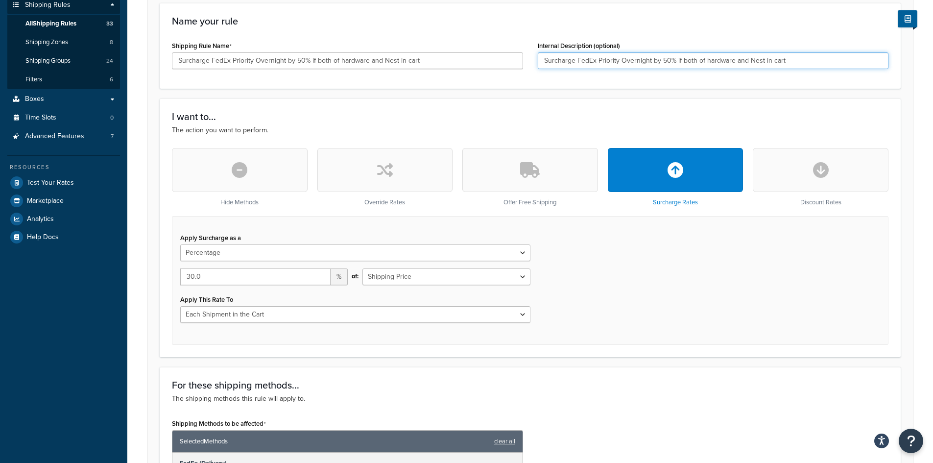
scroll to position [196, 0]
type input "Surcharge FedEx Priority Overnight by 50% if both of hardware and Nest in cart"
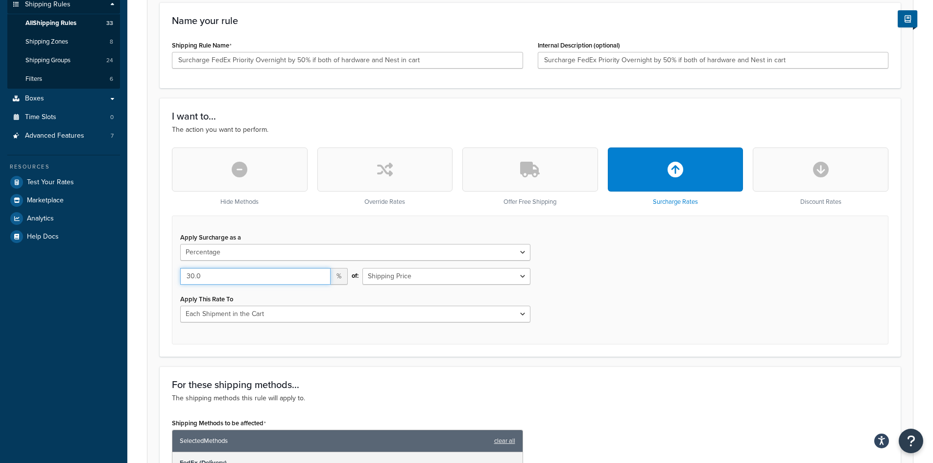
drag, startPoint x: 193, startPoint y: 275, endPoint x: 114, endPoint y: 274, distance: 78.8
click at [114, 274] on div "Dashboard Scope: Live Basic Setup Websites 6 Origins 3 Pickup Locations 3 Manag…" at bounding box center [466, 377] width 933 height 1147
type input "50.00"
click at [638, 293] on div "Apply Surcharge as a Flat Rate Percentage Flat Rate & Percentage 50.00 % of: Sh…" at bounding box center [530, 279] width 716 height 129
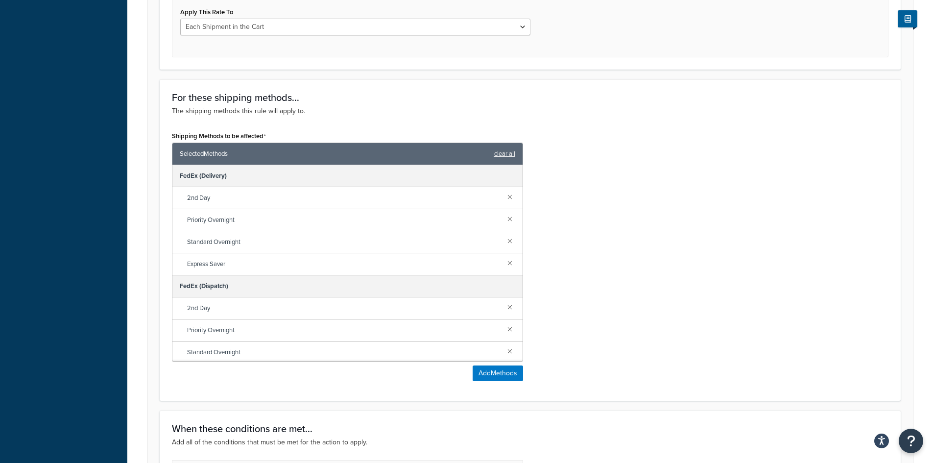
scroll to position [490, 0]
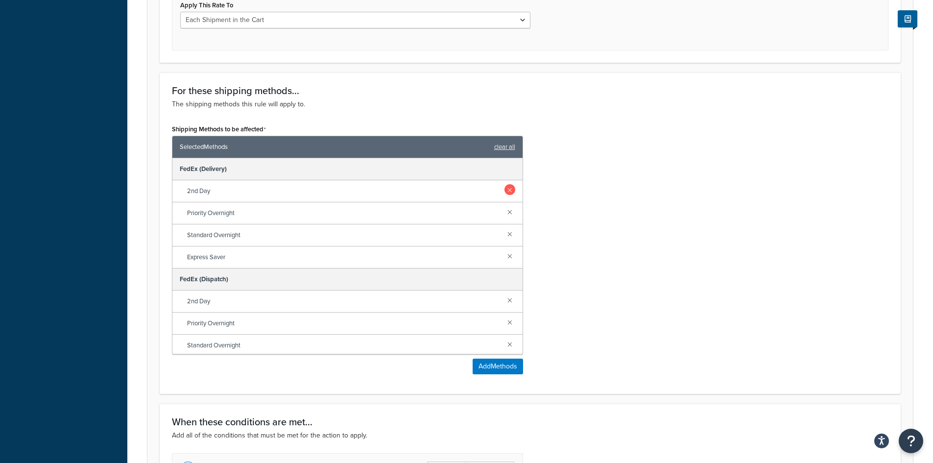
click at [504, 188] on link at bounding box center [509, 189] width 11 height 11
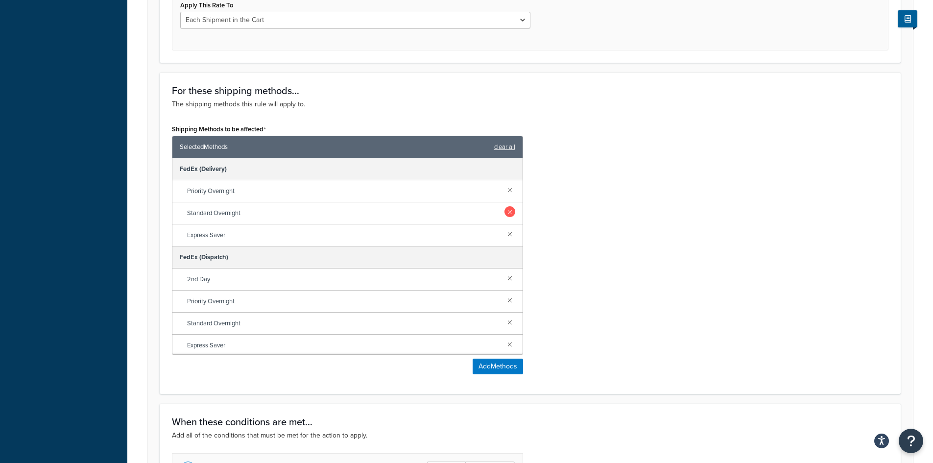
click at [504, 213] on link at bounding box center [509, 211] width 11 height 11
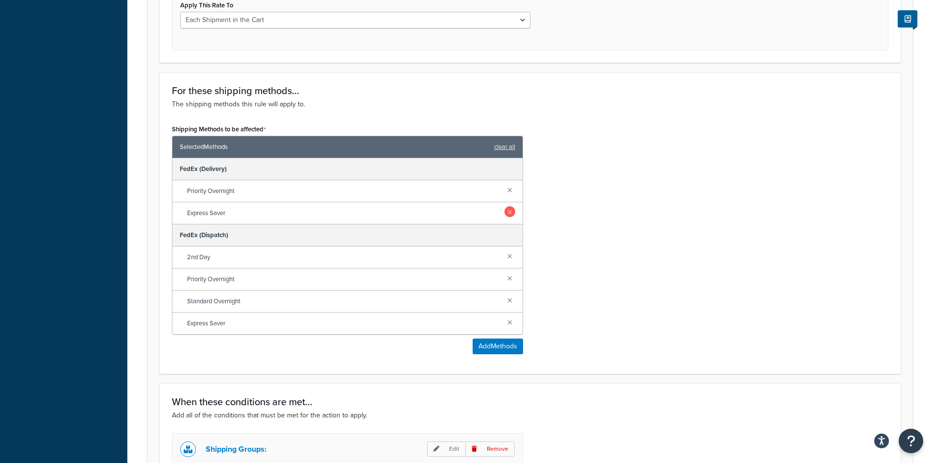
click at [508, 211] on link at bounding box center [509, 211] width 11 height 11
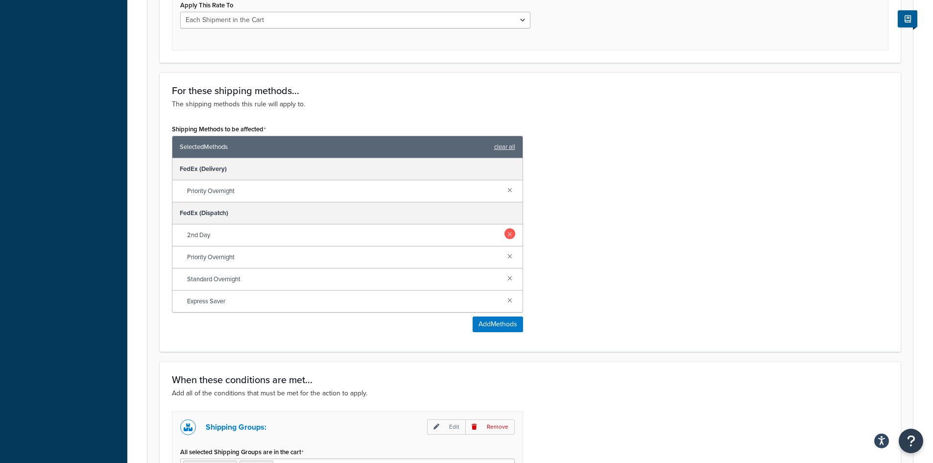
click at [509, 233] on link at bounding box center [509, 233] width 11 height 11
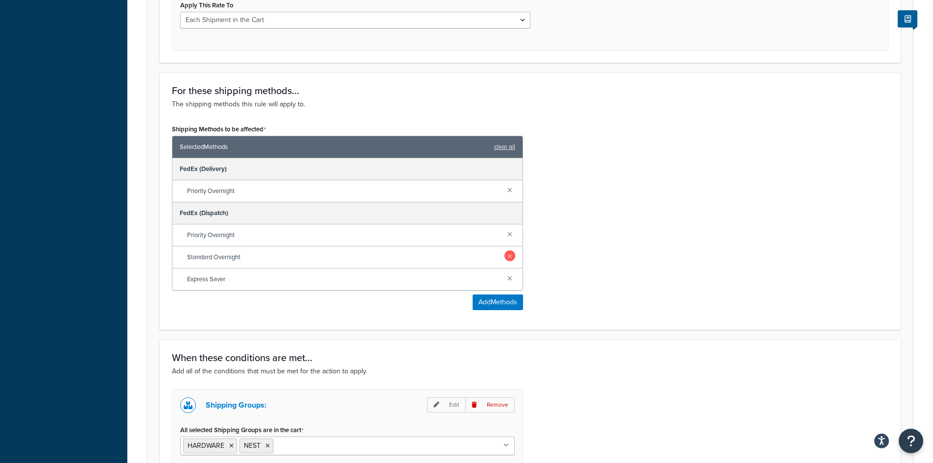
click at [509, 254] on link at bounding box center [509, 255] width 11 height 11
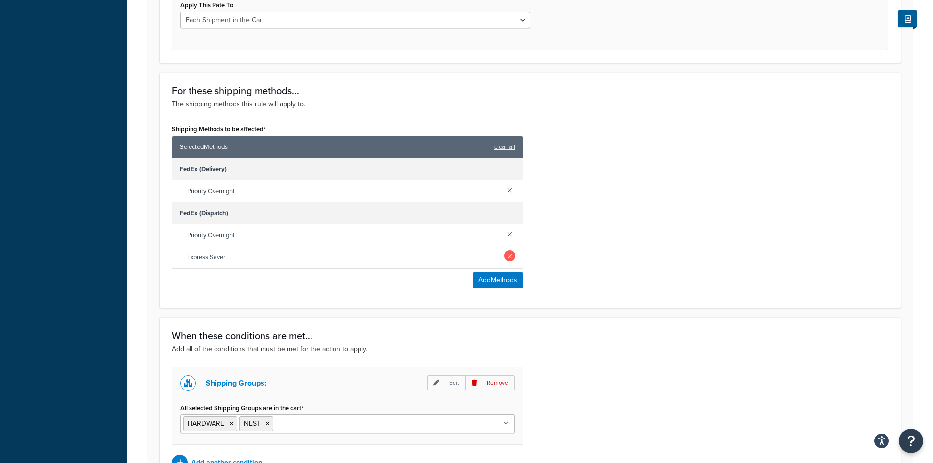
click at [509, 259] on link at bounding box center [509, 255] width 11 height 11
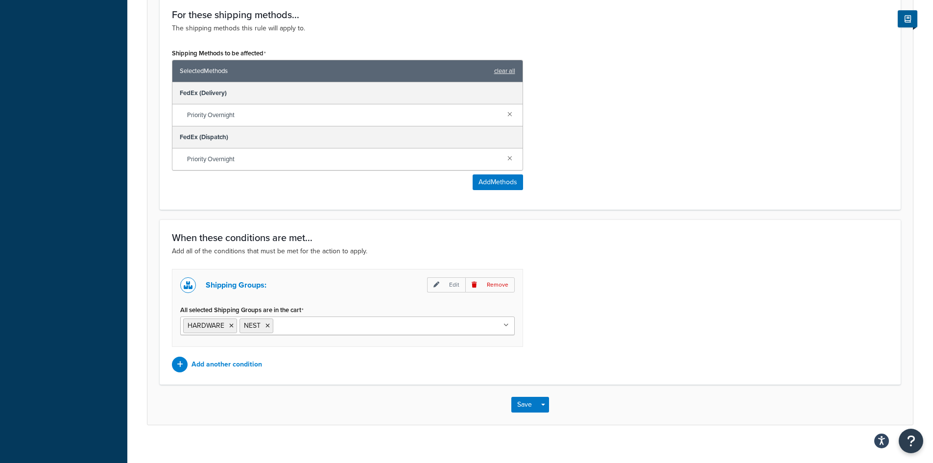
scroll to position [577, 0]
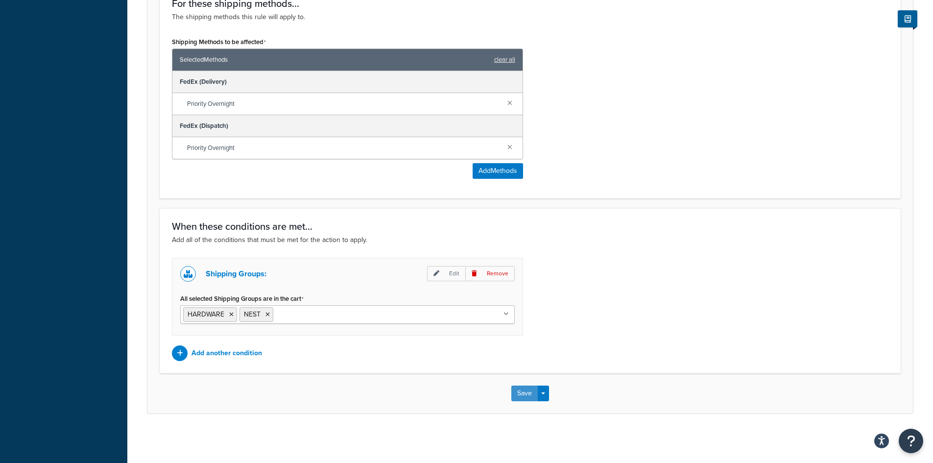
click at [525, 394] on button "Save" at bounding box center [524, 393] width 26 height 16
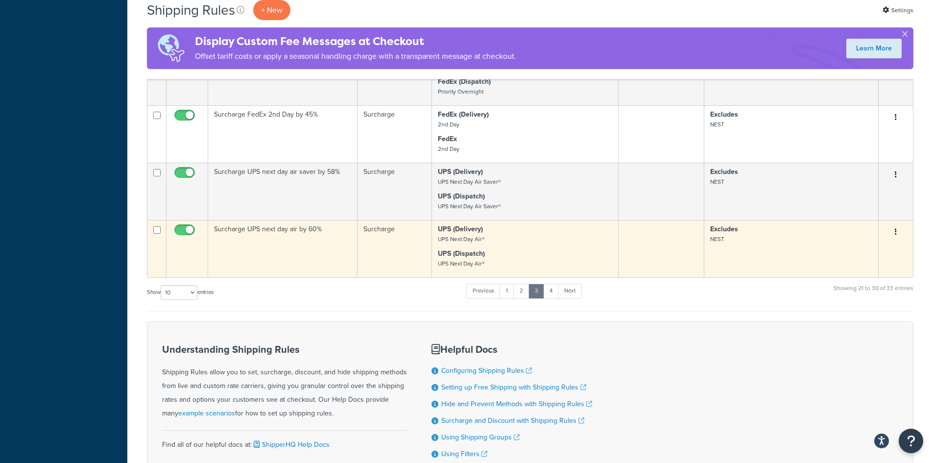
scroll to position [636, 0]
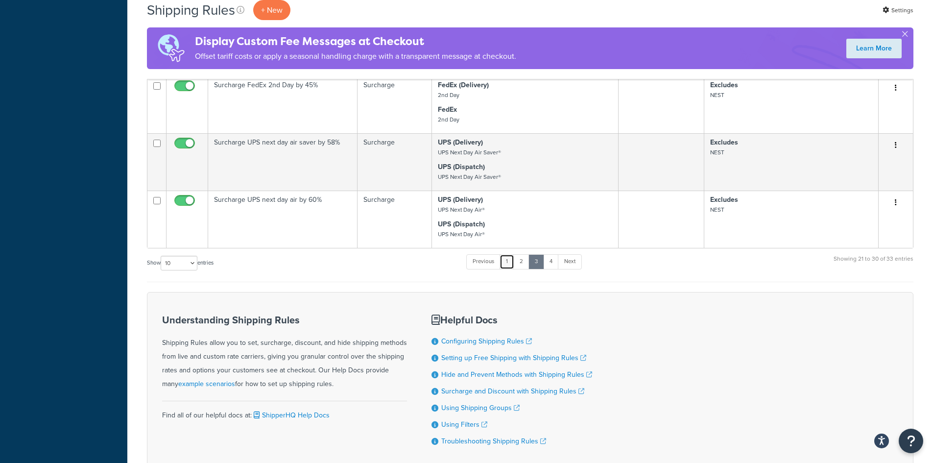
click at [507, 266] on link "1" at bounding box center [506, 261] width 15 height 15
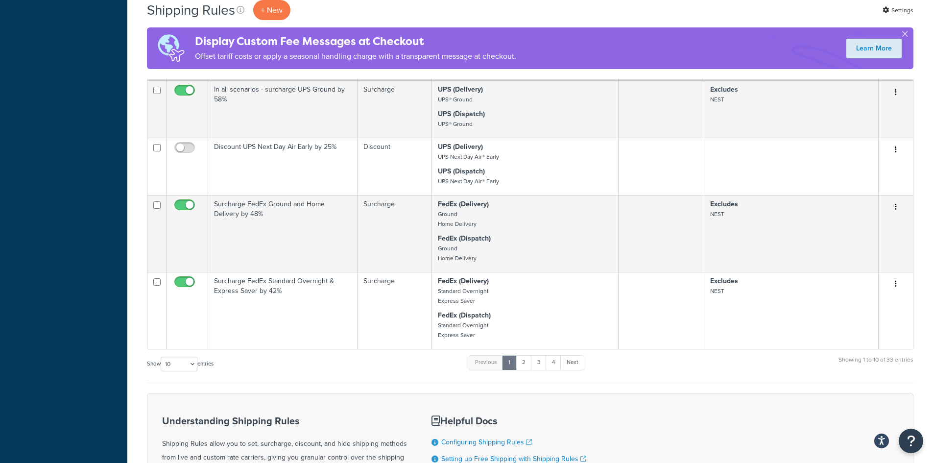
scroll to position [734, 0]
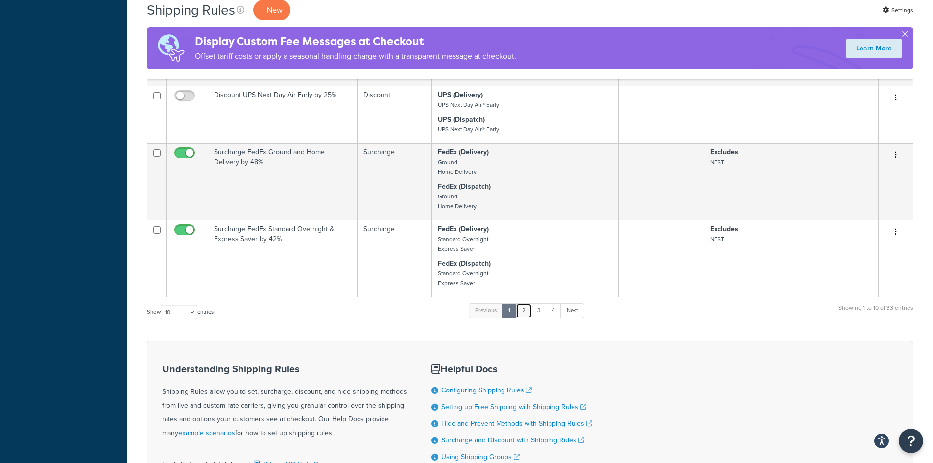
click at [527, 310] on link "2" at bounding box center [523, 310] width 16 height 15
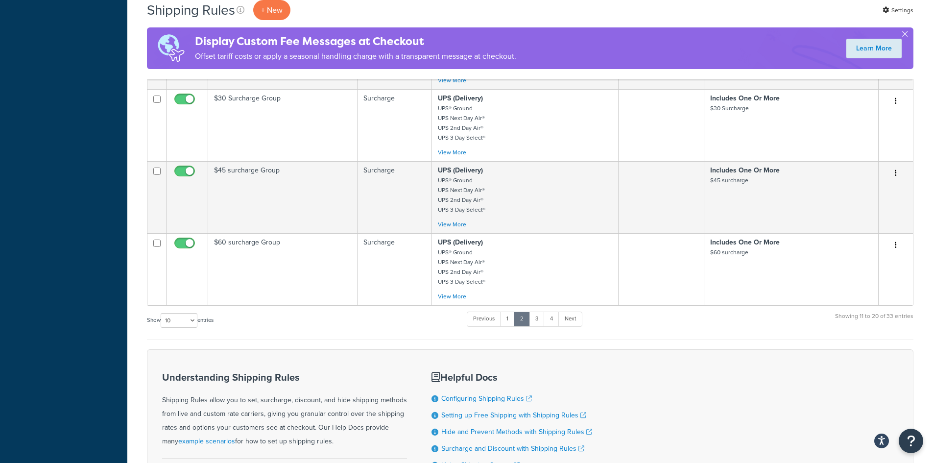
scroll to position [636, 0]
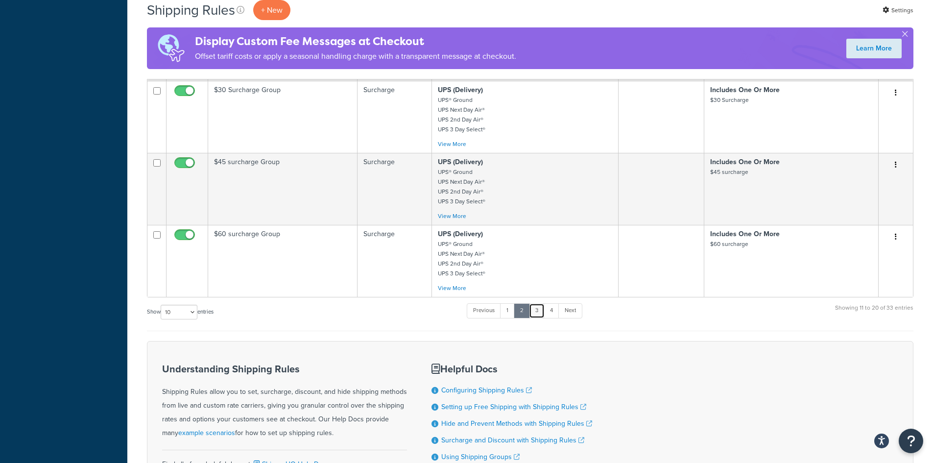
click at [542, 305] on link "3" at bounding box center [537, 310] width 16 height 15
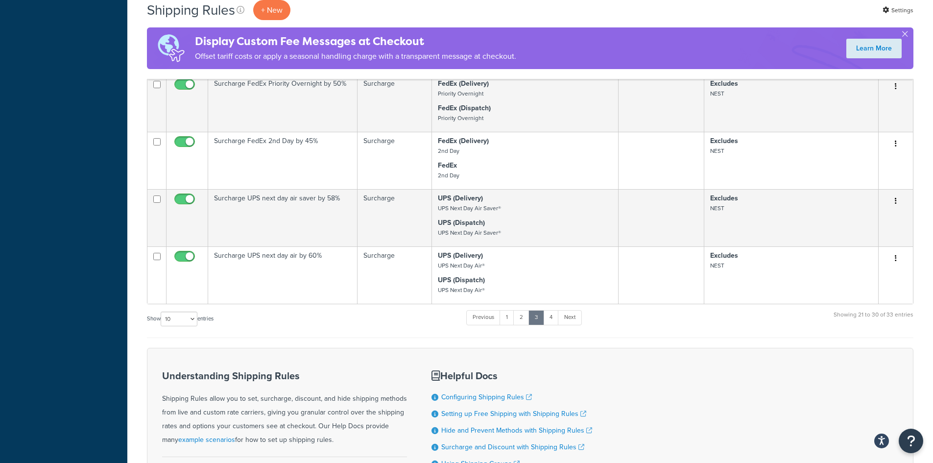
scroll to position [587, 0]
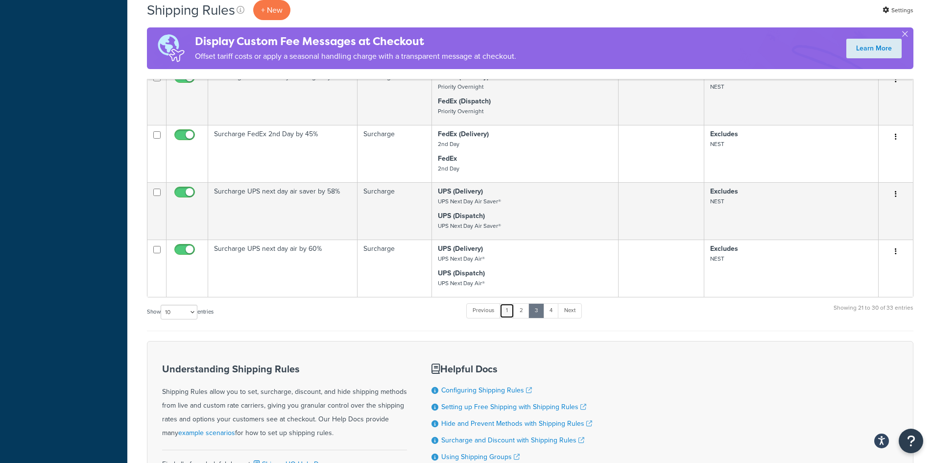
click at [511, 311] on link "1" at bounding box center [506, 310] width 15 height 15
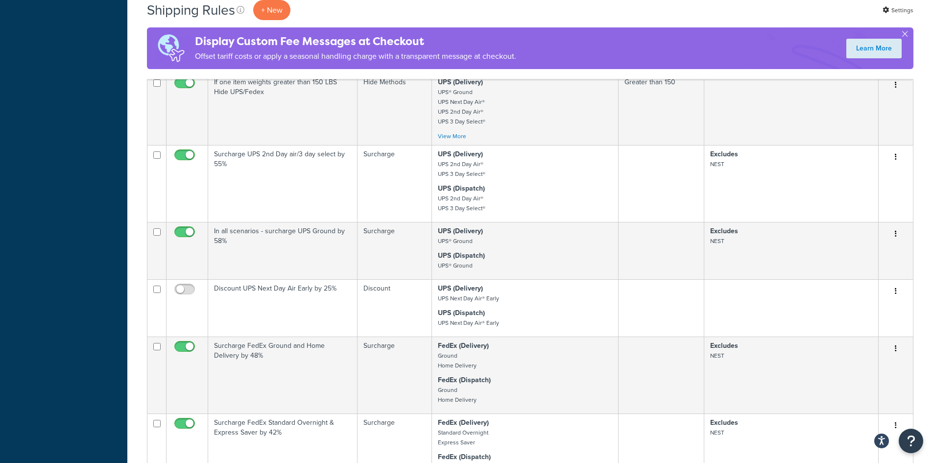
scroll to position [590, 0]
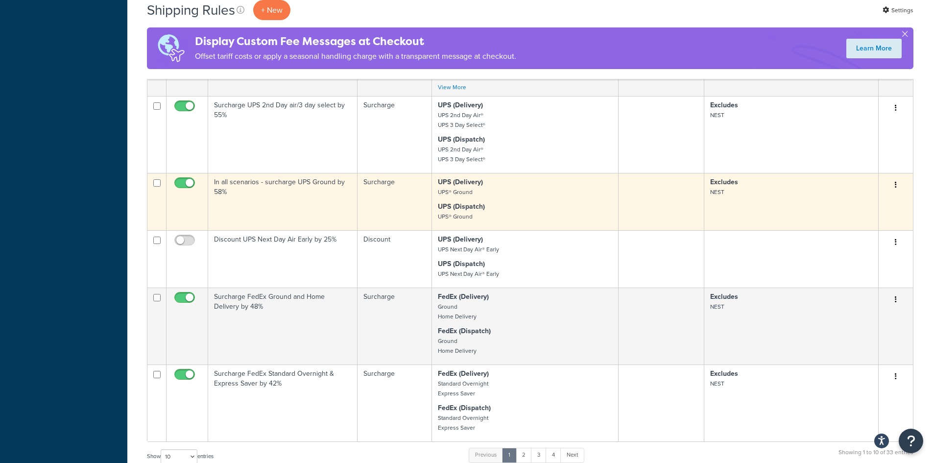
click at [368, 206] on td "Surcharge" at bounding box center [394, 201] width 74 height 57
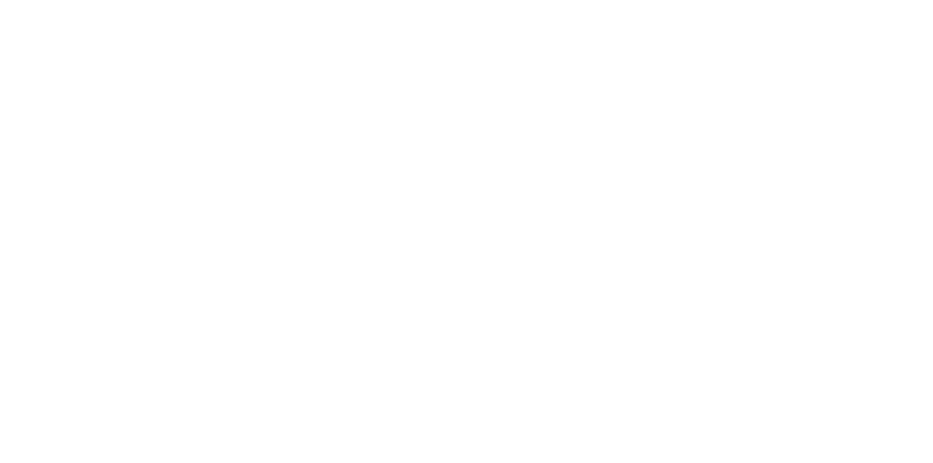
select select "SURCHARGE"
select select "CART"
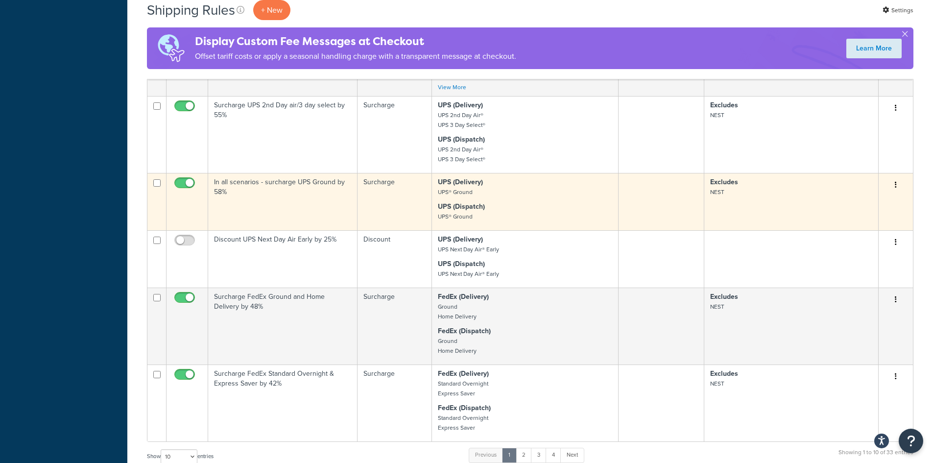
scroll to position [639, 0]
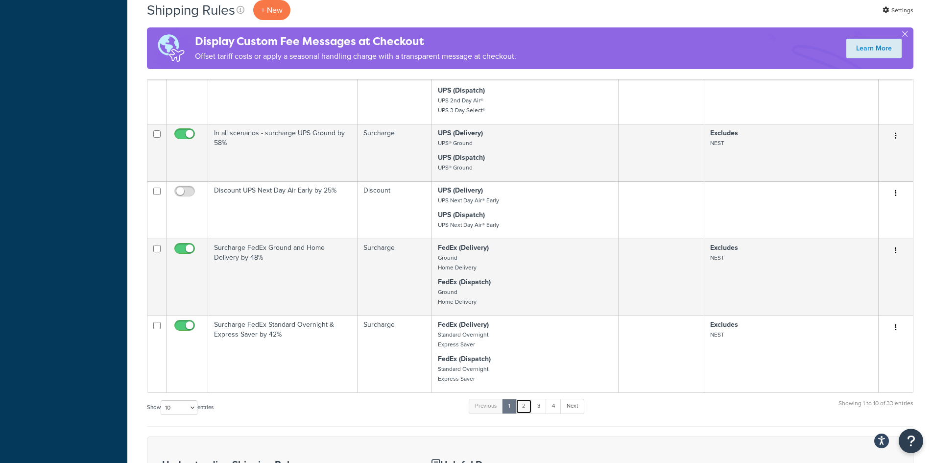
click at [529, 405] on link "2" at bounding box center [523, 405] width 16 height 15
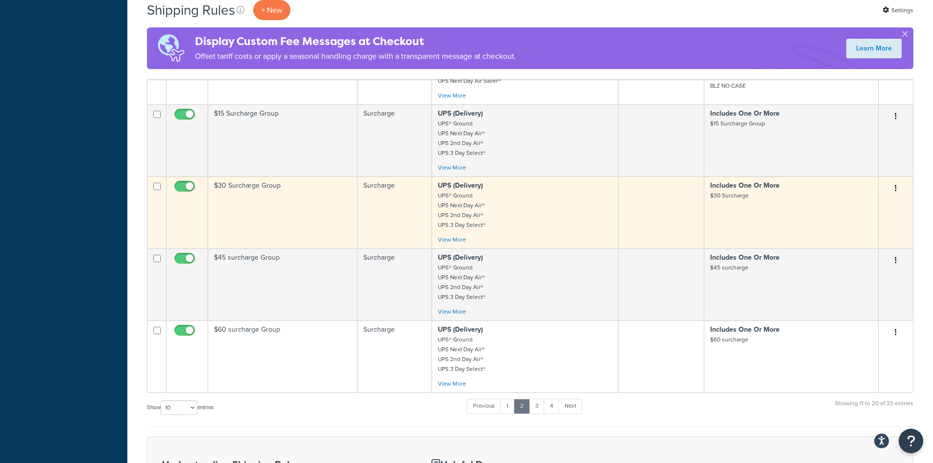
scroll to position [590, 0]
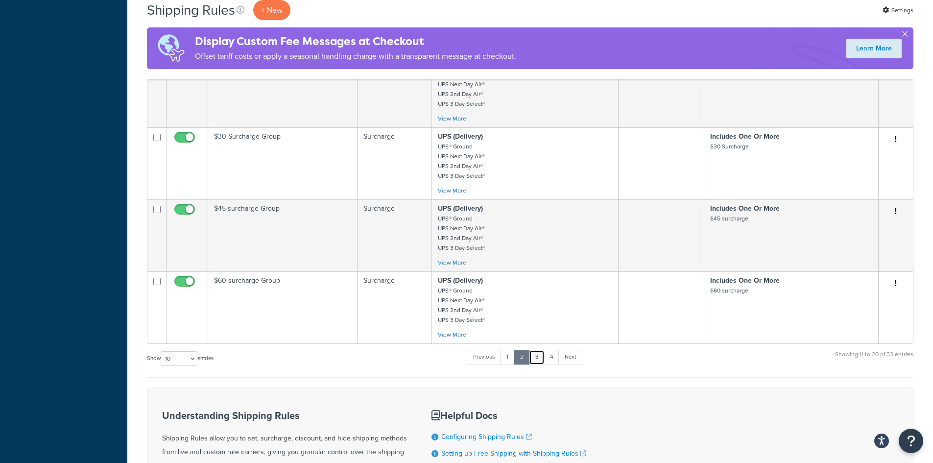
click at [535, 353] on link "3" at bounding box center [537, 357] width 16 height 15
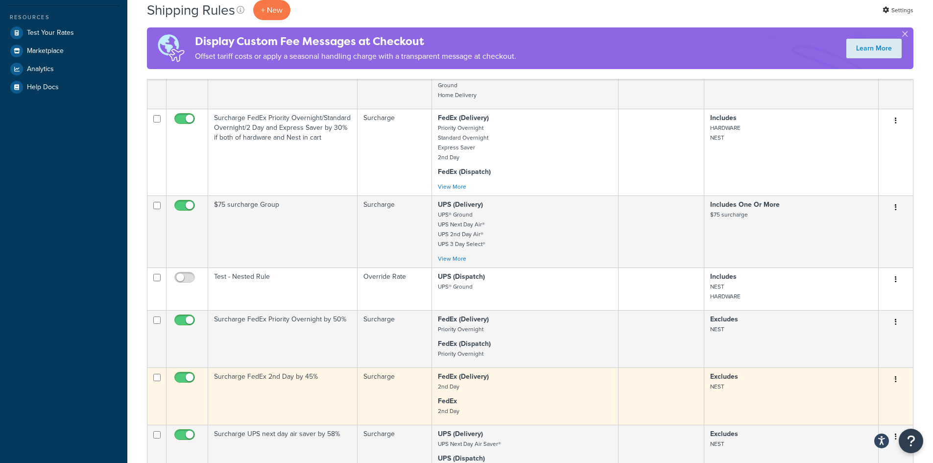
scroll to position [541, 0]
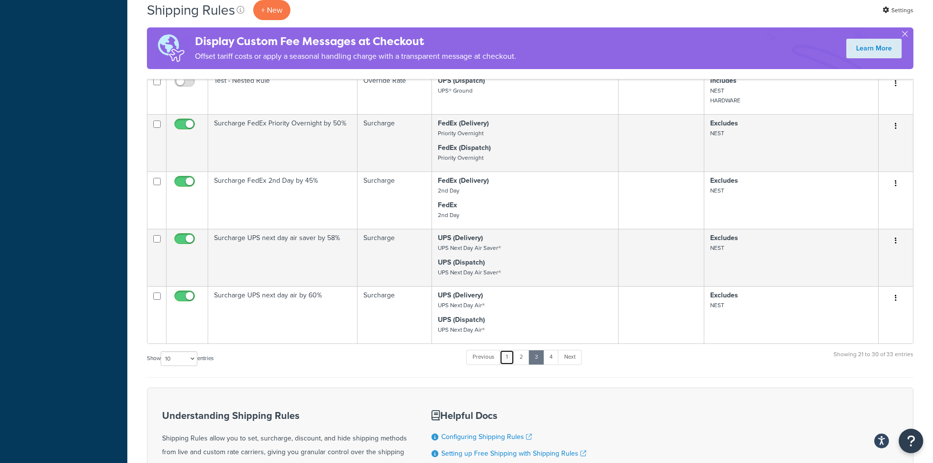
click at [511, 357] on link "1" at bounding box center [506, 357] width 15 height 15
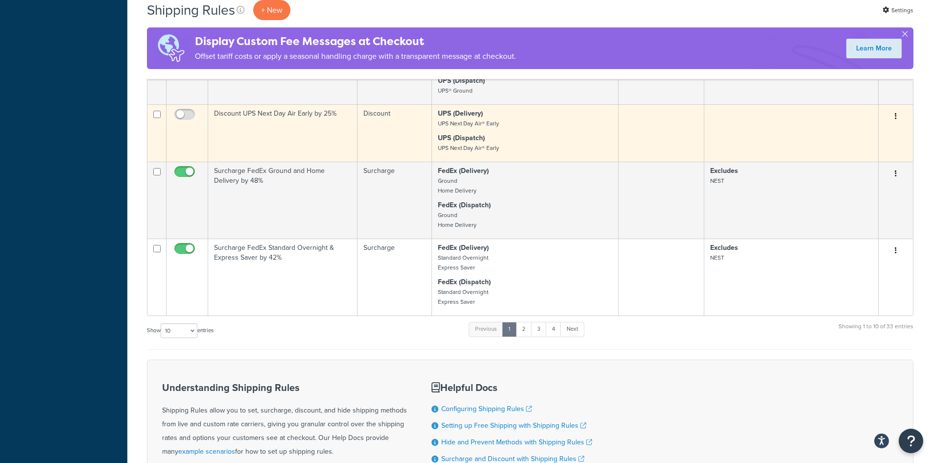
scroll to position [765, 0]
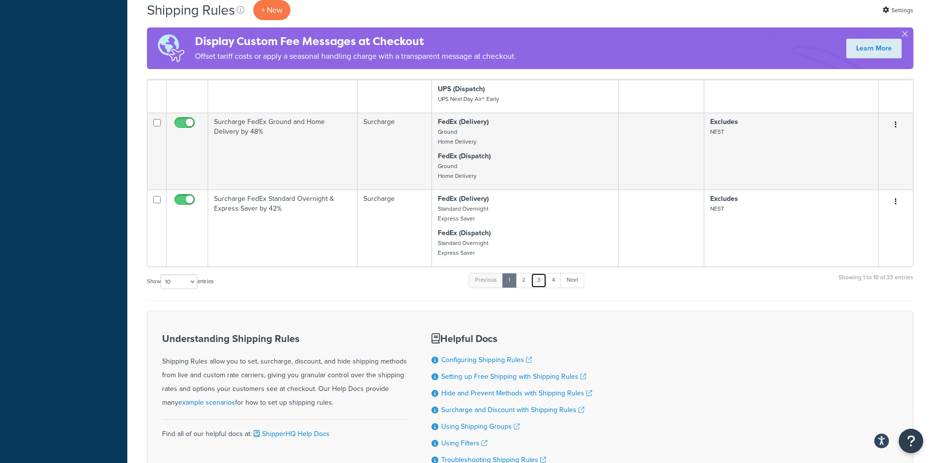
click at [541, 280] on link "3" at bounding box center [539, 280] width 16 height 15
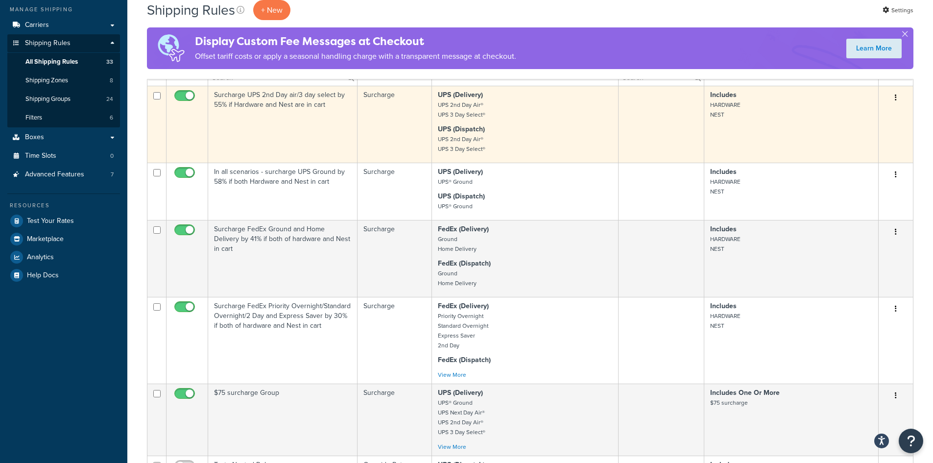
scroll to position [162, 0]
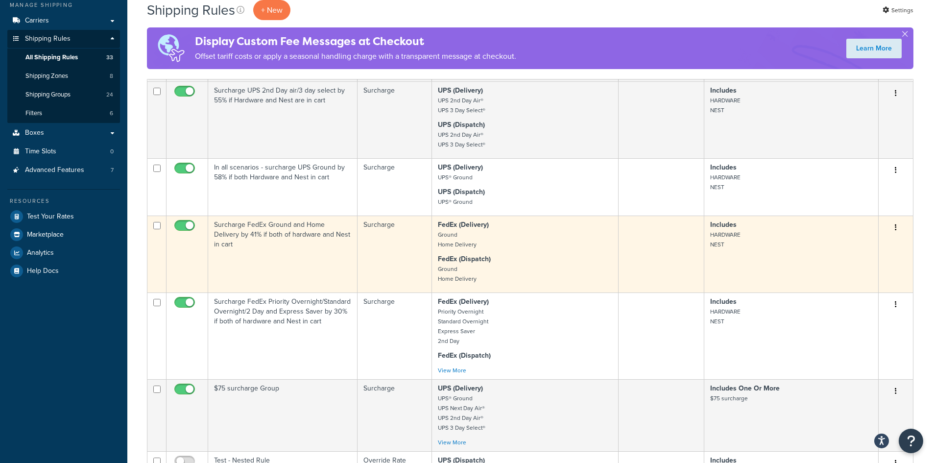
click at [894, 224] on button "button" at bounding box center [895, 228] width 14 height 16
click at [865, 243] on link "Edit" at bounding box center [862, 246] width 77 height 20
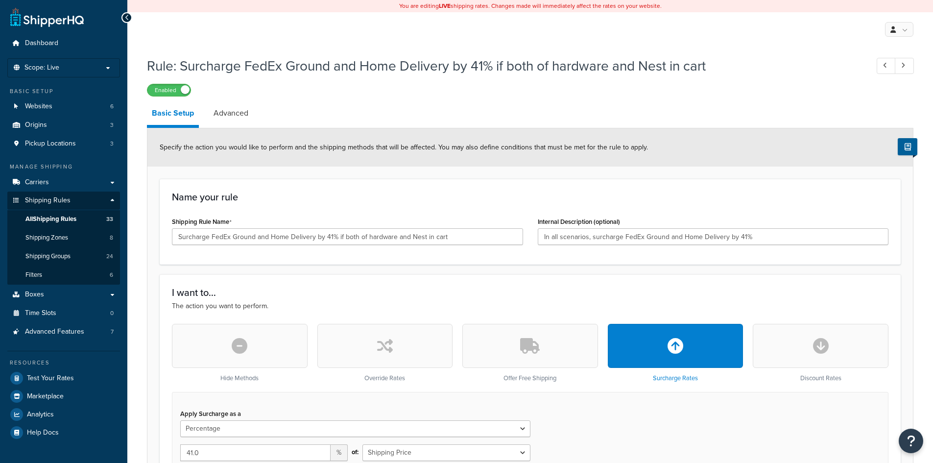
select select "PERCENTAGE"
select select "CART"
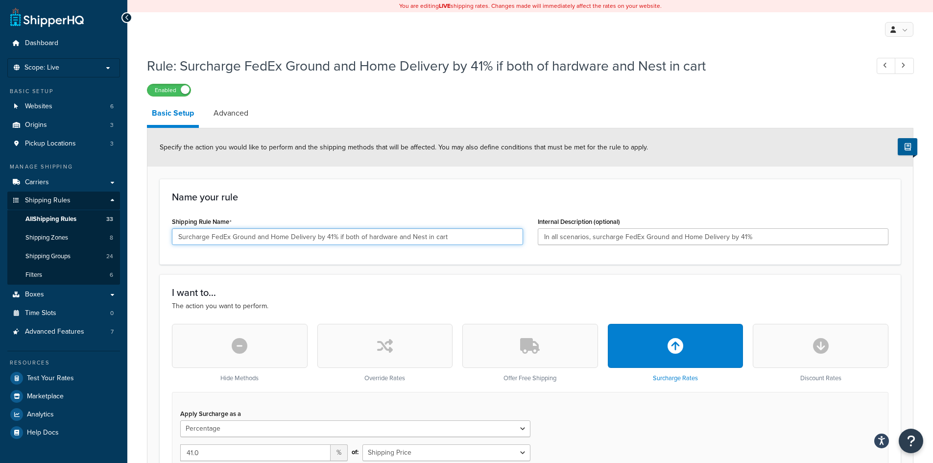
click at [324, 234] on input "Surcharge FedEx Ground and Home Delivery by 41% if both of hardware and Nest in…" at bounding box center [347, 236] width 351 height 17
click at [328, 233] on input "Surcharge FedEx Ground and Home Delivery by 41% if both of hardware and Nest in…" at bounding box center [347, 236] width 351 height 17
type input "Surcharge FedEx Ground and Home Delivery by 48% if both of hardware and Nest in…"
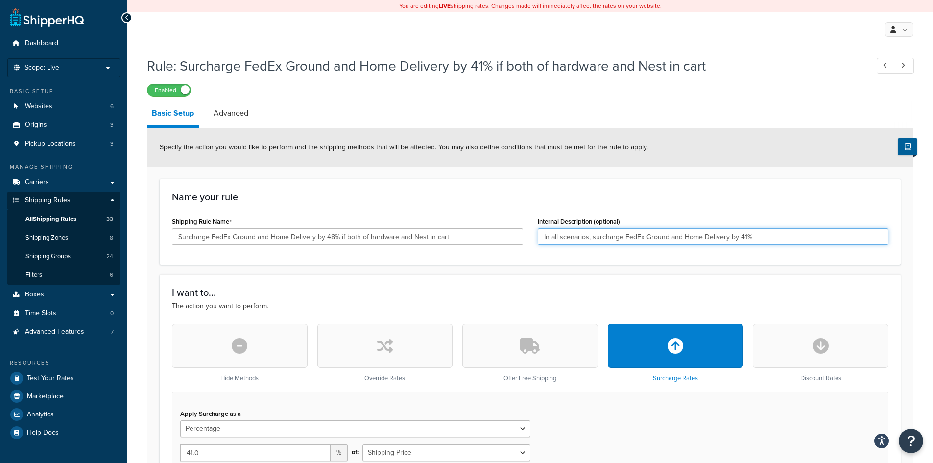
click at [741, 236] on input "In all scenarios, surcharge FedEx Ground and Home Delivery by 41%" at bounding box center [712, 236] width 351 height 17
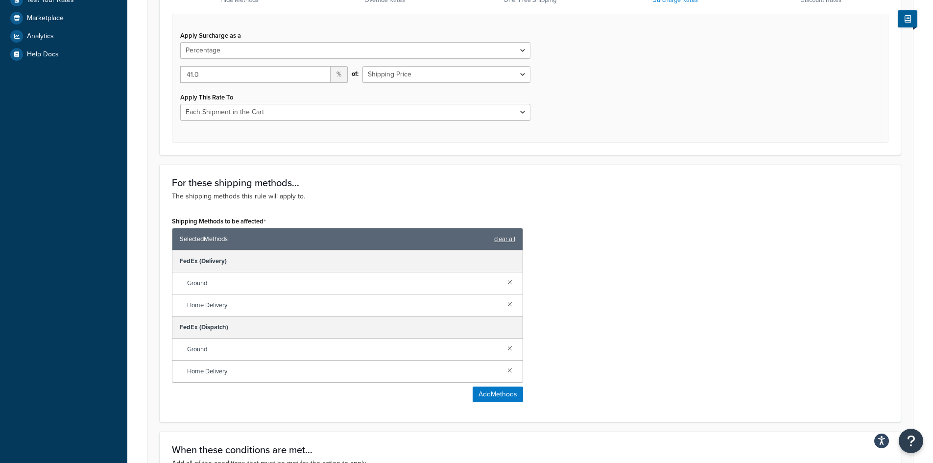
scroll to position [343, 0]
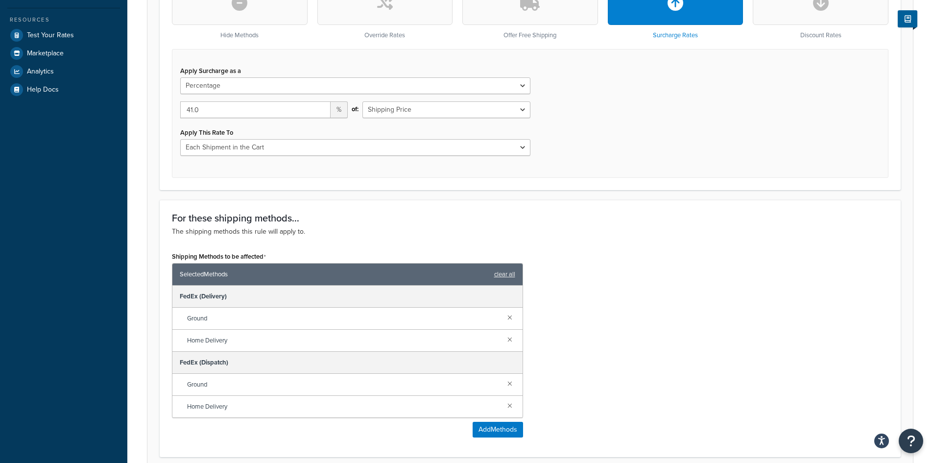
type input "In all scenarios, surcharge FedEx Ground and Home Delivery by 48%"
drag, startPoint x: 241, startPoint y: 106, endPoint x: 124, endPoint y: 107, distance: 117.0
click at [124, 107] on div "Dashboard Scope: Live Basic Setup Websites 6 Origins 3 Pickup Locations 3 Manag…" at bounding box center [466, 189] width 933 height 1064
type input "48.00"
click at [658, 145] on div "Apply Surcharge as a Flat Rate Percentage Flat Rate & Percentage 48.00 % of: Sh…" at bounding box center [530, 113] width 716 height 129
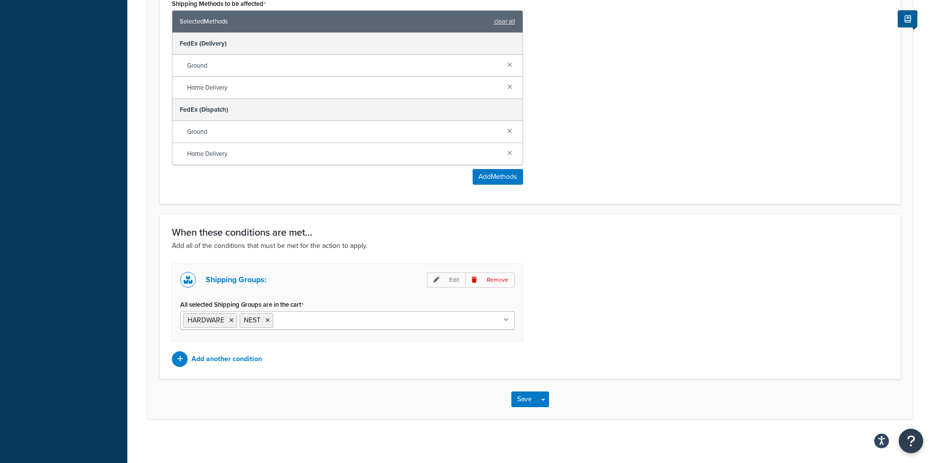
scroll to position [601, 0]
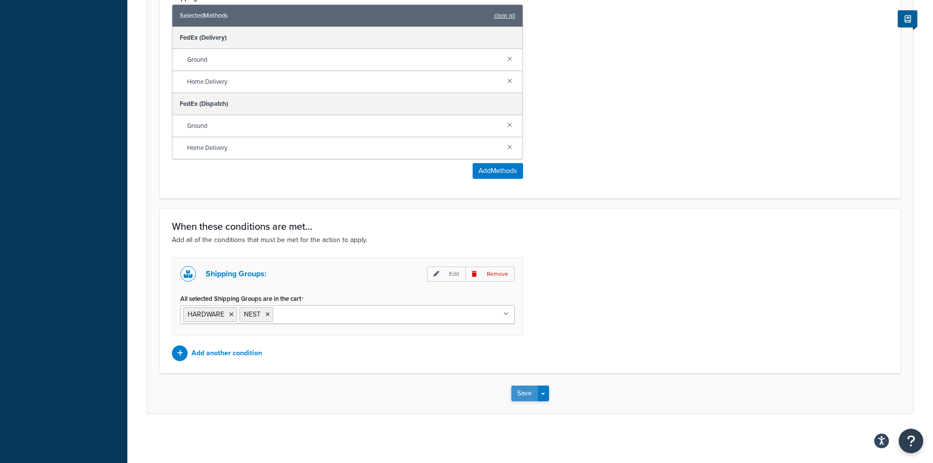
click at [525, 396] on button "Save" at bounding box center [524, 393] width 26 height 16
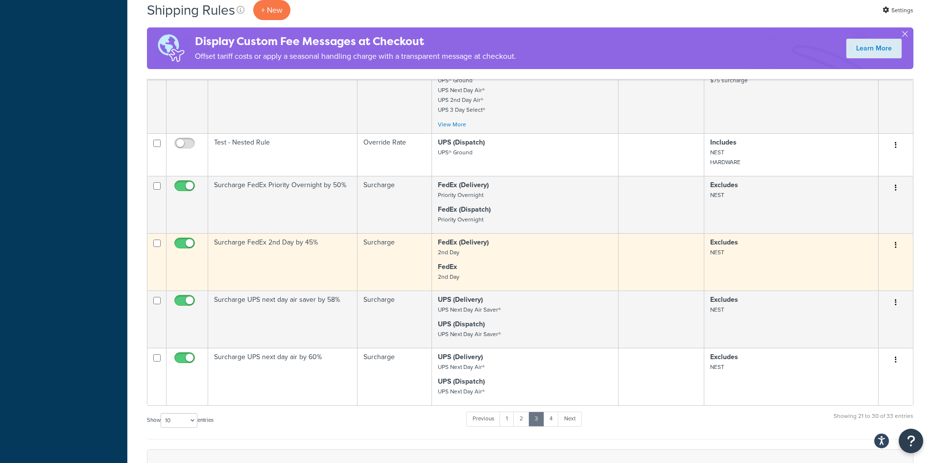
scroll to position [636, 0]
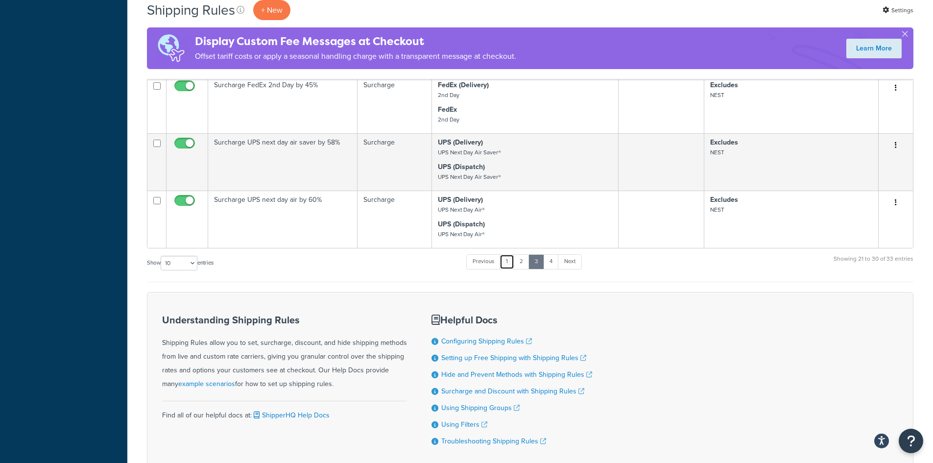
click at [510, 264] on link "1" at bounding box center [506, 261] width 15 height 15
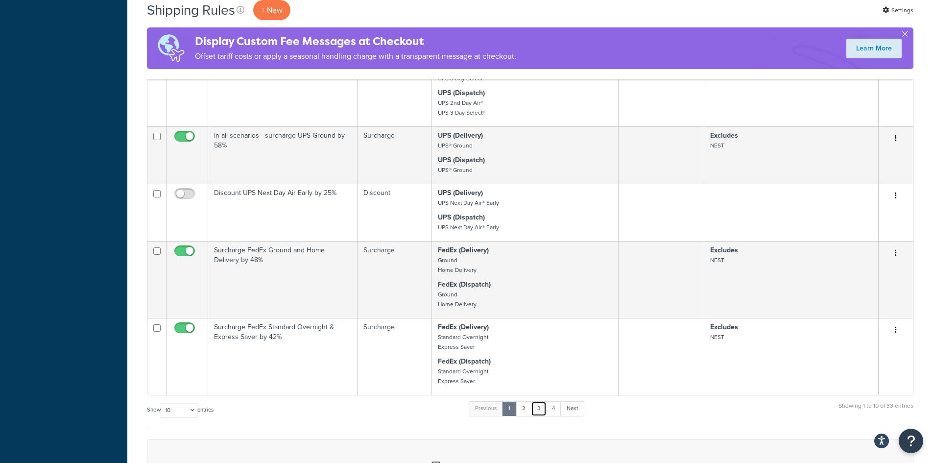
click at [540, 408] on link "3" at bounding box center [539, 408] width 16 height 15
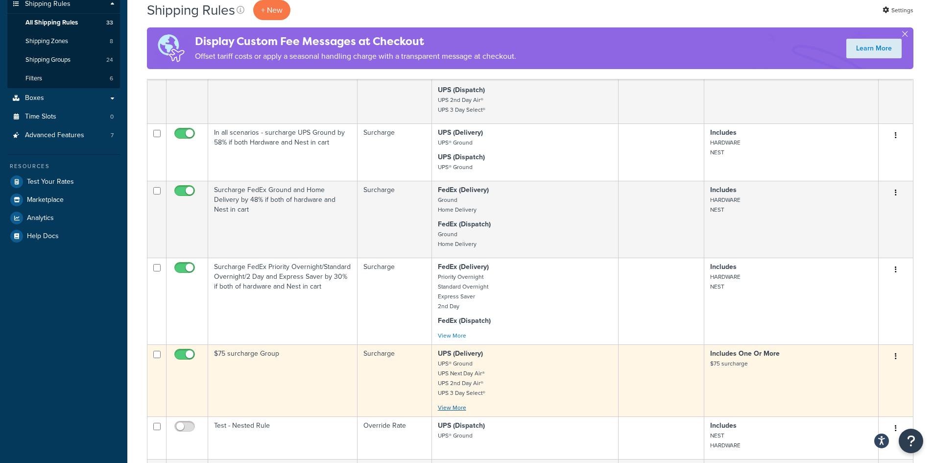
scroll to position [196, 0]
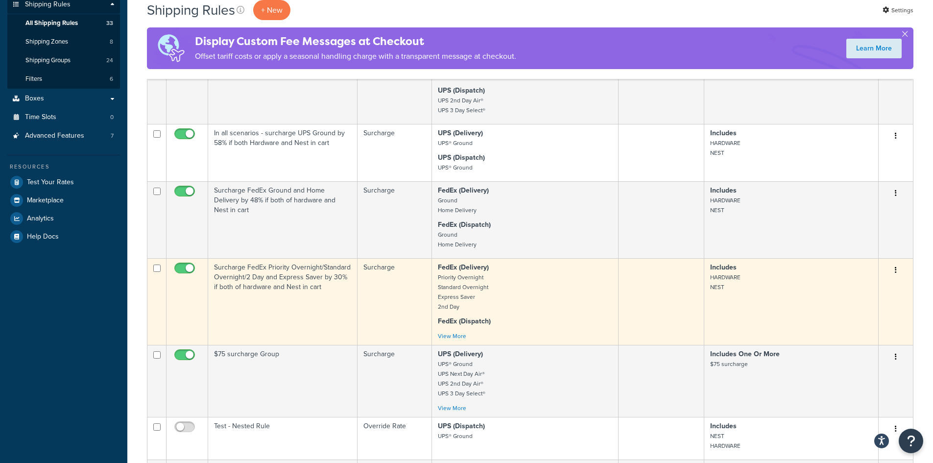
click at [892, 269] on button "button" at bounding box center [895, 270] width 14 height 16
click at [868, 283] on link "Edit" at bounding box center [862, 289] width 77 height 20
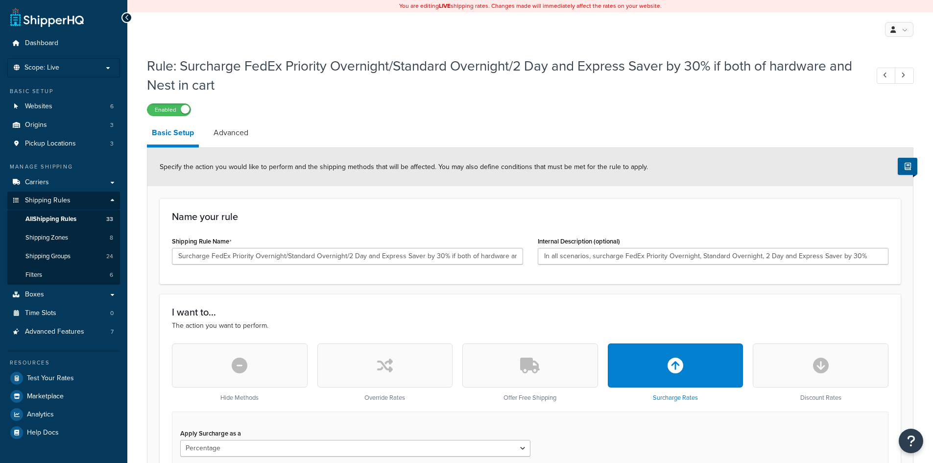
select select "PERCENTAGE"
select select "CART"
drag, startPoint x: 232, startPoint y: 256, endPoint x: 287, endPoint y: 249, distance: 56.2
click at [287, 249] on input "Surcharge FedEx Priority Overnight/Standard Overnight/2 Day and Express Saver b…" at bounding box center [347, 256] width 351 height 17
drag, startPoint x: 291, startPoint y: 255, endPoint x: 312, endPoint y: 259, distance: 21.5
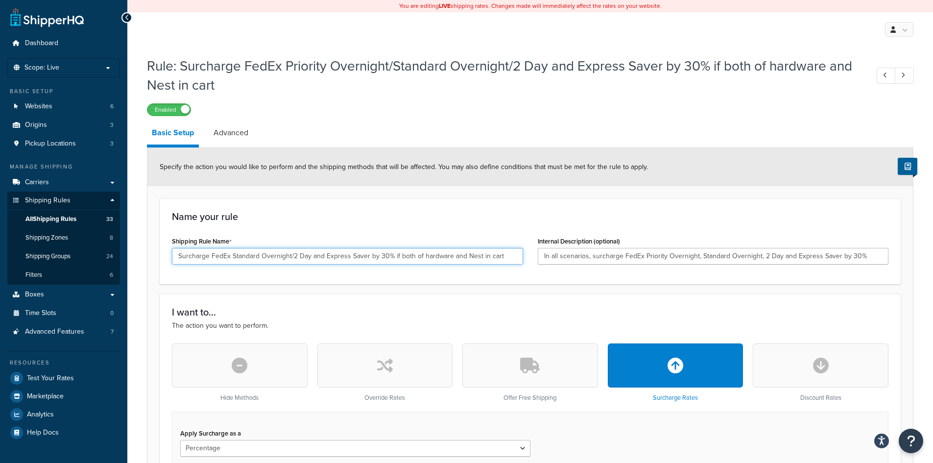
click at [312, 259] on input "Surcharge FedEx Standard Overnight/2 Day and Express Saver by 30% if both of ha…" at bounding box center [347, 256] width 351 height 17
drag, startPoint x: 358, startPoint y: 255, endPoint x: 367, endPoint y: 254, distance: 8.9
click at [367, 254] on input "Surcharge FedEx Standard Overnight and Express Saver by 30% if both of hardware…" at bounding box center [347, 256] width 351 height 17
drag, startPoint x: 404, startPoint y: 247, endPoint x: 64, endPoint y: 233, distance: 340.5
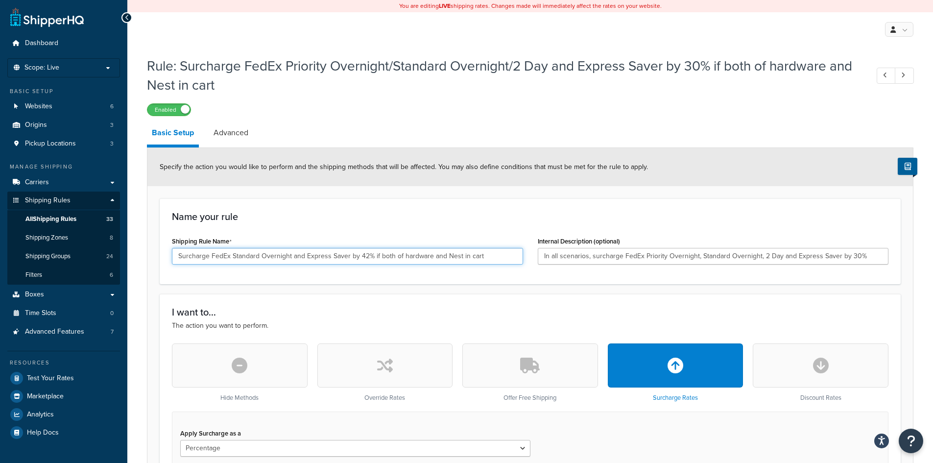
type input "Surcharge FedEx Standard Overnight and Express Saver by 42% if both of hardware…"
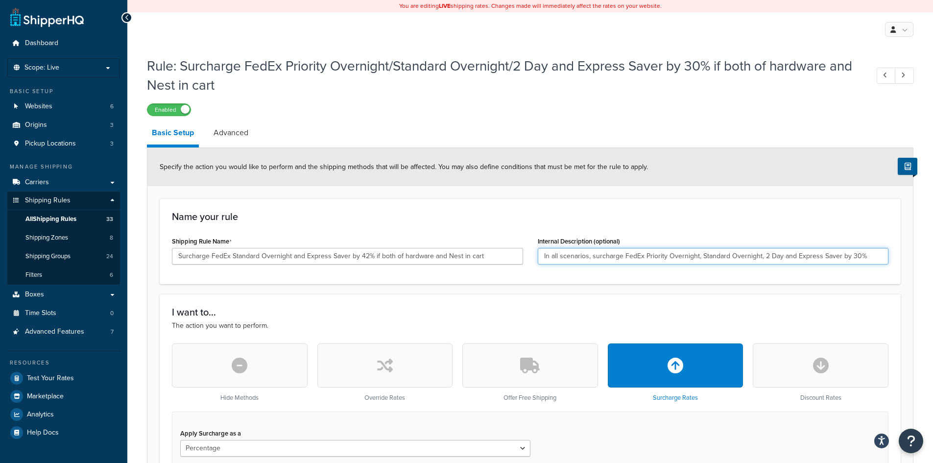
drag, startPoint x: 542, startPoint y: 257, endPoint x: 907, endPoint y: 260, distance: 364.7
paste input "Surcharge FedEx Standard Overnight and Express Saver by 42% if both of hardware…"
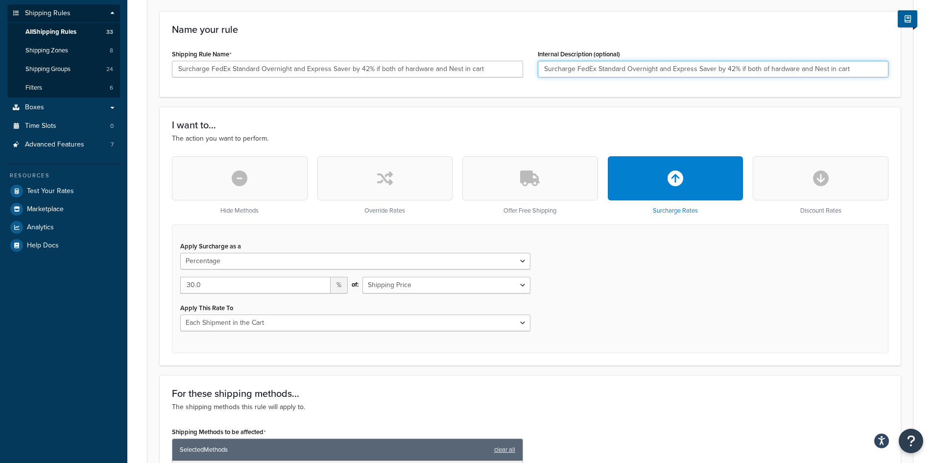
scroll to position [294, 0]
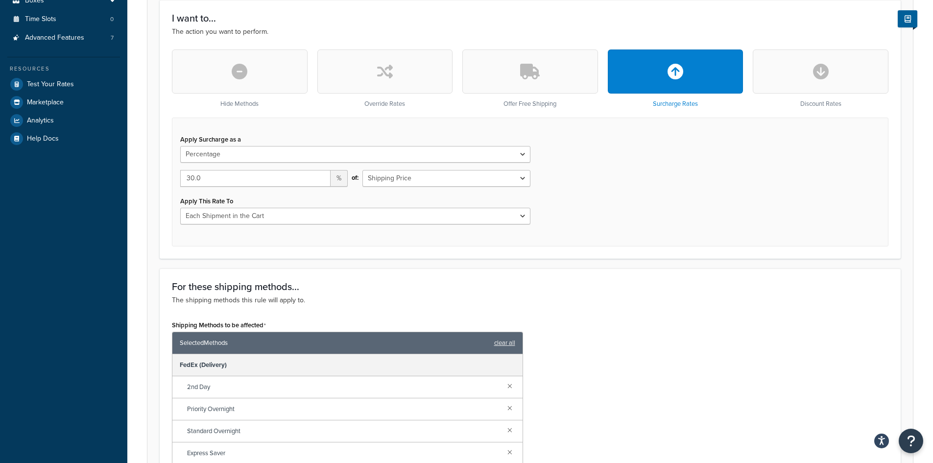
type input "Surcharge FedEx Standard Overnight and Express Saver by 42% if both of hardware…"
drag, startPoint x: 223, startPoint y: 181, endPoint x: 141, endPoint y: 172, distance: 81.7
click at [141, 172] on div "Rule: Surcharge FedEx Priority Overnight/Standard Overnight/2 Day and Express S…" at bounding box center [529, 294] width 805 height 1072
type input "42.00"
click at [623, 193] on div "Apply Surcharge as a Flat Rate Percentage Flat Rate & Percentage 42.00 % of: Sh…" at bounding box center [530, 181] width 716 height 129
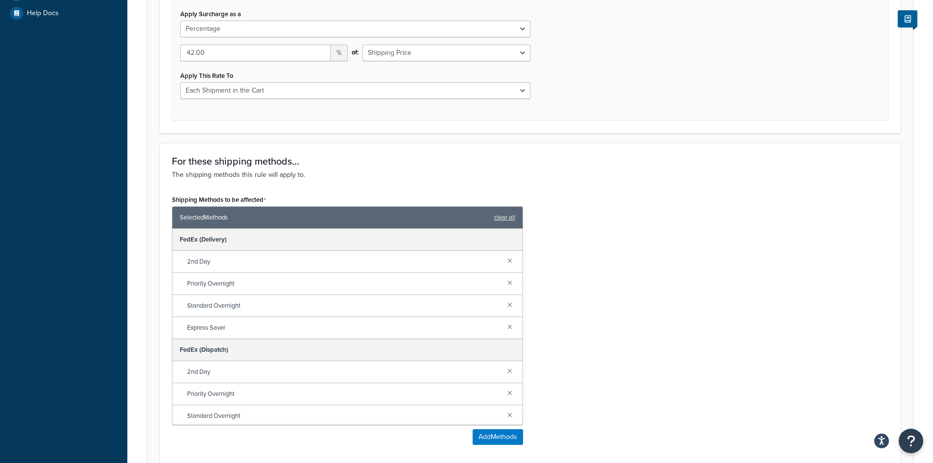
scroll to position [441, 0]
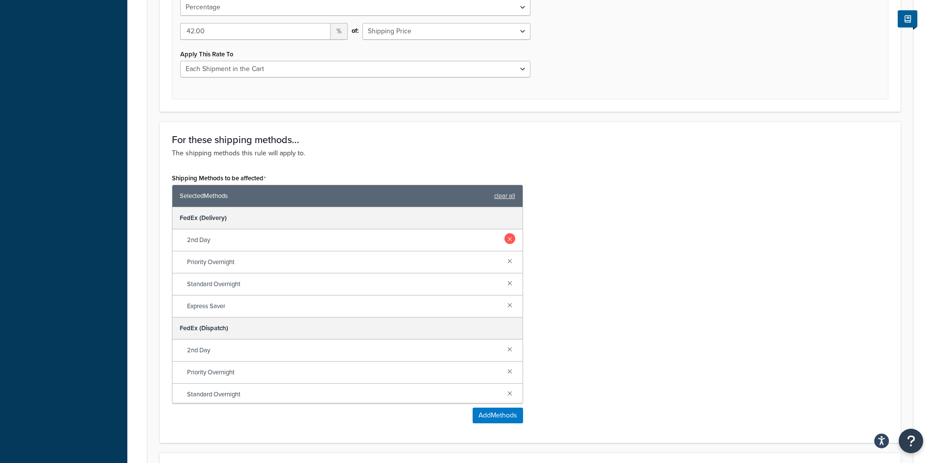
click at [504, 235] on link at bounding box center [509, 238] width 11 height 11
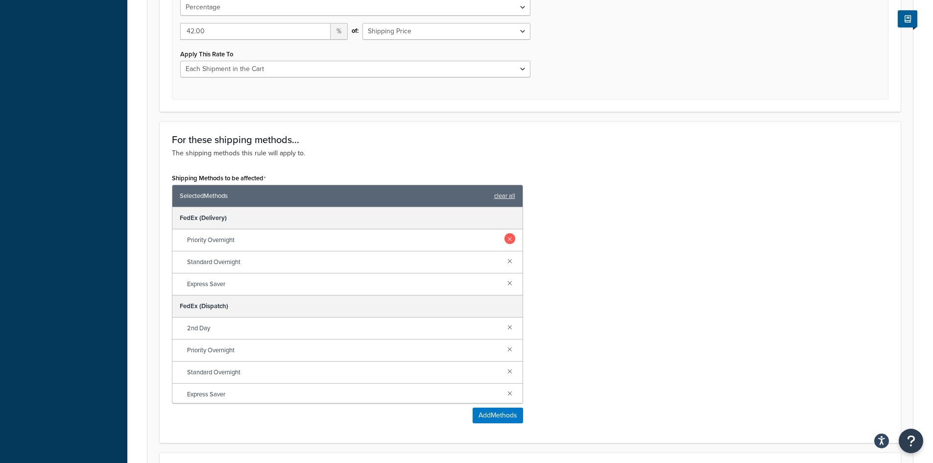
click at [504, 235] on link at bounding box center [509, 238] width 11 height 11
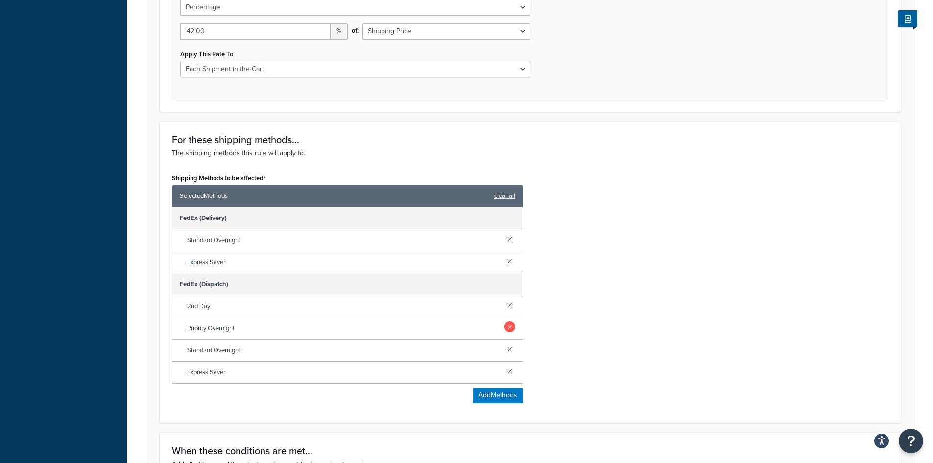
click at [511, 303] on link at bounding box center [509, 304] width 11 height 11
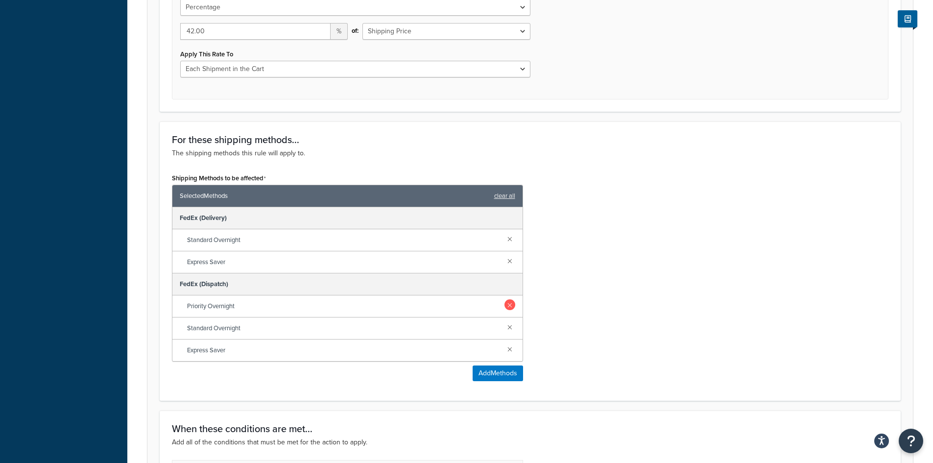
click at [508, 307] on link at bounding box center [509, 304] width 11 height 11
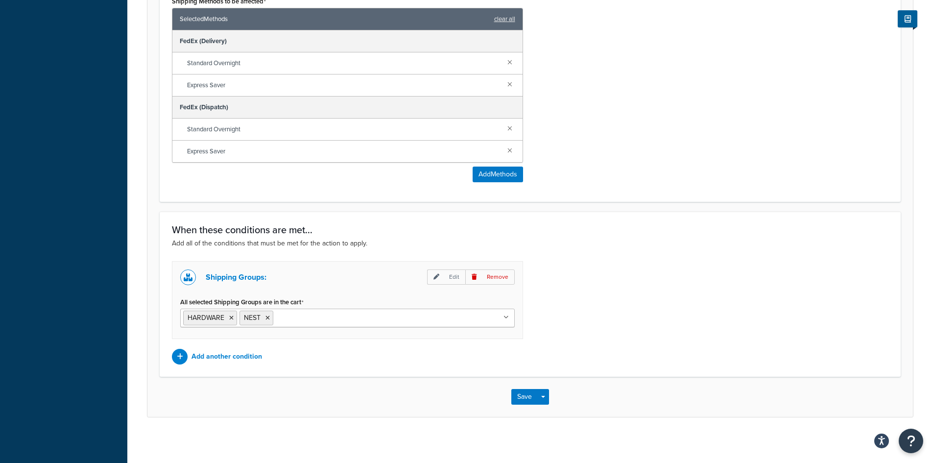
scroll to position [621, 0]
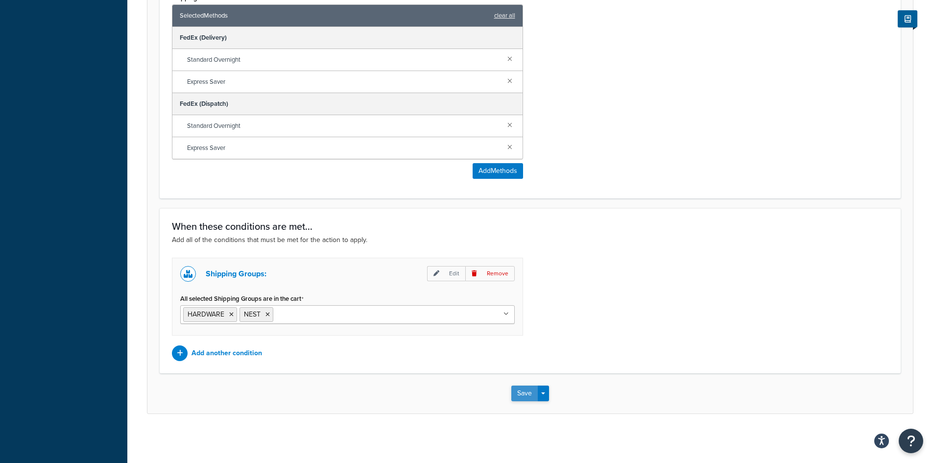
click at [524, 391] on button "Save" at bounding box center [524, 393] width 26 height 16
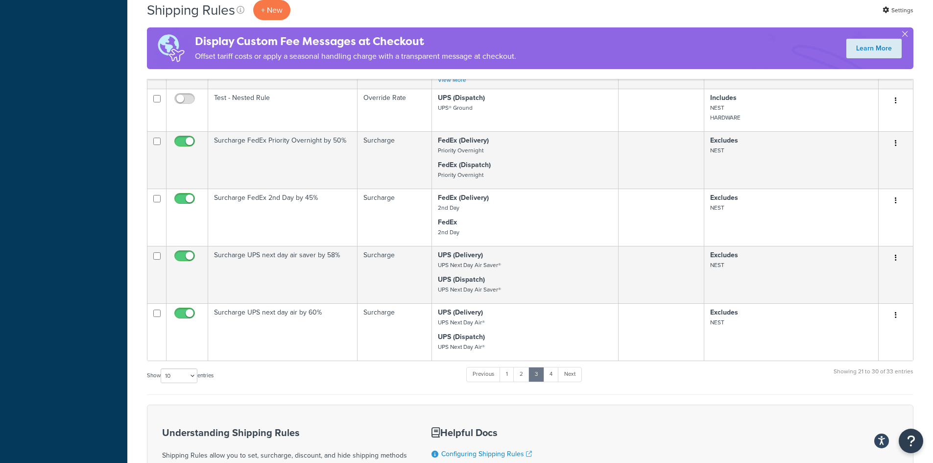
scroll to position [685, 0]
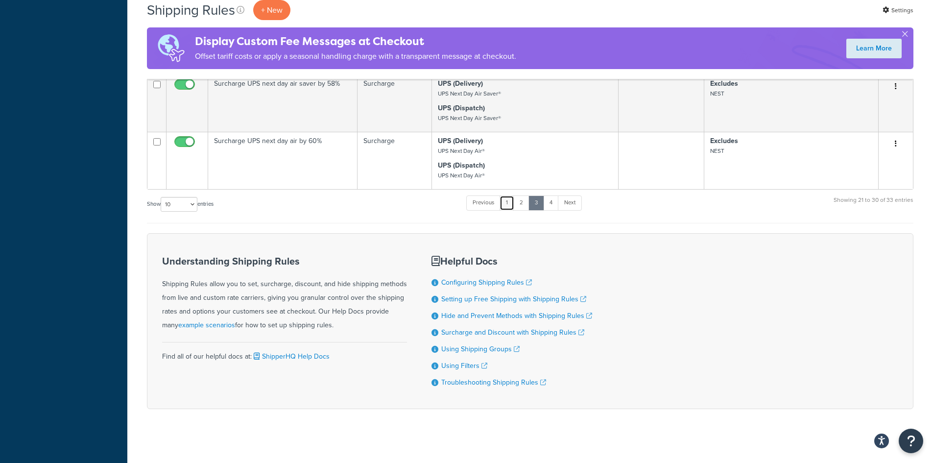
click at [509, 200] on link "1" at bounding box center [506, 202] width 15 height 15
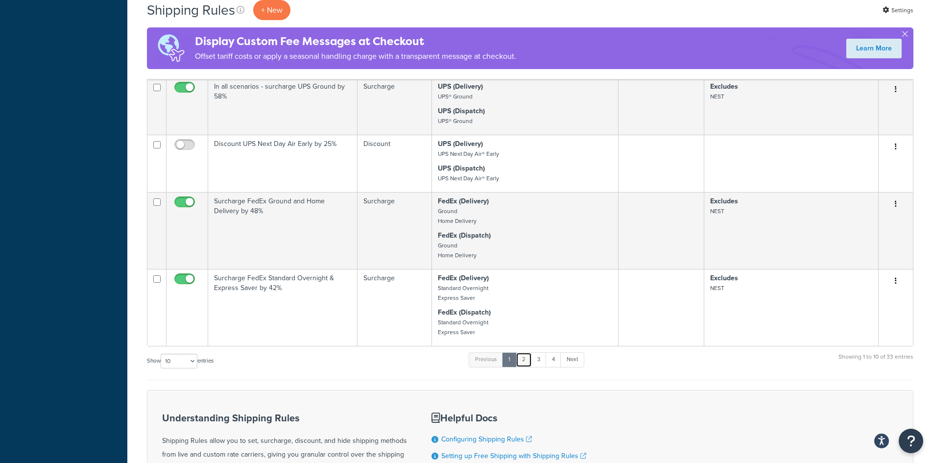
click at [527, 361] on link "2" at bounding box center [523, 359] width 16 height 15
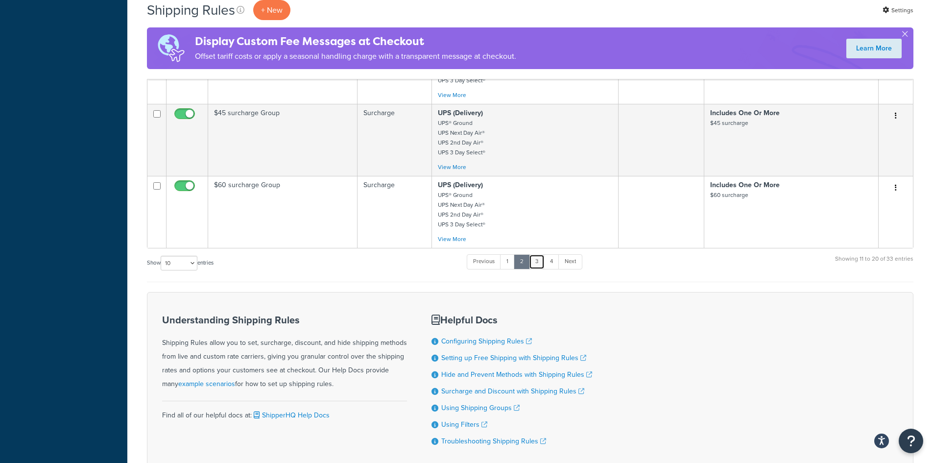
click at [536, 261] on link "3" at bounding box center [537, 261] width 16 height 15
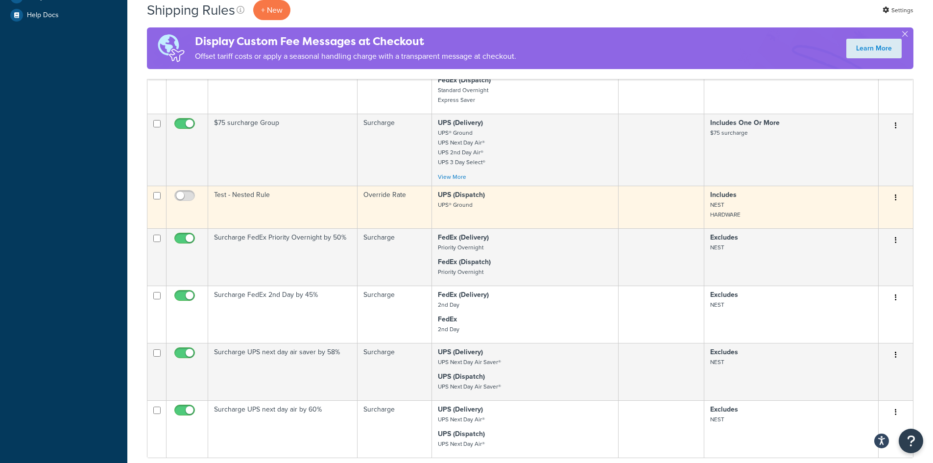
scroll to position [490, 0]
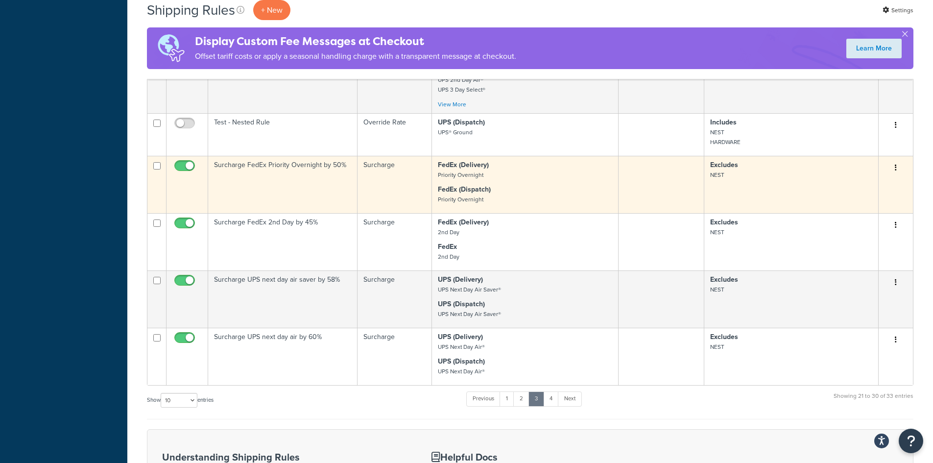
click at [896, 166] on icon "button" at bounding box center [895, 167] width 2 height 7
click at [858, 206] on link "Duplicate" at bounding box center [862, 206] width 77 height 20
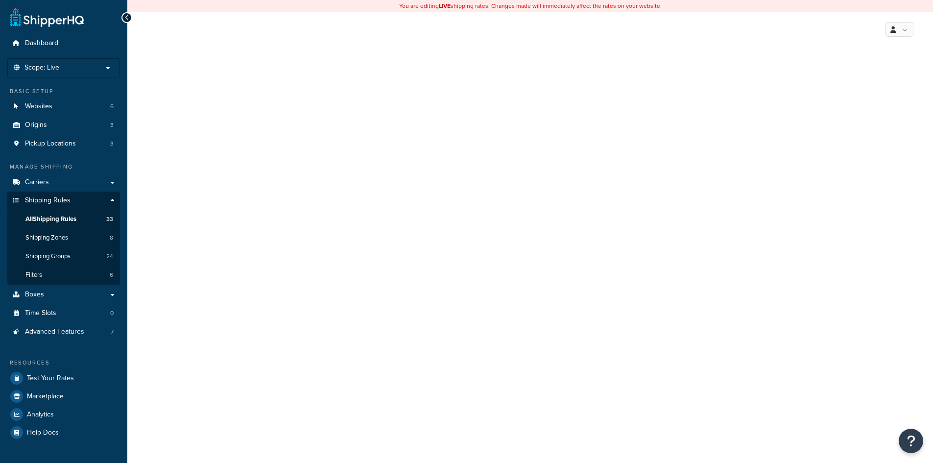
select select "PERCENTAGE"
select select "CART"
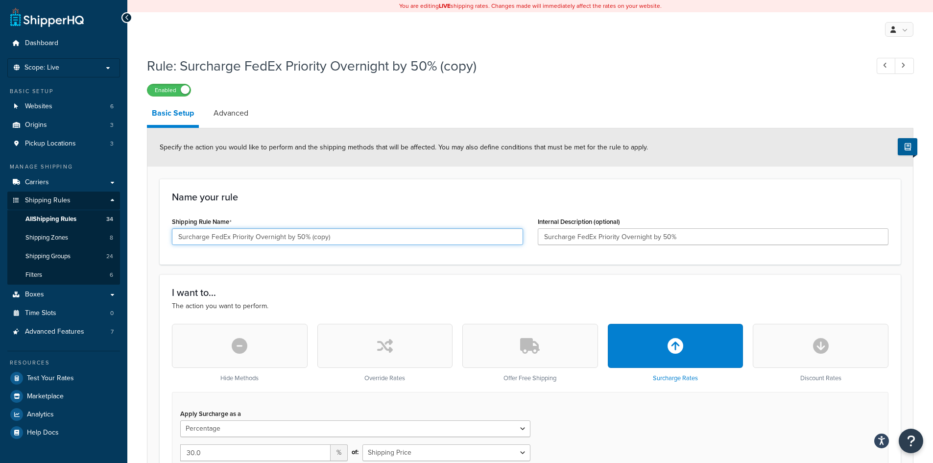
drag, startPoint x: 309, startPoint y: 239, endPoint x: 386, endPoint y: 234, distance: 77.0
click at [386, 234] on input "Surcharge FedEx Priority Overnight by 50% (copy)" at bounding box center [347, 236] width 351 height 17
drag, startPoint x: 401, startPoint y: 235, endPoint x: 448, endPoint y: 234, distance: 47.0
click at [448, 234] on input "Surcharge FedEx Priority Overnight by 50% when Hardware and Nest are on order" at bounding box center [347, 236] width 351 height 17
drag, startPoint x: 441, startPoint y: 233, endPoint x: 101, endPoint y: 208, distance: 340.7
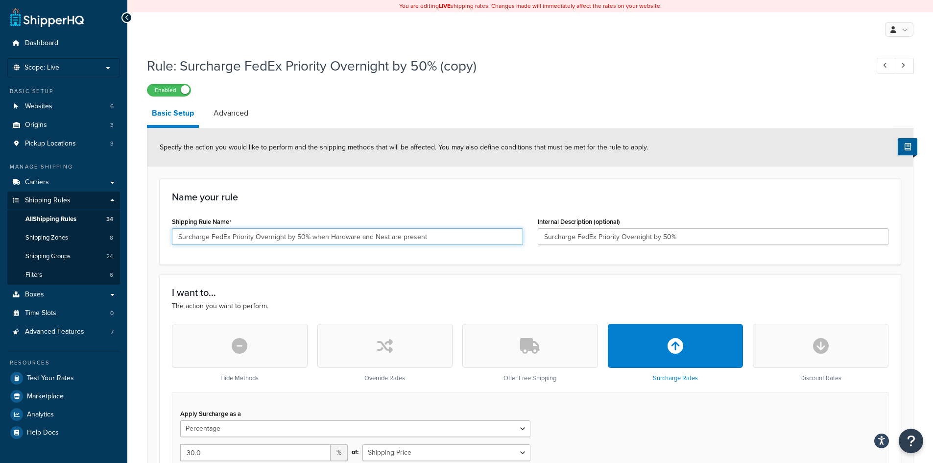
type input "Surcharge FedEx Priority Overnight by 50% when Hardware and Nest are present"
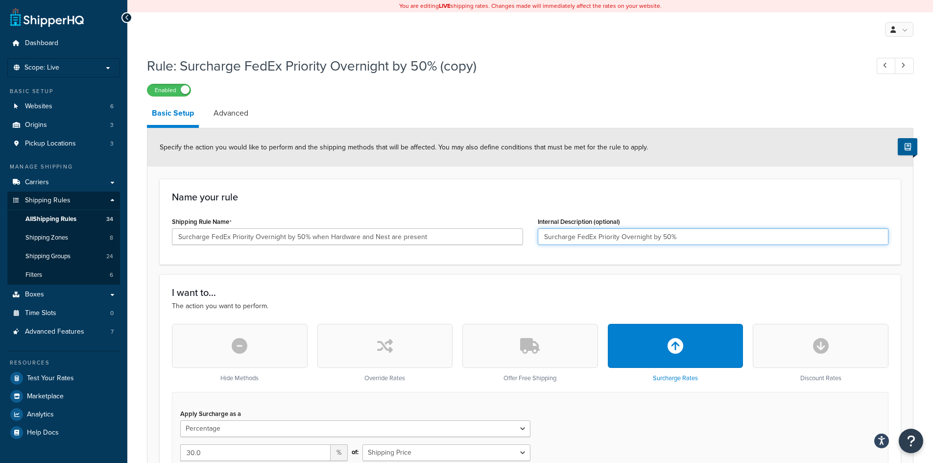
drag, startPoint x: 693, startPoint y: 231, endPoint x: 423, endPoint y: 230, distance: 269.7
click at [423, 230] on div "Shipping Rule Name Surcharge FedEx Priority Overnight by 50% when Hardware and …" at bounding box center [529, 233] width 731 height 38
paste input "when Hardware and Nest are present"
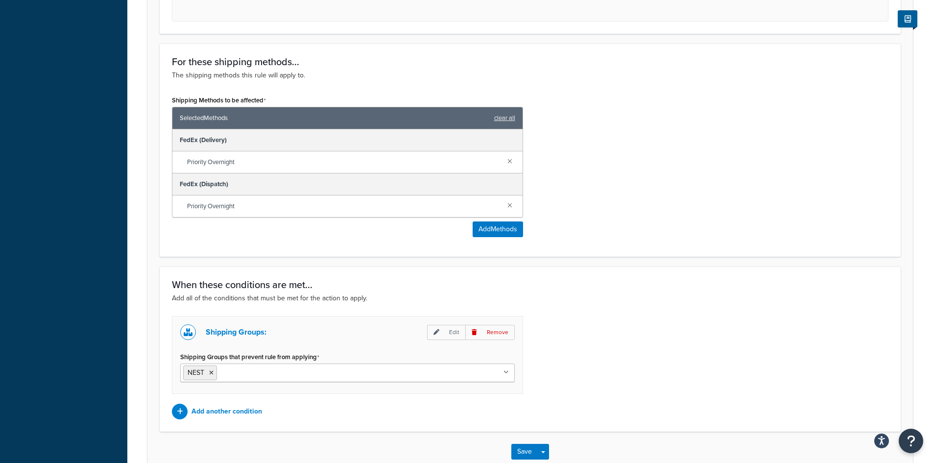
scroll to position [538, 0]
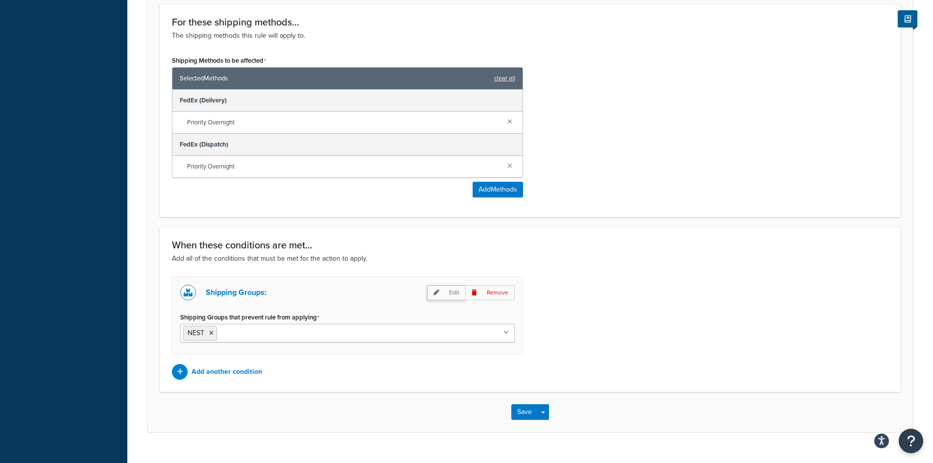
type input "Surcharge FedEx Priority Overnight by 50% when Hardware and Nest are present"
click at [449, 293] on p "Edit" at bounding box center [446, 292] width 38 height 15
select select "any"
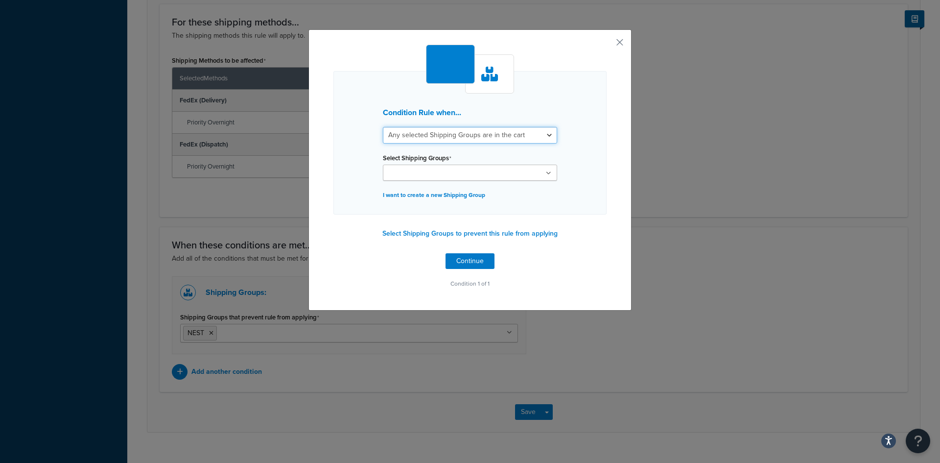
click at [548, 139] on select "All selected Shipping Groups are in the cart Any selected Shipping Groups are i…" at bounding box center [470, 135] width 174 height 17
click at [601, 163] on div "Condition Rule when... All selected Shipping Groups are in the cart Any selecte…" at bounding box center [469, 142] width 273 height 143
click at [476, 260] on button "Continue" at bounding box center [469, 261] width 49 height 16
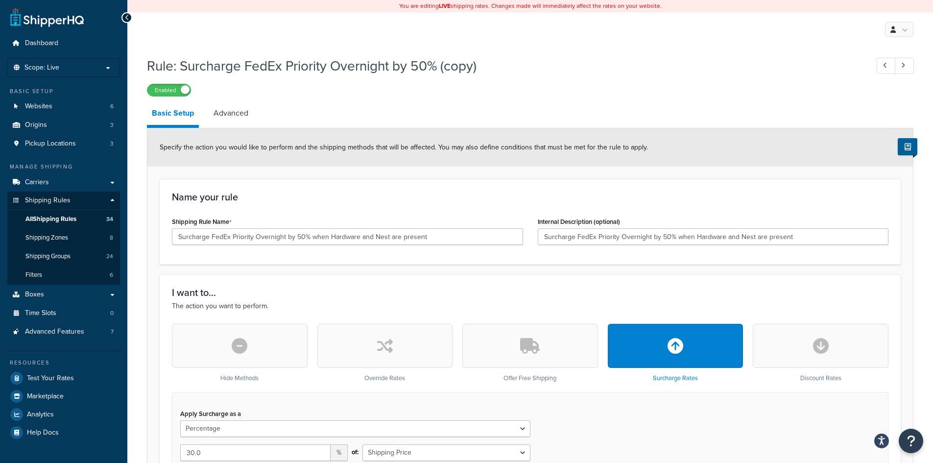
scroll to position [538, 0]
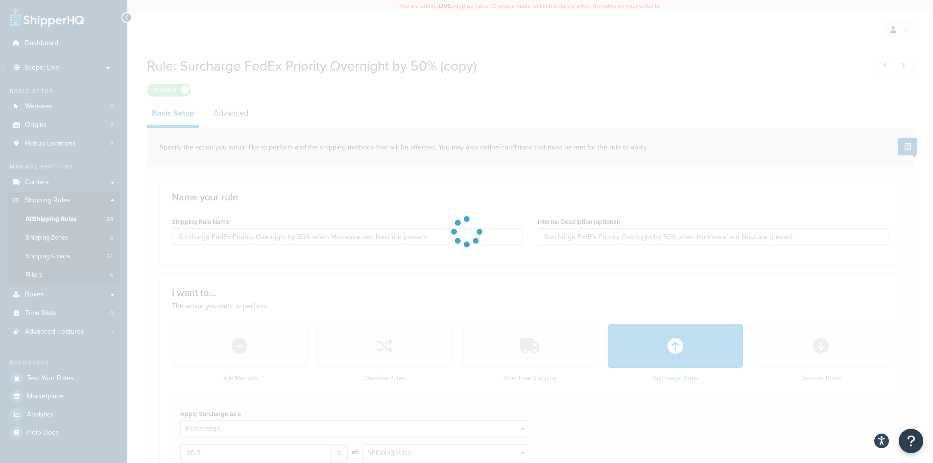
type input "Surcharge FedEx Priority Overnight by 50% (copy) - 1"
type input "Surcharge FedEx Priority Overnight by 50%"
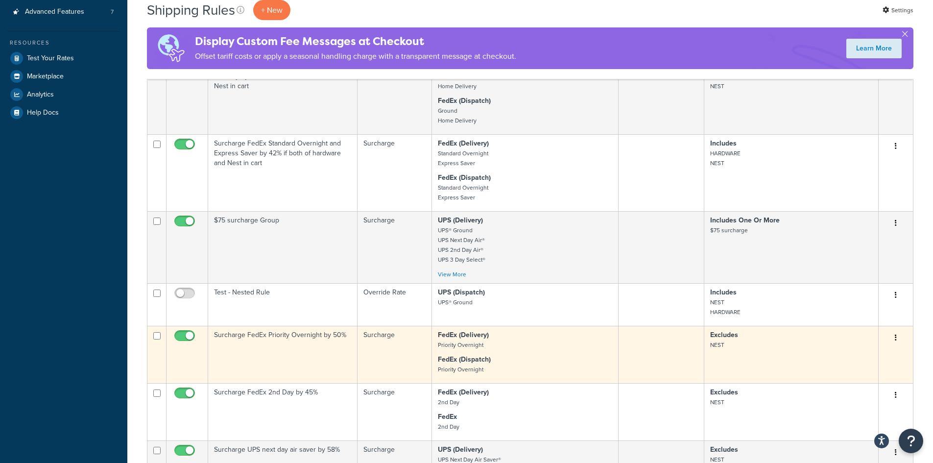
scroll to position [294, 0]
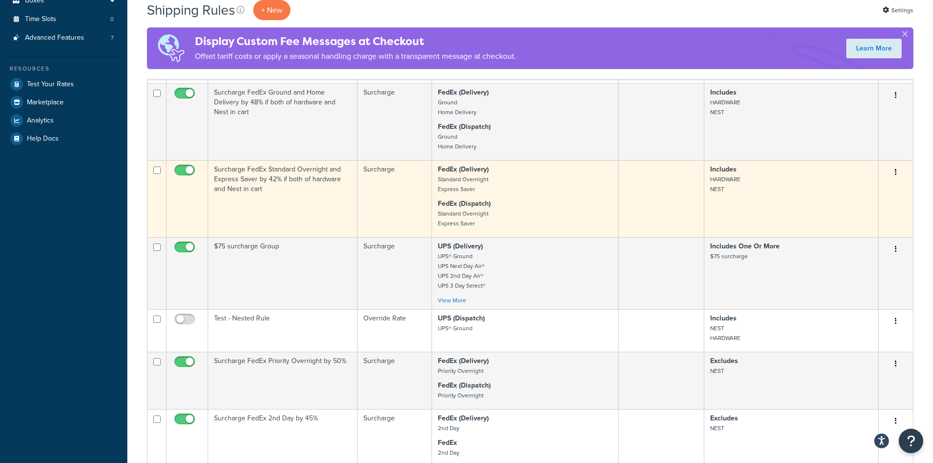
click at [895, 172] on icon "button" at bounding box center [895, 171] width 2 height 7
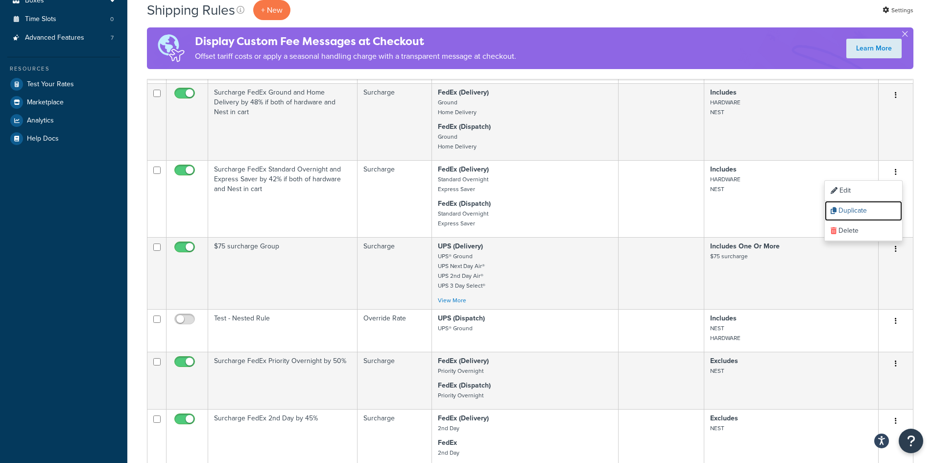
drag, startPoint x: 853, startPoint y: 210, endPoint x: 512, endPoint y: 54, distance: 375.5
click at [853, 210] on link "Duplicate" at bounding box center [862, 211] width 77 height 20
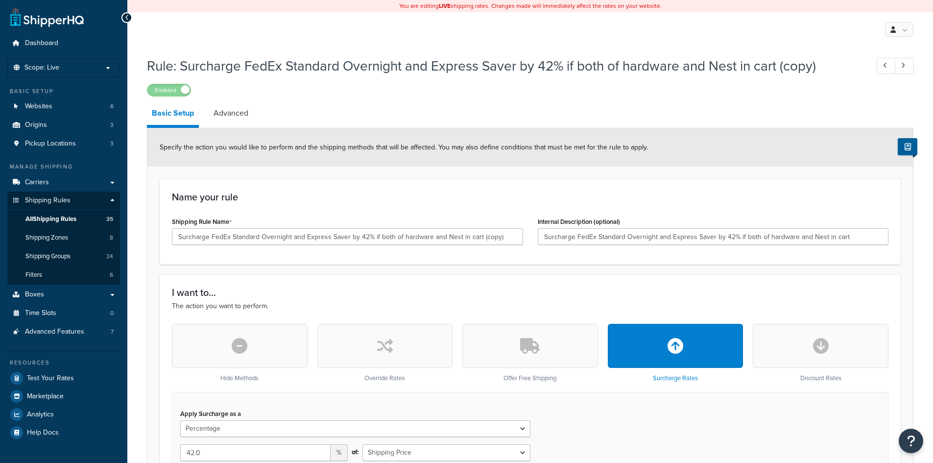
select select "PERCENTAGE"
select select "CART"
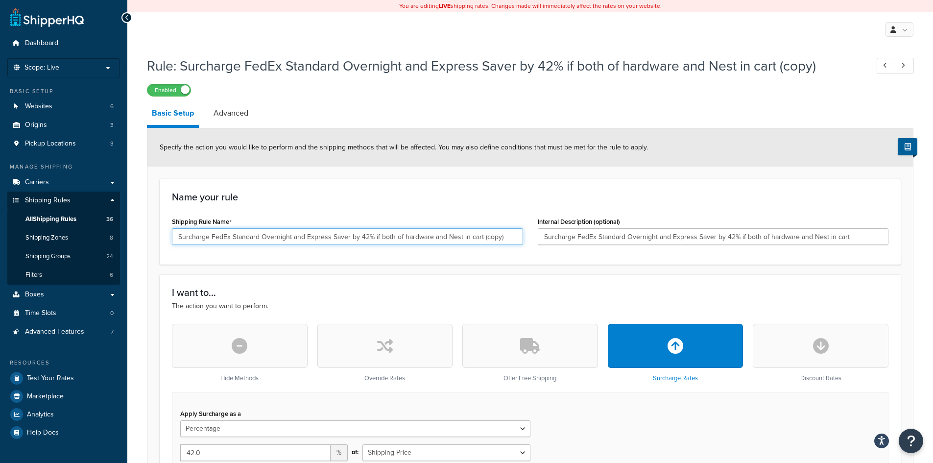
drag, startPoint x: 232, startPoint y: 235, endPoint x: 259, endPoint y: 237, distance: 27.0
click at [259, 237] on input "Surcharge FedEx Standard Overnight and Express Saver by 42% if both of hardware…" at bounding box center [347, 236] width 351 height 17
drag, startPoint x: 286, startPoint y: 237, endPoint x: 341, endPoint y: 239, distance: 54.4
click at [341, 239] on input "Surcharge FedEx Priority Overnight and Express Saver by 42% if both of hardware…" at bounding box center [347, 236] width 351 height 17
drag, startPoint x: 303, startPoint y: 234, endPoint x: 295, endPoint y: 236, distance: 8.5
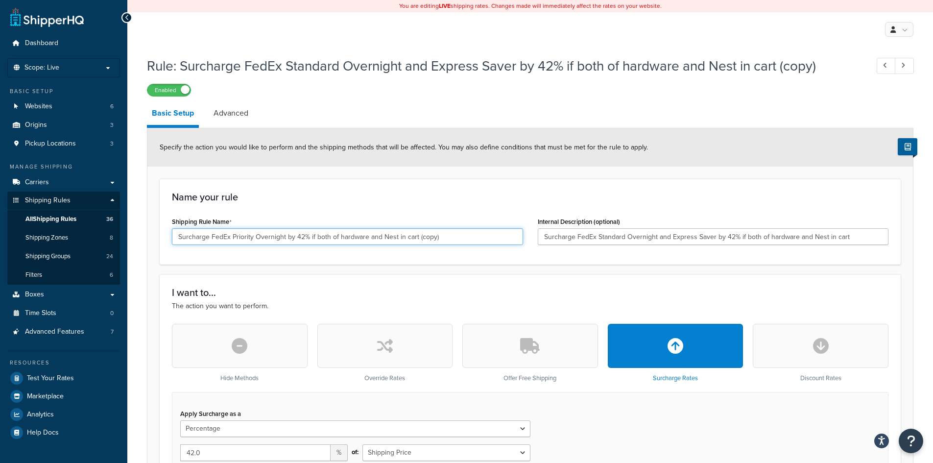
click at [295, 236] on input "Surcharge FedEx Priority Overnight by 42% if both of hardware and Nest in cart …" at bounding box center [347, 236] width 351 height 17
drag, startPoint x: 415, startPoint y: 236, endPoint x: 517, endPoint y: 237, distance: 102.8
click at [516, 237] on input "Surcharge FedEx Priority Overnight by 50% if both of hardware and Nest in cart …" at bounding box center [347, 236] width 351 height 17
drag, startPoint x: 490, startPoint y: 235, endPoint x: 30, endPoint y: 238, distance: 460.1
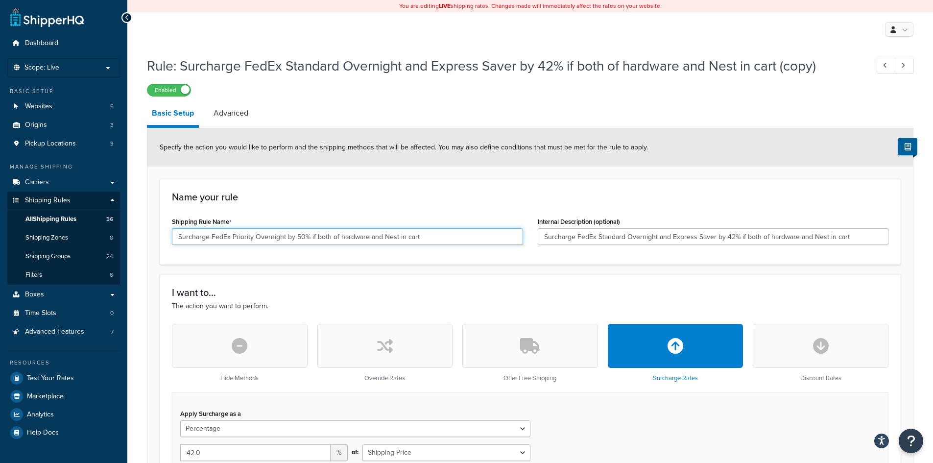
type input "Surcharge FedEx Priority Overnight by 50% if both of hardware and Nest in cart"
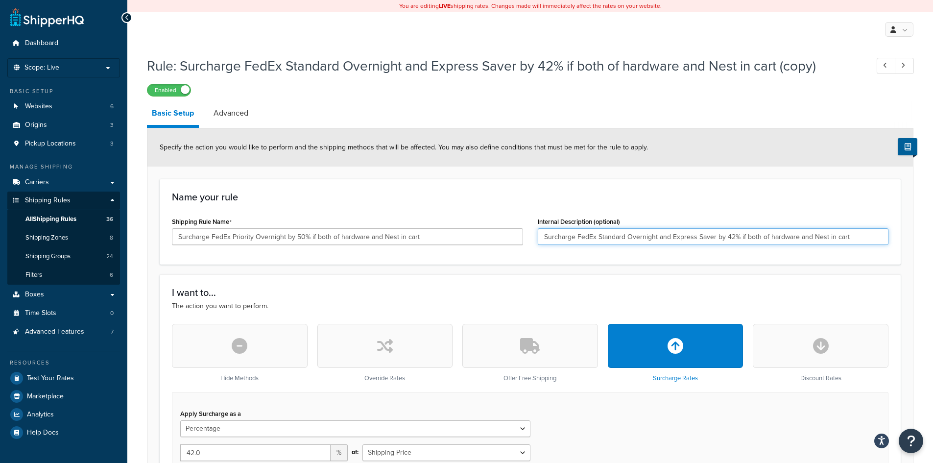
drag, startPoint x: 850, startPoint y: 231, endPoint x: 525, endPoint y: 239, distance: 325.6
click at [525, 239] on div "Shipping Rule Name Surcharge FedEx Priority Overnight by 50% if both of hardwar…" at bounding box center [529, 233] width 731 height 38
paste input "Priority Overnight by 50"
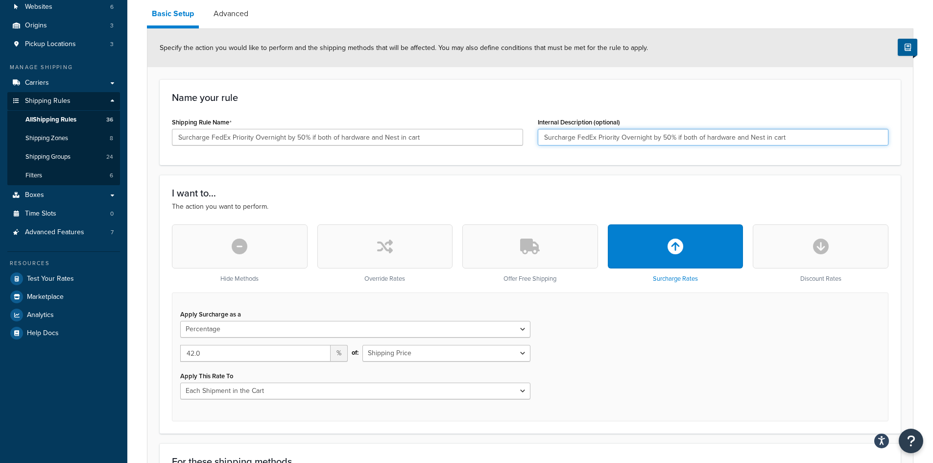
scroll to position [147, 0]
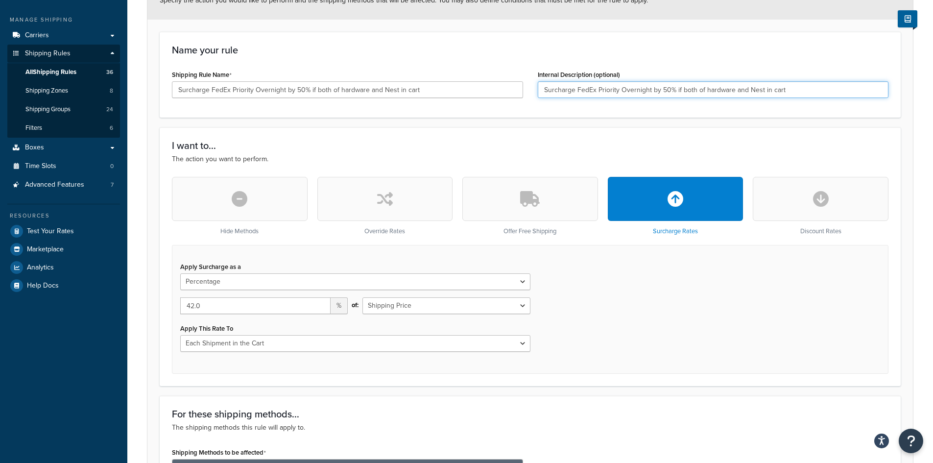
type input "Surcharge FedEx Priority Overnight by 50% if both of hardware and Nest in cart"
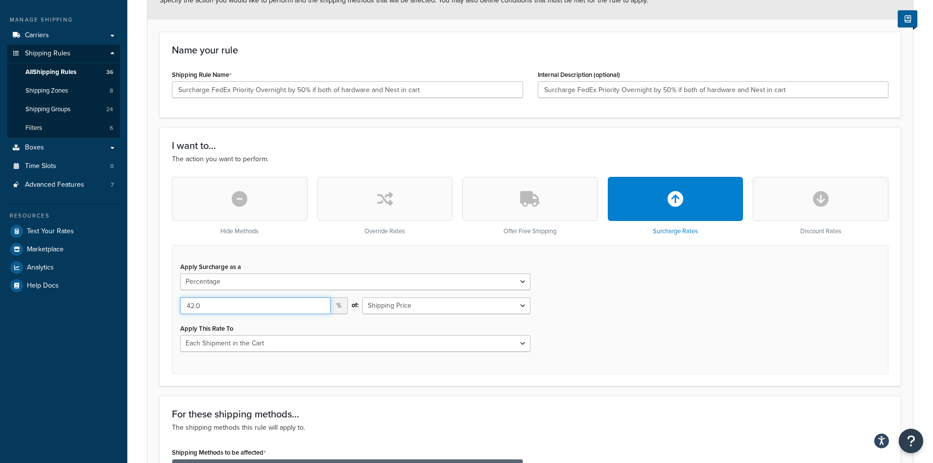
drag, startPoint x: 205, startPoint y: 309, endPoint x: 143, endPoint y: 308, distance: 62.2
click at [143, 308] on div "Rule: Surcharge FedEx Standard Overnight and Express Saver by 42% if both of ha…" at bounding box center [529, 399] width 805 height 988
type input "50.00"
click at [663, 347] on div "Apply Surcharge as a Flat Rate Percentage Flat Rate & Percentage 50.00 % of: Sh…" at bounding box center [530, 309] width 716 height 129
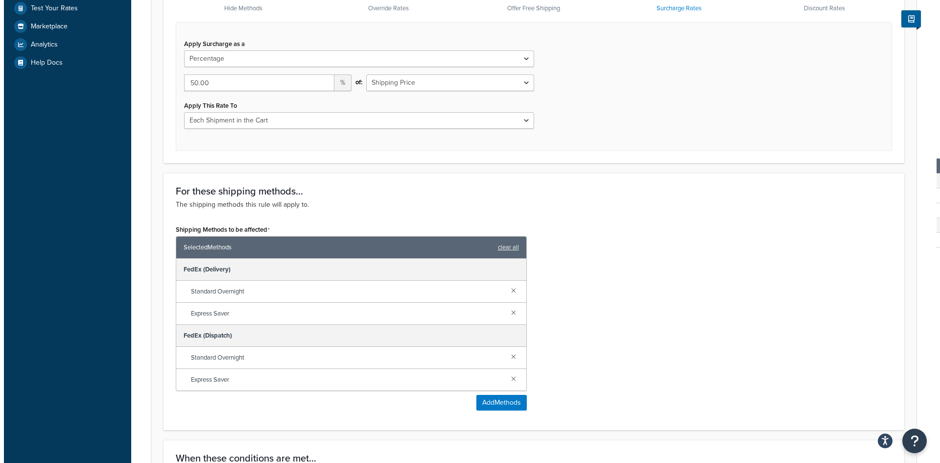
scroll to position [441, 0]
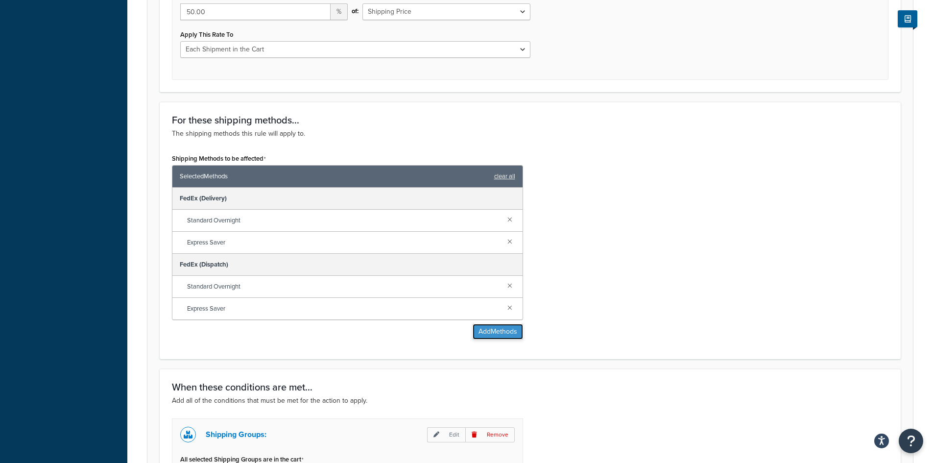
click at [501, 332] on button "Add Methods" at bounding box center [497, 332] width 50 height 16
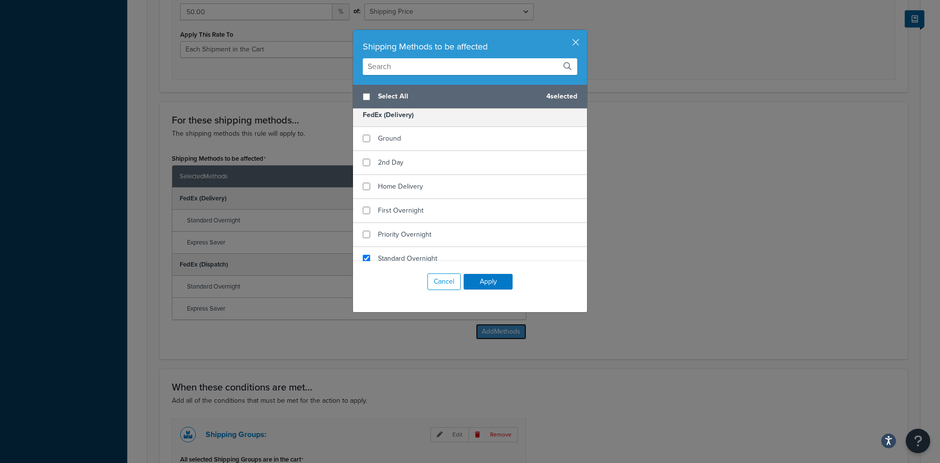
scroll to position [881, 0]
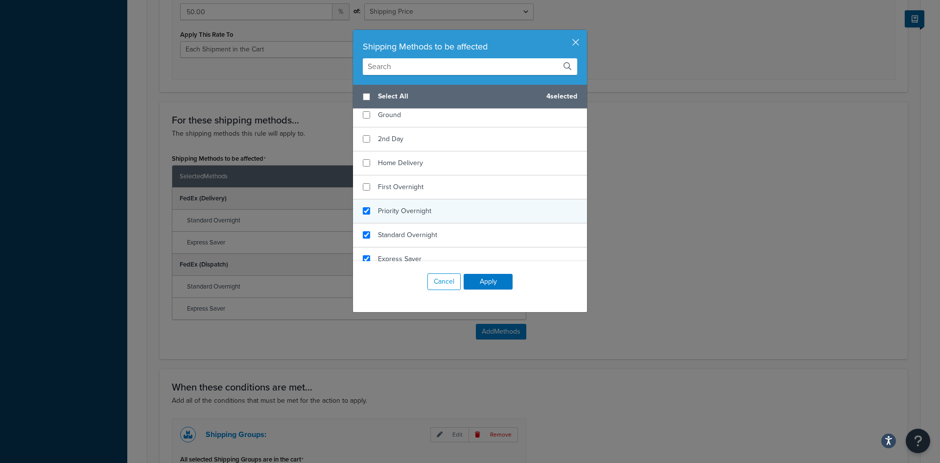
checkbox input "true"
click at [413, 211] on span "Priority Overnight" at bounding box center [404, 211] width 53 height 10
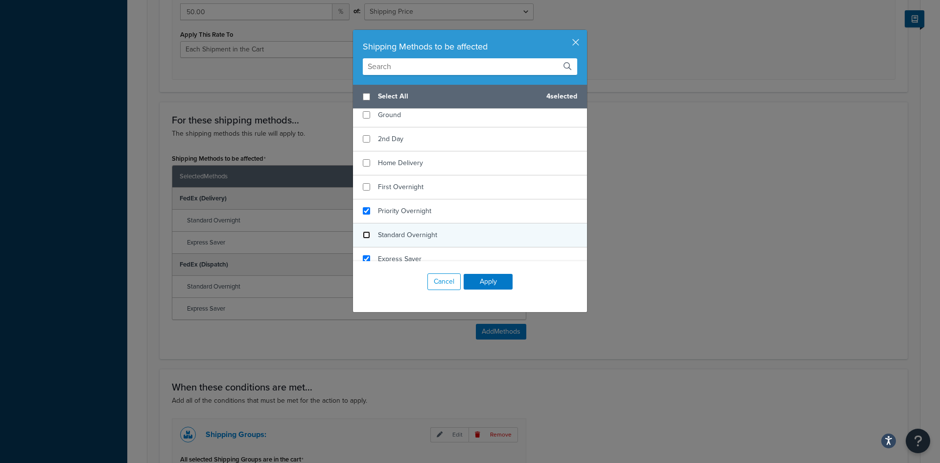
click at [363, 234] on input "checkbox" at bounding box center [366, 234] width 7 height 7
checkbox input "false"
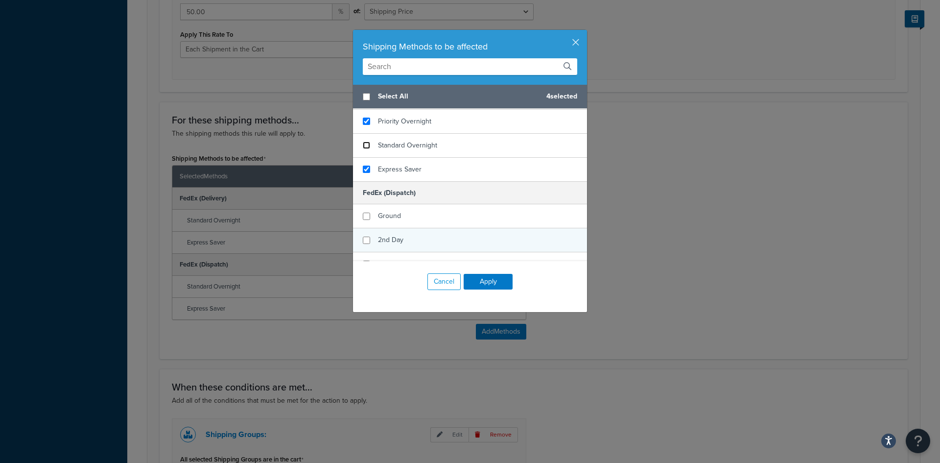
scroll to position [979, 0]
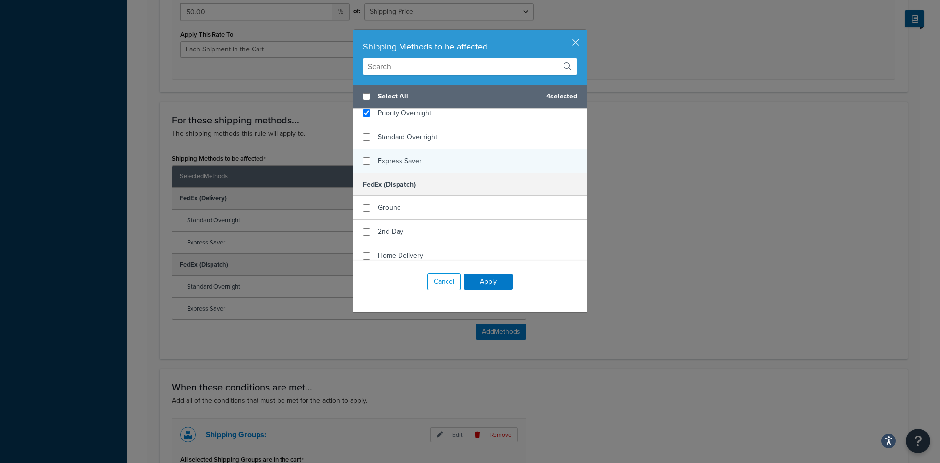
checkbox input "false"
click at [367, 160] on div "Express Saver" at bounding box center [470, 160] width 234 height 23
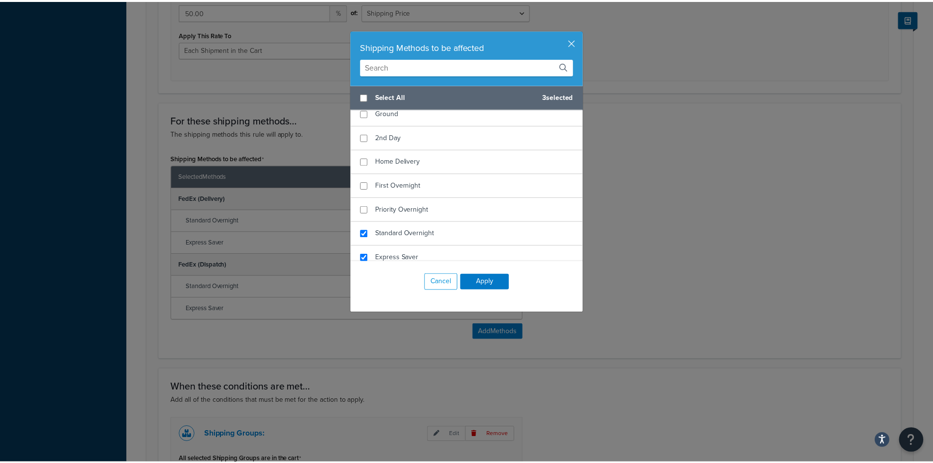
scroll to position [1077, 0]
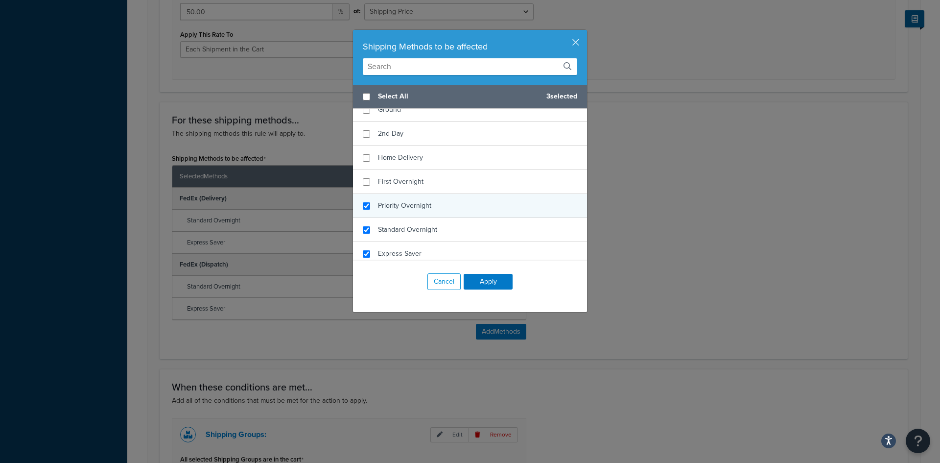
checkbox input "true"
click at [367, 208] on div "Priority Overnight" at bounding box center [470, 206] width 234 height 24
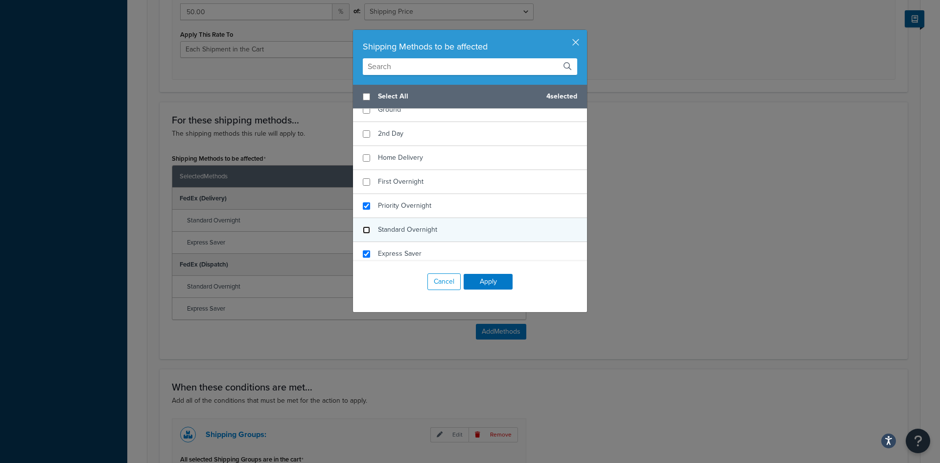
click at [364, 230] on input "checkbox" at bounding box center [366, 229] width 7 height 7
checkbox input "false"
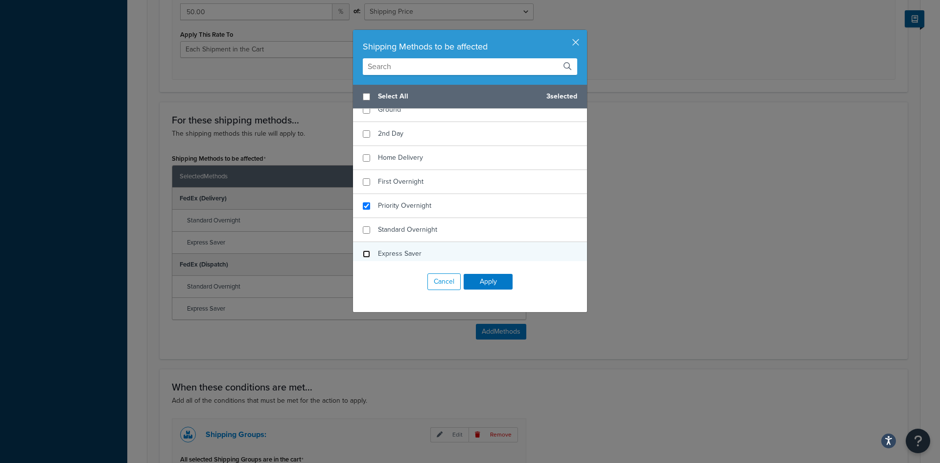
click at [364, 253] on input "checkbox" at bounding box center [366, 253] width 7 height 7
checkbox input "false"
click at [490, 278] on button "Apply" at bounding box center [488, 282] width 49 height 16
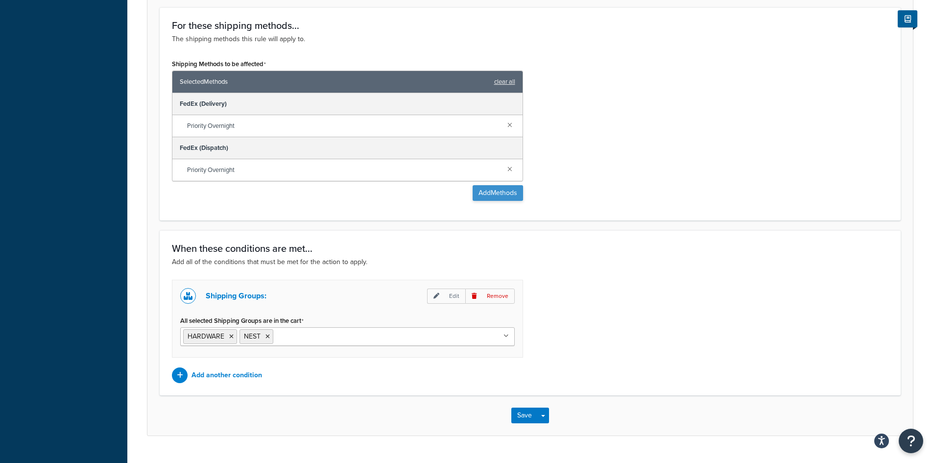
scroll to position [557, 0]
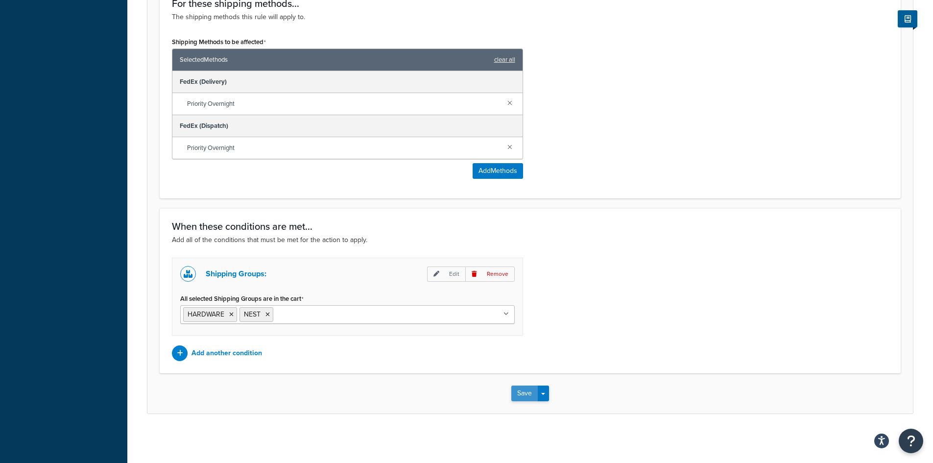
click at [522, 391] on button "Save" at bounding box center [524, 393] width 26 height 16
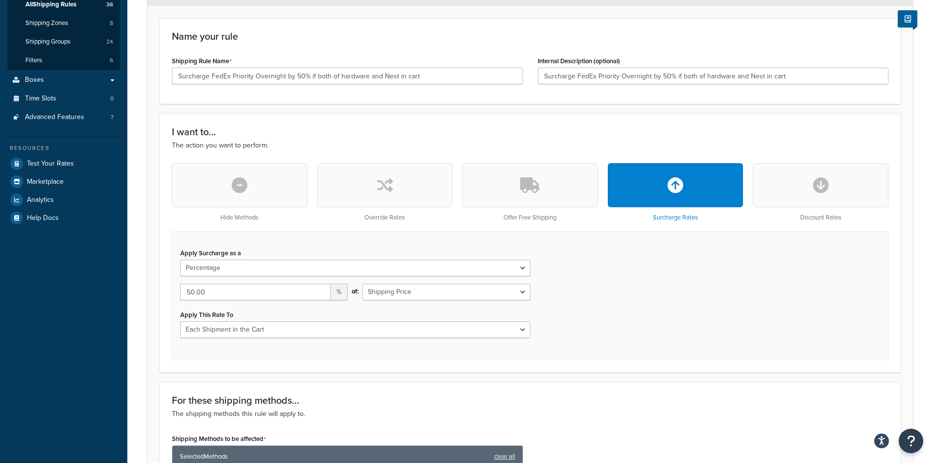
scroll to position [0, 0]
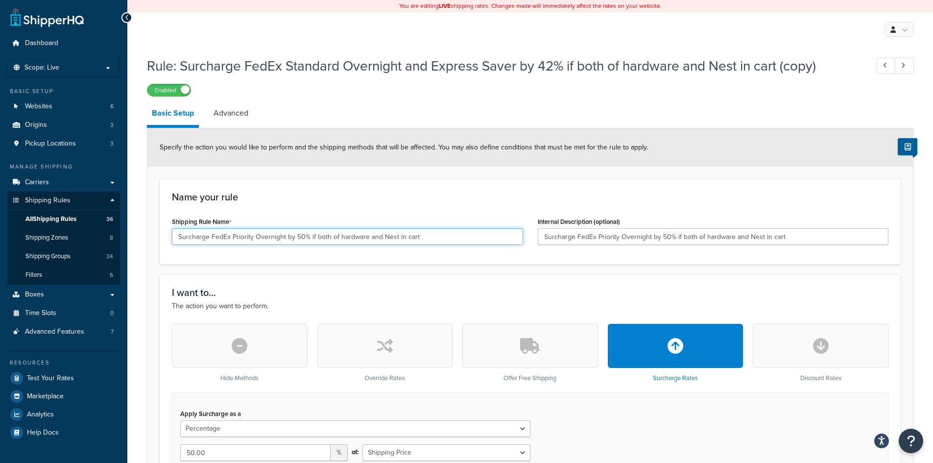
drag, startPoint x: 337, startPoint y: 236, endPoint x: 331, endPoint y: 238, distance: 6.2
click at [331, 238] on input "Surcharge FedEx Priority Overnight by 50% if both of hardware and Nest in cart" at bounding box center [347, 236] width 351 height 17
type input "Surcharge FedEx Priority Overnight by 50% if both hardware and Nest in cart"
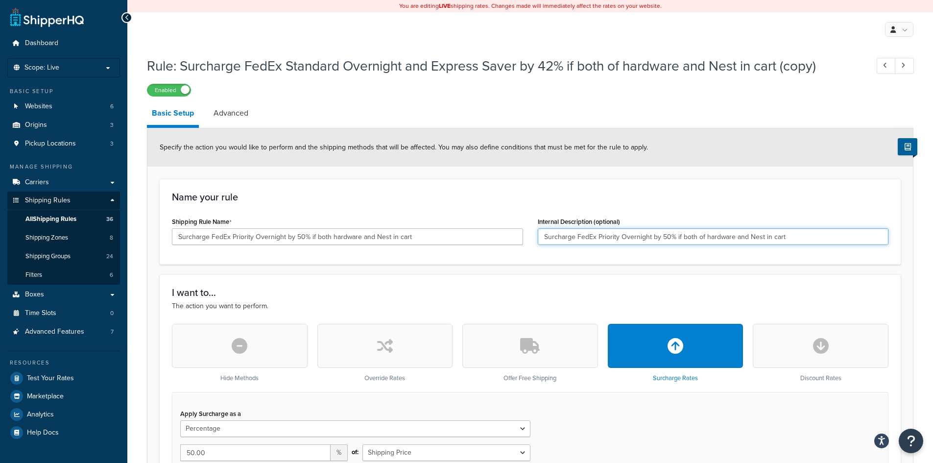
click at [702, 234] on input "Surcharge FedEx Priority Overnight by 50% if both of hardware and Nest in cart" at bounding box center [712, 236] width 351 height 17
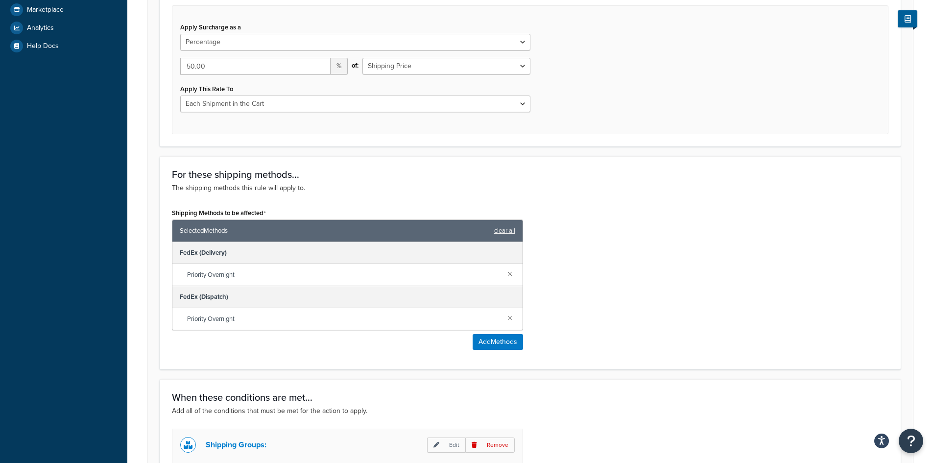
scroll to position [557, 0]
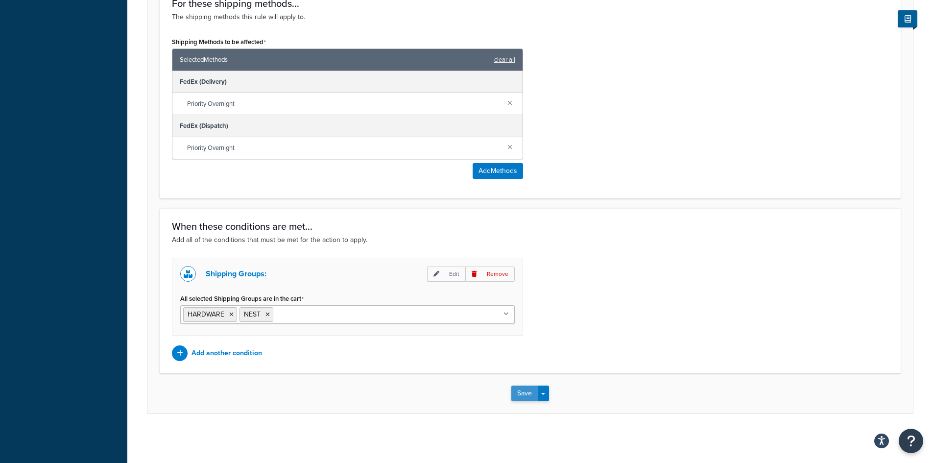
type input "Surcharge FedEx Priority Overnight by 50% if both hardware and Nest in cart"
click at [526, 389] on button "Save" at bounding box center [524, 393] width 26 height 16
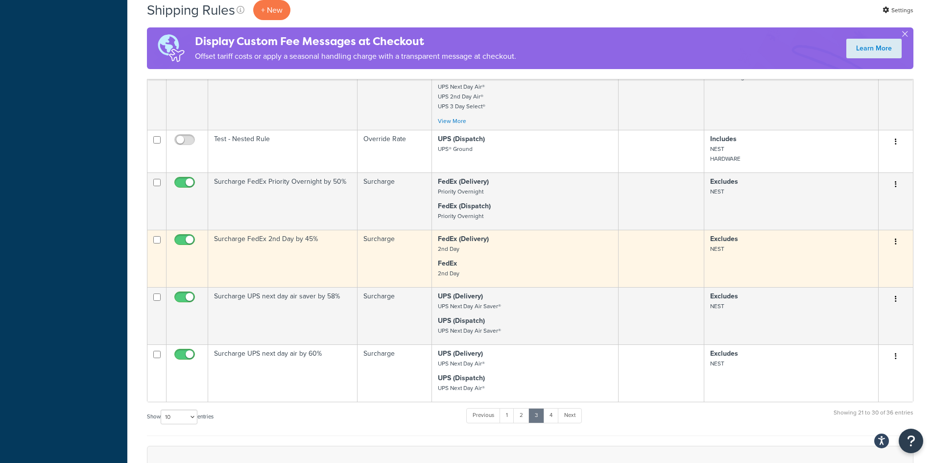
scroll to position [490, 0]
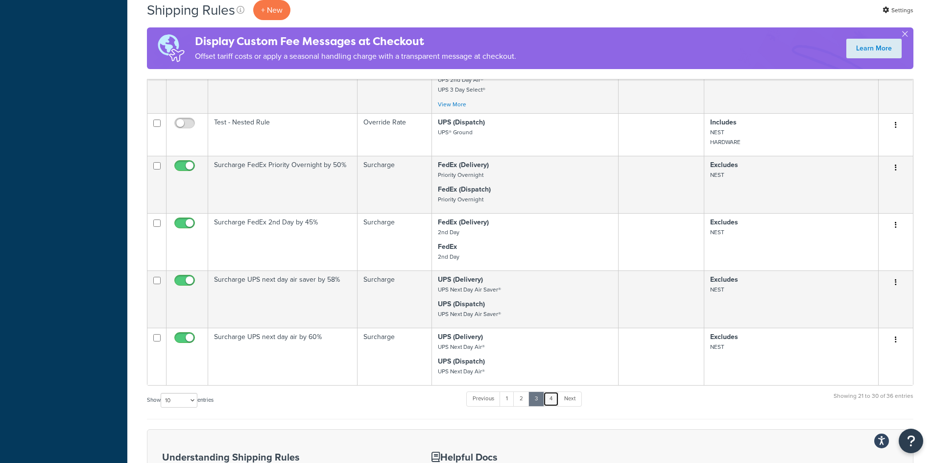
click at [554, 397] on link "4" at bounding box center [551, 398] width 16 height 15
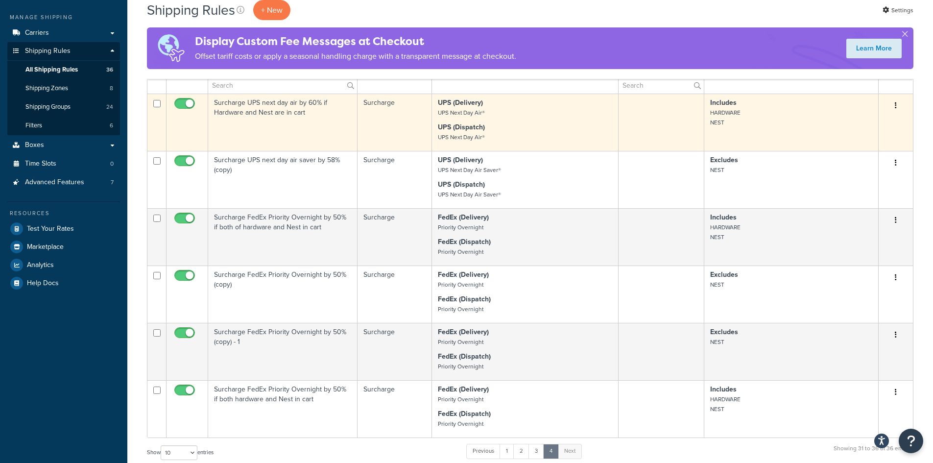
scroll to position [158, 0]
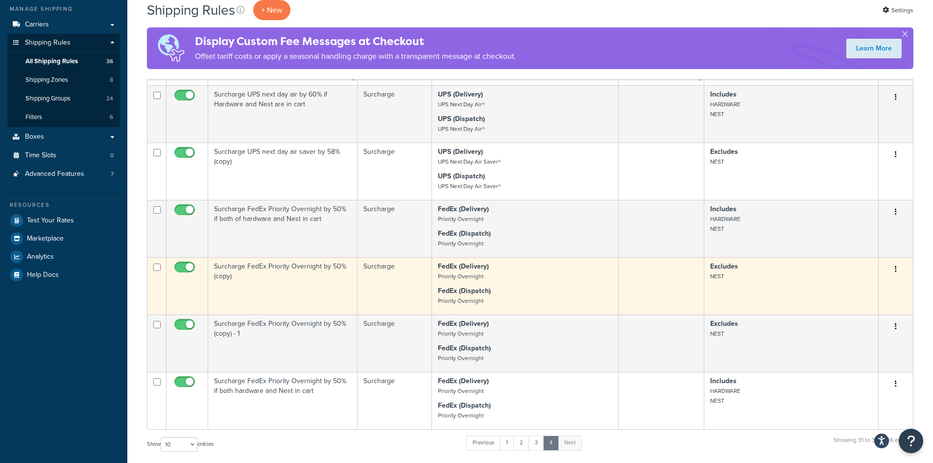
click at [897, 268] on button "button" at bounding box center [895, 269] width 14 height 16
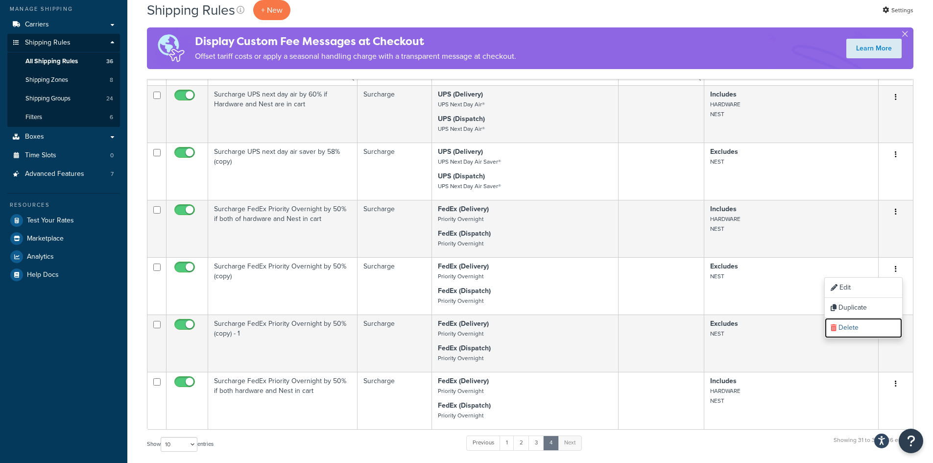
drag, startPoint x: 852, startPoint y: 324, endPoint x: 517, endPoint y: 48, distance: 433.3
click at [852, 324] on link "Delete" at bounding box center [862, 328] width 77 height 20
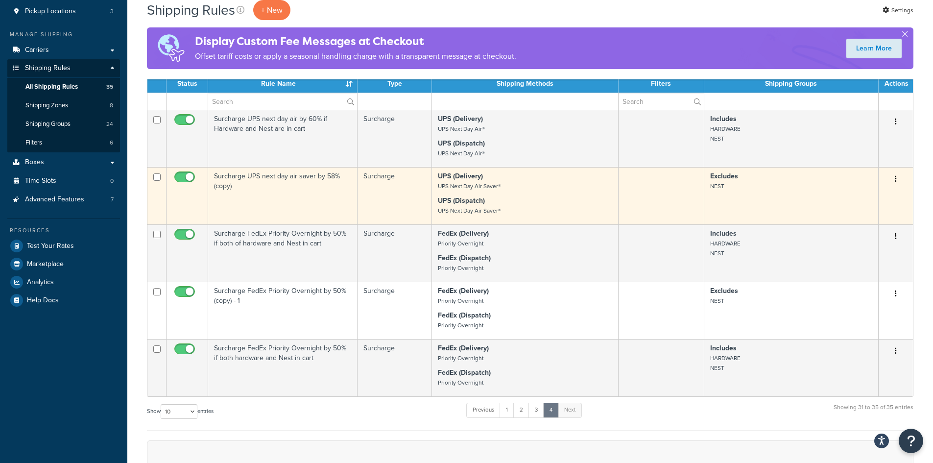
scroll to position [147, 0]
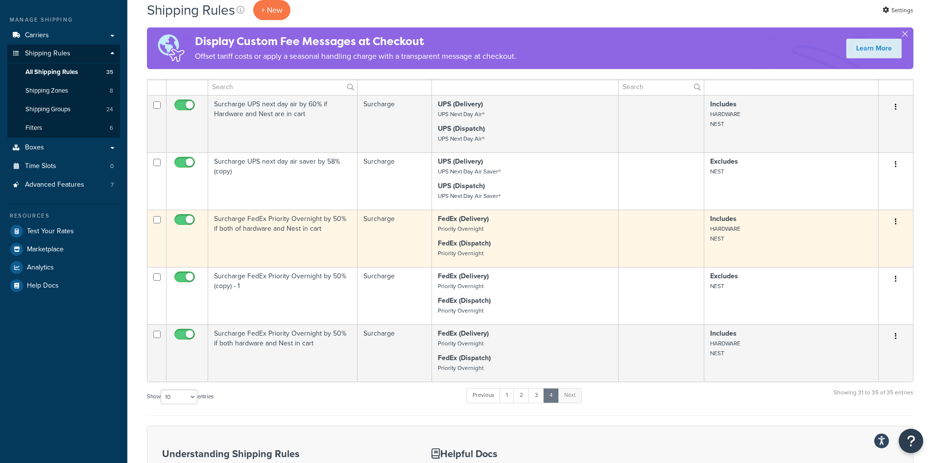
click at [330, 235] on td "Surcharge FedEx Priority Overnight by 50% if both of hardware and Nest in cart" at bounding box center [282, 238] width 149 height 57
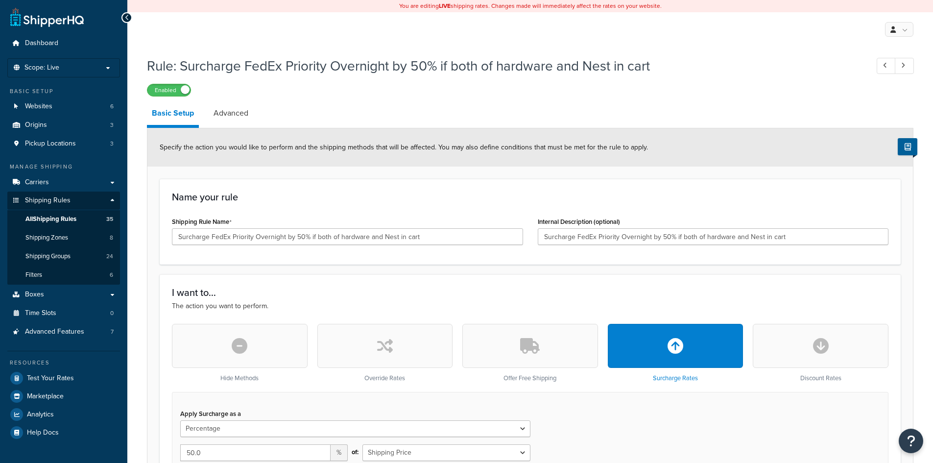
select select "PERCENTAGE"
select select "CART"
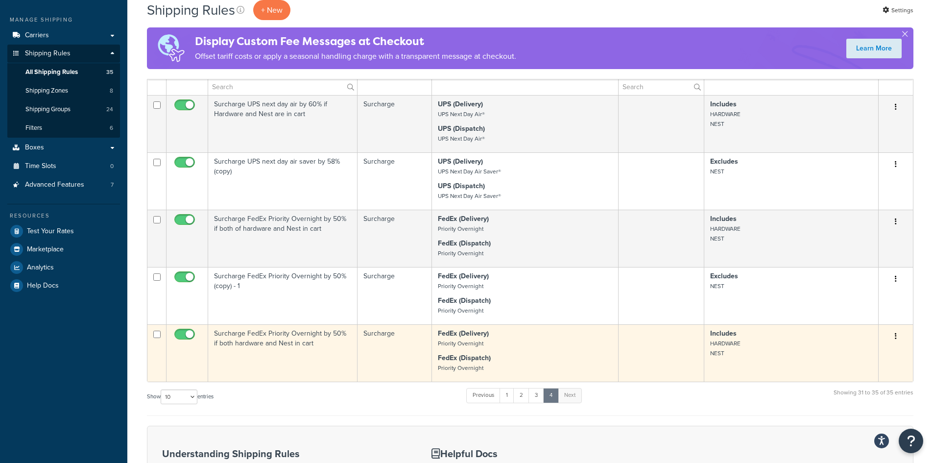
click at [896, 333] on icon "button" at bounding box center [895, 335] width 2 height 7
click at [857, 393] on link "Delete" at bounding box center [862, 395] width 77 height 20
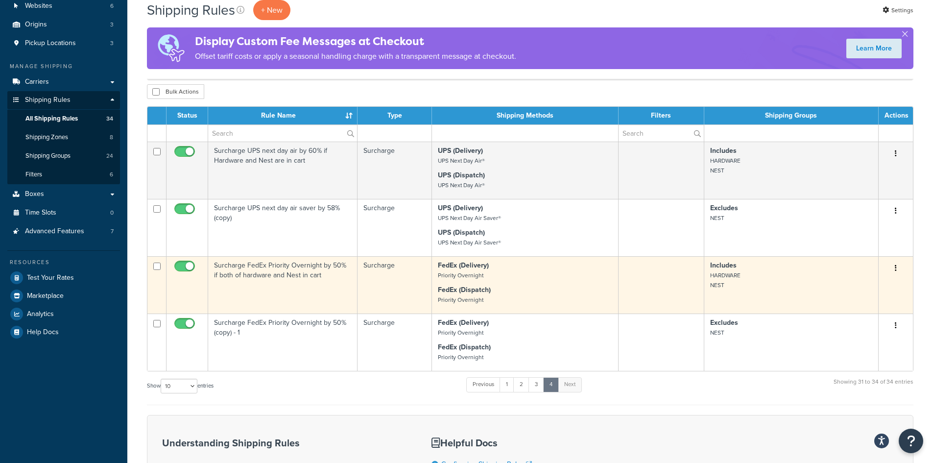
scroll to position [98, 0]
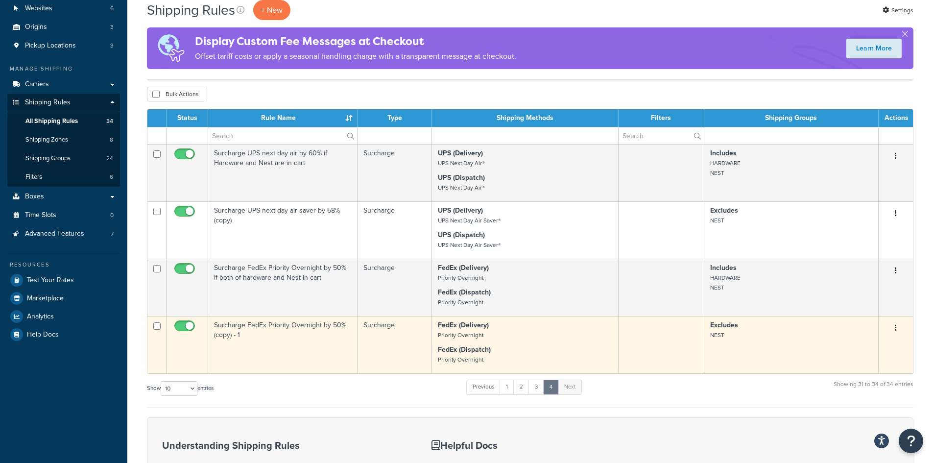
click at [894, 328] on icon "button" at bounding box center [895, 327] width 2 height 7
click at [858, 344] on link "Edit" at bounding box center [862, 346] width 77 height 20
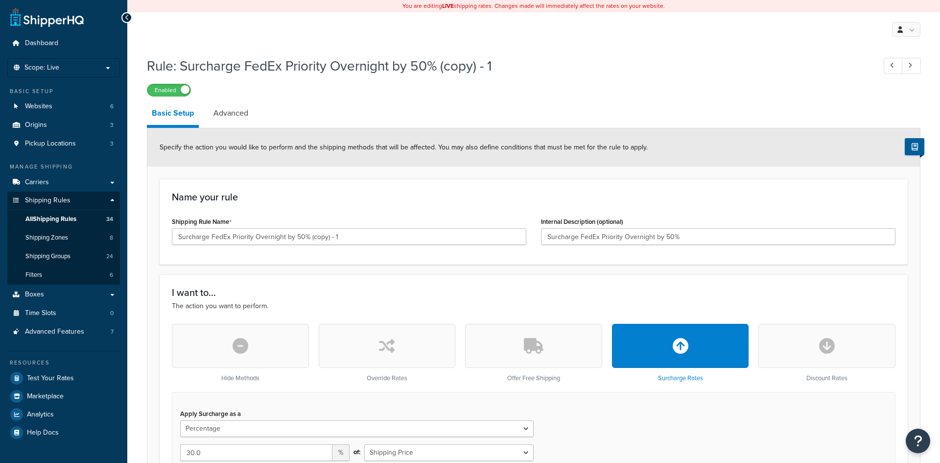
select select "PERCENTAGE"
select select "CART"
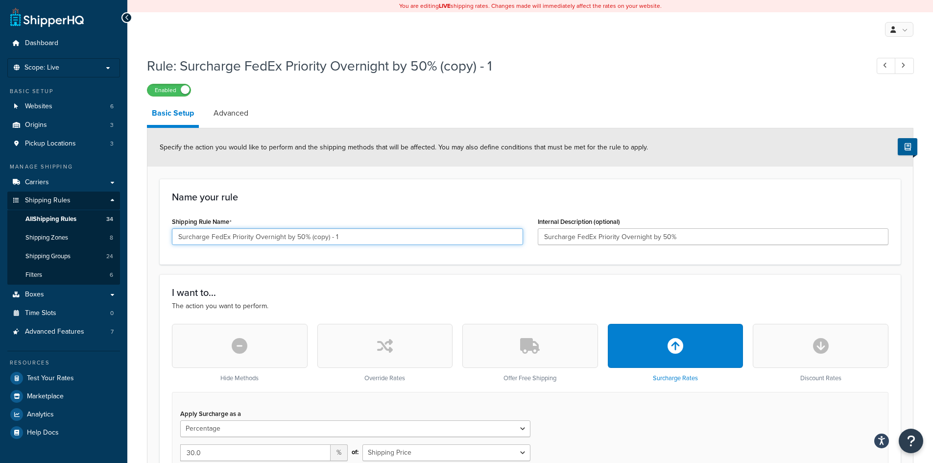
drag, startPoint x: 309, startPoint y: 236, endPoint x: 327, endPoint y: 237, distance: 17.6
click at [327, 237] on input "Surcharge FedEx Priority Overnight by 50% (copy) - 1" at bounding box center [347, 236] width 351 height 17
drag, startPoint x: 311, startPoint y: 236, endPoint x: 400, endPoint y: 246, distance: 89.6
click at [400, 246] on div "Shipping Rule Name Surcharge FedEx Priority Overnight by 50% - 1" at bounding box center [347, 233] width 366 height 38
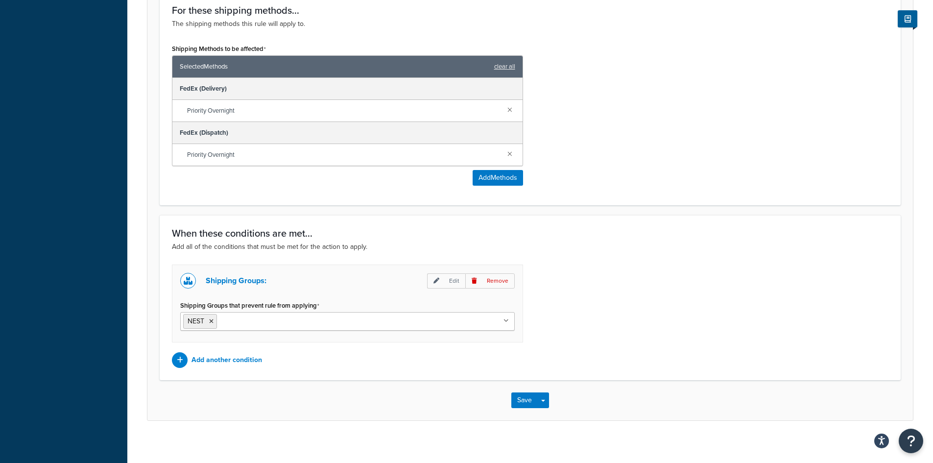
scroll to position [557, 0]
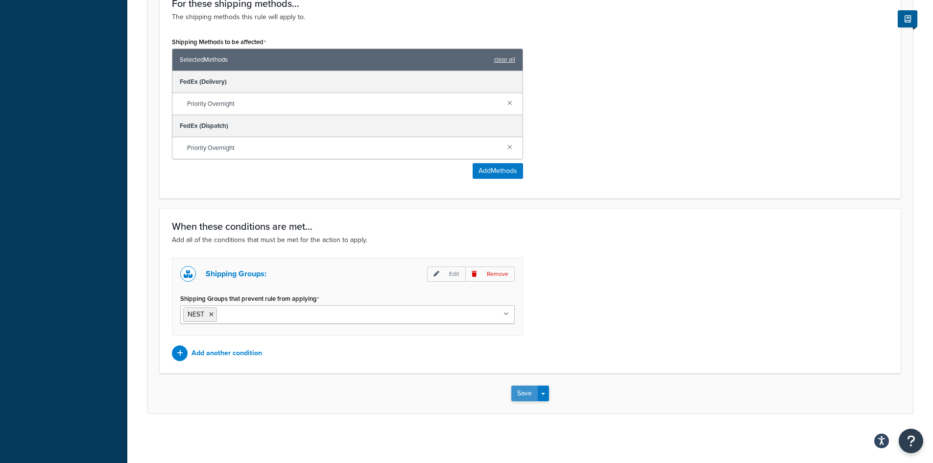
type input "Surcharge FedEx Priority Overnight by 50%"
click at [524, 396] on button "Save" at bounding box center [524, 393] width 26 height 16
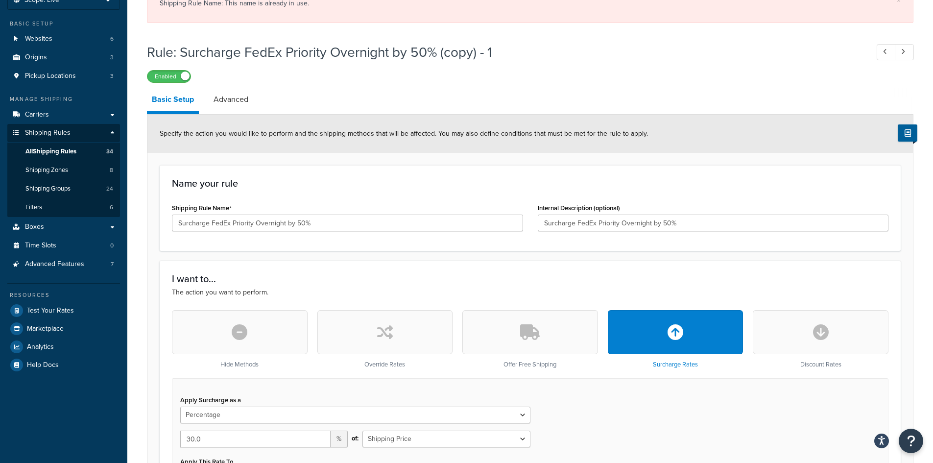
scroll to position [0, 0]
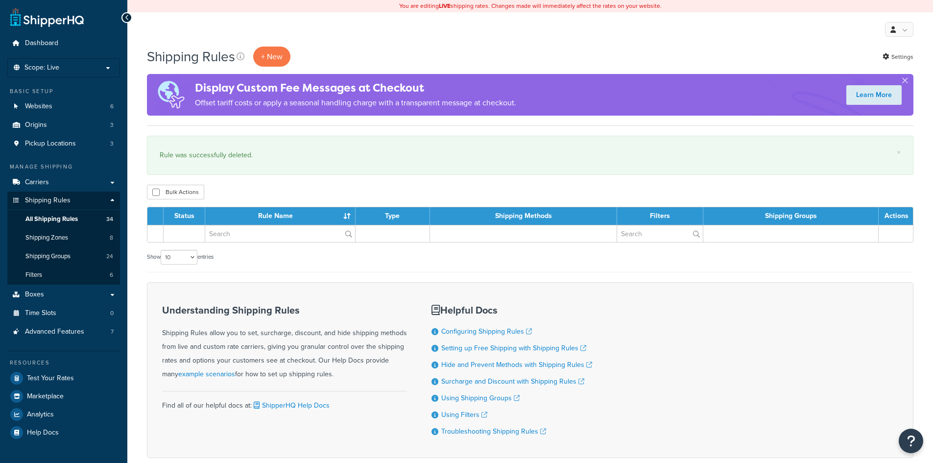
scroll to position [98, 0]
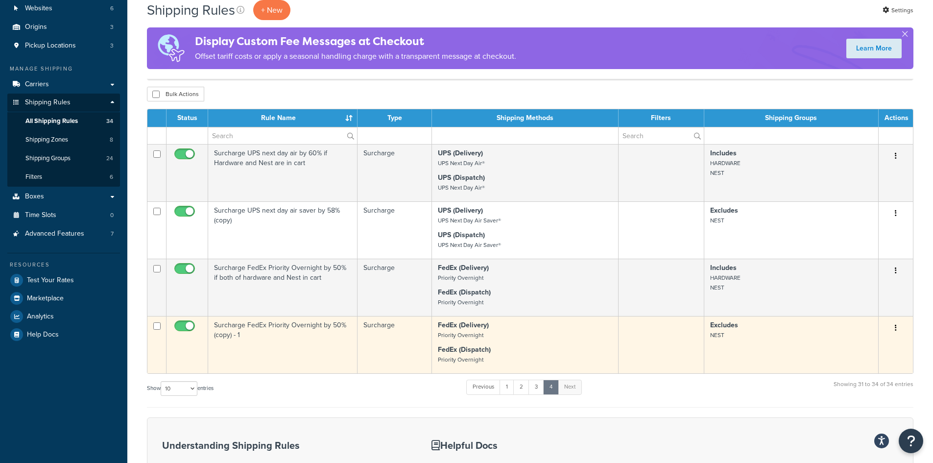
click at [897, 327] on button "button" at bounding box center [895, 328] width 14 height 16
click at [849, 350] on link "Edit" at bounding box center [862, 346] width 77 height 20
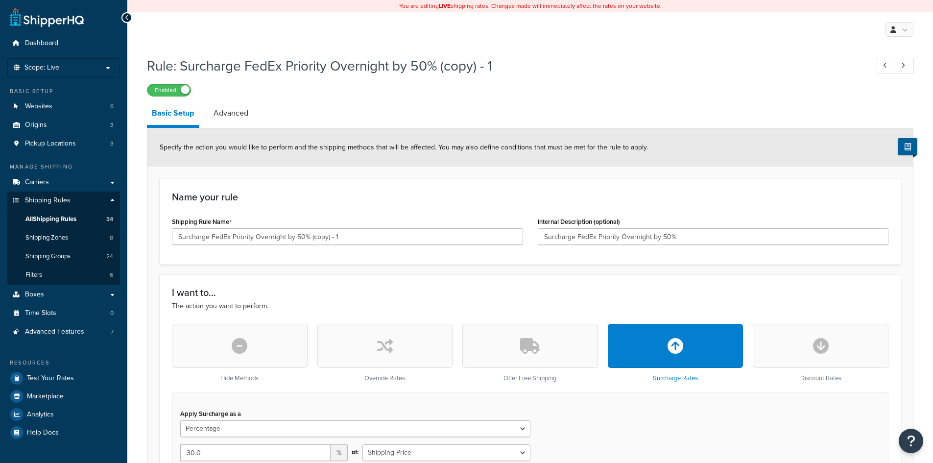
select select "PERCENTAGE"
select select "CART"
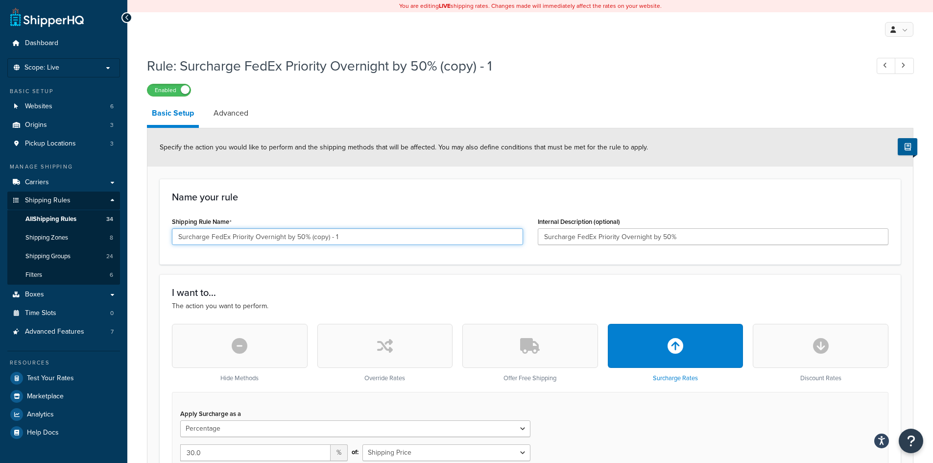
drag, startPoint x: 308, startPoint y: 235, endPoint x: 362, endPoint y: 235, distance: 53.8
click at [362, 235] on input "Surcharge FedEx Priority Overnight by 50% (copy) - 1" at bounding box center [347, 236] width 351 height 17
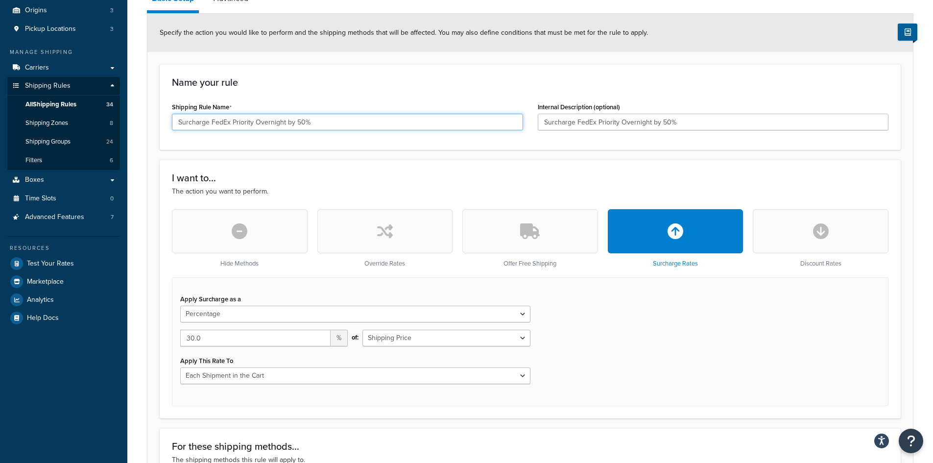
scroll to position [108, 0]
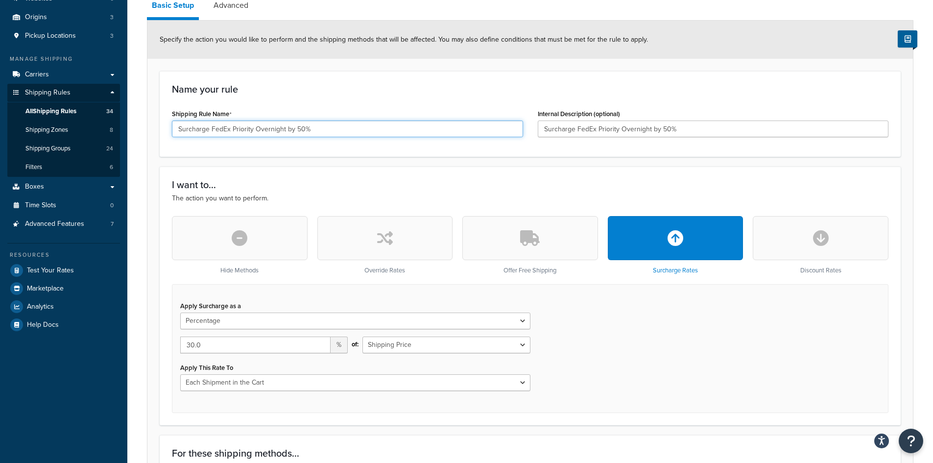
type input "Surcharge FedEx Priority Overnight by 50%"
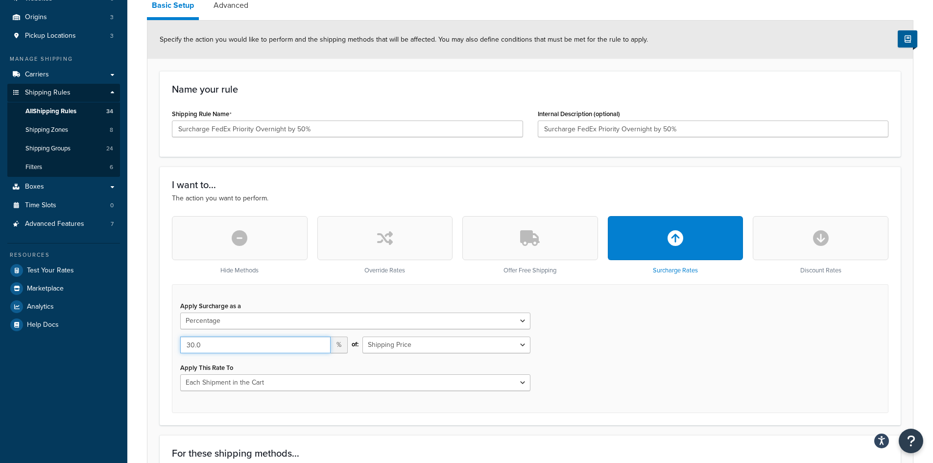
drag, startPoint x: 233, startPoint y: 340, endPoint x: 130, endPoint y: 346, distance: 103.9
click at [131, 348] on div "Rule: Surcharge FedEx Priority Overnight by 50% (copy) - 1 Enabled Basic Setup …" at bounding box center [529, 416] width 805 height 944
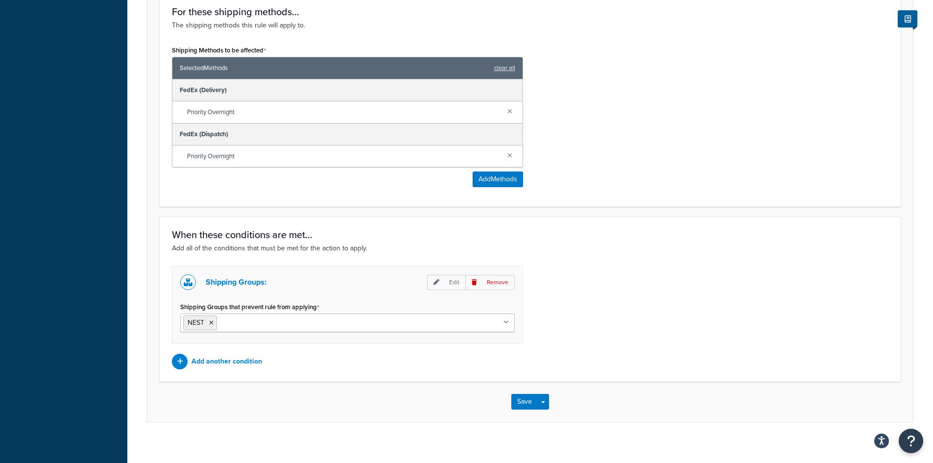
scroll to position [557, 0]
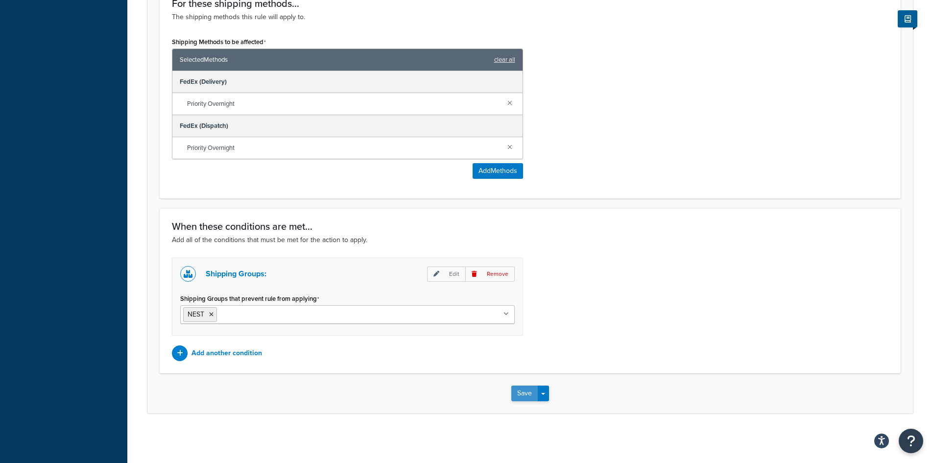
type input "50.00"
click at [526, 394] on button "Save" at bounding box center [524, 393] width 26 height 16
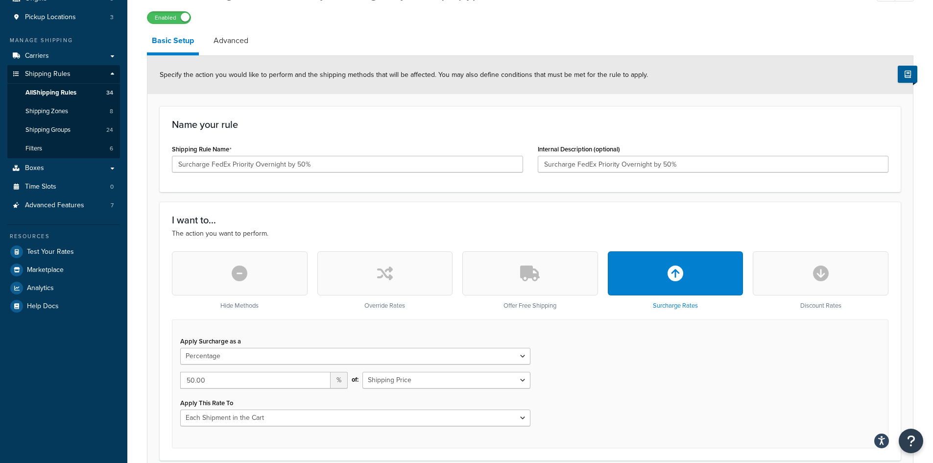
scroll to position [117, 0]
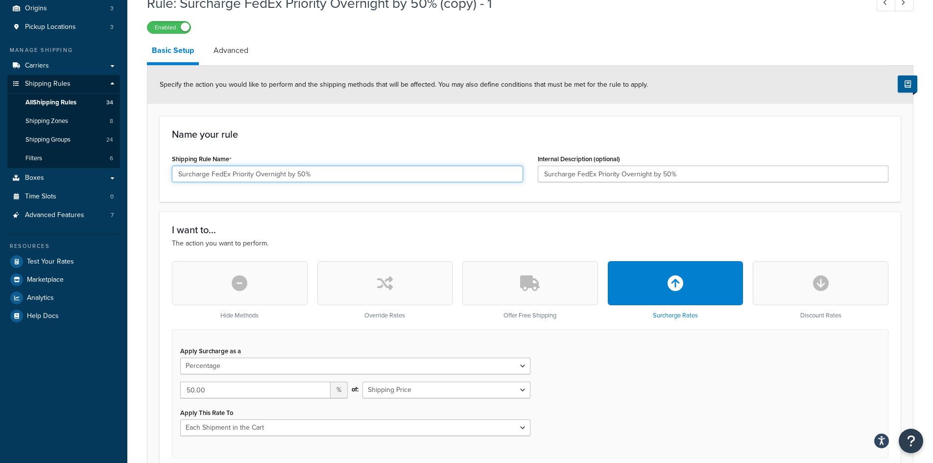
click at [320, 174] on input "Surcharge FedEx Priority Overnight by 50%" at bounding box center [347, 173] width 351 height 17
click at [309, 171] on input "Surcharge FedEx Priority Overnight by 50%" at bounding box center [347, 173] width 351 height 17
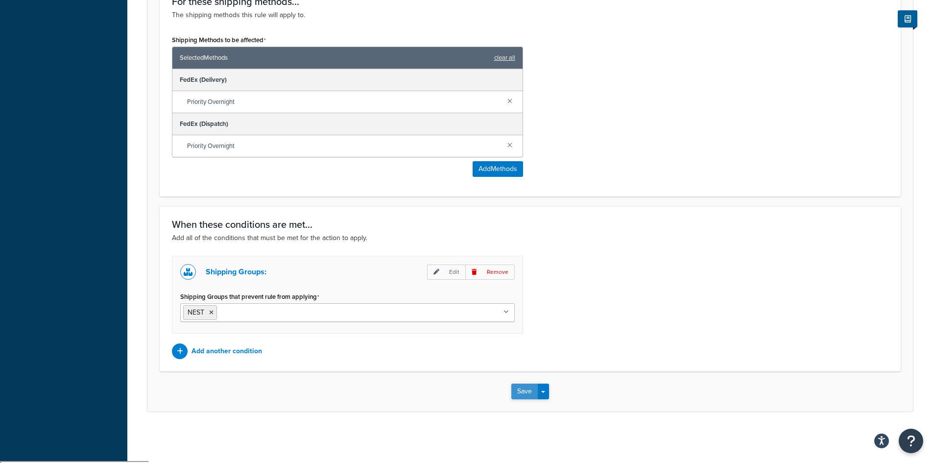
scroll to position [557, 0]
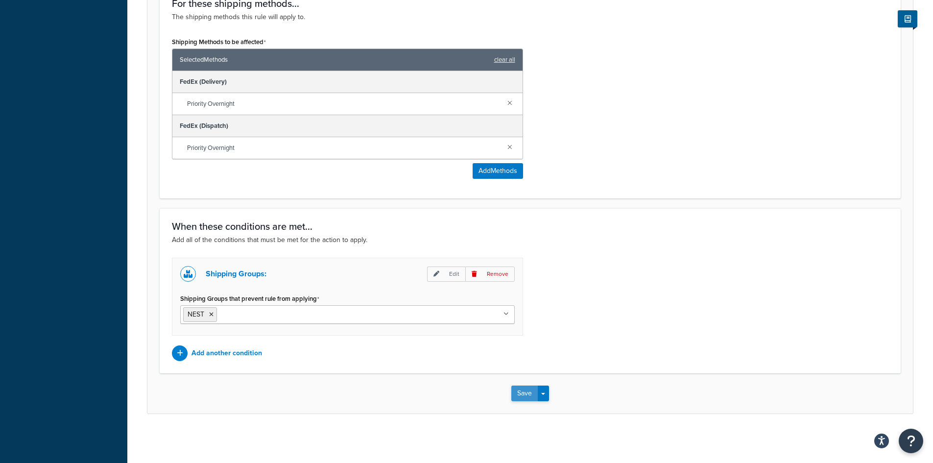
type input "Surcharge FedEx Priority Overnight by 50% -"
click at [523, 395] on button "Save" at bounding box center [524, 393] width 26 height 16
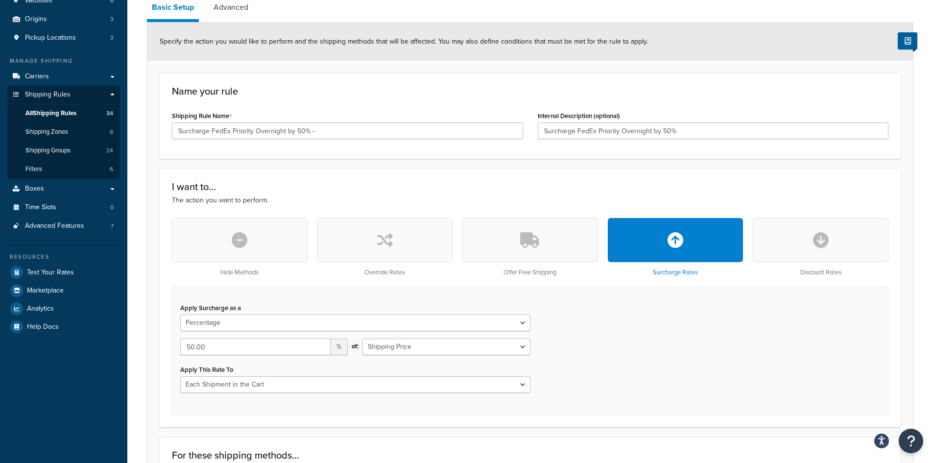
scroll to position [147, 0]
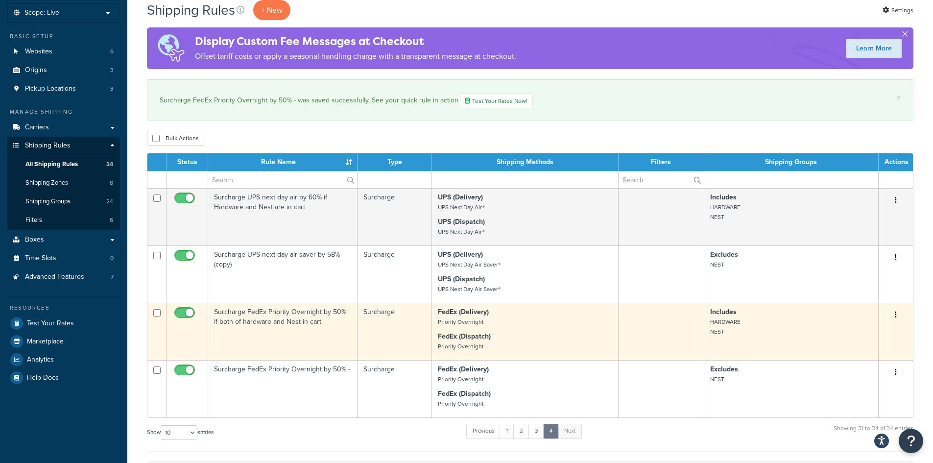
click at [896, 312] on button "button" at bounding box center [895, 315] width 14 height 16
click at [854, 331] on link "Edit" at bounding box center [862, 333] width 77 height 20
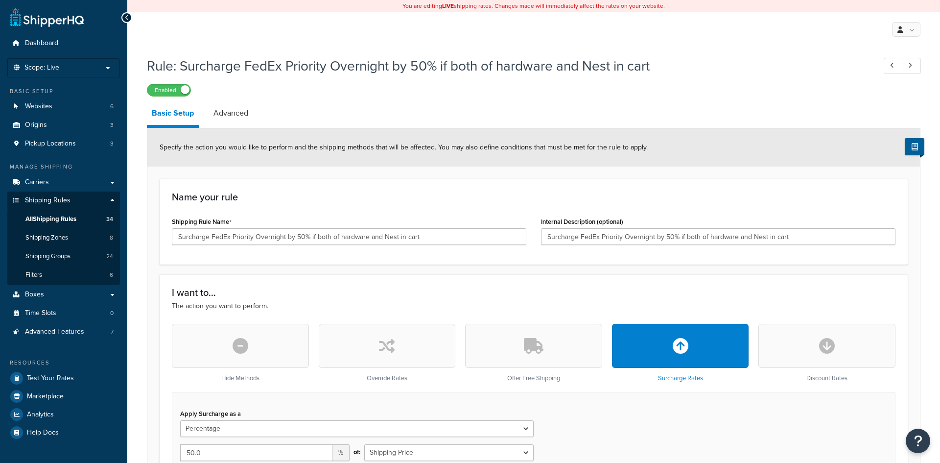
select select "PERCENTAGE"
select select "CART"
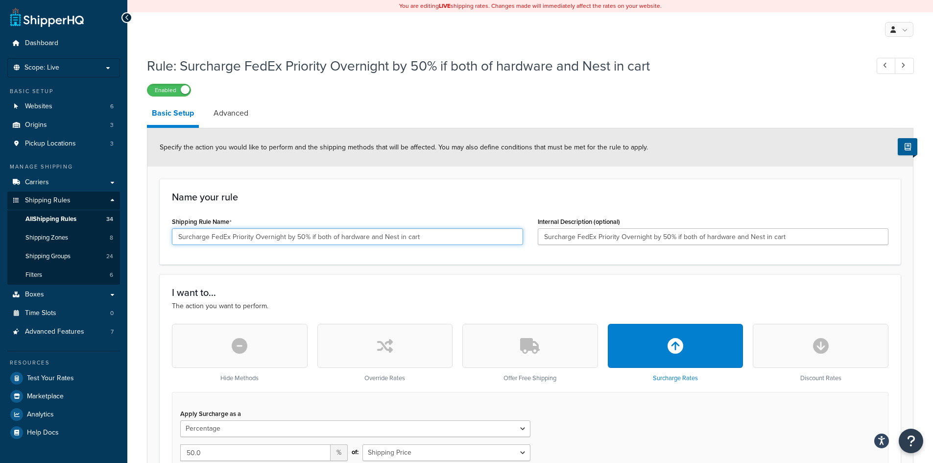
drag, startPoint x: 231, startPoint y: 235, endPoint x: 284, endPoint y: 234, distance: 52.9
click at [284, 234] on input "Surcharge FedEx Priority Overnight by 50% if both of hardware and Nest in cart" at bounding box center [347, 236] width 351 height 17
drag, startPoint x: 267, startPoint y: 237, endPoint x: 260, endPoint y: 236, distance: 6.9
click at [260, 236] on input "Surcharge FedEx 2Day by 50% if both of hardware and Nest in cart" at bounding box center [347, 236] width 351 height 17
drag, startPoint x: 415, startPoint y: 239, endPoint x: 74, endPoint y: 230, distance: 340.3
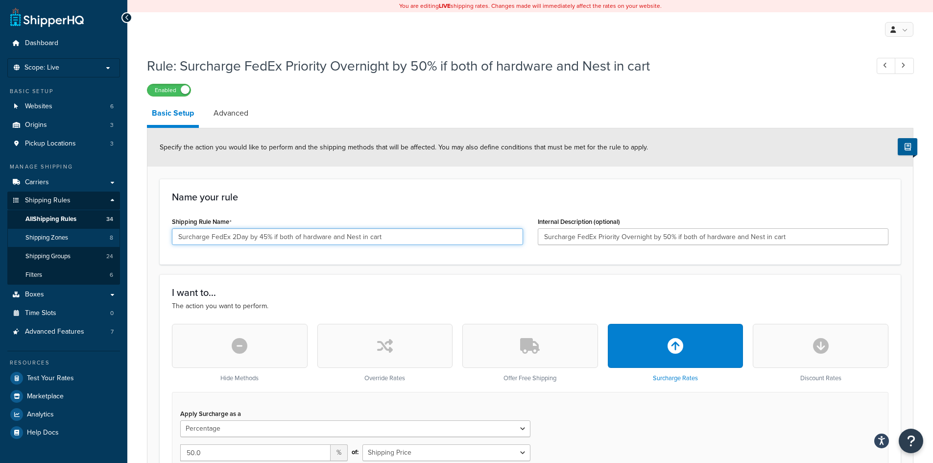
type input "Surcharge FedEx 2Day by 45% if both of hardware and Nest in cart"
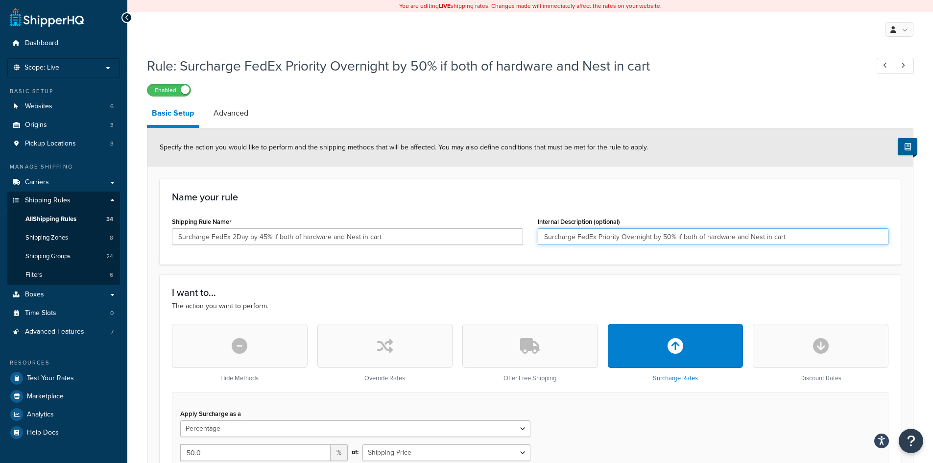
drag, startPoint x: 797, startPoint y: 241, endPoint x: 445, endPoint y: 211, distance: 352.7
click at [445, 211] on div "Name your rule Shipping Rule Name Surcharge FedEx 2Day by 45% if both of hardwa…" at bounding box center [530, 222] width 741 height 86
paste input "2Day by 45"
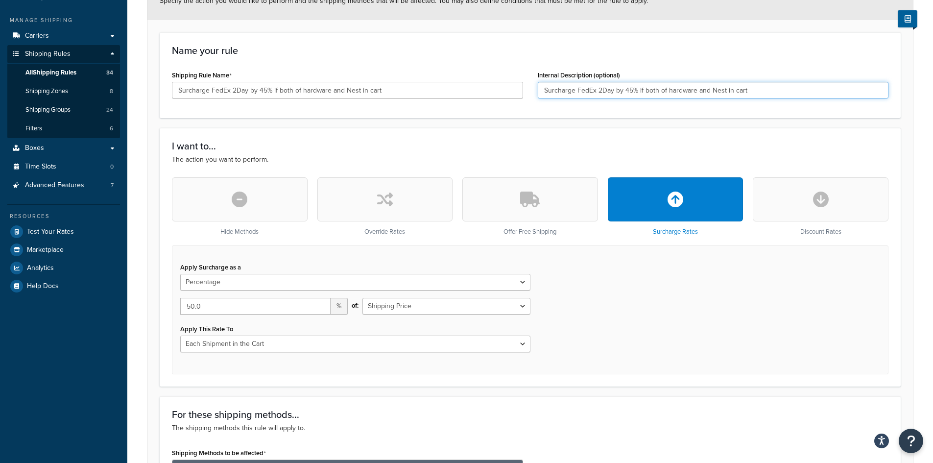
scroll to position [147, 0]
type input "Surcharge FedEx 2Day by 45% if both of hardware and Nest in cart"
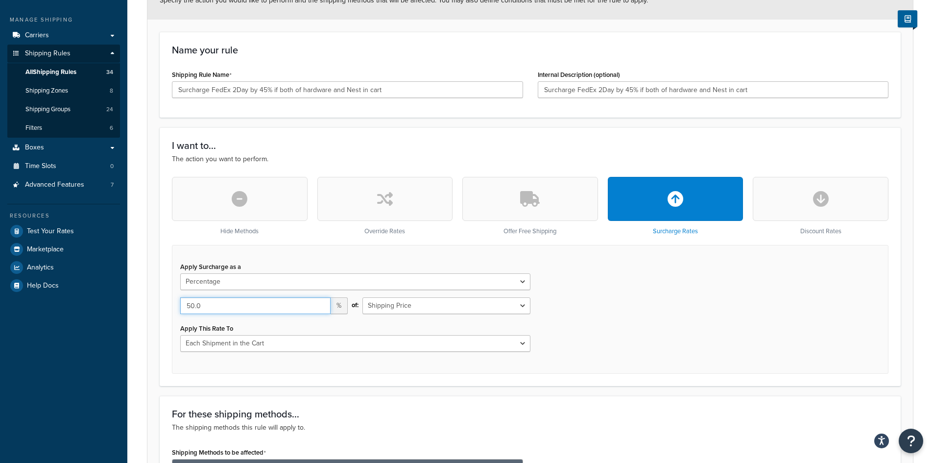
drag, startPoint x: 208, startPoint y: 303, endPoint x: 155, endPoint y: 303, distance: 52.9
click at [155, 303] on form "Specify the action you would like to perform and the shipping methods that will…" at bounding box center [529, 402] width 765 height 842
type input "45"
click at [688, 327] on div "Apply Surcharge as a Flat Rate Percentage Flat Rate & Percentage 45 % of: Shipp…" at bounding box center [530, 309] width 716 height 129
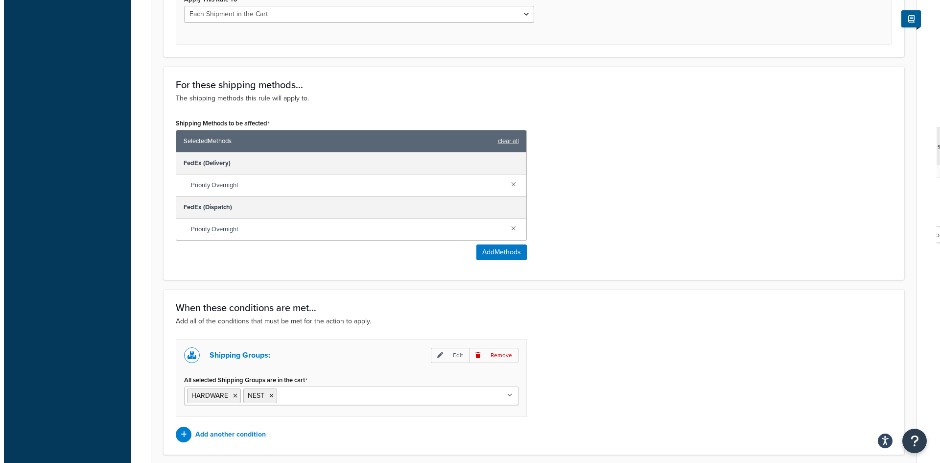
scroll to position [490, 0]
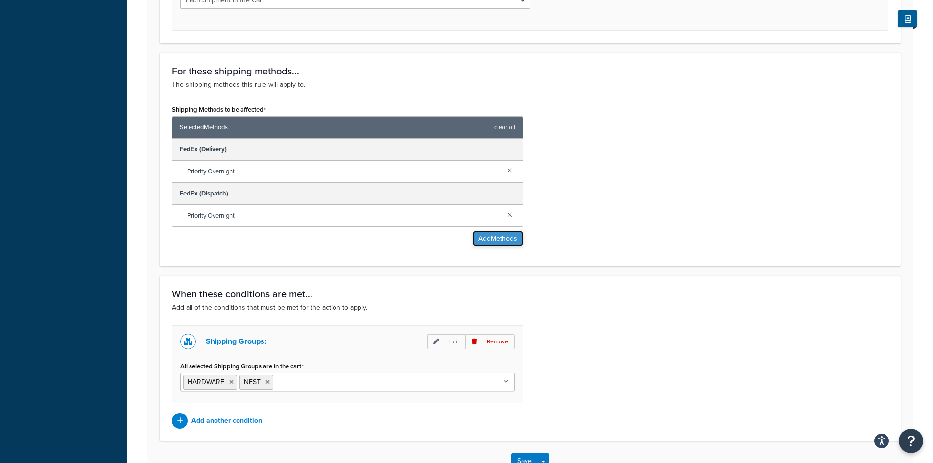
click at [488, 237] on button "Add Methods" at bounding box center [497, 239] width 50 height 16
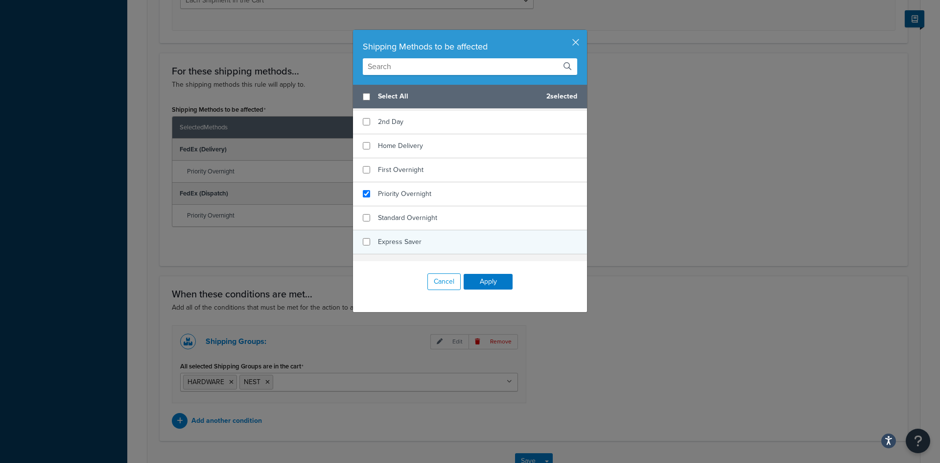
scroll to position [881, 0]
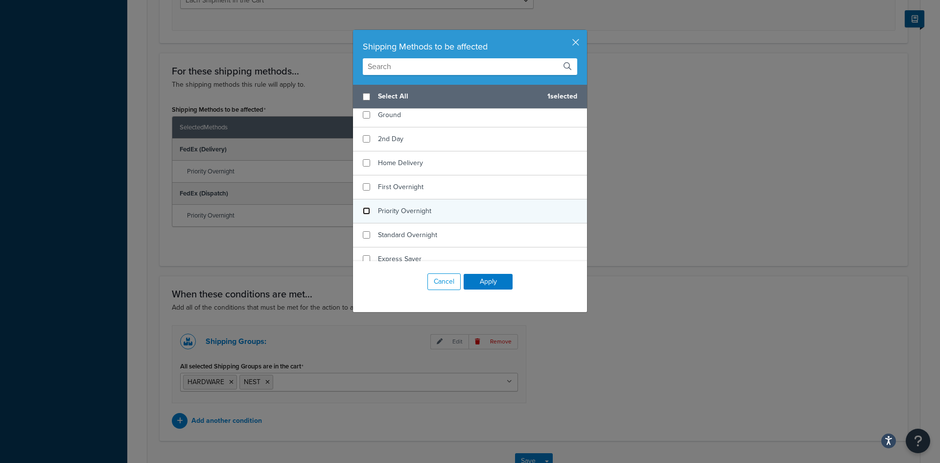
click at [363, 210] on input "checkbox" at bounding box center [366, 210] width 7 height 7
checkbox input "false"
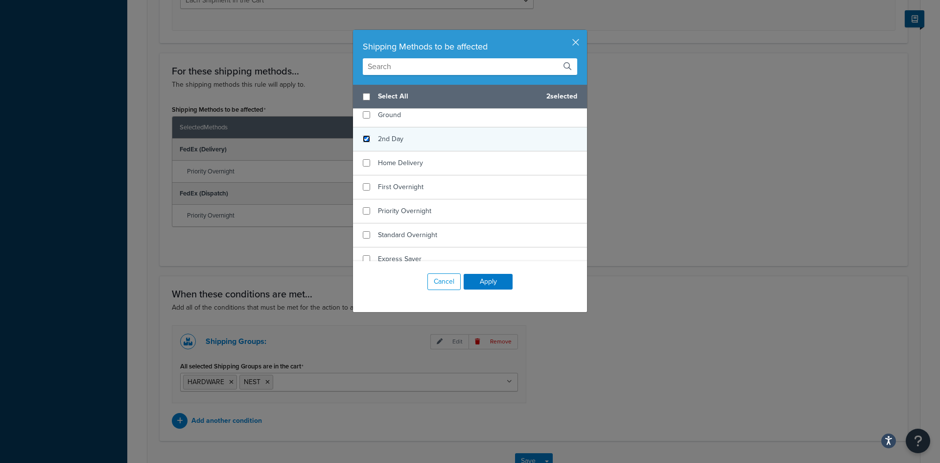
click at [363, 135] on input "checkbox" at bounding box center [366, 138] width 7 height 7
checkbox input "true"
click at [363, 130] on input "checkbox" at bounding box center [366, 133] width 7 height 7
checkbox input "true"
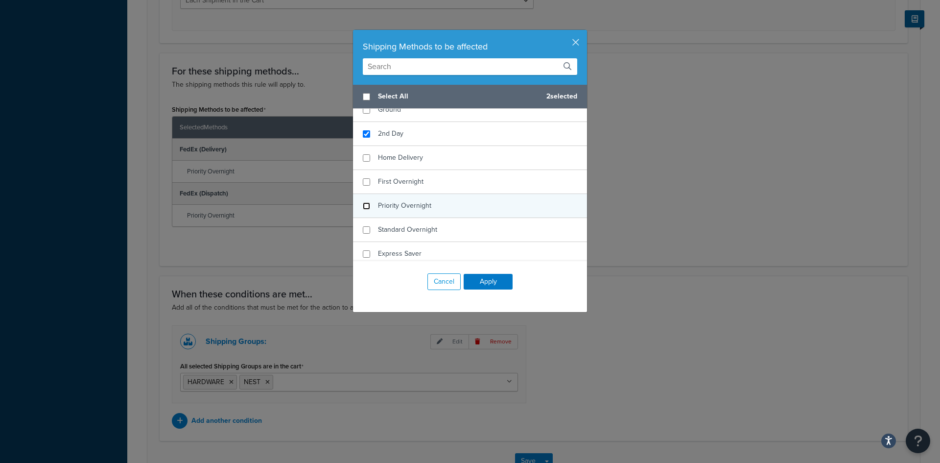
click at [363, 203] on input "checkbox" at bounding box center [366, 205] width 7 height 7
checkbox input "false"
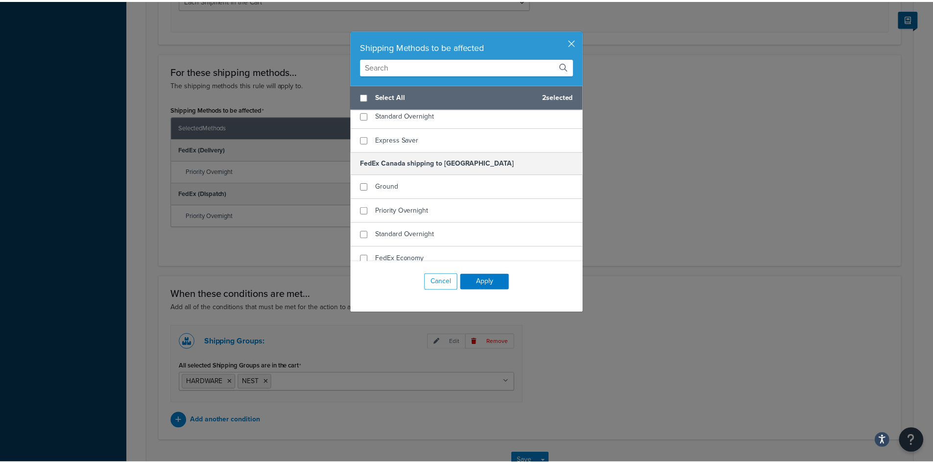
scroll to position [1175, 0]
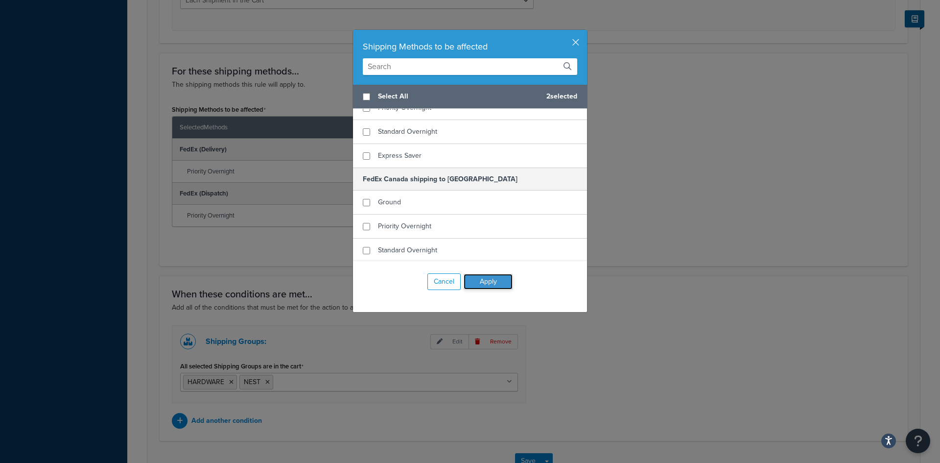
click at [484, 281] on button "Apply" at bounding box center [488, 282] width 49 height 16
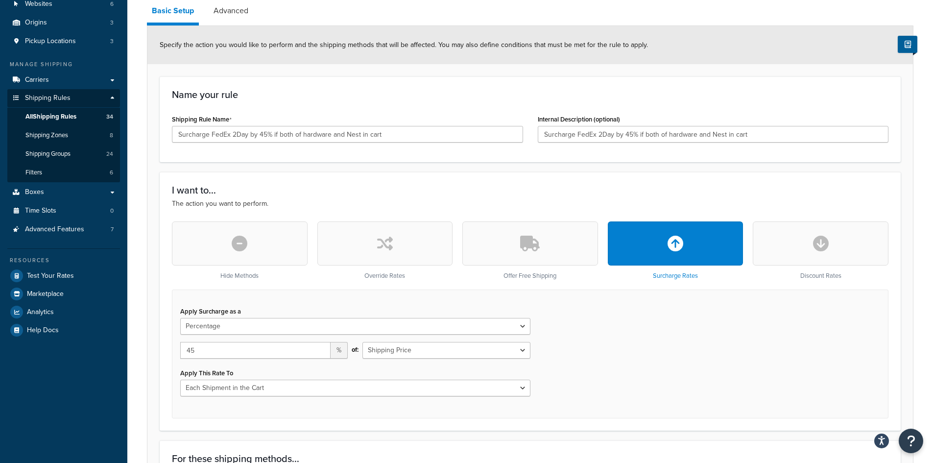
scroll to position [98, 0]
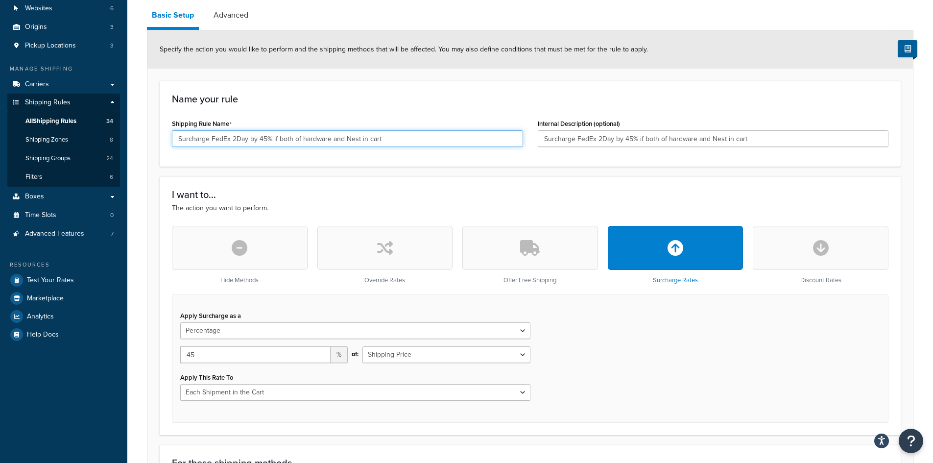
click at [236, 138] on input "Surcharge FedEx 2Day by 45% if both of hardware and Nest in cart" at bounding box center [347, 138] width 351 height 17
drag, startPoint x: 395, startPoint y: 136, endPoint x: 110, endPoint y: 135, distance: 285.4
click at [110, 135] on div "Dashboard Scope: Live Basic Setup Websites 6 Origins 3 Pickup Locations 3 Manag…" at bounding box center [466, 412] width 933 height 1020
type input "Surcharge FedEx 2nd Day by 45% if both of hardware and Nest in cart"
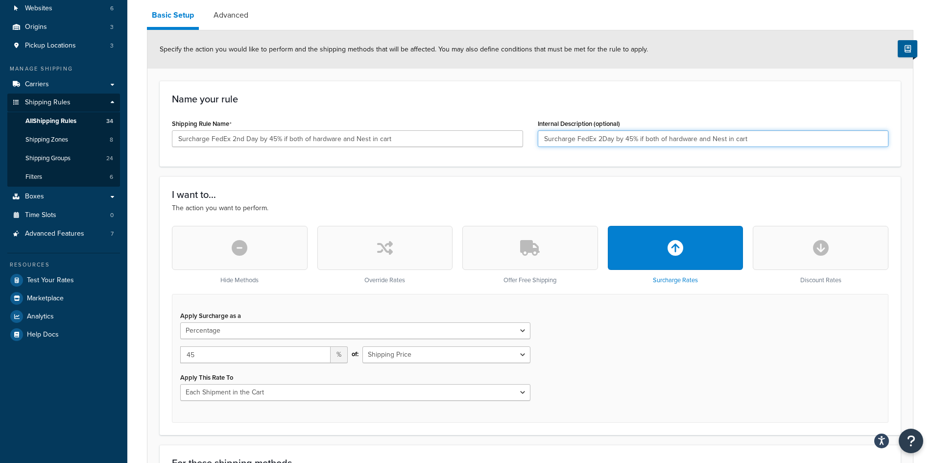
drag, startPoint x: 757, startPoint y: 141, endPoint x: 466, endPoint y: 139, distance: 290.3
click at [466, 139] on div "Shipping Rule Name Surcharge FedEx 2nd Day by 45% if both of hardware and Nest …" at bounding box center [529, 136] width 731 height 38
paste input "nd"
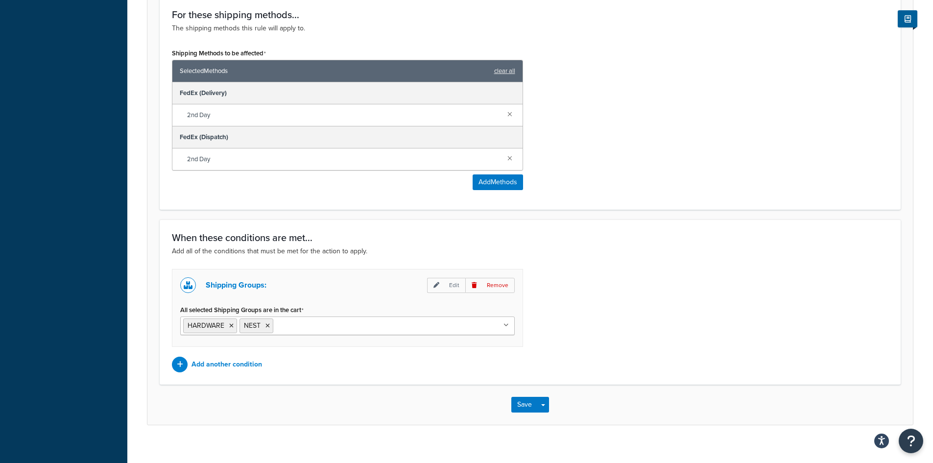
scroll to position [557, 0]
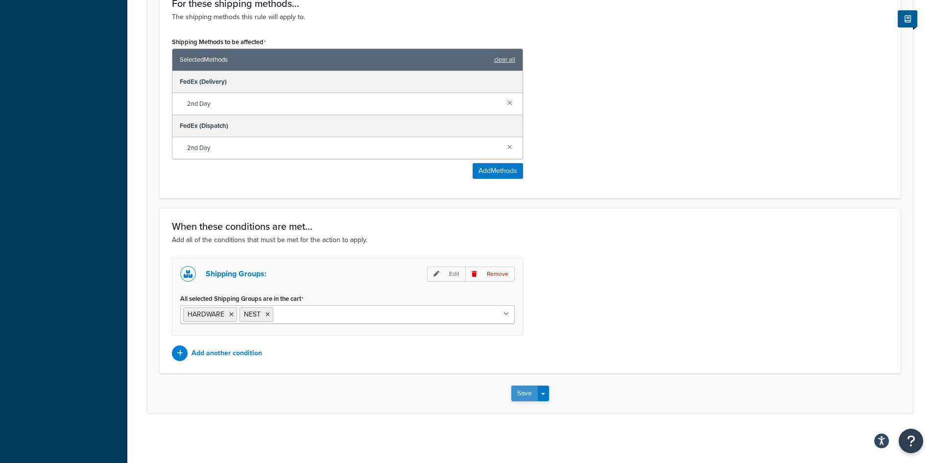
type input "Surcharge FedEx 2nd Day by 45% if both of hardware and Nest in cart"
click at [531, 391] on button "Save" at bounding box center [524, 393] width 26 height 16
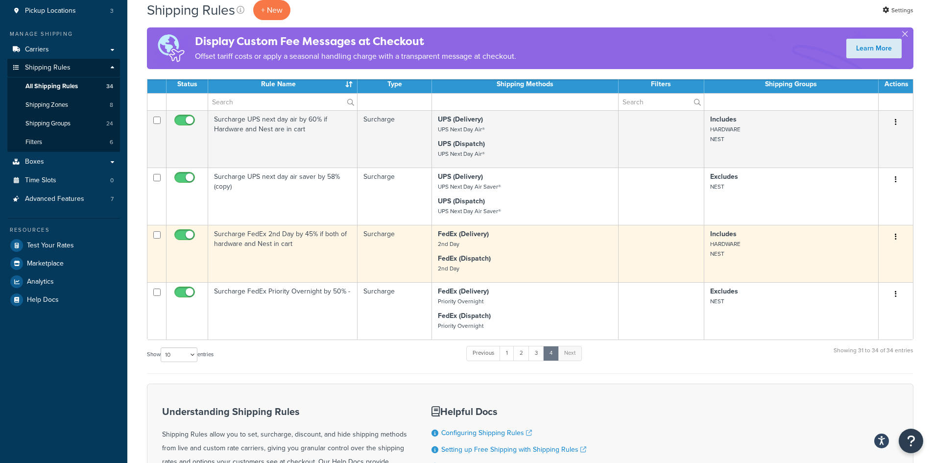
scroll to position [147, 0]
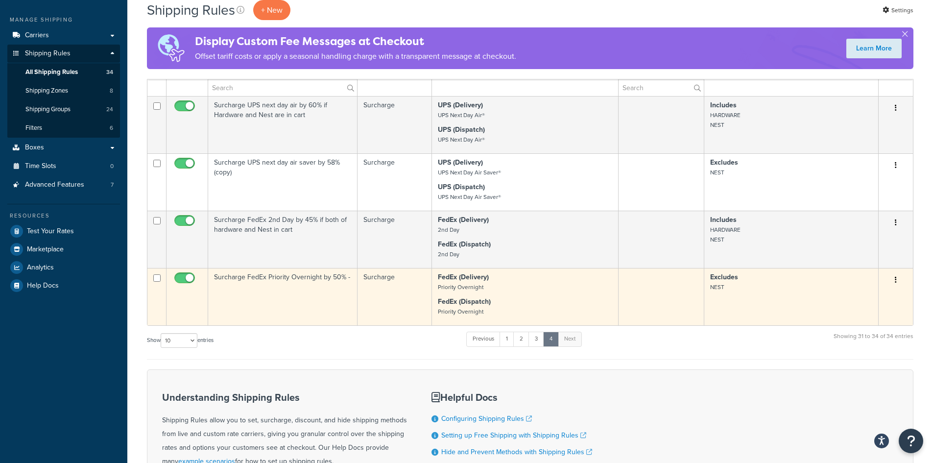
click at [894, 277] on icon "button" at bounding box center [895, 279] width 2 height 7
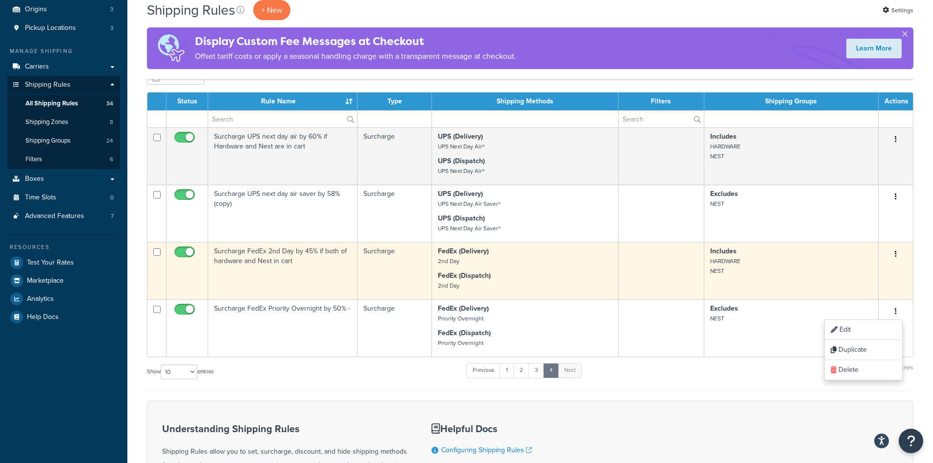
scroll to position [98, 0]
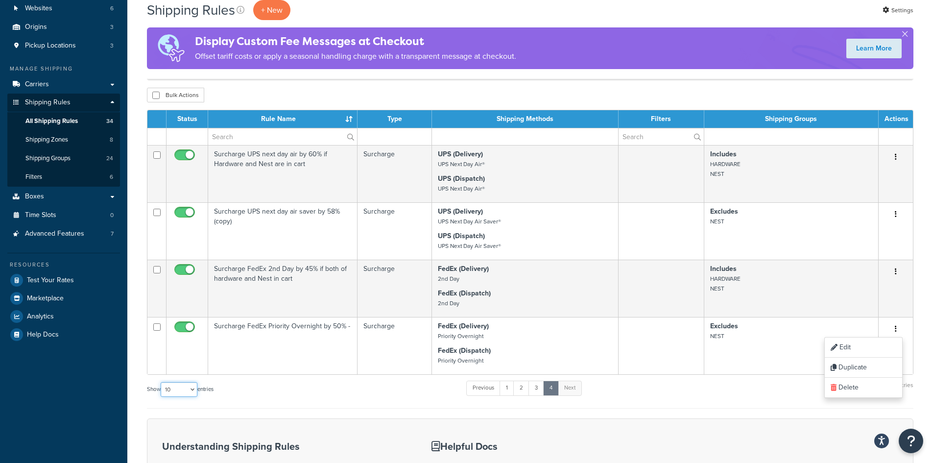
click at [197, 389] on select "10 15 25 50 100 1000" at bounding box center [179, 389] width 37 height 15
click at [264, 386] on div "Show 10 15 25 50 100 1000 entries Previous 1 2 3 4 Next Showing 31 to 34 of 34 …" at bounding box center [530, 393] width 766 height 29
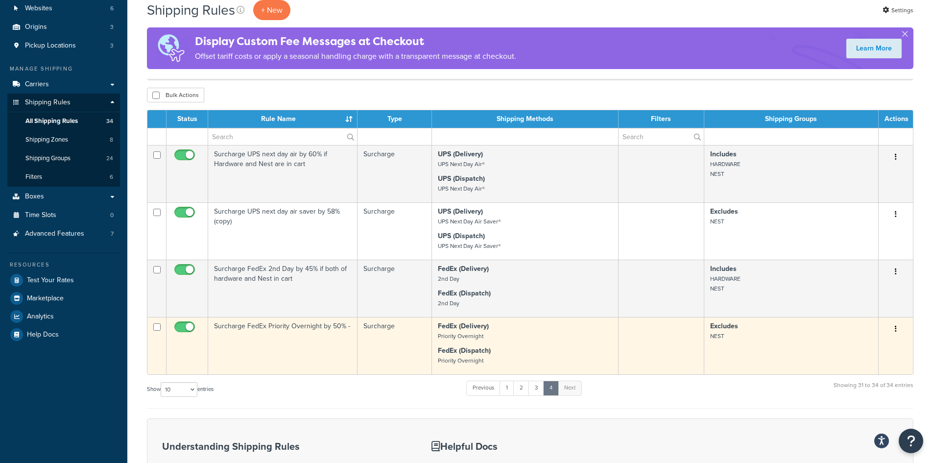
click at [893, 330] on button "button" at bounding box center [895, 329] width 14 height 16
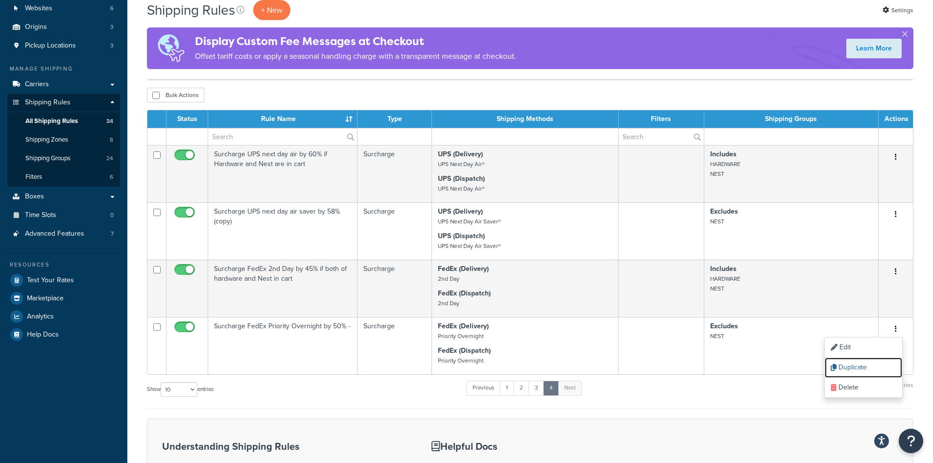
drag, startPoint x: 841, startPoint y: 365, endPoint x: 513, endPoint y: 52, distance: 452.9
click at [841, 365] on link "Duplicate" at bounding box center [862, 367] width 77 height 20
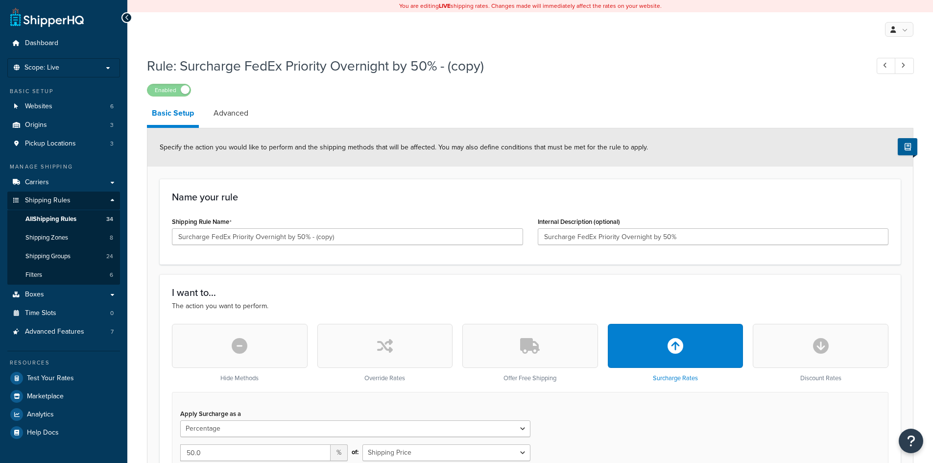
select select "PERCENTAGE"
select select "CART"
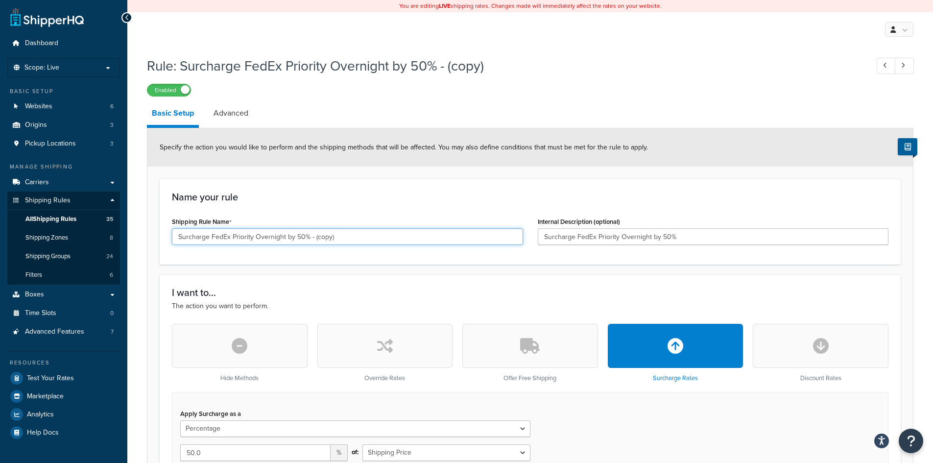
drag, startPoint x: 233, startPoint y: 236, endPoint x: 294, endPoint y: 234, distance: 60.7
click at [294, 234] on input "Surcharge FedEx Priority Overnight by 50% - (copy)" at bounding box center [347, 236] width 351 height 17
drag, startPoint x: 269, startPoint y: 235, endPoint x: 378, endPoint y: 246, distance: 109.2
click at [378, 246] on div "Shipping Rule Name Surcharge FedEx 2nd Day by 50% - (copy)" at bounding box center [347, 233] width 366 height 38
drag, startPoint x: 309, startPoint y: 237, endPoint x: -32, endPoint y: 241, distance: 341.2
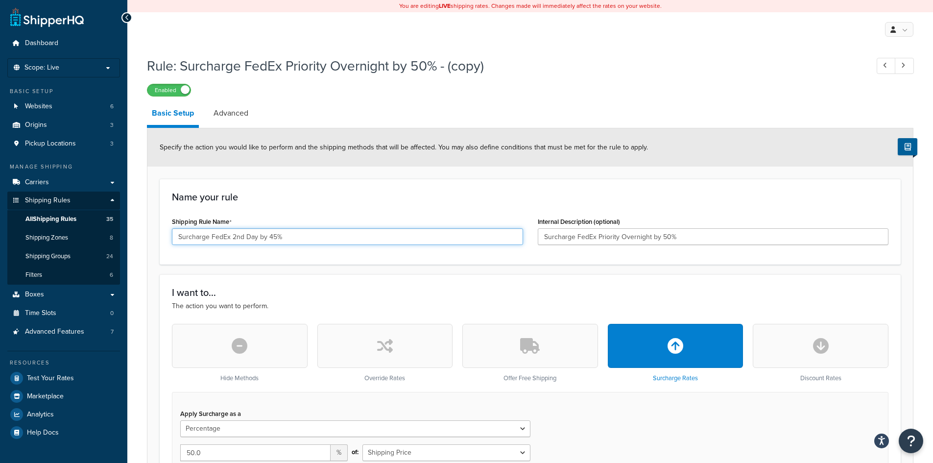
type input "Surcharge FedEx 2nd Day by 45%"
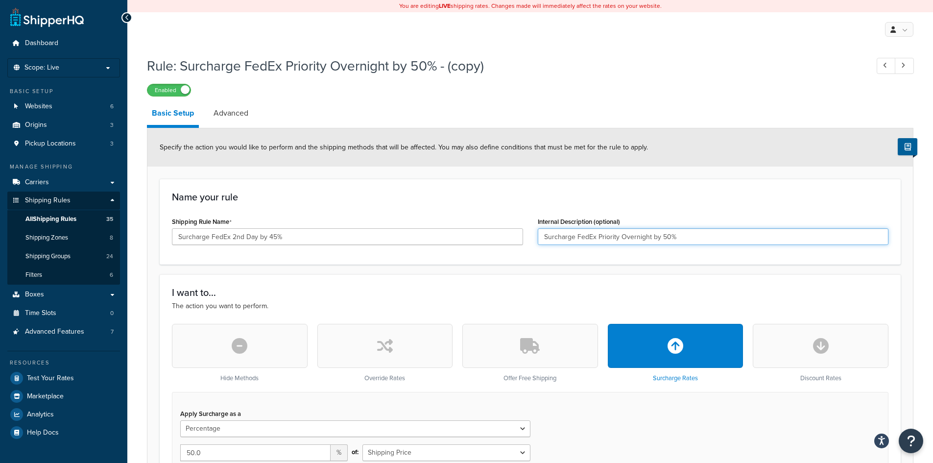
drag, startPoint x: 713, startPoint y: 233, endPoint x: 258, endPoint y: 233, distance: 454.8
click at [259, 233] on div "Shipping Rule Name Surcharge FedEx 2nd Day by 45% Internal Description (optiona…" at bounding box center [529, 233] width 731 height 38
paste input "2nd Day by 45%"
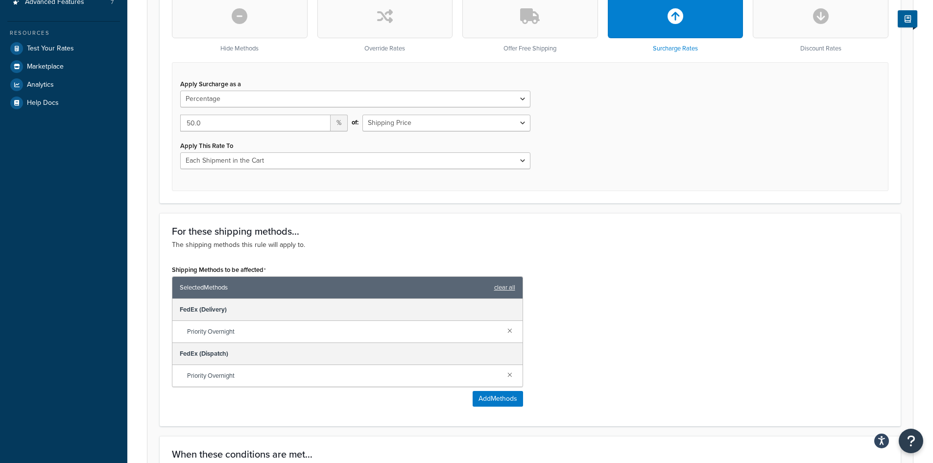
scroll to position [343, 0]
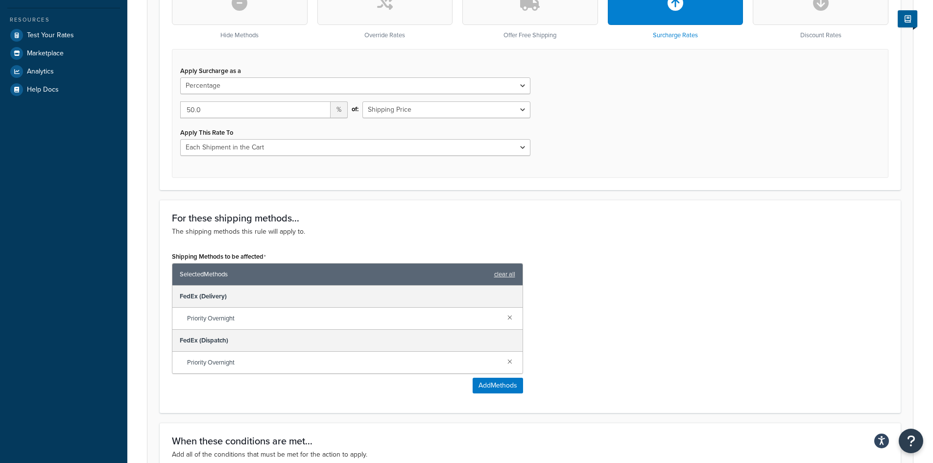
type input "Surcharge FedEx 2nd Day by 45%"
drag, startPoint x: 183, startPoint y: 112, endPoint x: 158, endPoint y: 112, distance: 25.0
click at [158, 112] on form "Specify the action you would like to perform and the shipping methods that will…" at bounding box center [529, 207] width 765 height 842
type input "45.0"
click at [685, 119] on div "Apply Surcharge as a Flat Rate Percentage Flat Rate & Percentage 45.0 % of: Shi…" at bounding box center [530, 113] width 716 height 129
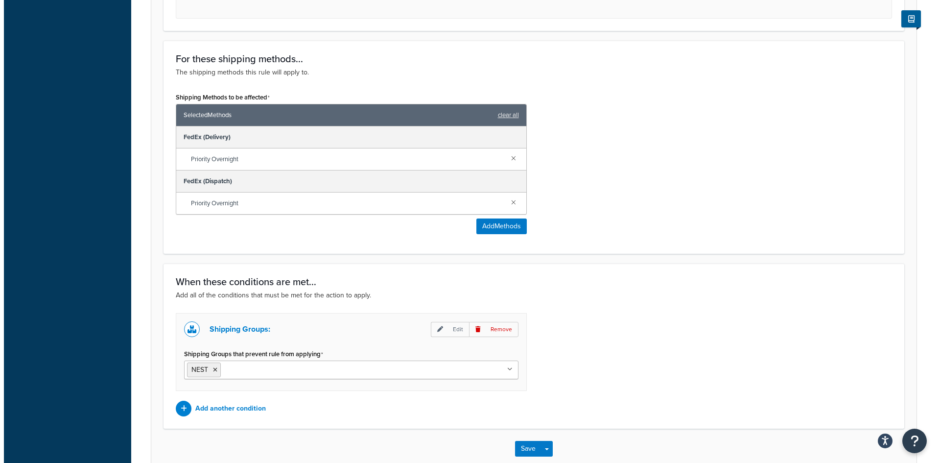
scroll to position [538, 0]
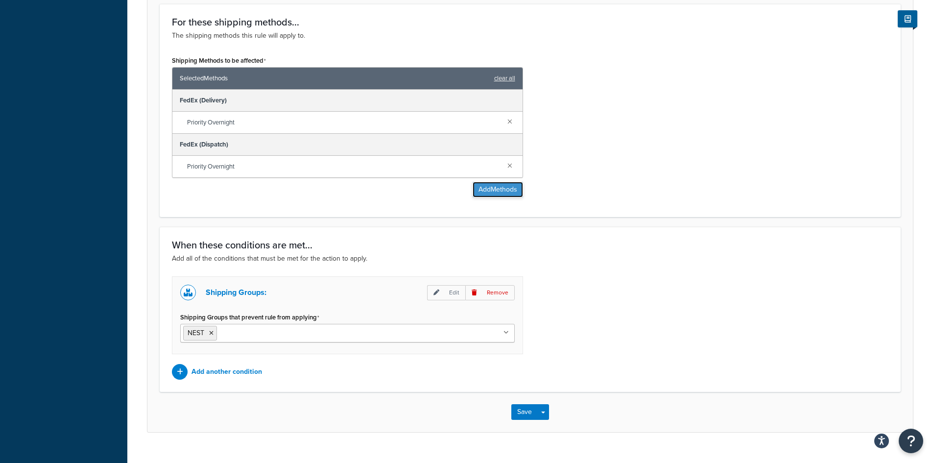
click at [507, 189] on button "Add Methods" at bounding box center [497, 190] width 50 height 16
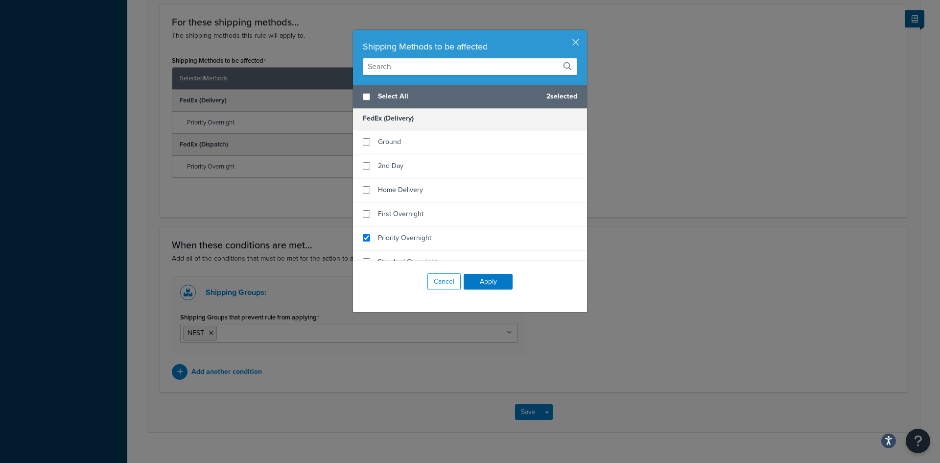
scroll to position [832, 0]
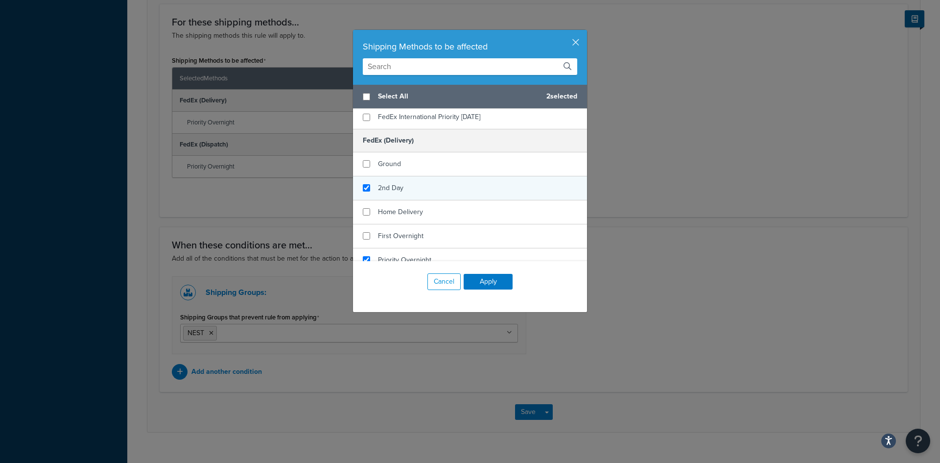
checkbox input "true"
click at [395, 183] on span "2nd Day" at bounding box center [390, 188] width 25 height 10
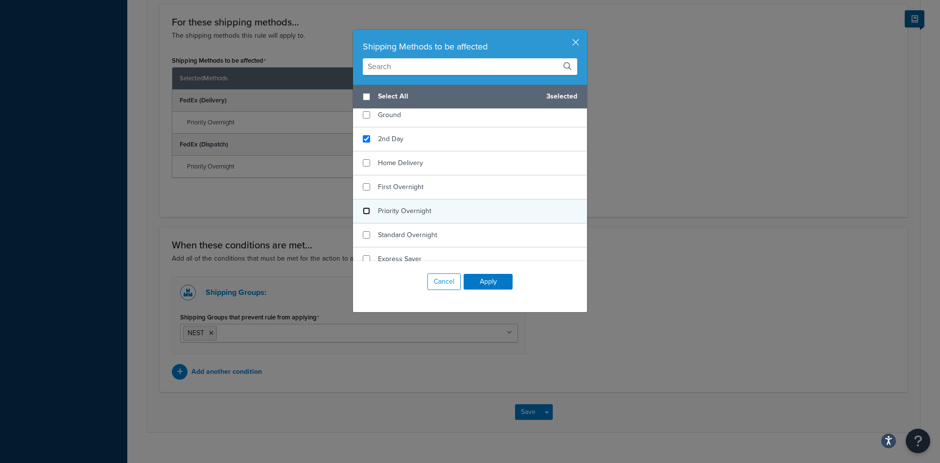
click at [363, 211] on input "checkbox" at bounding box center [366, 210] width 7 height 7
checkbox input "false"
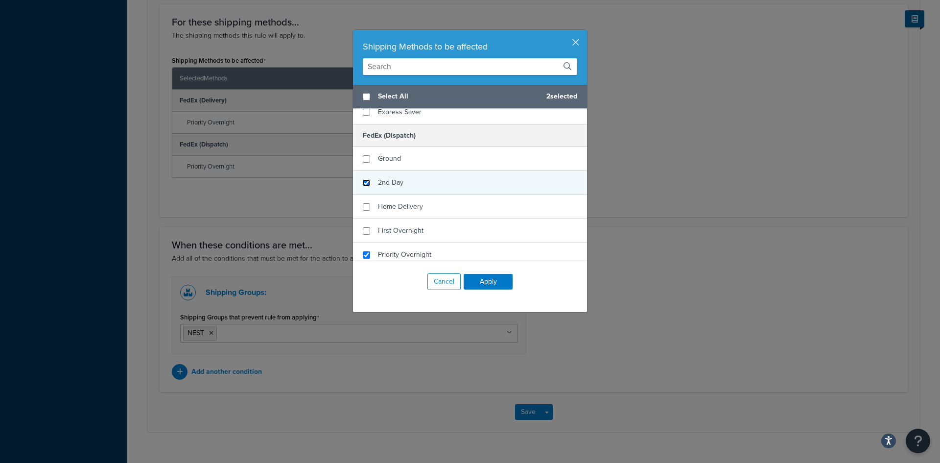
click at [363, 183] on input "checkbox" at bounding box center [366, 182] width 7 height 7
checkbox input "true"
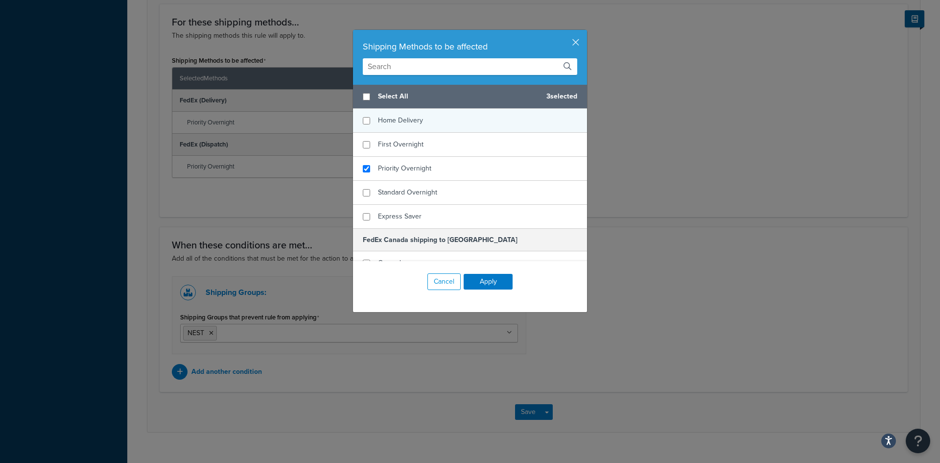
scroll to position [1126, 0]
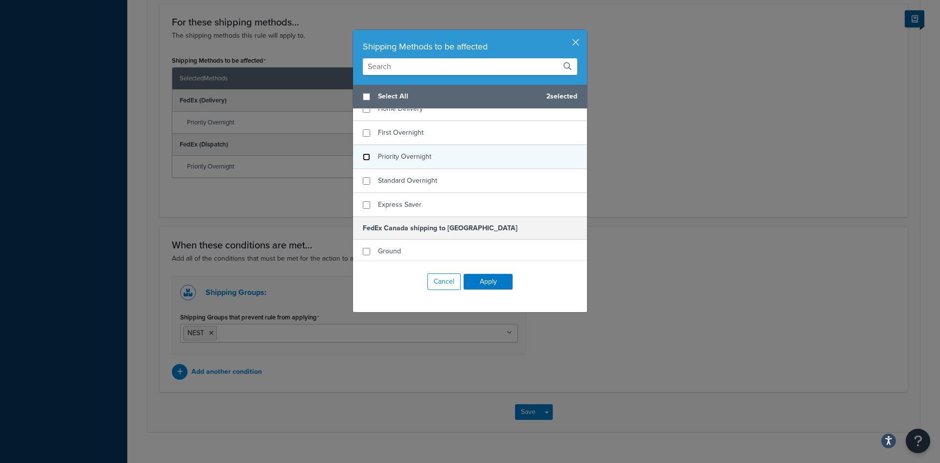
click at [364, 159] on input "checkbox" at bounding box center [366, 156] width 7 height 7
checkbox input "false"
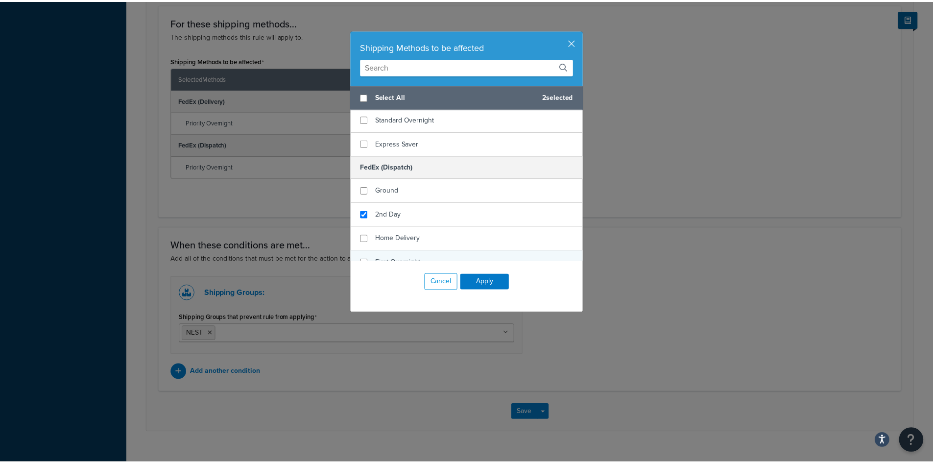
scroll to position [979, 0]
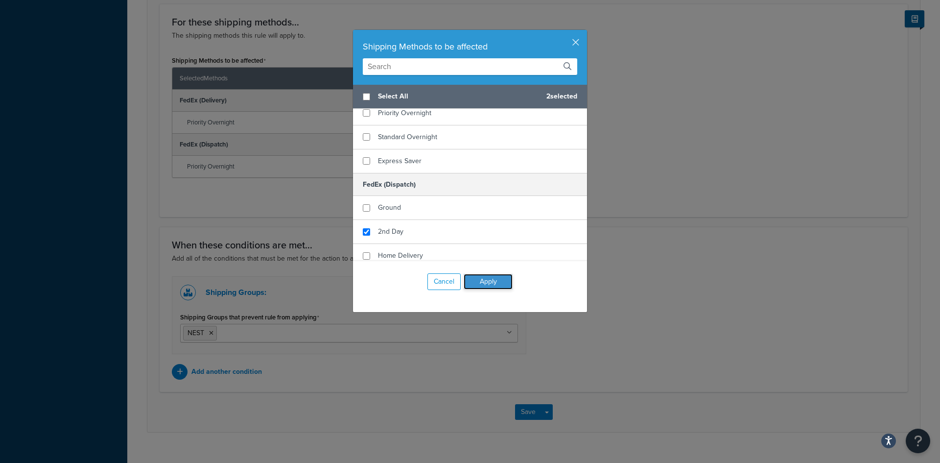
click at [477, 284] on button "Apply" at bounding box center [488, 282] width 49 height 16
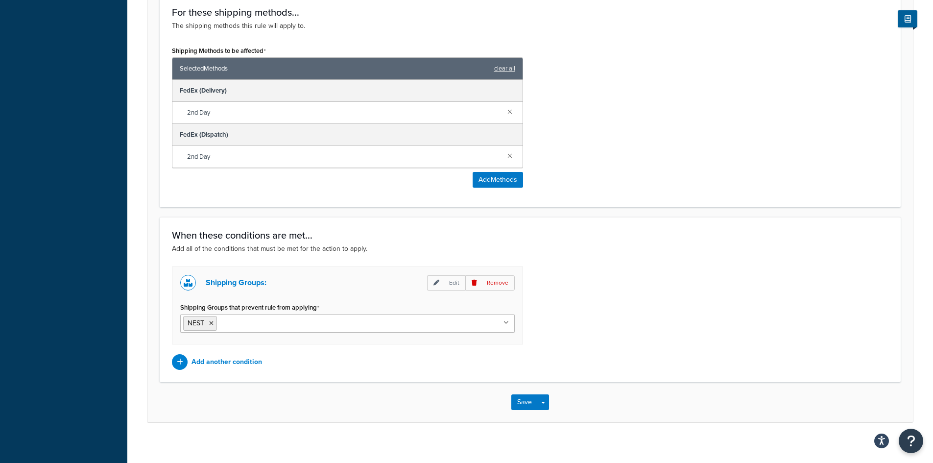
scroll to position [557, 0]
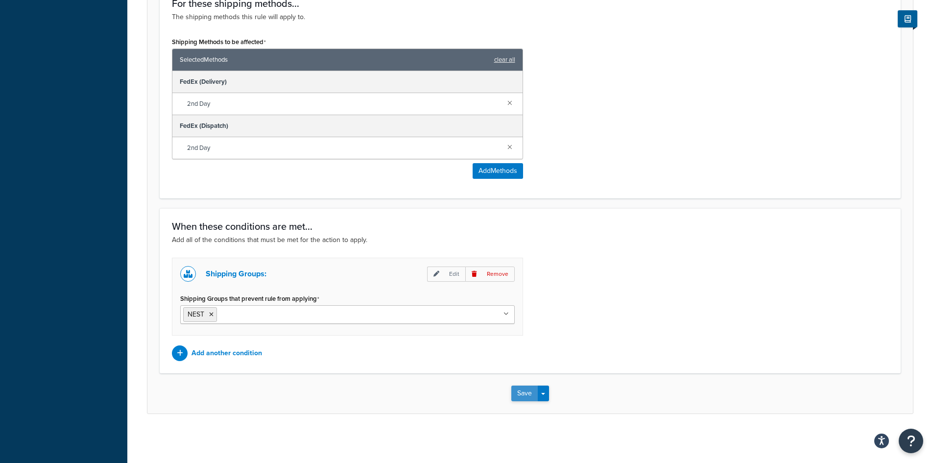
click at [524, 393] on button "Save" at bounding box center [524, 393] width 26 height 16
click at [621, 341] on div "Shipping Groups: Edit Remove Shipping Groups that prevent rule from applying NE…" at bounding box center [529, 308] width 731 height 103
click at [535, 392] on button "Save" at bounding box center [524, 393] width 26 height 16
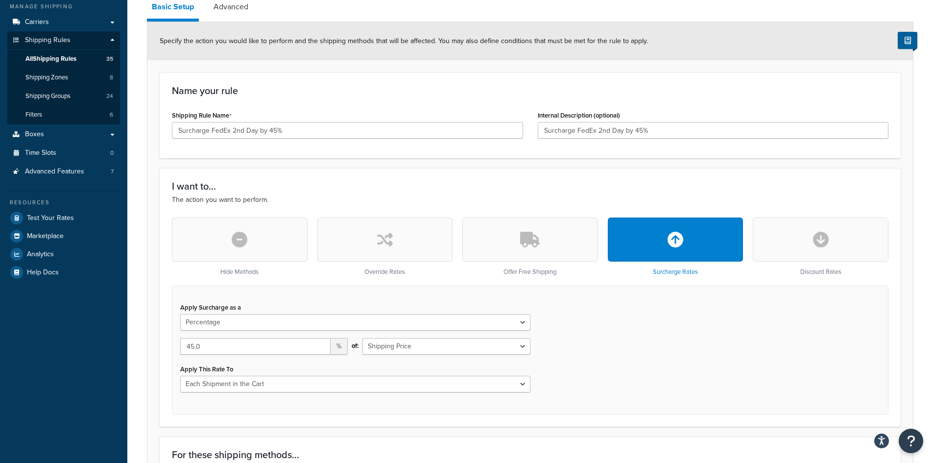
scroll to position [68, 0]
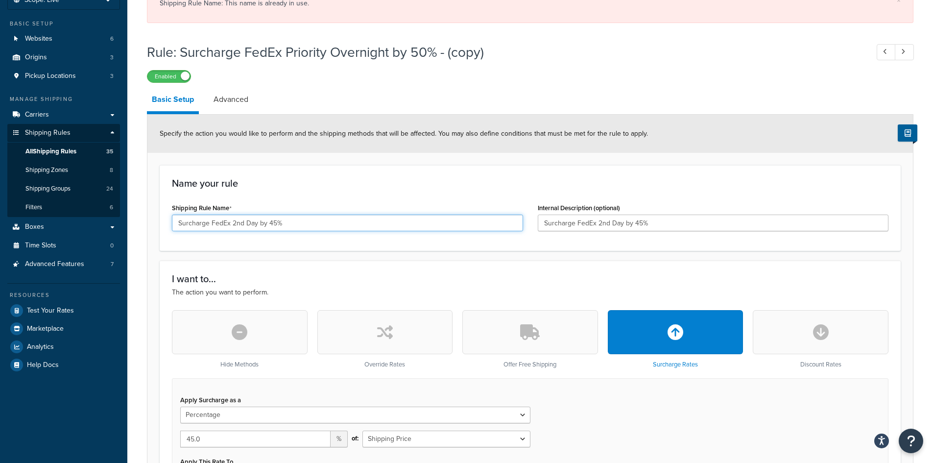
click at [284, 219] on input "Surcharge FedEx 2nd Day by 45%" at bounding box center [347, 222] width 351 height 17
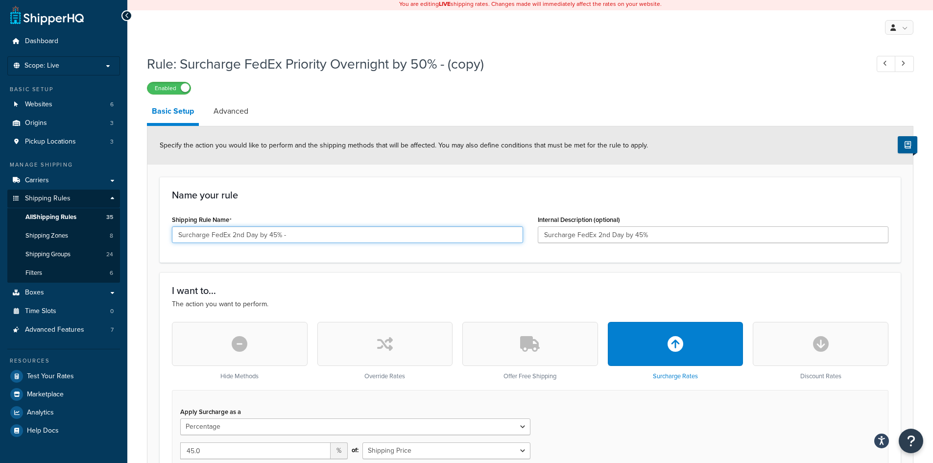
scroll to position [0, 0]
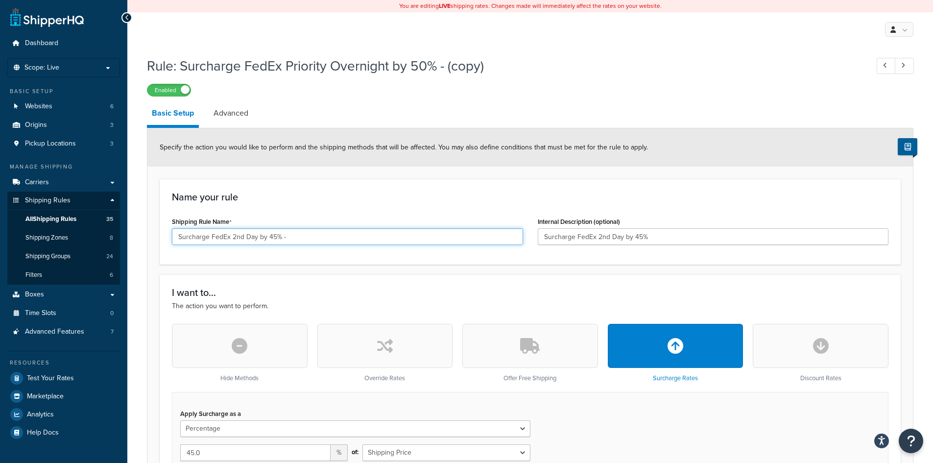
type input "Surcharge FedEx 2nd Day by 45% -"
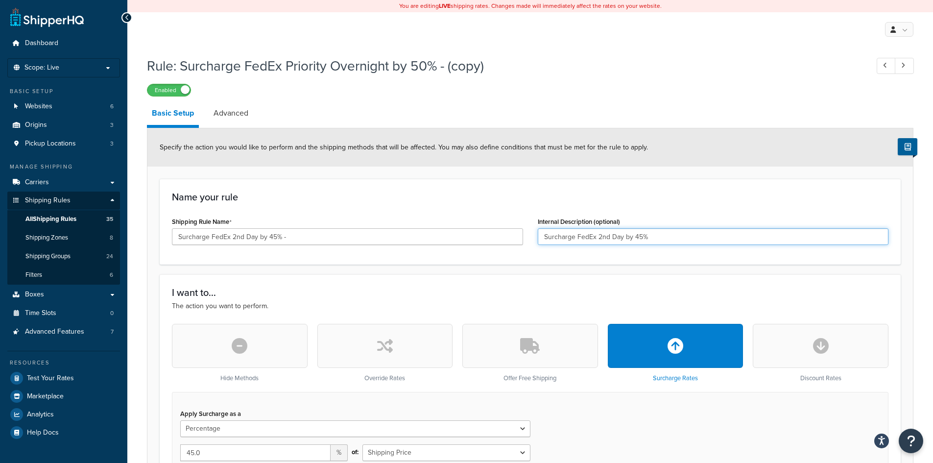
click at [653, 235] on input "Surcharge FedEx 2nd Day by 45%" at bounding box center [712, 236] width 351 height 17
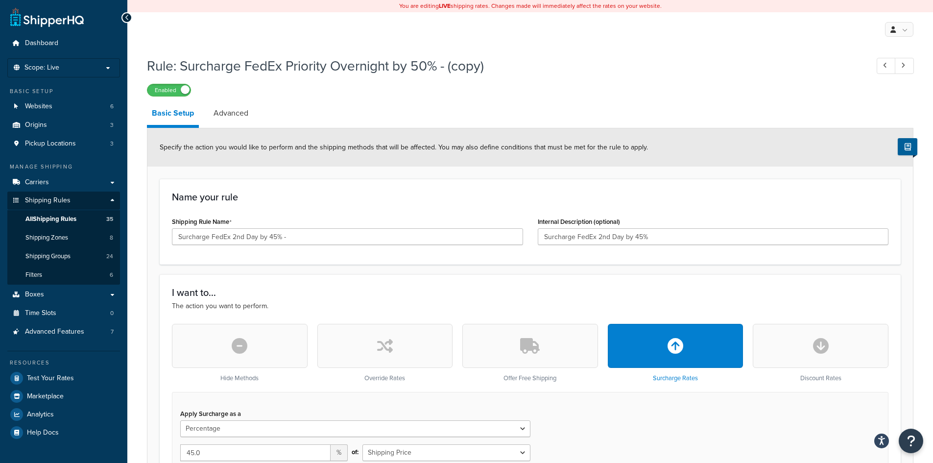
click at [771, 88] on div "Enabled" at bounding box center [530, 90] width 766 height 14
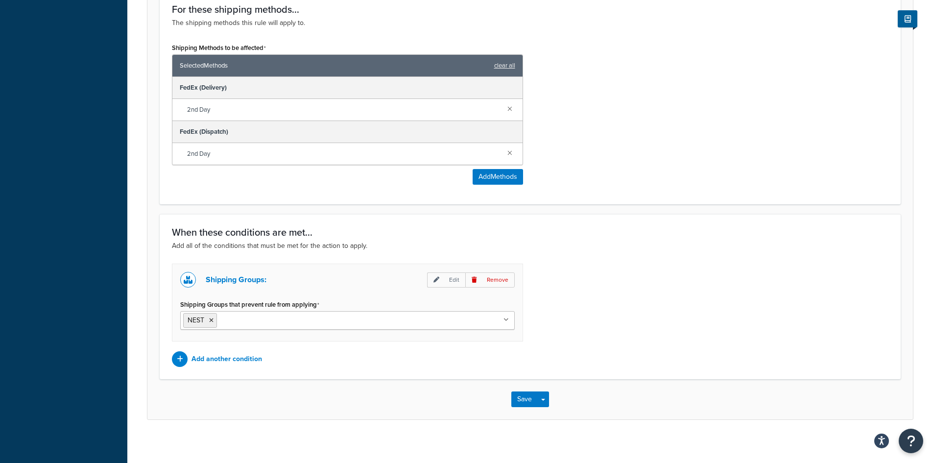
scroll to position [557, 0]
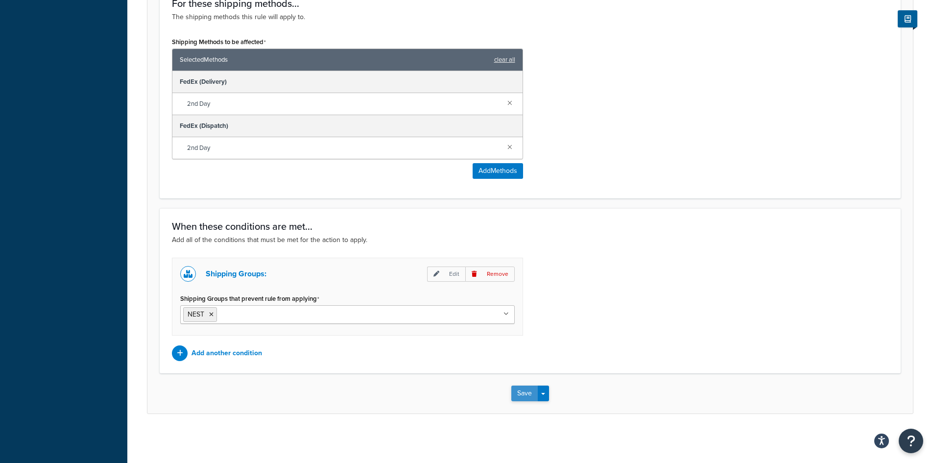
click at [526, 395] on button "Save" at bounding box center [524, 393] width 26 height 16
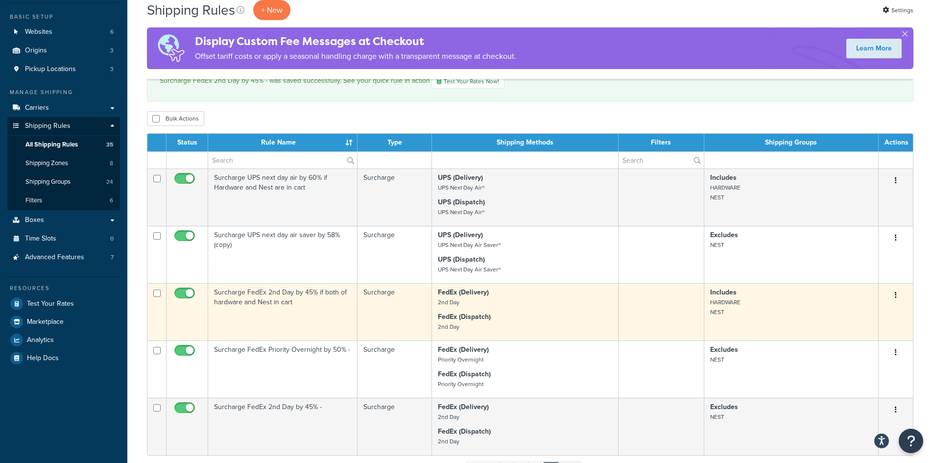
scroll to position [245, 0]
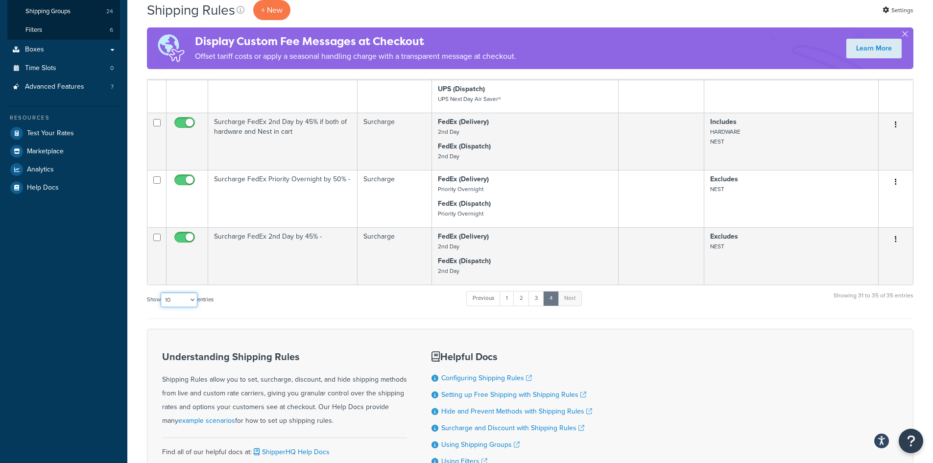
click at [191, 298] on select "10 15 25 50 100 1000" at bounding box center [179, 299] width 37 height 15
select select "100"
click at [162, 292] on select "10 15 25 50 100 1000" at bounding box center [179, 299] width 37 height 15
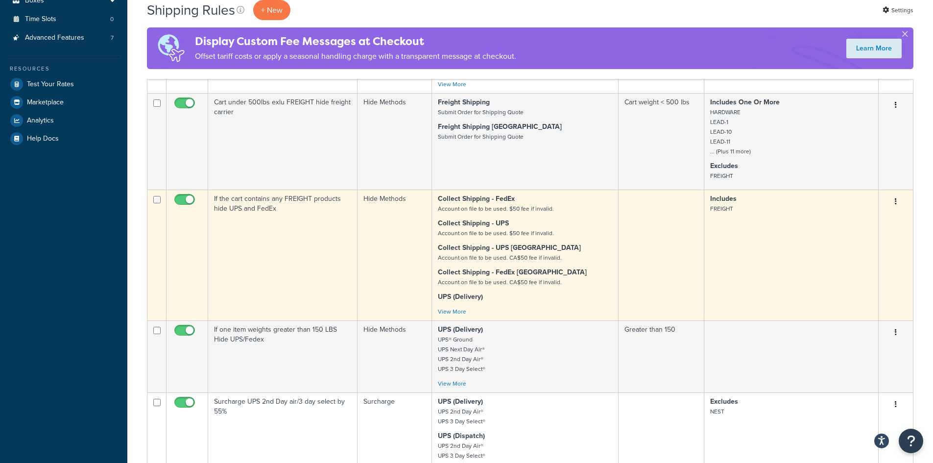
scroll to position [49, 0]
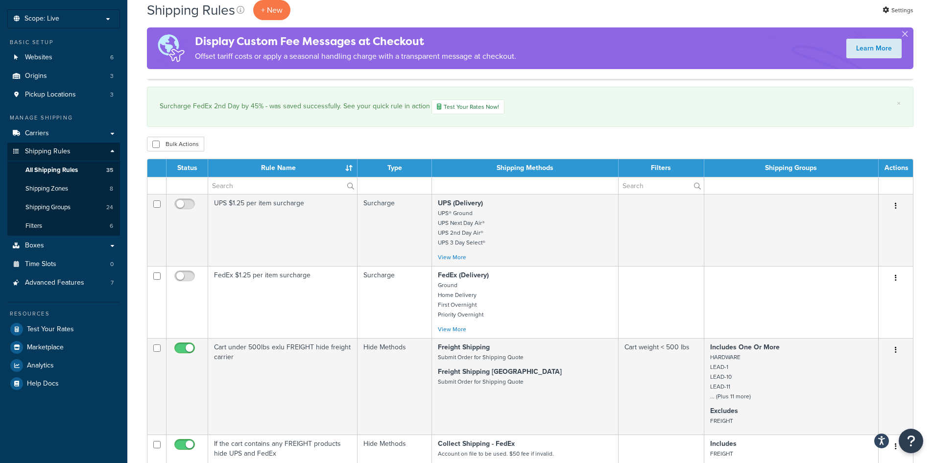
click at [266, 167] on th "Rule Name" at bounding box center [282, 168] width 149 height 18
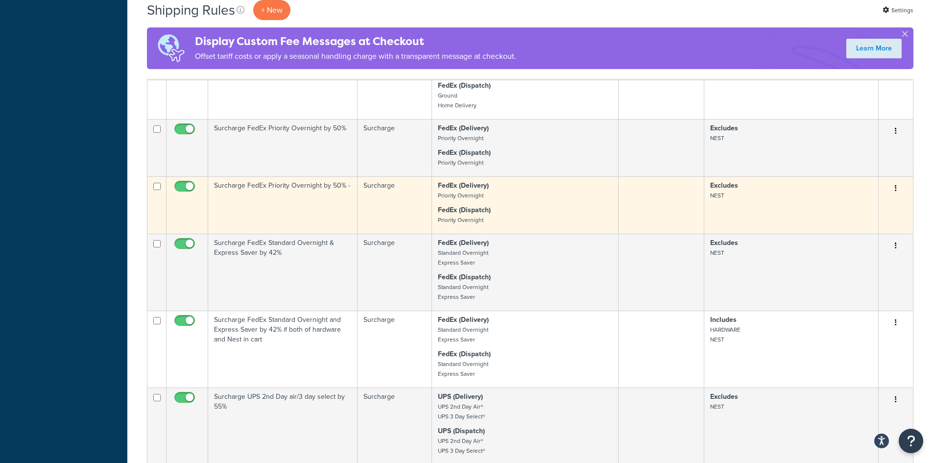
scroll to position [1713, 0]
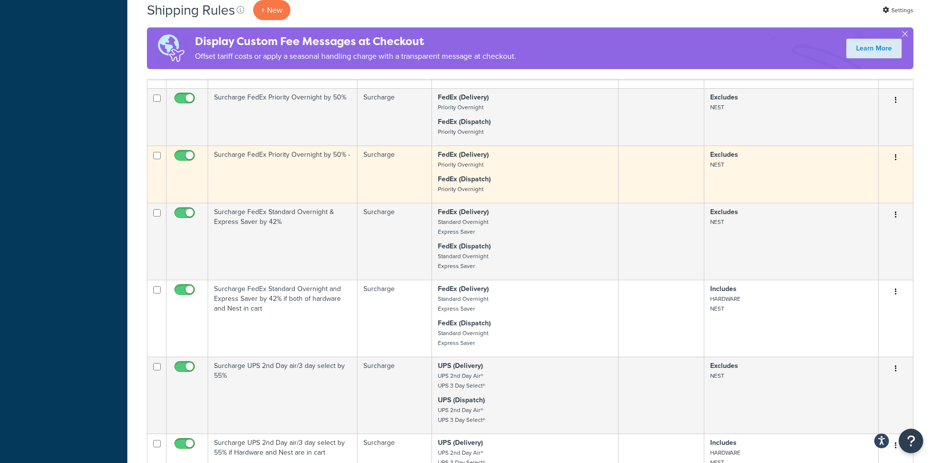
click at [894, 159] on icon "button" at bounding box center [895, 157] width 2 height 7
click at [844, 216] on link "Delete" at bounding box center [862, 216] width 77 height 20
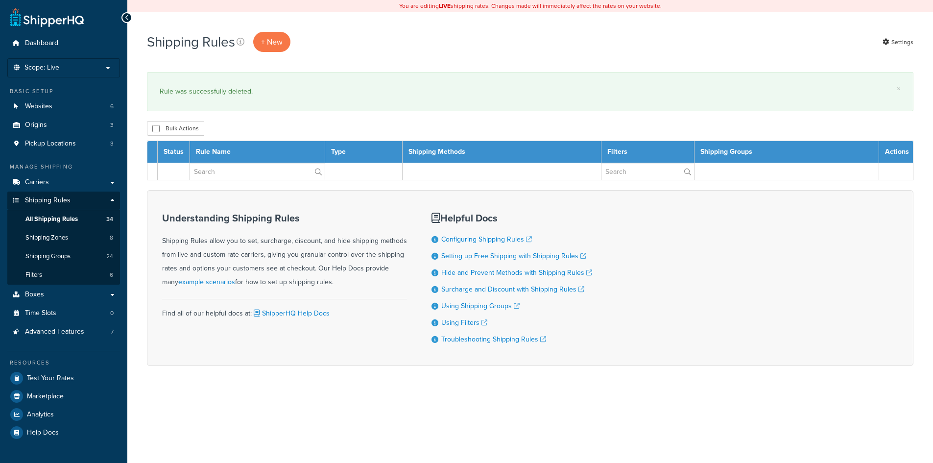
select select "100"
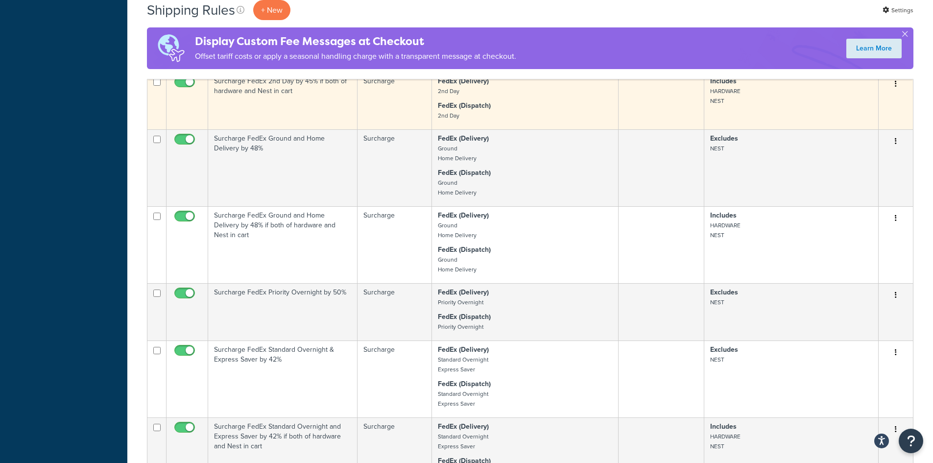
scroll to position [1469, 0]
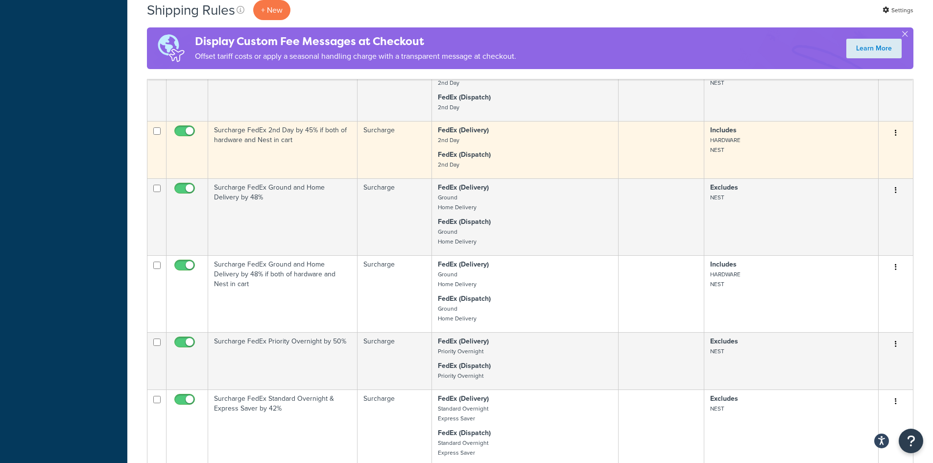
click at [895, 136] on icon "button" at bounding box center [895, 132] width 2 height 7
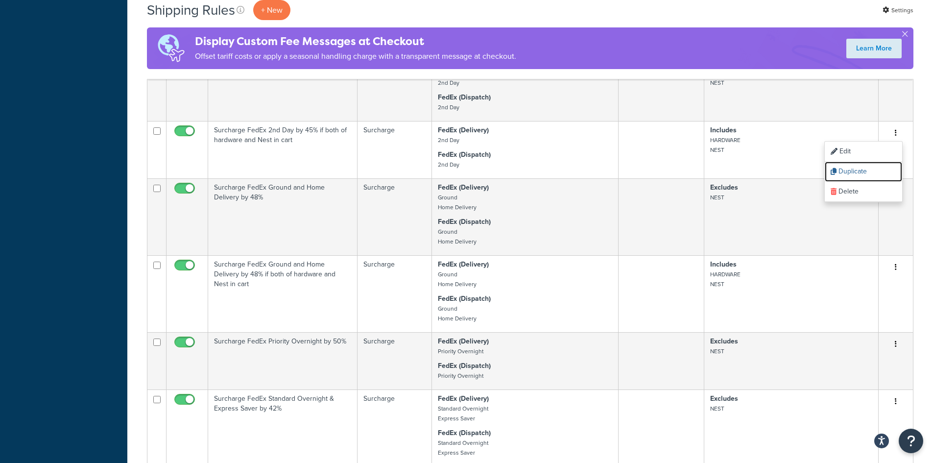
drag, startPoint x: 866, startPoint y: 172, endPoint x: 514, endPoint y: 51, distance: 372.6
click at [866, 172] on link "Duplicate" at bounding box center [862, 172] width 77 height 20
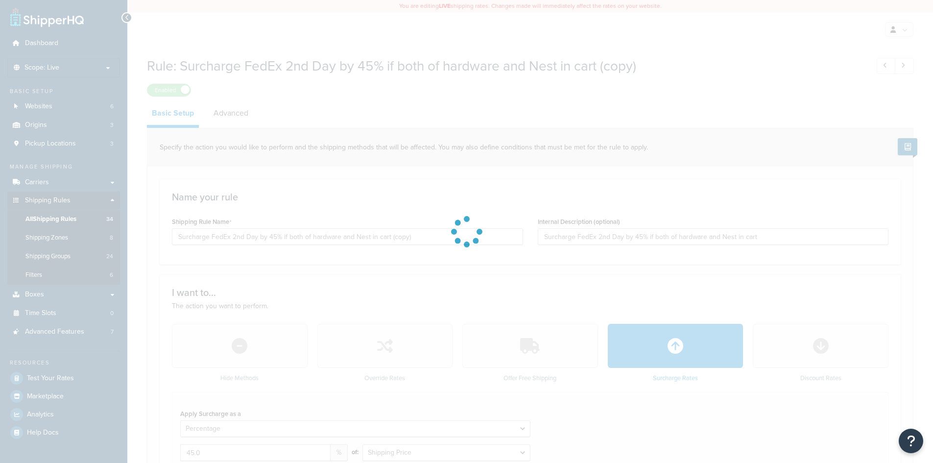
select select "PERCENTAGE"
select select "CART"
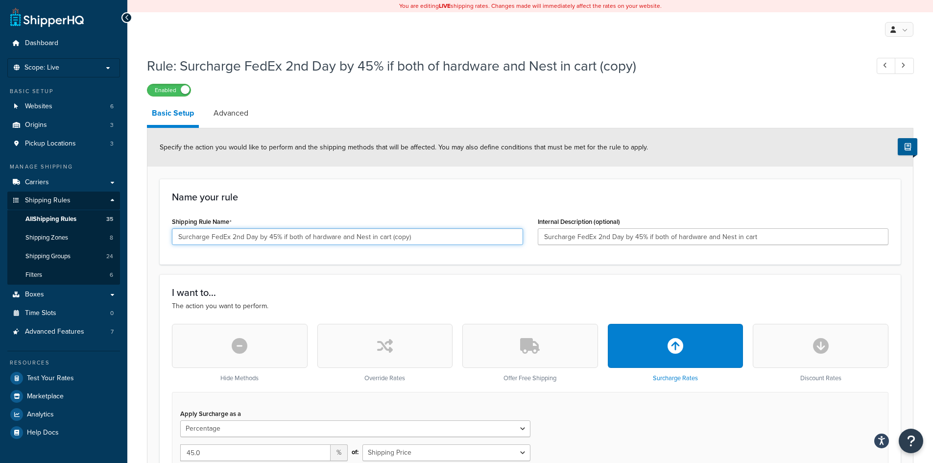
drag, startPoint x: 231, startPoint y: 237, endPoint x: 301, endPoint y: 238, distance: 70.0
click at [301, 238] on input "Surcharge FedEx 2nd Day by 45% if both of hardware and Nest in cart (copy)" at bounding box center [347, 236] width 351 height 17
click at [247, 237] on input "Surcharge FedEx 2nd Day by 45% if both of hardware and Nest in cart (copy)" at bounding box center [347, 236] width 351 height 17
drag, startPoint x: 232, startPoint y: 236, endPoint x: 277, endPoint y: 232, distance: 44.8
click at [277, 232] on input "Surcharge FedEx 2nd Day by 45% if both of hardware and Nest in cart (copy)" at bounding box center [347, 236] width 351 height 17
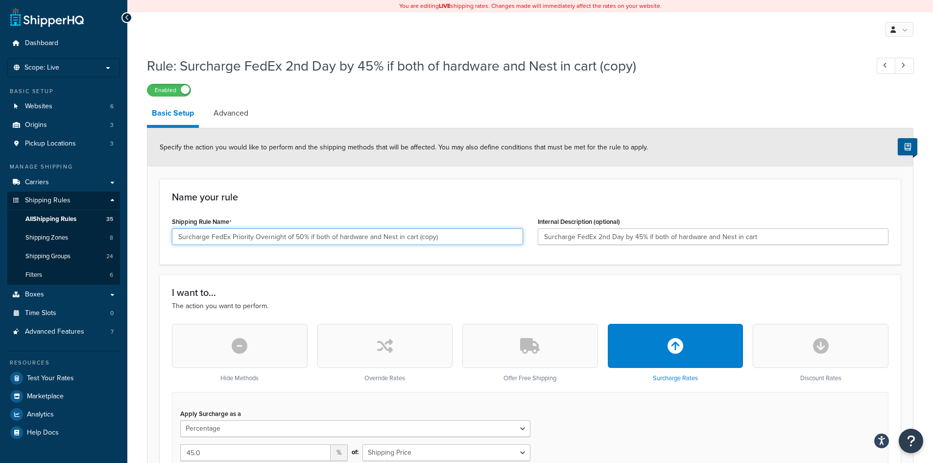
drag, startPoint x: 418, startPoint y: 238, endPoint x: 509, endPoint y: 239, distance: 91.1
click at [509, 239] on input "Surcharge FedEx Priority Overnight of 50% if both of hardware and Nest in cart …" at bounding box center [347, 236] width 351 height 17
drag, startPoint x: 466, startPoint y: 234, endPoint x: 115, endPoint y: 238, distance: 351.5
type input "Surcharge FedEx Priority Overnight of 50% if both of hardware and Nest in cart"
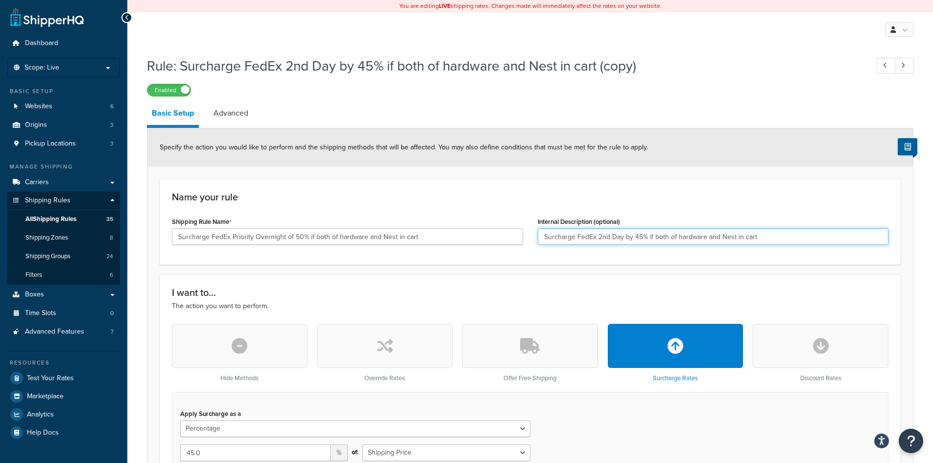
drag, startPoint x: 768, startPoint y: 236, endPoint x: 472, endPoint y: 231, distance: 296.2
click at [472, 231] on div "Shipping Rule Name Surcharge FedEx Priority Overnight of 50% if both of hardwar…" at bounding box center [529, 233] width 731 height 38
paste input "Priority Overnight of 50"
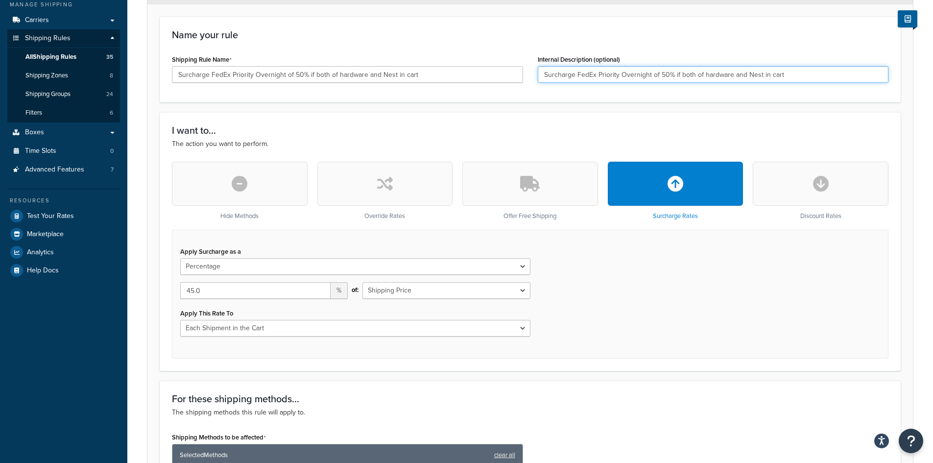
scroll to position [196, 0]
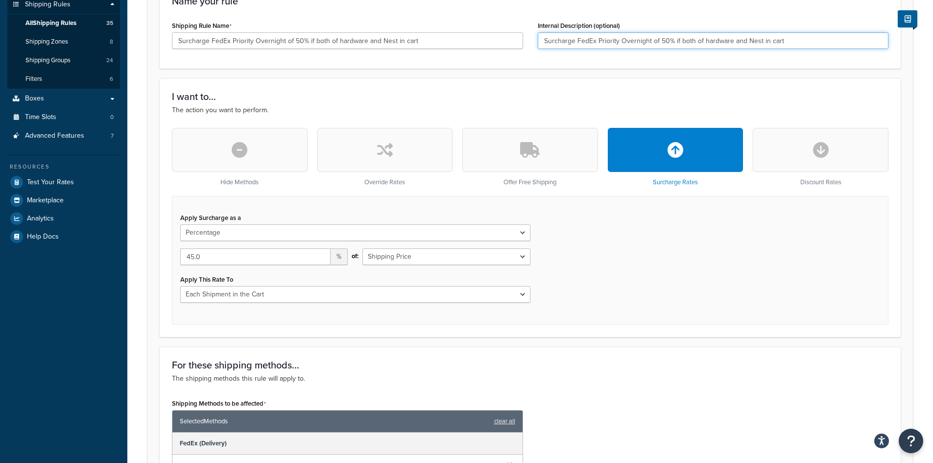
type input "Surcharge FedEx Priority Overnight of 50% if both of hardware and Nest in cart"
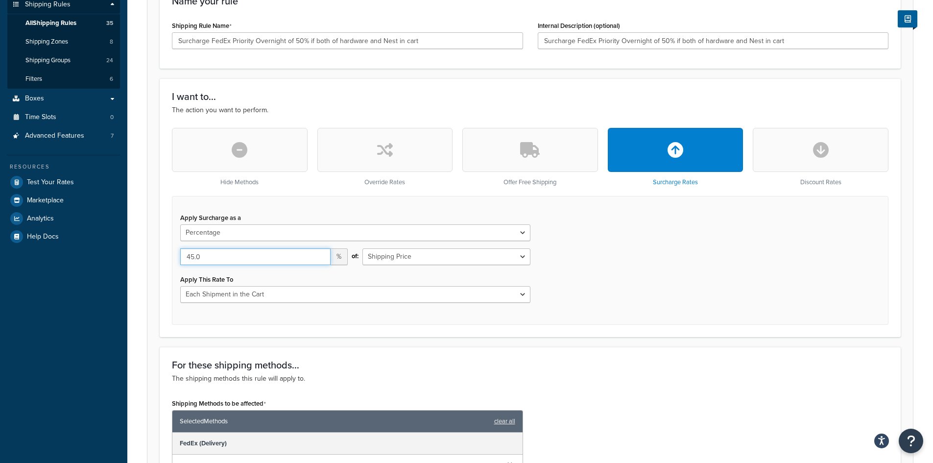
drag, startPoint x: 214, startPoint y: 257, endPoint x: 167, endPoint y: 256, distance: 47.5
click at [167, 256] on div "Hide Methods Override Rates Offer Free Shipping Surcharge Rates Discount Rates …" at bounding box center [529, 226] width 731 height 197
type input "50.00"
click at [643, 258] on div "Apply Surcharge as a Flat Rate Percentage Flat Rate & Percentage 50.00 % of: Sh…" at bounding box center [530, 260] width 716 height 129
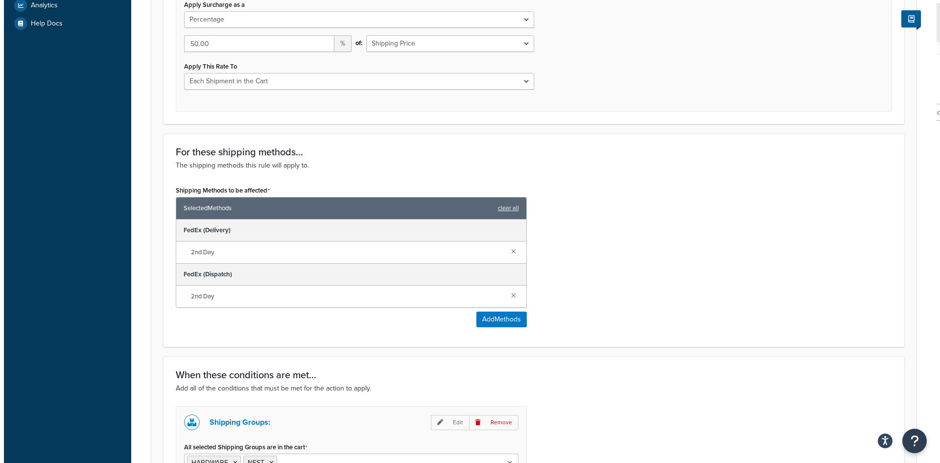
scroll to position [392, 0]
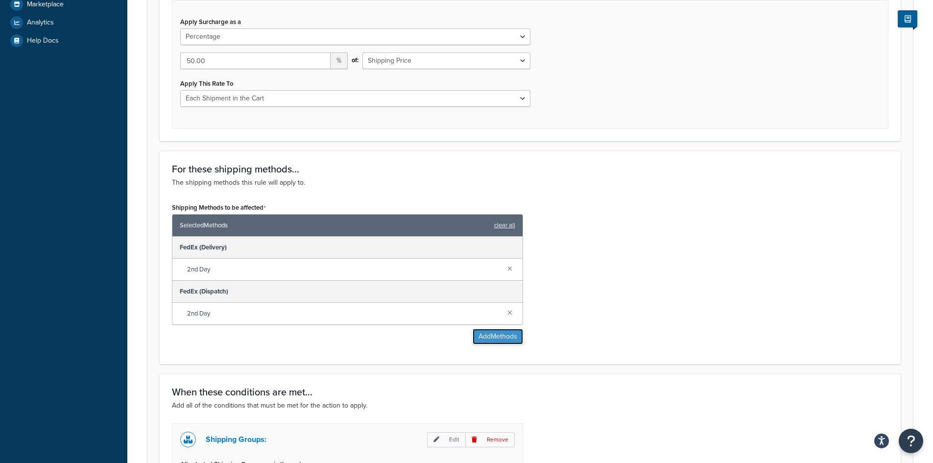
click at [507, 338] on button "Add Methods" at bounding box center [497, 336] width 50 height 16
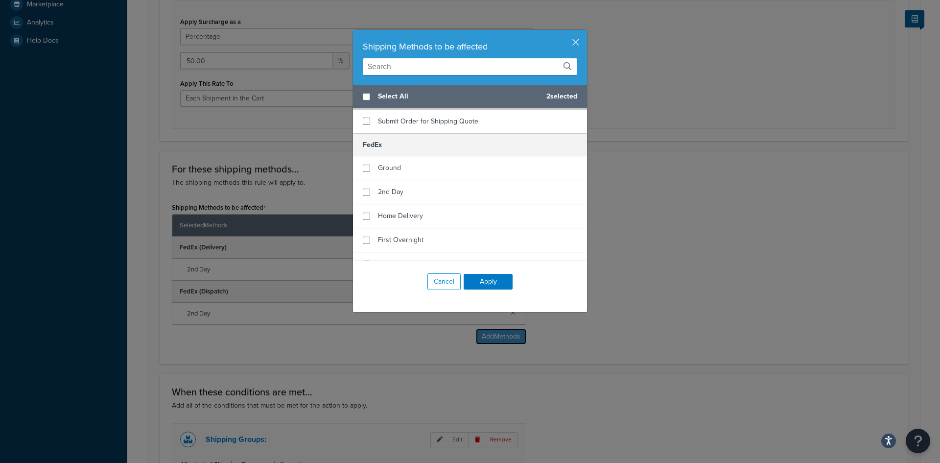
scroll to position [538, 0]
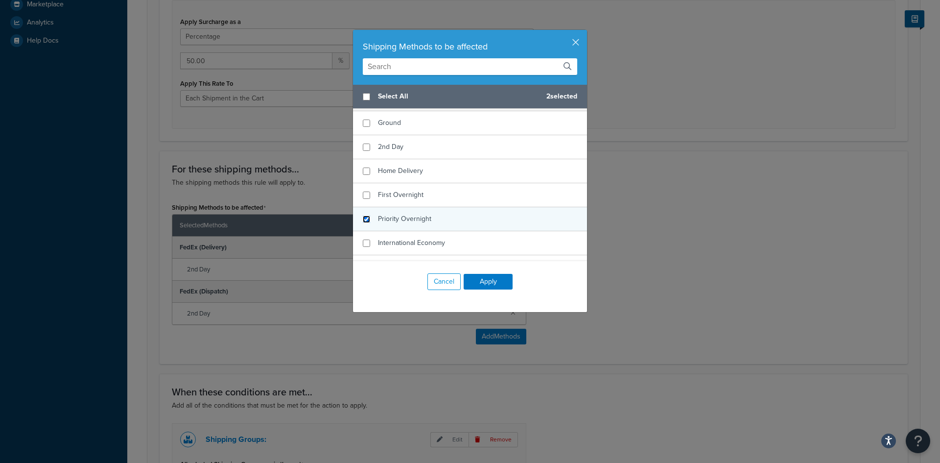
click at [363, 217] on input "checkbox" at bounding box center [366, 218] width 7 height 7
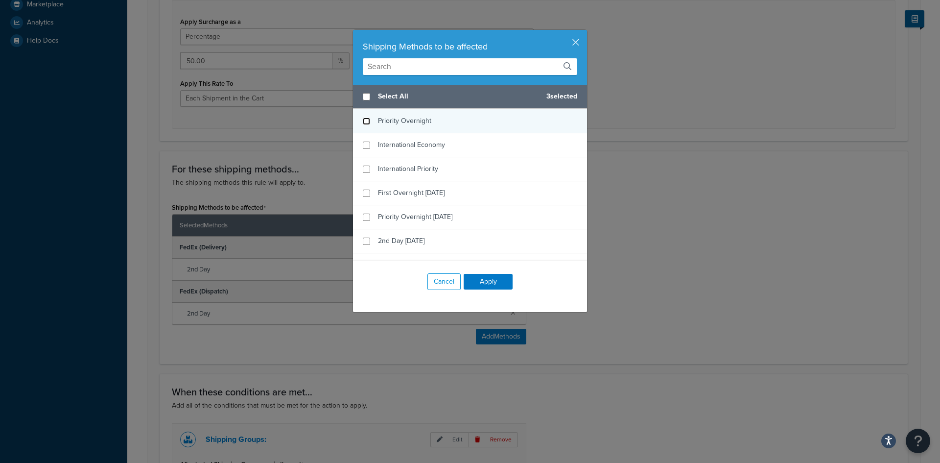
click at [363, 123] on input "checkbox" at bounding box center [366, 120] width 7 height 7
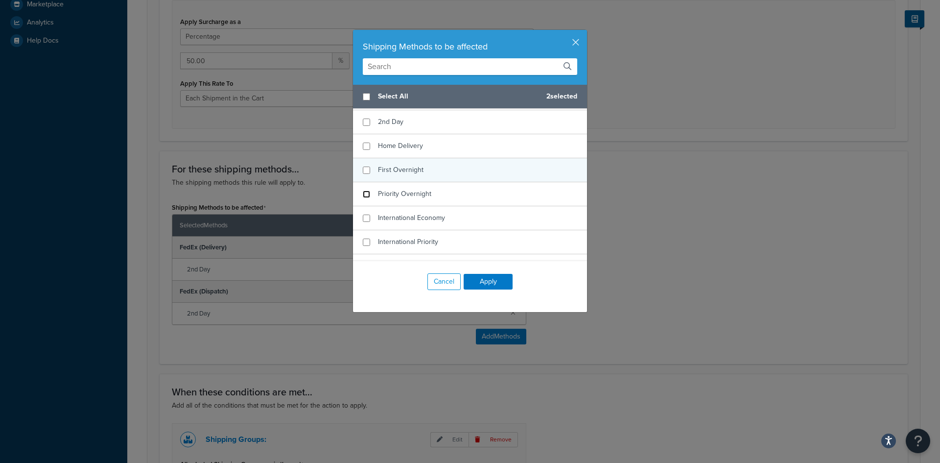
scroll to position [587, 0]
click at [363, 169] on input "checkbox" at bounding box center [366, 169] width 7 height 7
checkbox input "true"
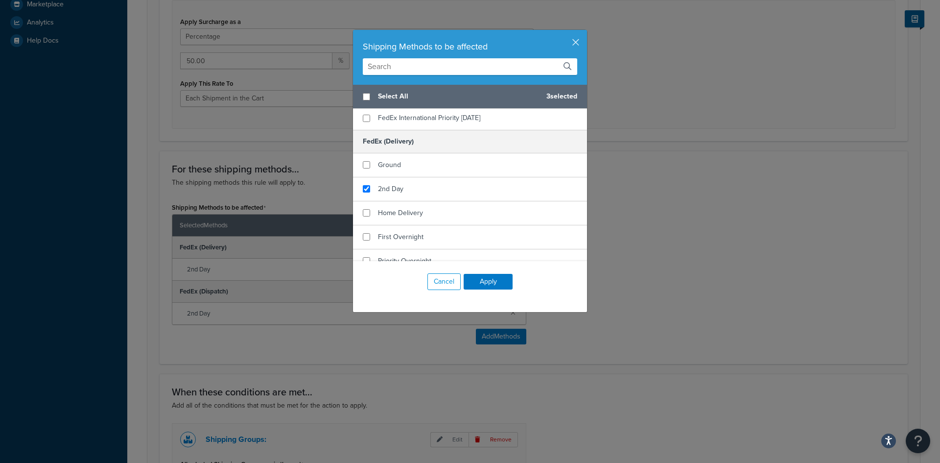
scroll to position [832, 0]
checkbox input "false"
click at [362, 184] on div "2nd Day" at bounding box center [470, 188] width 234 height 24
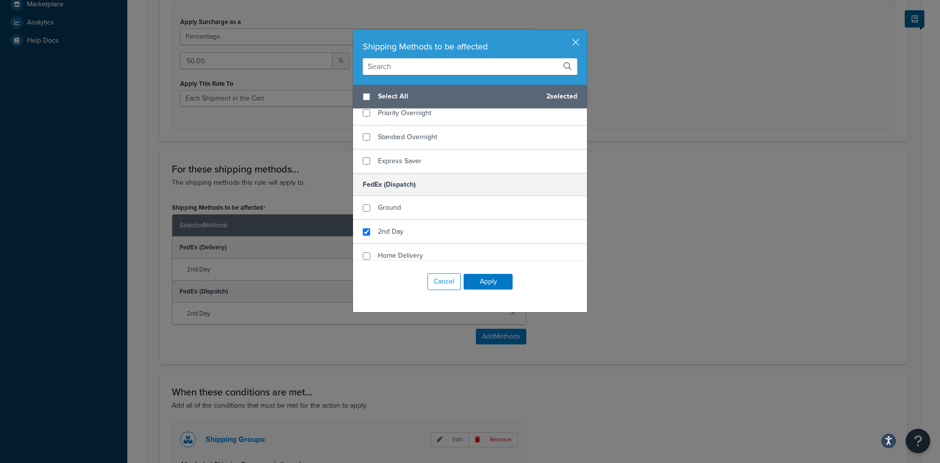
scroll to position [930, 0]
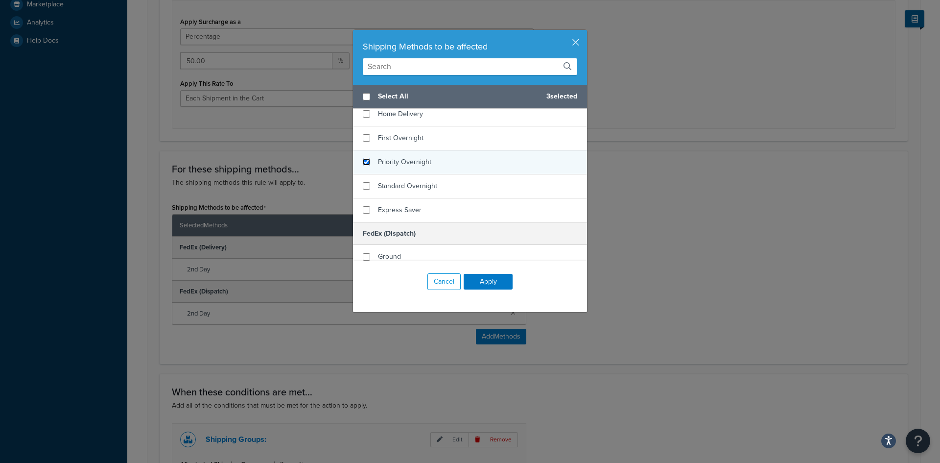
click at [363, 162] on input "checkbox" at bounding box center [366, 161] width 7 height 7
checkbox input "true"
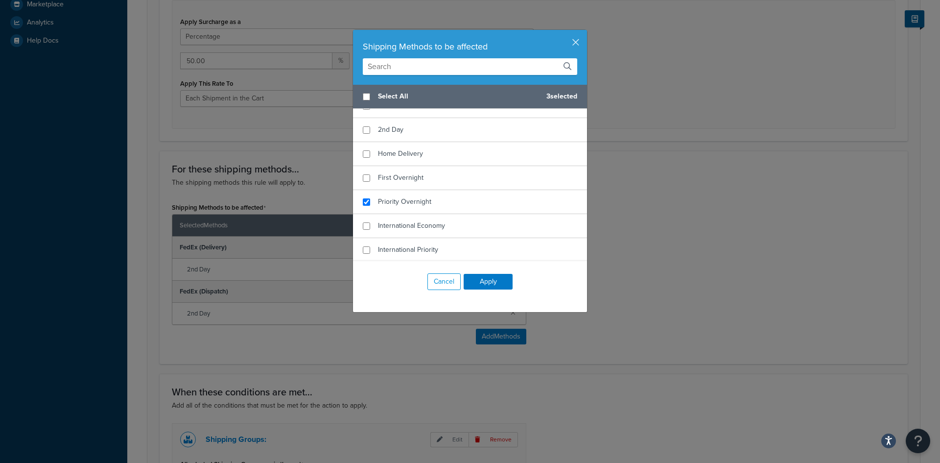
scroll to position [538, 0]
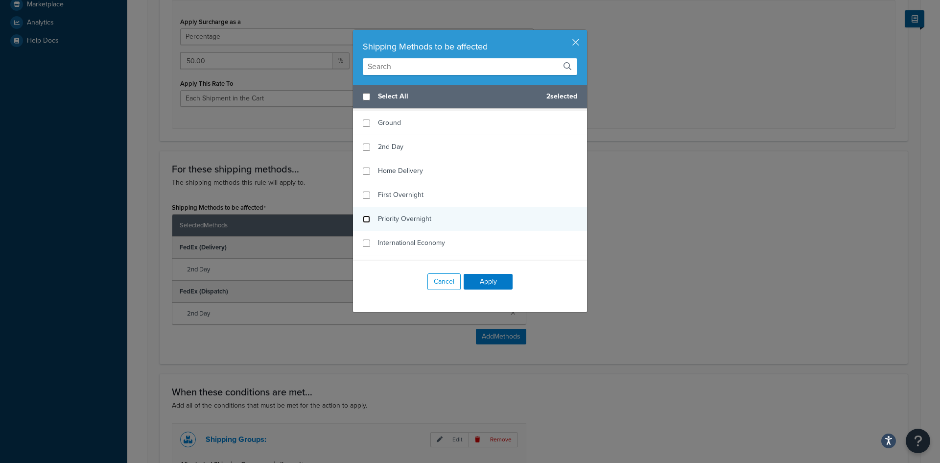
click at [364, 216] on input "checkbox" at bounding box center [366, 218] width 7 height 7
click at [363, 216] on input "checkbox" at bounding box center [366, 218] width 7 height 7
checkbox input "true"
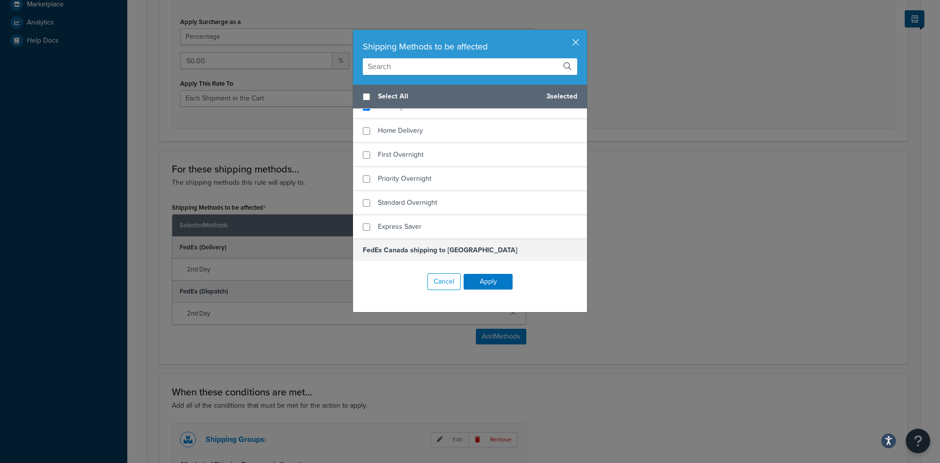
scroll to position [1126, 0]
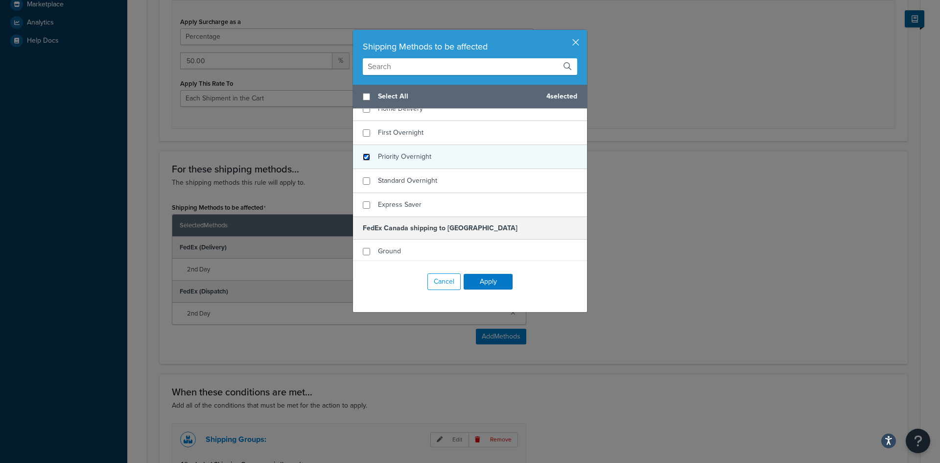
click at [363, 158] on input "checkbox" at bounding box center [366, 156] width 7 height 7
checkbox input "true"
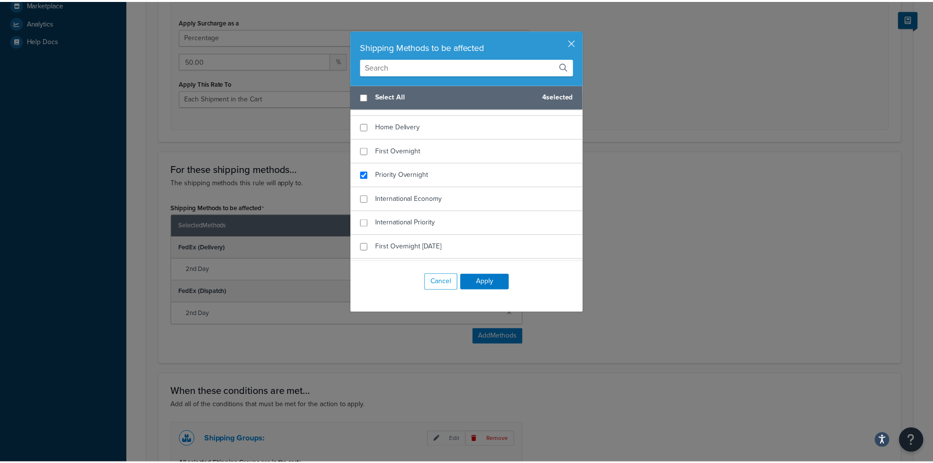
scroll to position [587, 0]
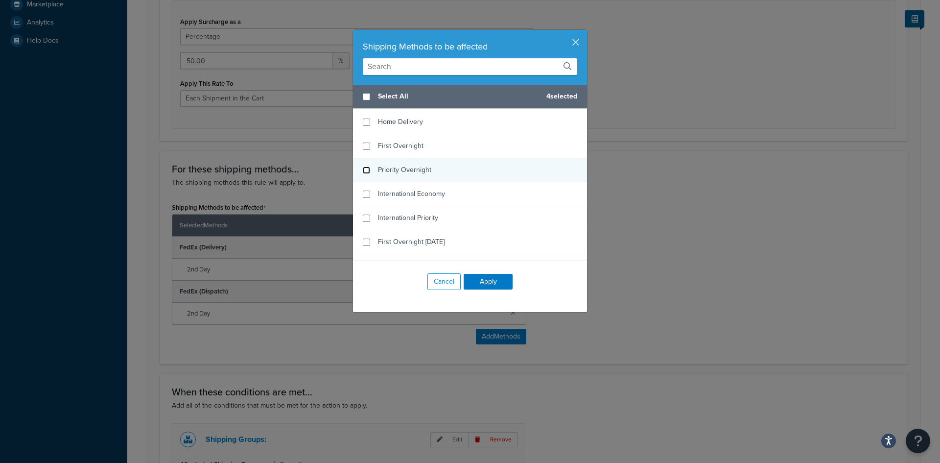
click at [363, 168] on input "checkbox" at bounding box center [366, 169] width 7 height 7
checkbox input "false"
click at [493, 280] on button "Apply" at bounding box center [488, 282] width 49 height 16
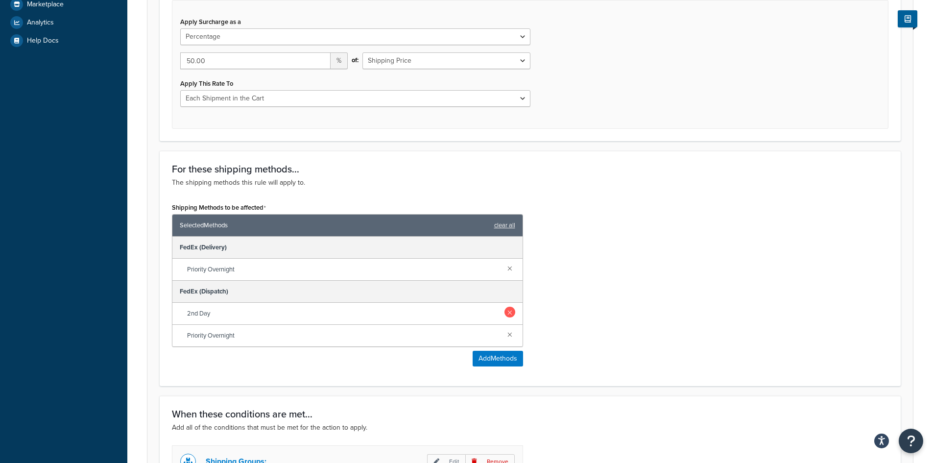
click at [509, 313] on link at bounding box center [509, 311] width 11 height 11
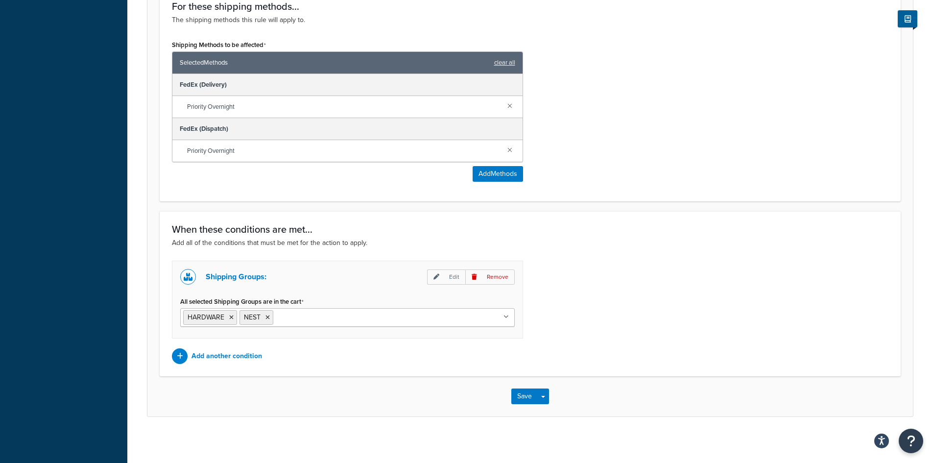
scroll to position [557, 0]
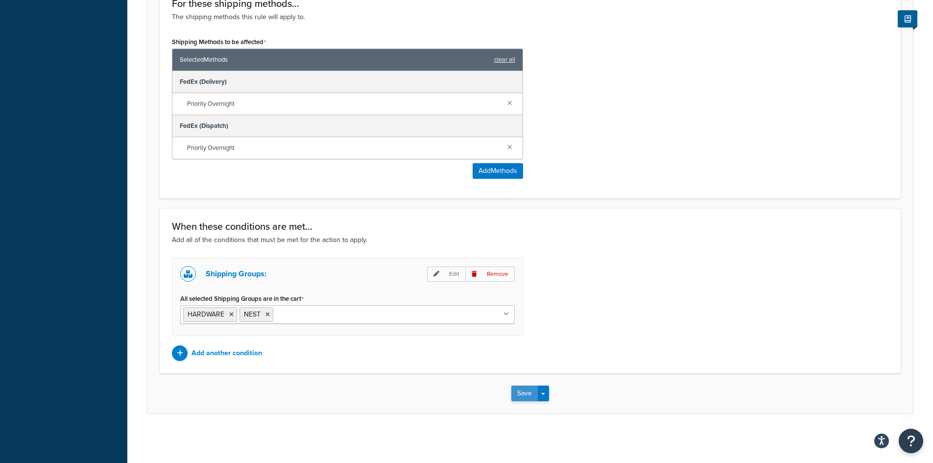
click at [523, 387] on button "Save" at bounding box center [524, 393] width 26 height 16
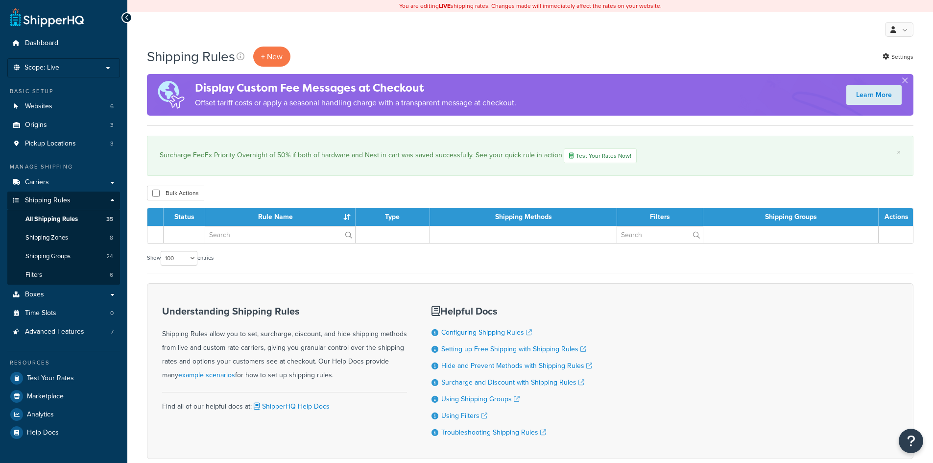
select select "100"
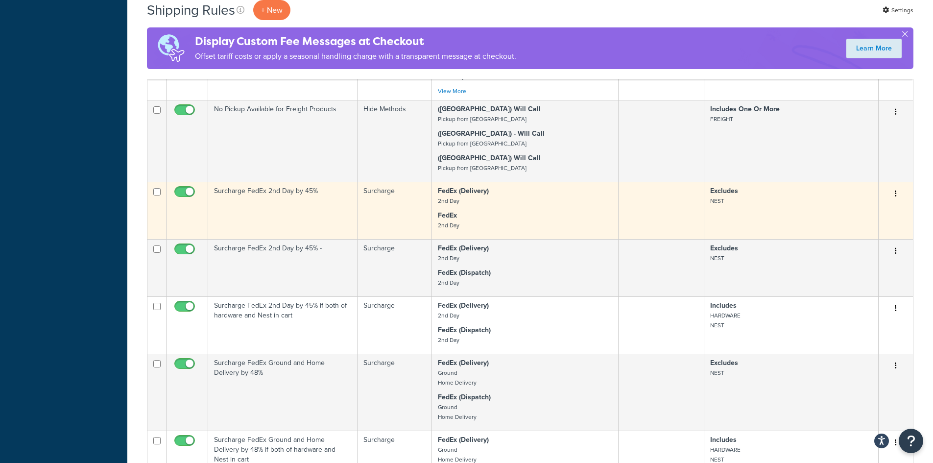
scroll to position [1322, 0]
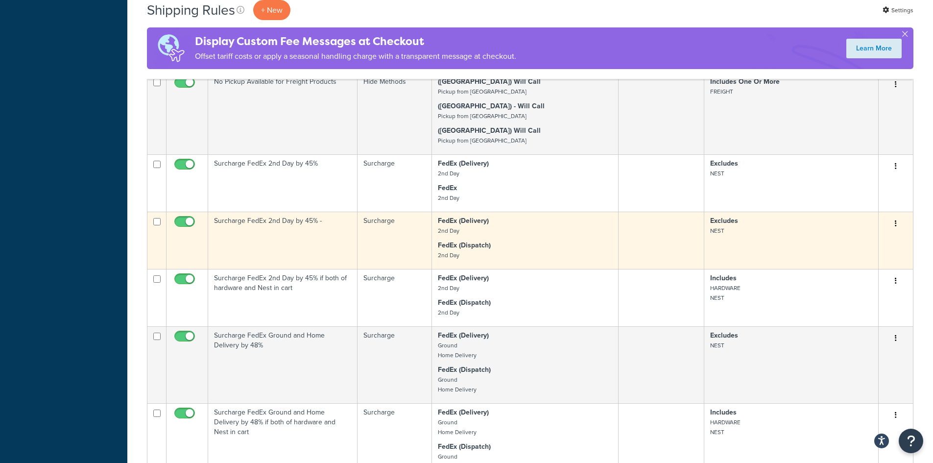
click at [896, 221] on icon "button" at bounding box center [895, 223] width 2 height 7
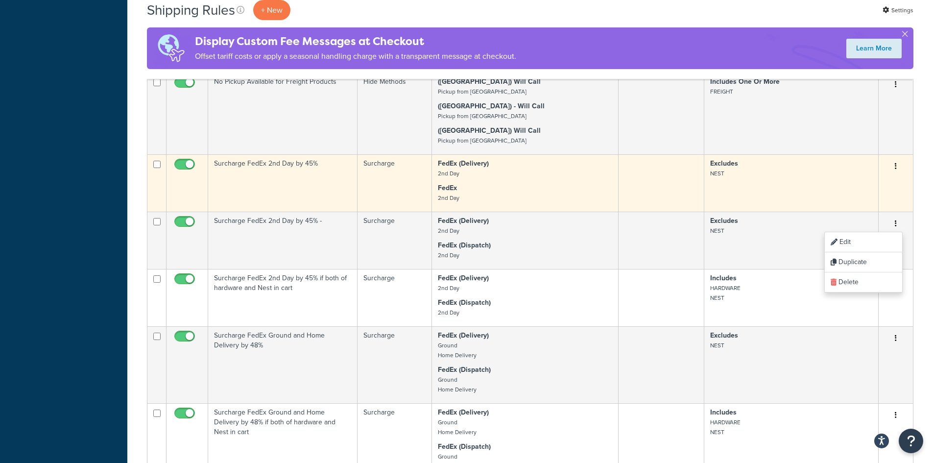
click at [893, 166] on button "button" at bounding box center [895, 167] width 14 height 16
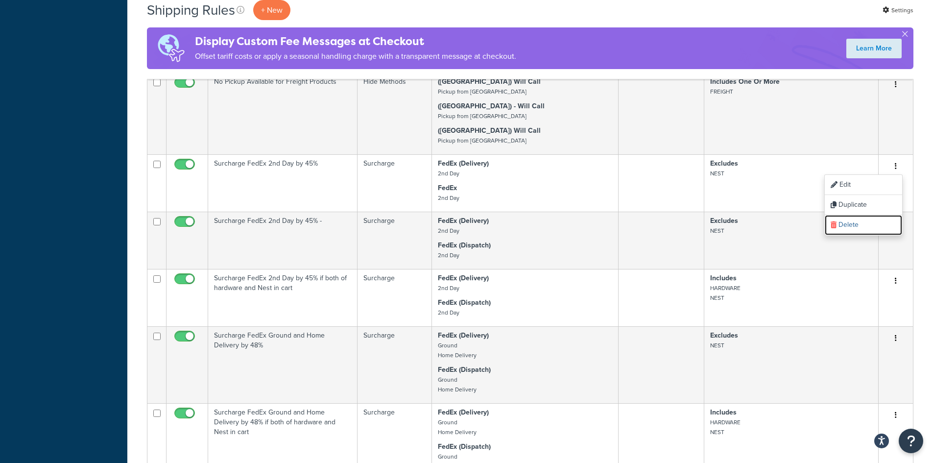
drag, startPoint x: 851, startPoint y: 221, endPoint x: 513, endPoint y: 50, distance: 378.7
click at [851, 221] on link "Delete" at bounding box center [862, 225] width 77 height 20
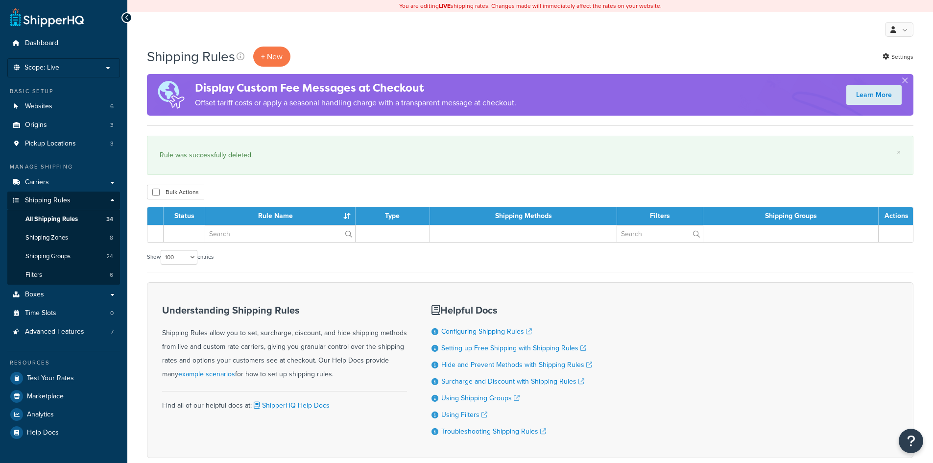
select select "100"
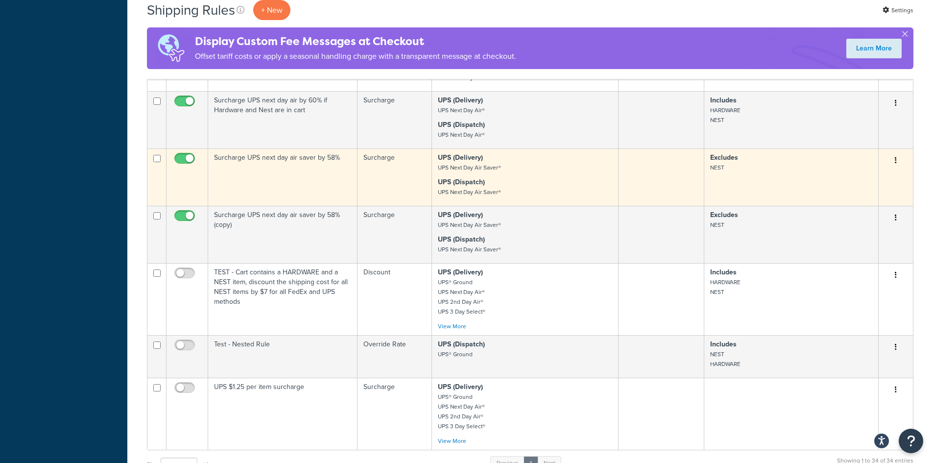
scroll to position [2154, 0]
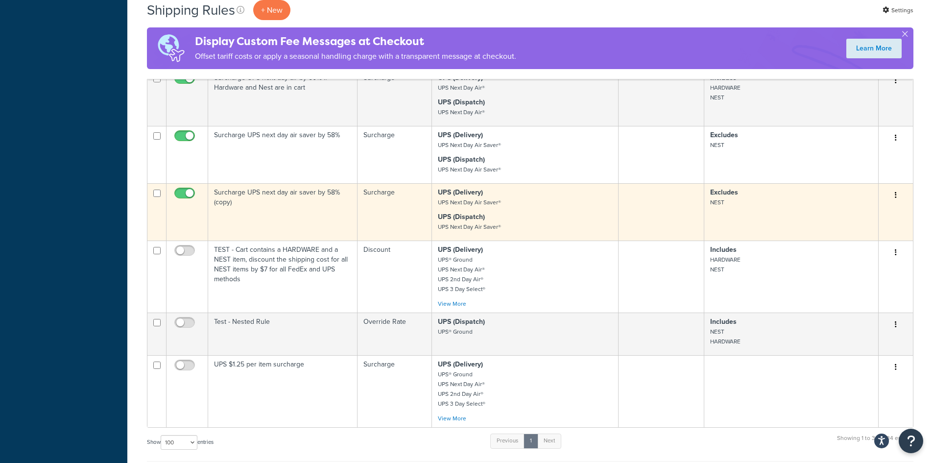
click at [895, 193] on icon "button" at bounding box center [895, 194] width 2 height 7
click at [844, 254] on link "Delete" at bounding box center [862, 254] width 77 height 20
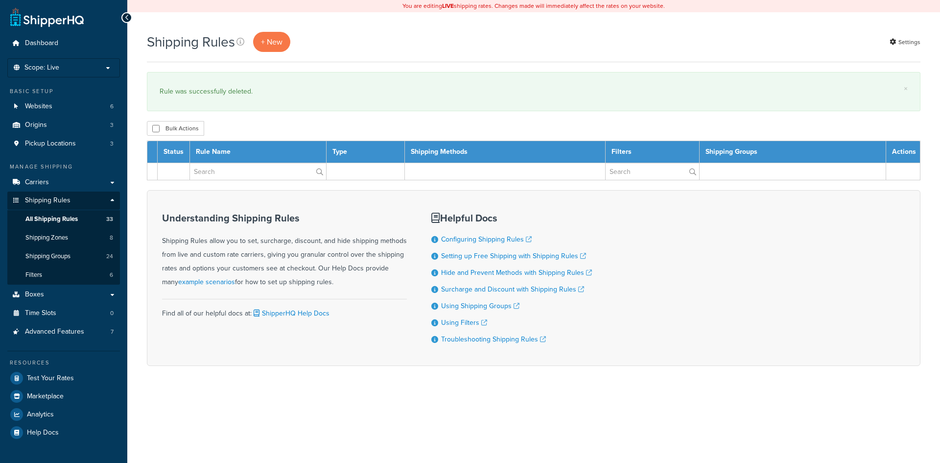
select select "100"
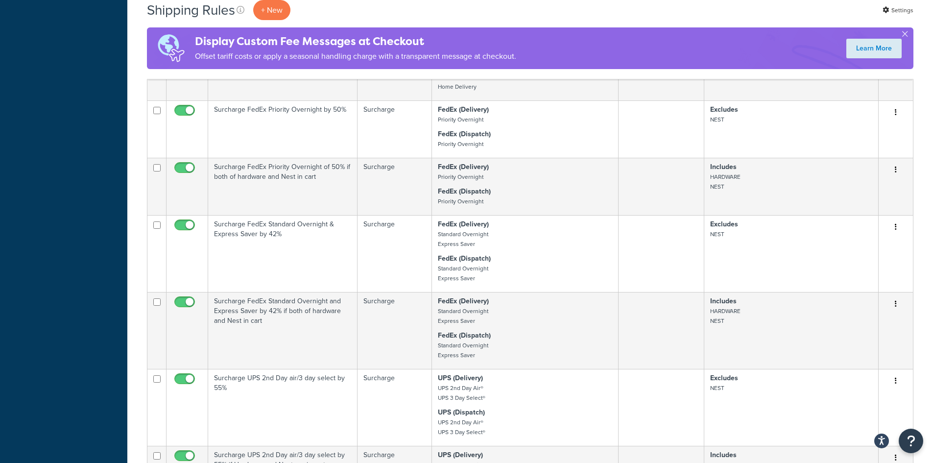
scroll to position [1664, 0]
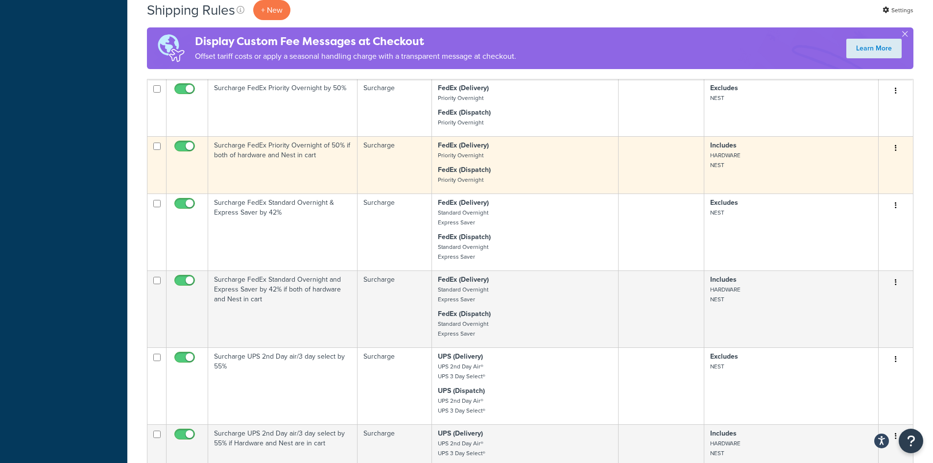
click at [897, 146] on button "button" at bounding box center [895, 148] width 14 height 16
click at [857, 186] on link "Duplicate" at bounding box center [862, 187] width 77 height 20
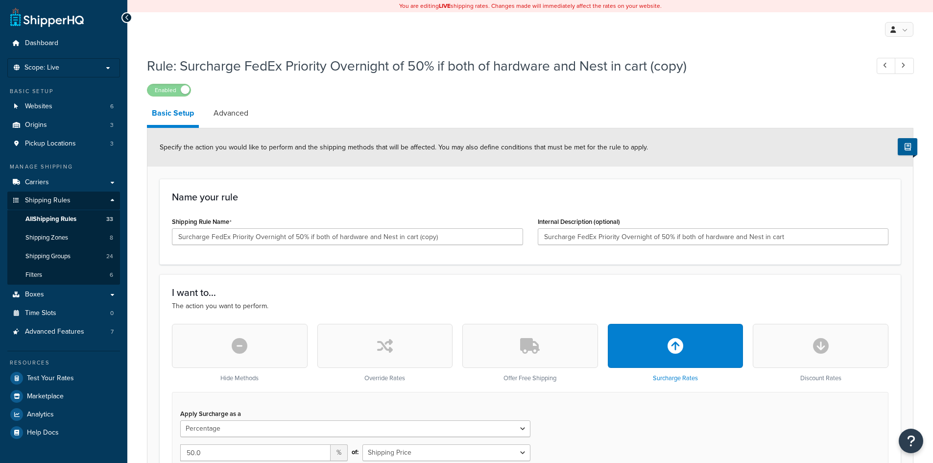
select select "PERCENTAGE"
select select "CART"
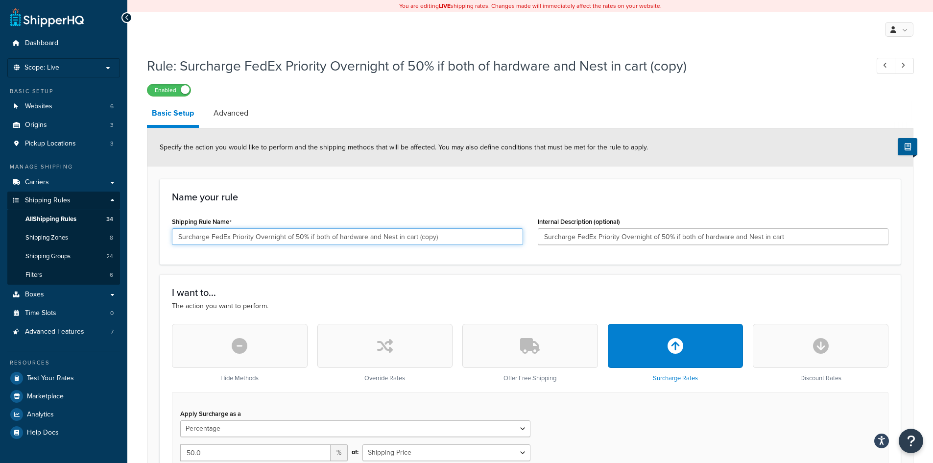
click at [229, 238] on input "Surcharge FedEx Priority Overnight of 50% if both of hardware and Nest in cart …" at bounding box center [347, 236] width 351 height 17
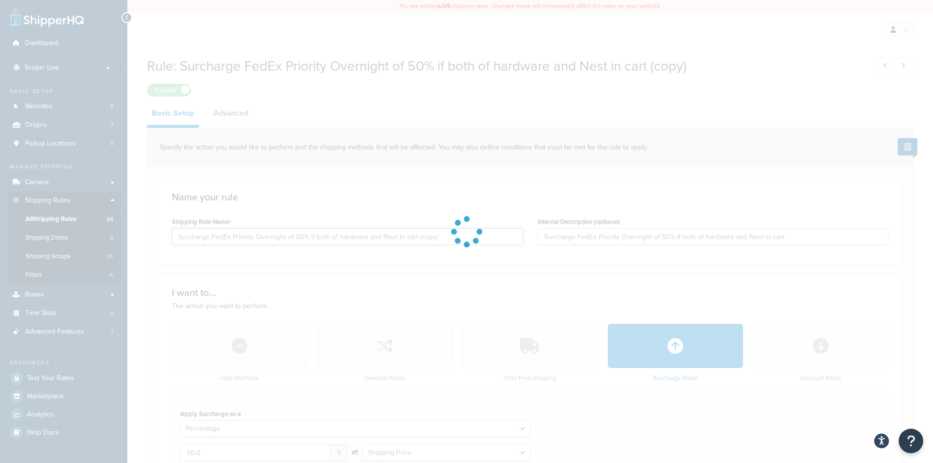
type input "Surcharge FedEx Priority Overnight of 50% if both of hardware and Nest in cart …"
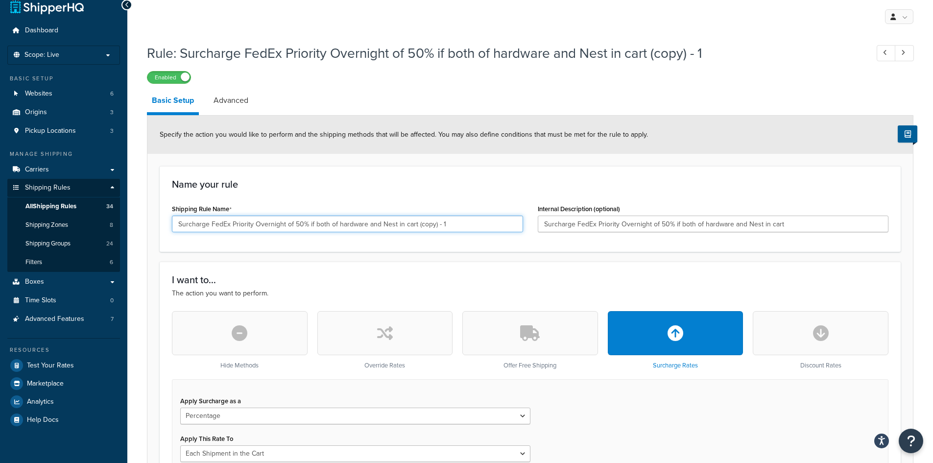
scroll to position [49, 0]
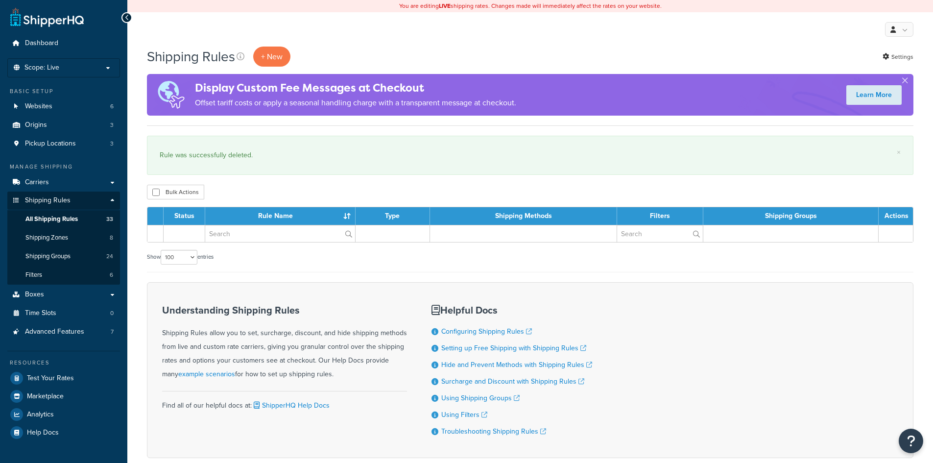
select select "100"
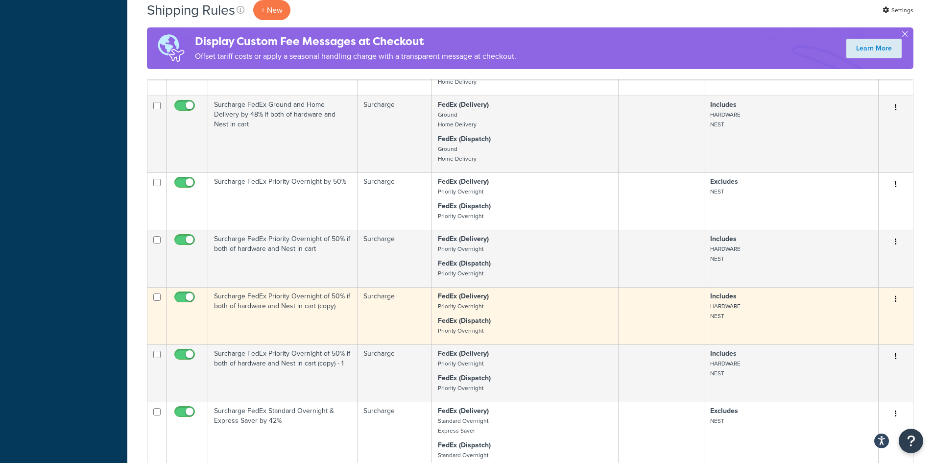
scroll to position [1566, 0]
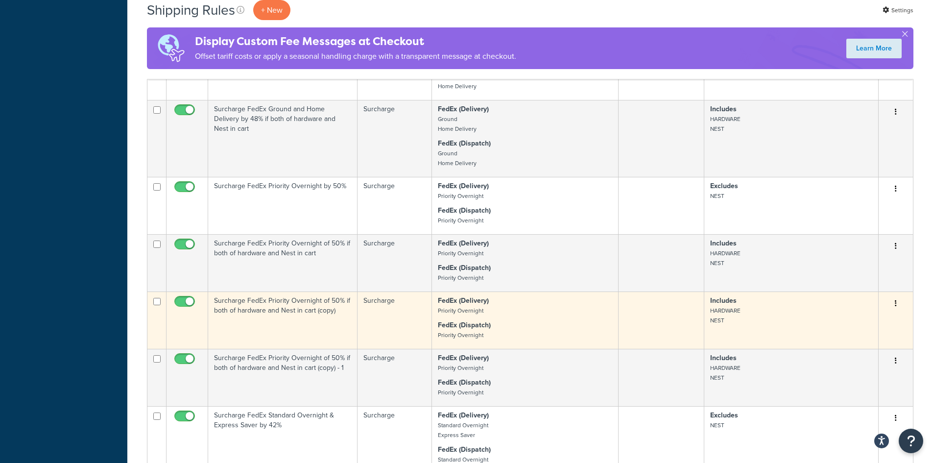
click at [892, 299] on button "button" at bounding box center [895, 304] width 14 height 16
click at [843, 360] on link "Delete" at bounding box center [862, 362] width 77 height 20
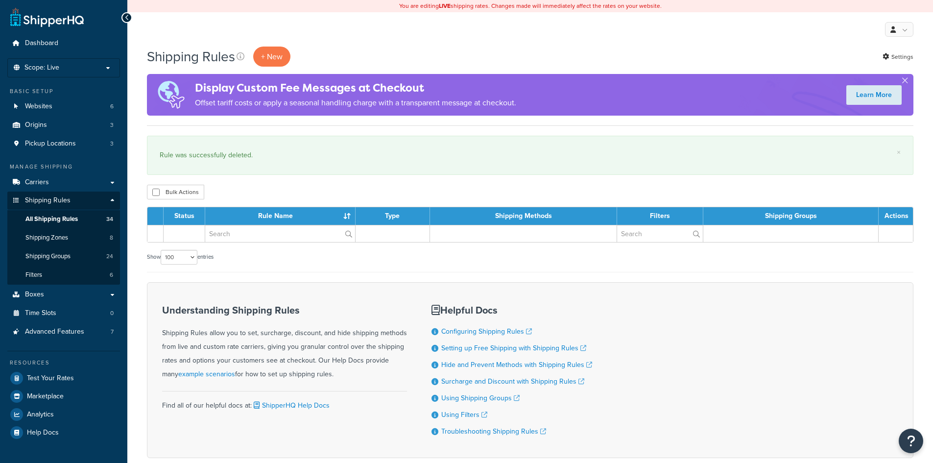
select select "100"
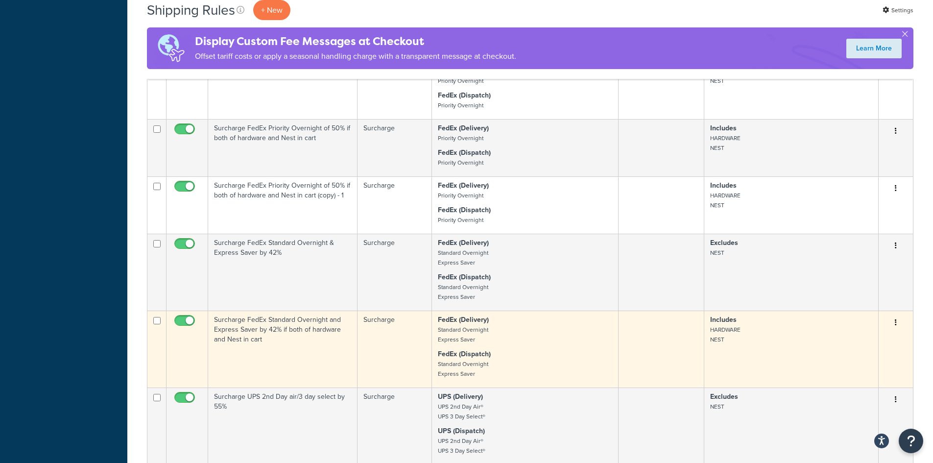
scroll to position [1664, 0]
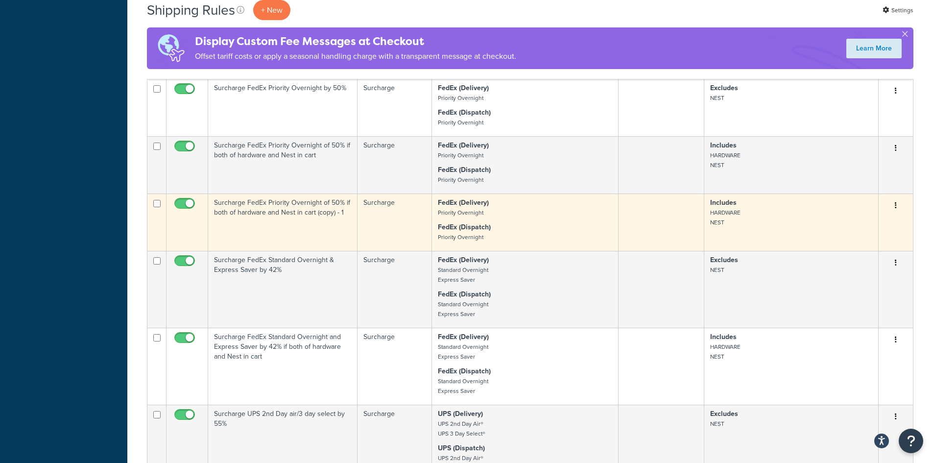
click at [897, 205] on button "button" at bounding box center [895, 206] width 14 height 16
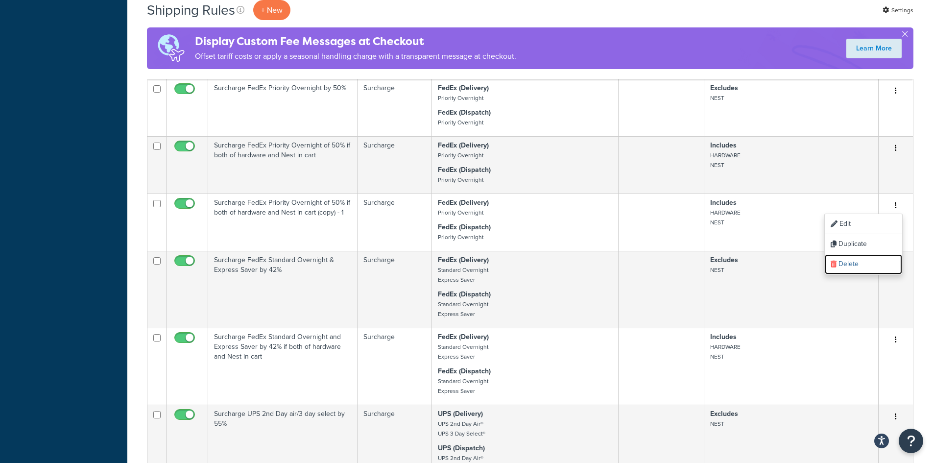
drag, startPoint x: 857, startPoint y: 262, endPoint x: 511, endPoint y: 53, distance: 404.1
click at [857, 262] on link "Delete" at bounding box center [862, 264] width 77 height 20
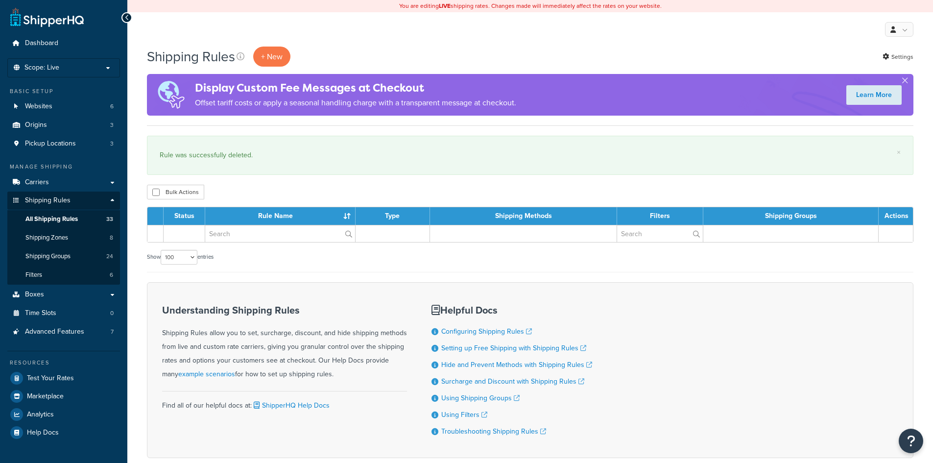
select select "100"
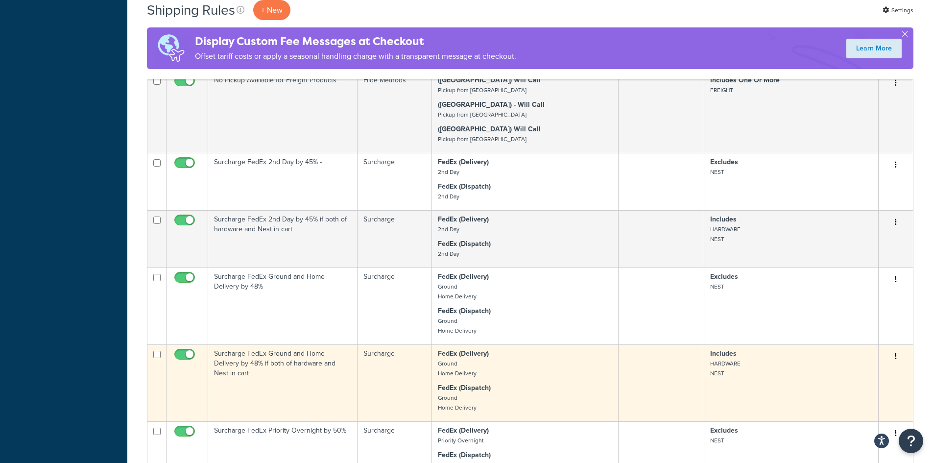
scroll to position [1322, 0]
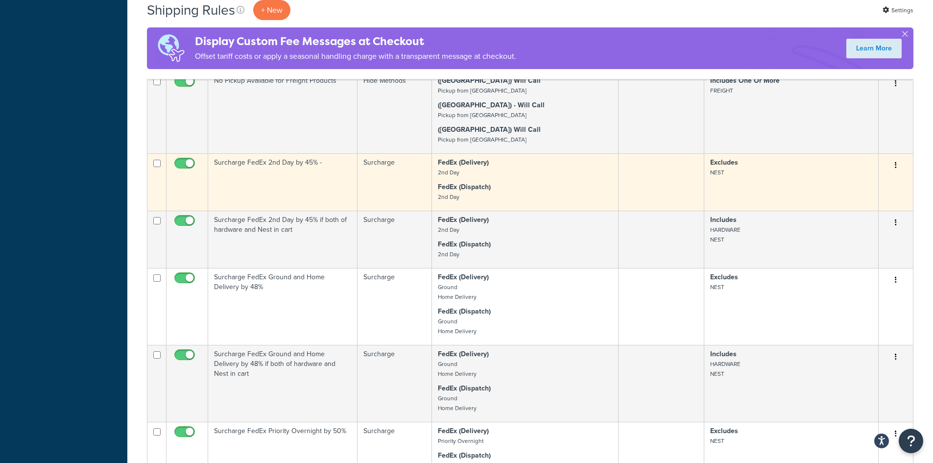
click at [896, 167] on button "button" at bounding box center [895, 166] width 14 height 16
click at [844, 183] on link "Edit" at bounding box center [862, 184] width 77 height 20
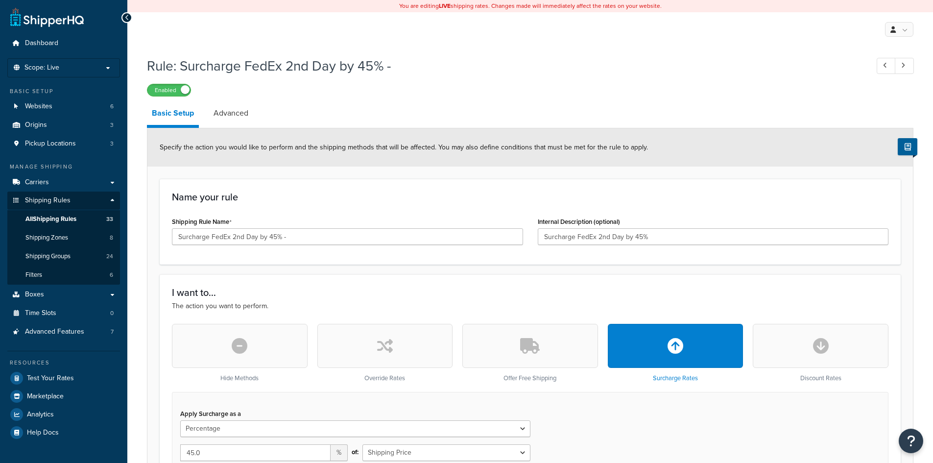
select select "PERCENTAGE"
select select "CART"
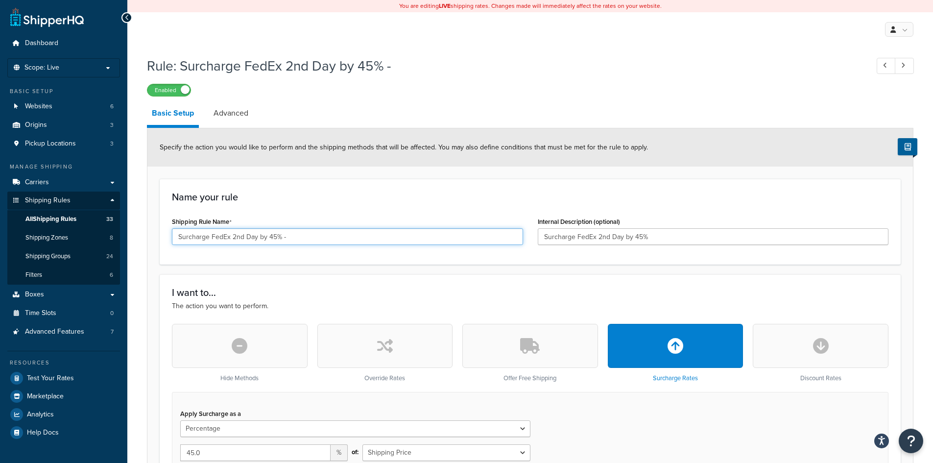
drag, startPoint x: 280, startPoint y: 238, endPoint x: 321, endPoint y: 239, distance: 40.6
click at [321, 239] on input "Surcharge FedEx 2nd Day by 45% -" at bounding box center [347, 236] width 351 height 17
type input "Surcharge FedEx 2nd Day by 45%"
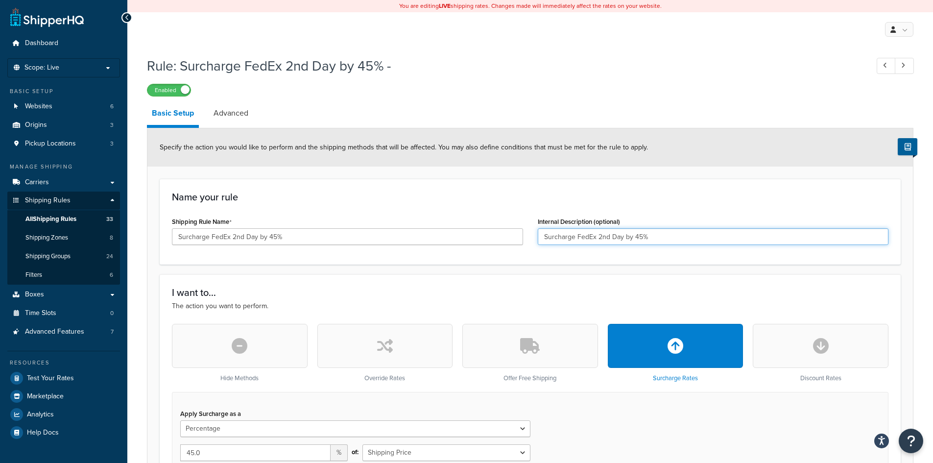
click at [656, 237] on input "Surcharge FedEx 2nd Day by 45%" at bounding box center [712, 236] width 351 height 17
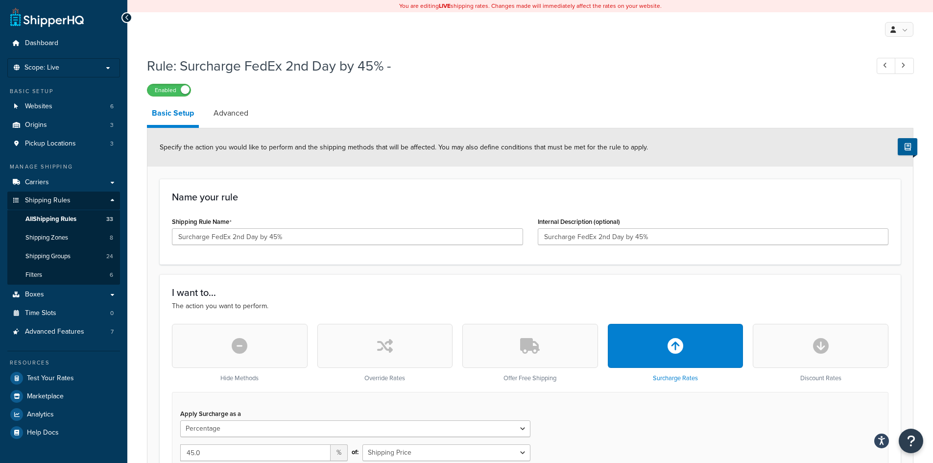
click at [694, 207] on div "Name your rule Shipping Rule Name Surcharge FedEx 2nd Day by 45% Internal Descr…" at bounding box center [530, 222] width 741 height 86
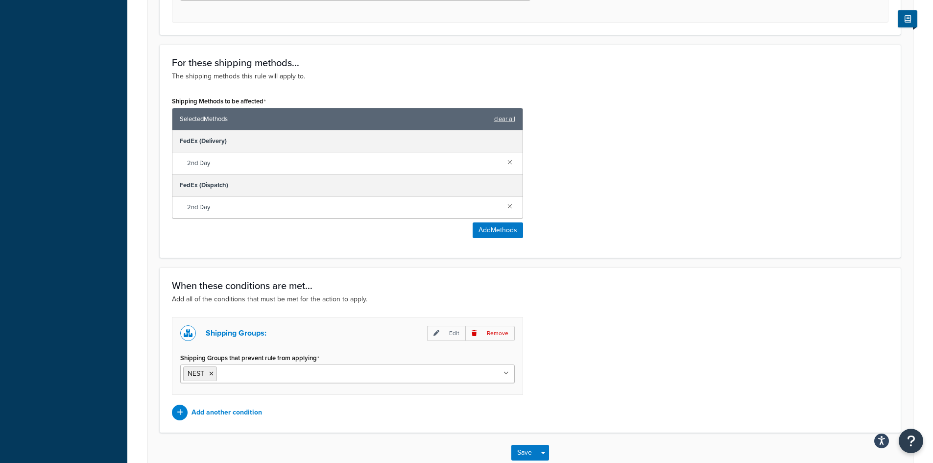
scroll to position [557, 0]
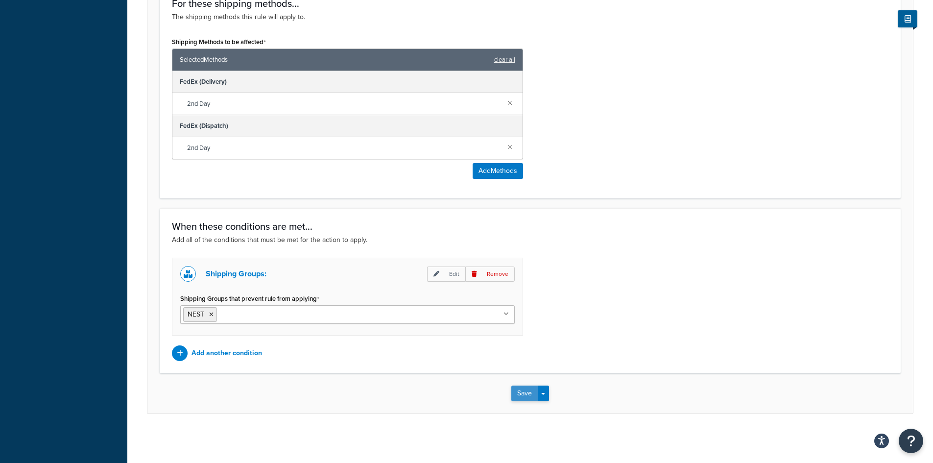
click at [519, 389] on button "Save" at bounding box center [524, 393] width 26 height 16
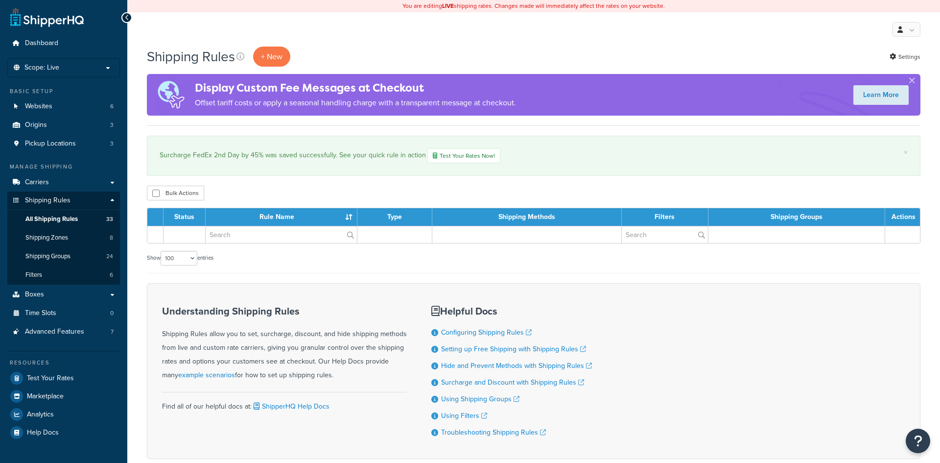
select select "100"
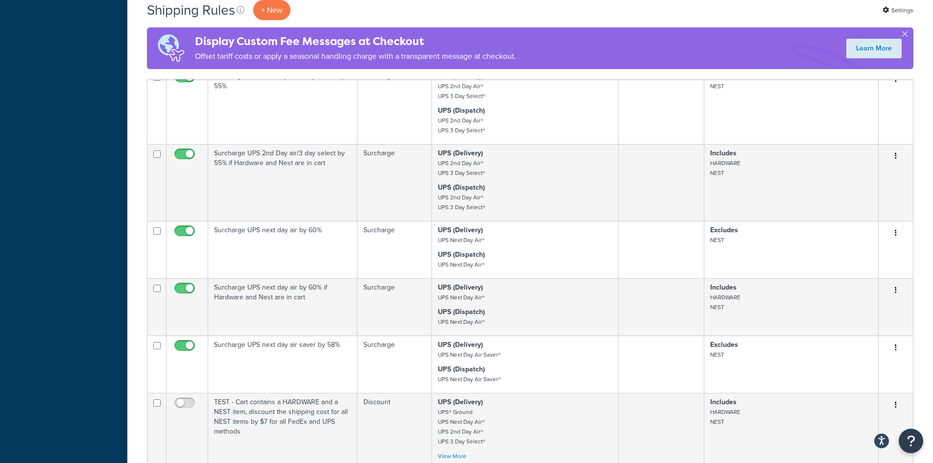
scroll to position [1958, 0]
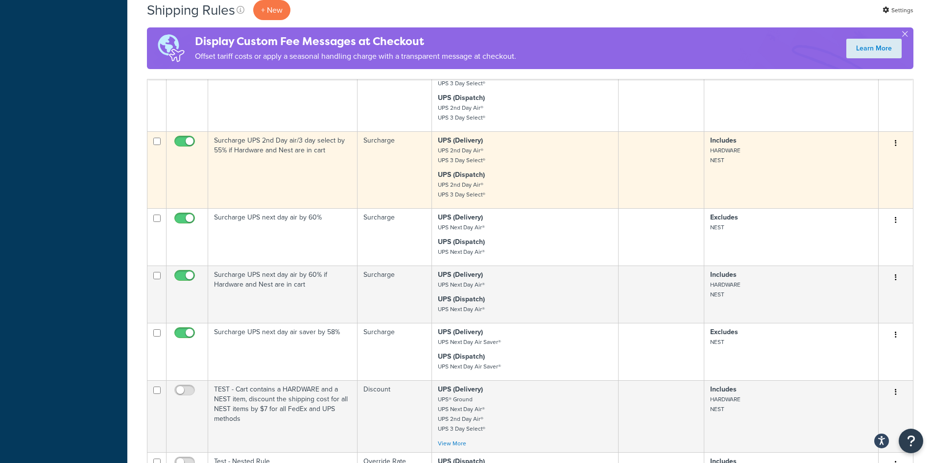
click at [897, 142] on button "button" at bounding box center [895, 144] width 14 height 16
click at [842, 182] on link "Duplicate" at bounding box center [862, 182] width 77 height 20
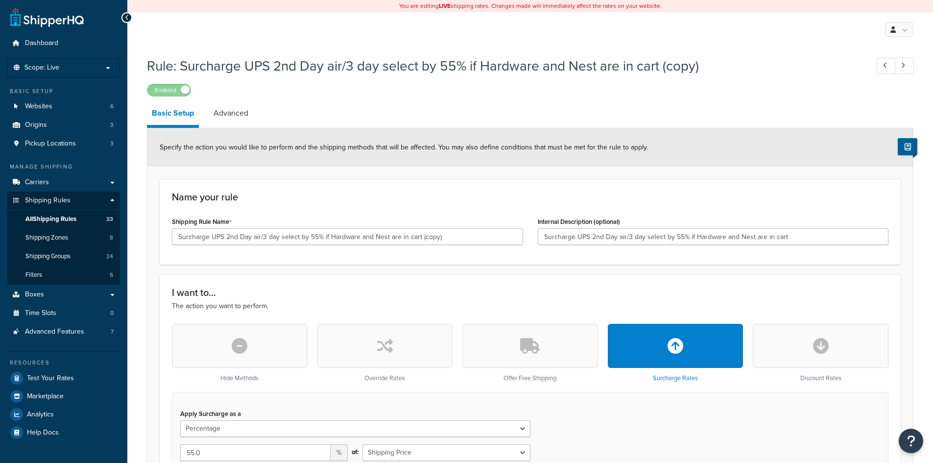
select select "PERCENTAGE"
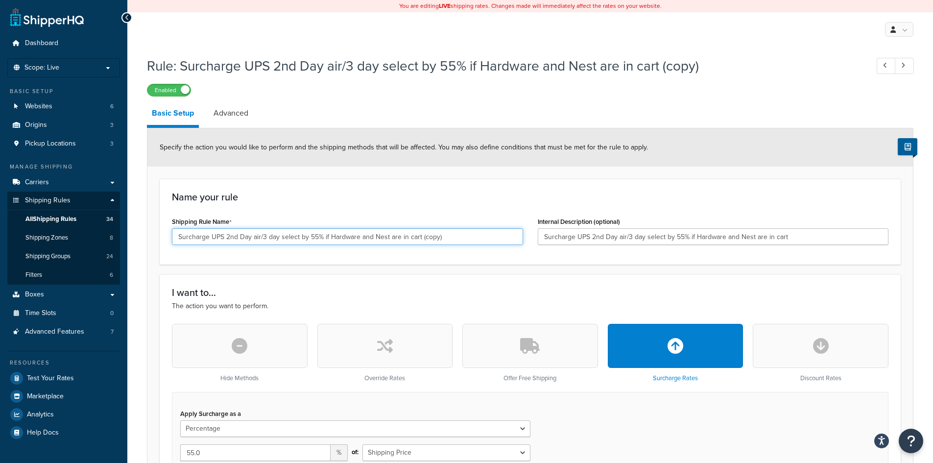
drag, startPoint x: 227, startPoint y: 237, endPoint x: 323, endPoint y: 235, distance: 96.0
click at [323, 235] on input "Surcharge UPS 2nd Day air/3 day select by 55% if Hardware and Nest are in cart …" at bounding box center [347, 236] width 351 height 17
drag, startPoint x: 404, startPoint y: 235, endPoint x: 491, endPoint y: 236, distance: 87.6
click at [488, 236] on input "Surcharge UPS Next Day Air Saver by 58% if Hardware and Nest are in cart (copy)" at bounding box center [347, 236] width 351 height 17
drag, startPoint x: 466, startPoint y: 237, endPoint x: 95, endPoint y: 286, distance: 374.3
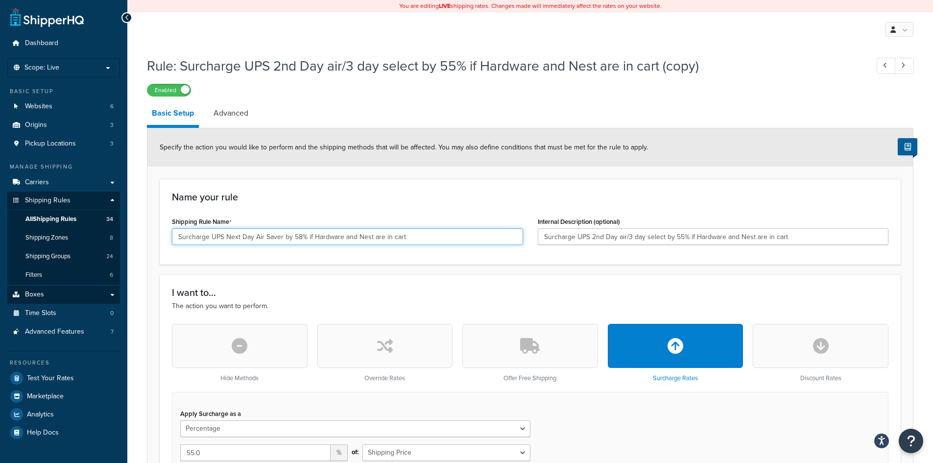
type input "Surcharge UPS Next Day Air Saver by 58% if Hardware and Nest are in cart"
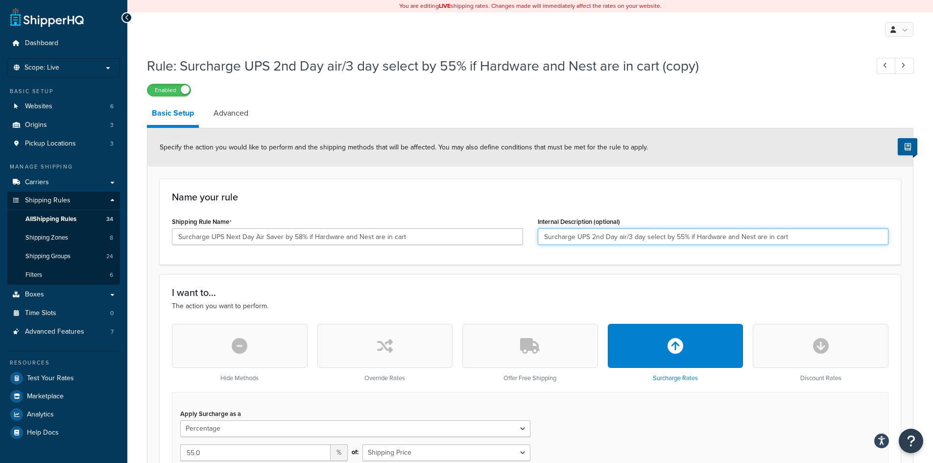
drag, startPoint x: 801, startPoint y: 239, endPoint x: 262, endPoint y: 242, distance: 539.0
click at [262, 242] on div "Shipping Rule Name Surcharge UPS Next Day Air Saver by 58% if Hardware and Nest…" at bounding box center [529, 233] width 731 height 38
paste input "Next Day Air Saver by 58"
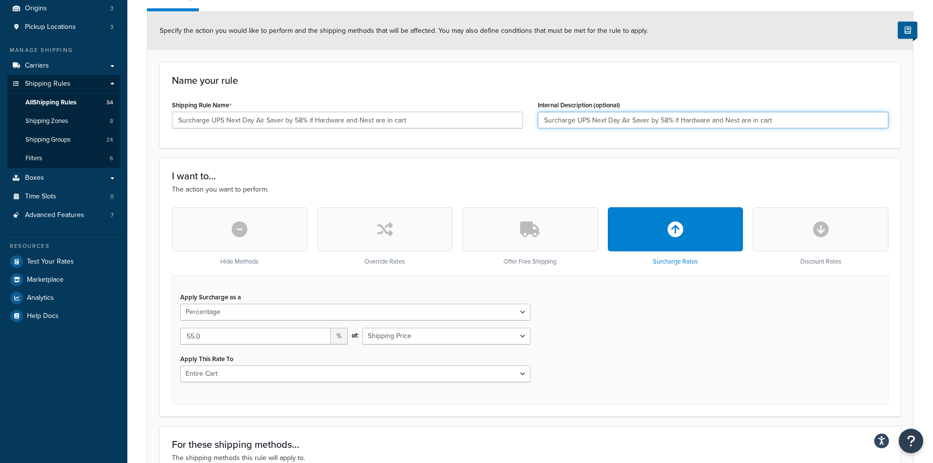
scroll to position [147, 0]
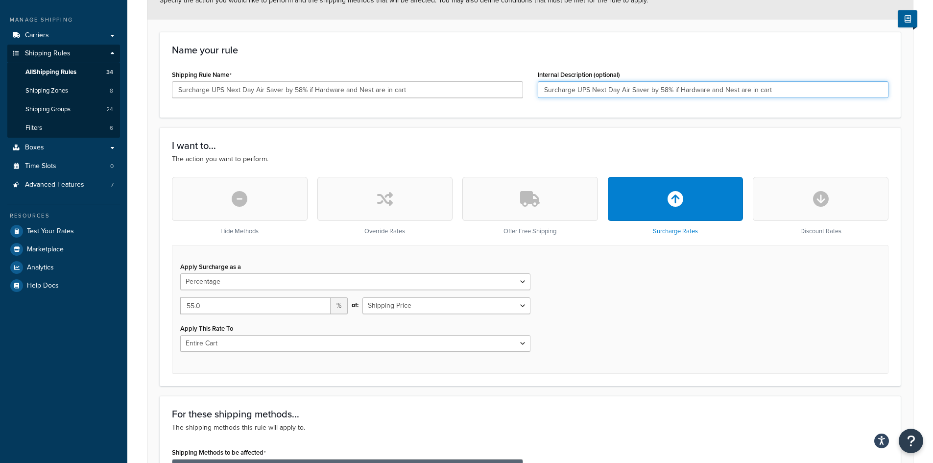
type input "Surcharge UPS Next Day Air Saver by 58% if Hardware and Nest are in cart"
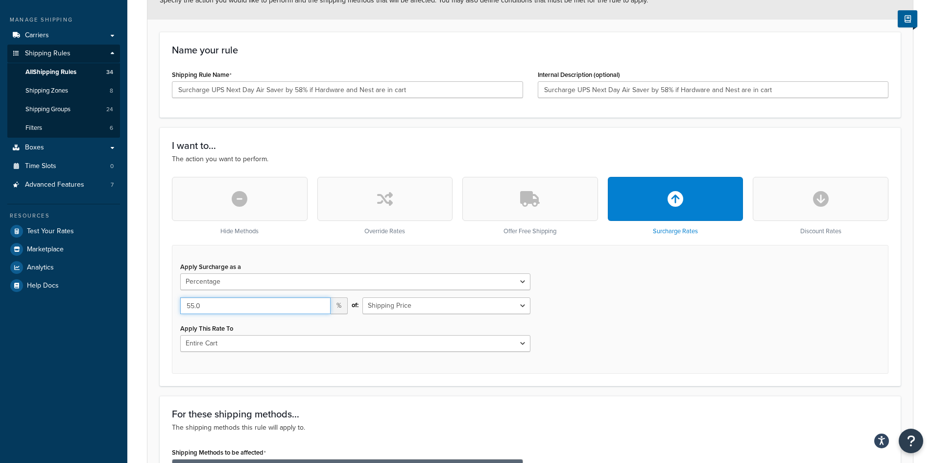
click at [220, 306] on input "55.0" at bounding box center [255, 305] width 150 height 17
drag, startPoint x: 194, startPoint y: 307, endPoint x: 136, endPoint y: 324, distance: 61.2
click at [164, 306] on div "I want to... The action you want to perform. Hide Methods Override Rates Offer …" at bounding box center [530, 256] width 741 height 258
type input "58.0"
click at [641, 310] on div "Apply Surcharge as a Flat Rate Percentage Flat Rate & Percentage 58.0 % of: Shi…" at bounding box center [530, 309] width 716 height 129
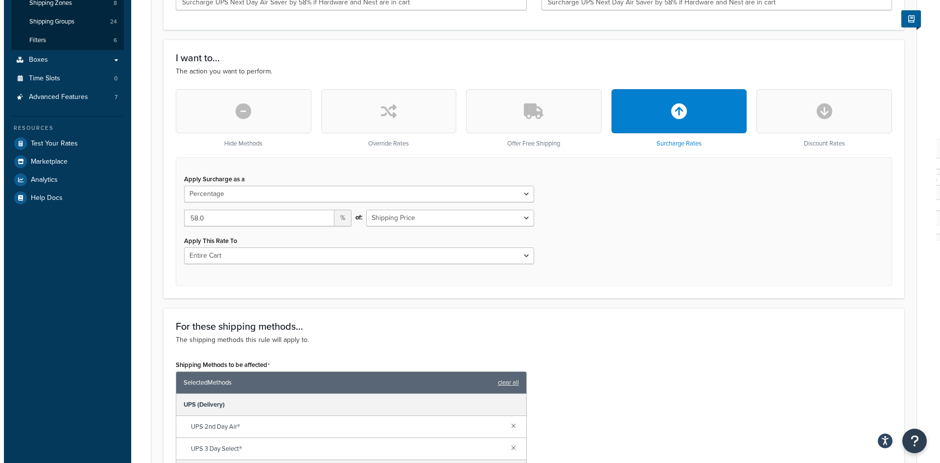
scroll to position [392, 0]
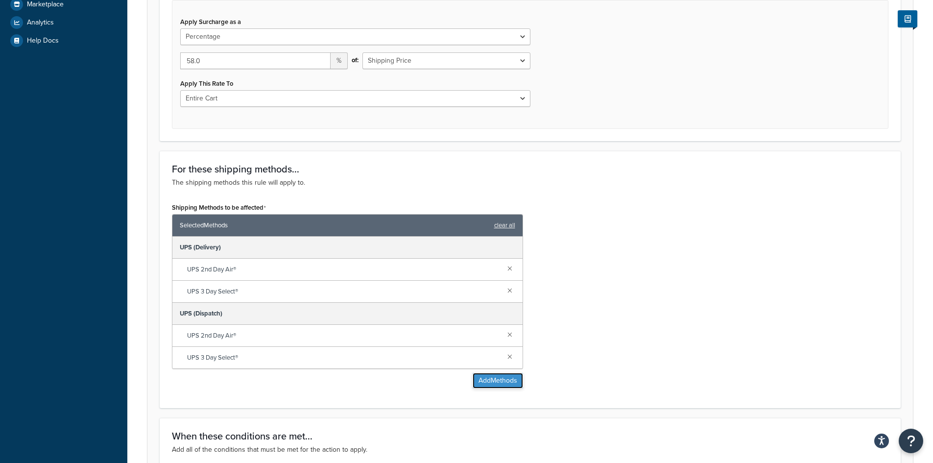
click at [488, 378] on button "Add Methods" at bounding box center [497, 381] width 50 height 16
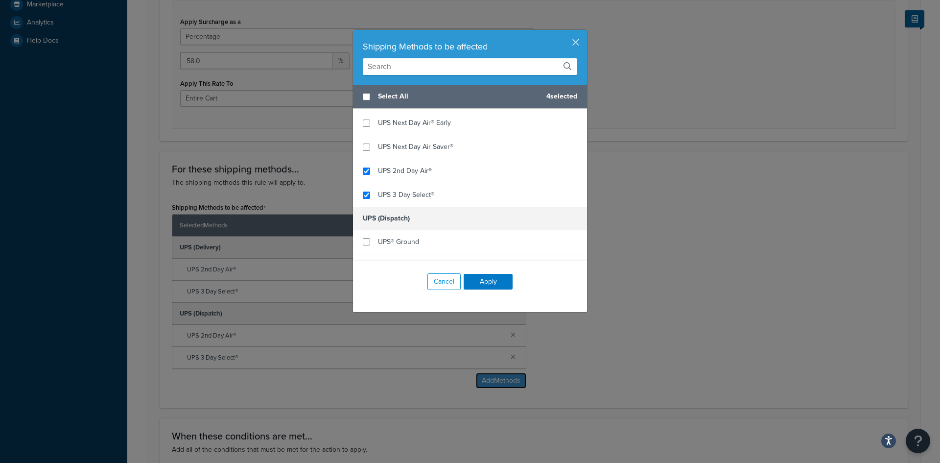
scroll to position [1517, 0]
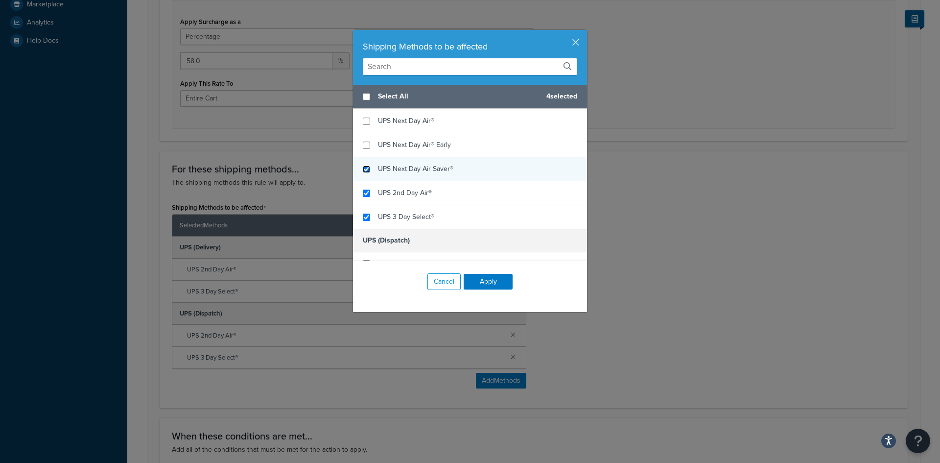
click at [363, 170] on input "checkbox" at bounding box center [366, 168] width 7 height 7
checkbox input "true"
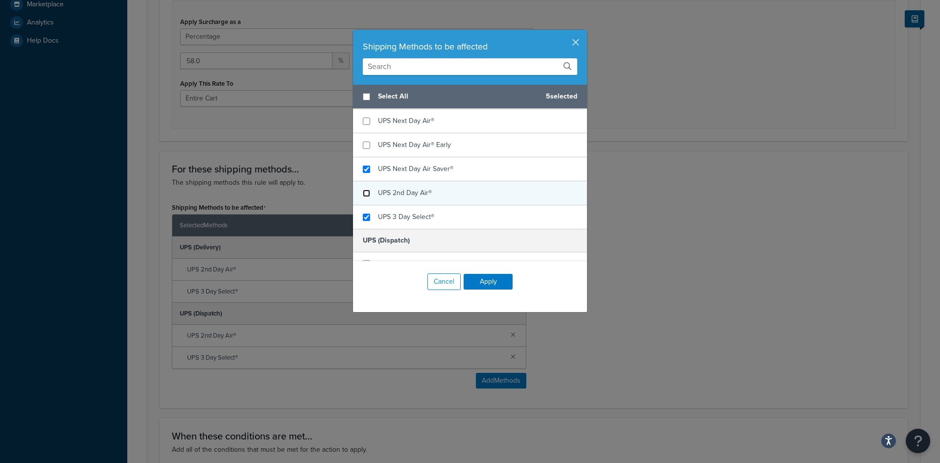
click at [365, 194] on input "checkbox" at bounding box center [366, 192] width 7 height 7
checkbox input "false"
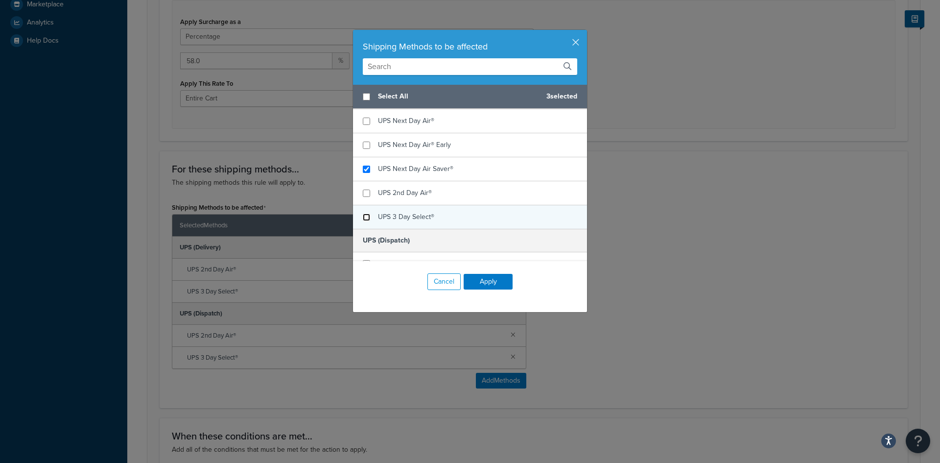
click at [363, 215] on input "checkbox" at bounding box center [366, 216] width 7 height 7
checkbox input "false"
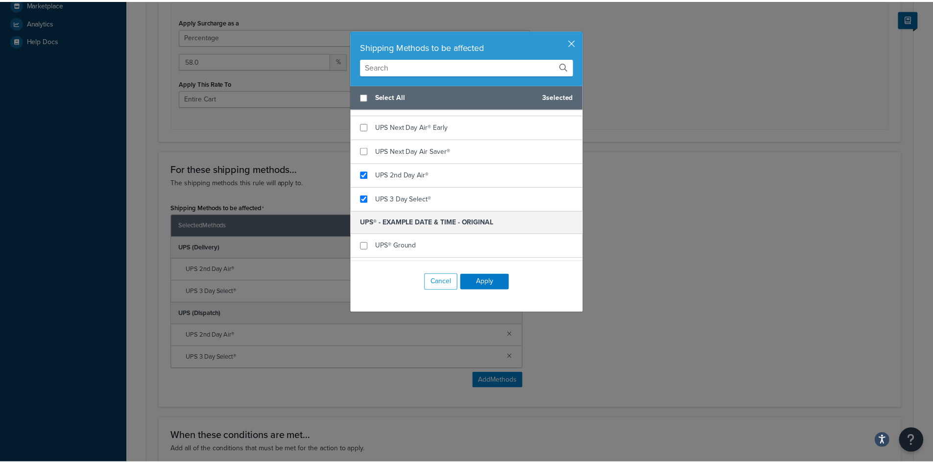
scroll to position [1713, 0]
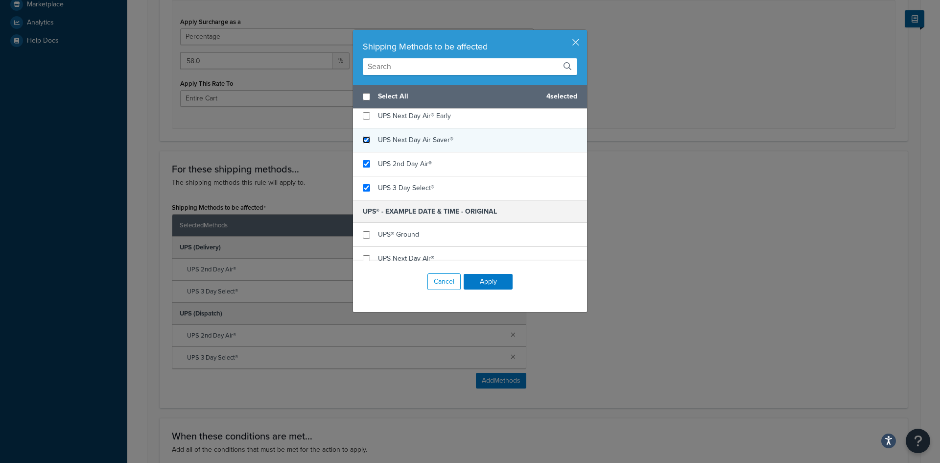
click at [363, 140] on input "checkbox" at bounding box center [366, 139] width 7 height 7
checkbox input "true"
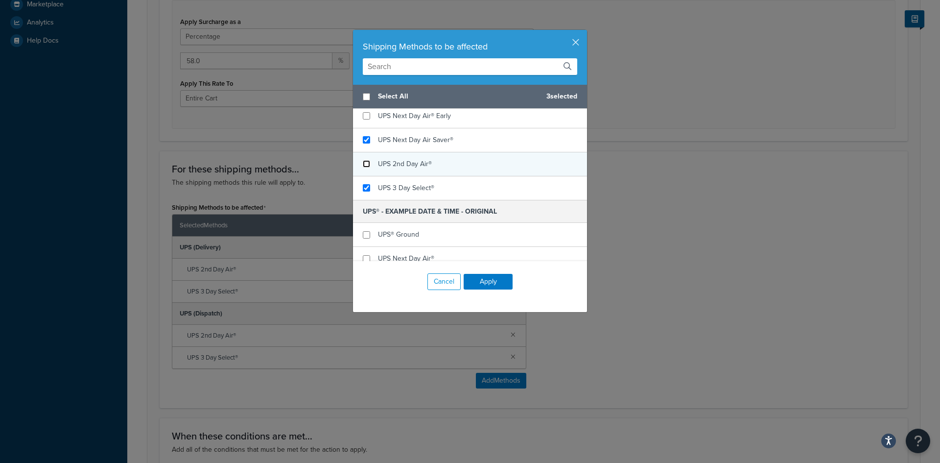
click at [366, 163] on input "checkbox" at bounding box center [366, 163] width 7 height 7
checkbox input "false"
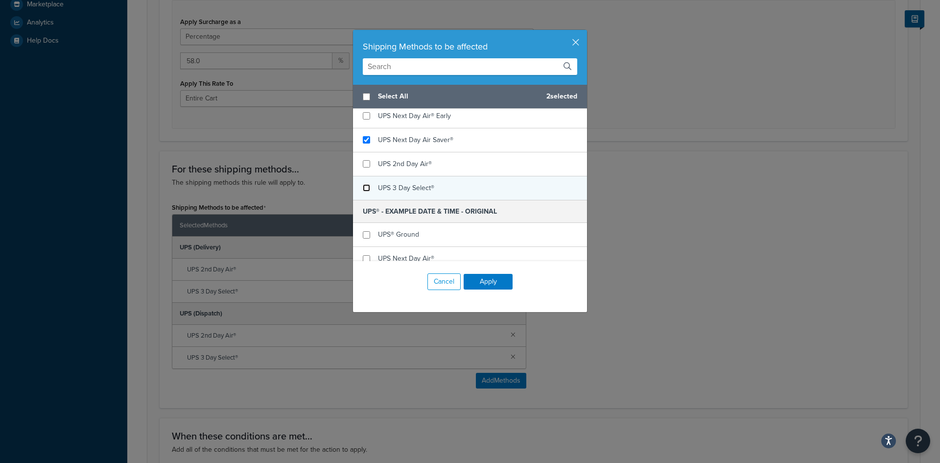
click at [363, 188] on input "checkbox" at bounding box center [366, 187] width 7 height 7
checkbox input "false"
click at [482, 280] on button "Apply" at bounding box center [488, 282] width 49 height 16
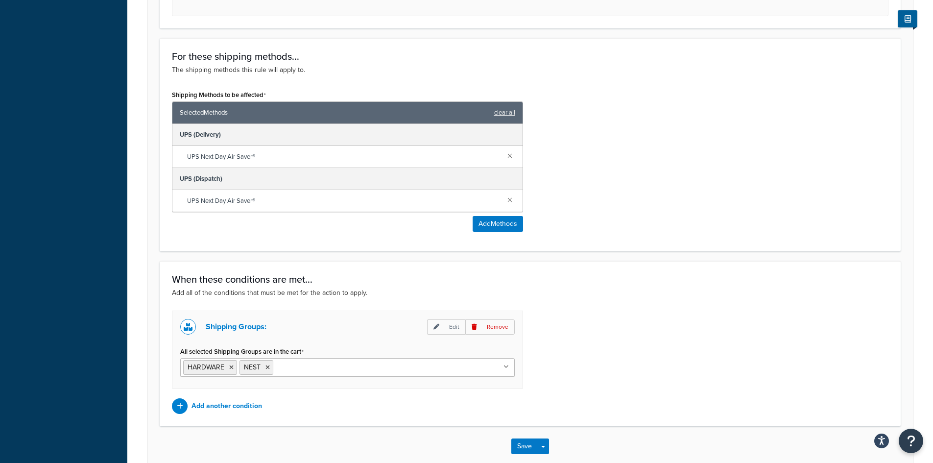
scroll to position [538, 0]
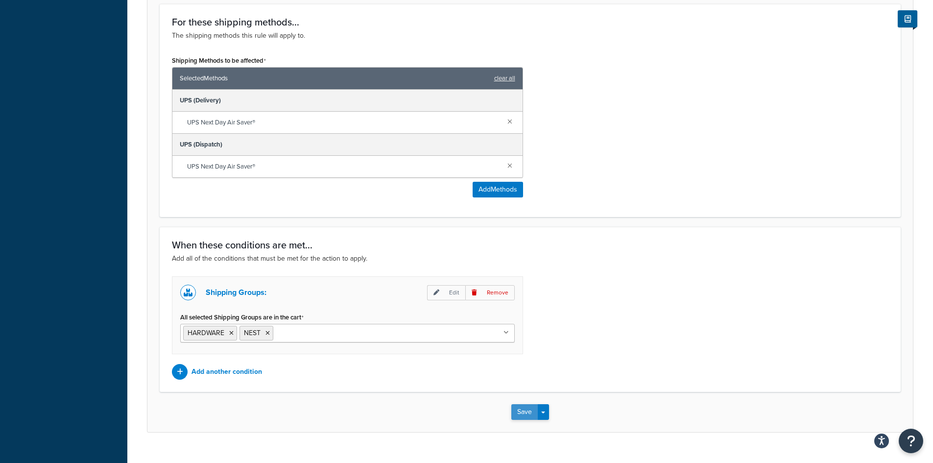
click at [523, 411] on button "Save" at bounding box center [524, 412] width 26 height 16
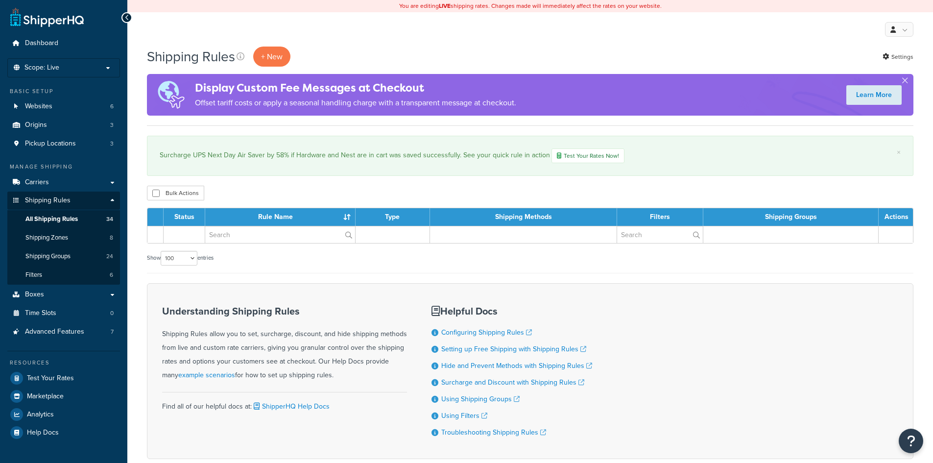
select select "100"
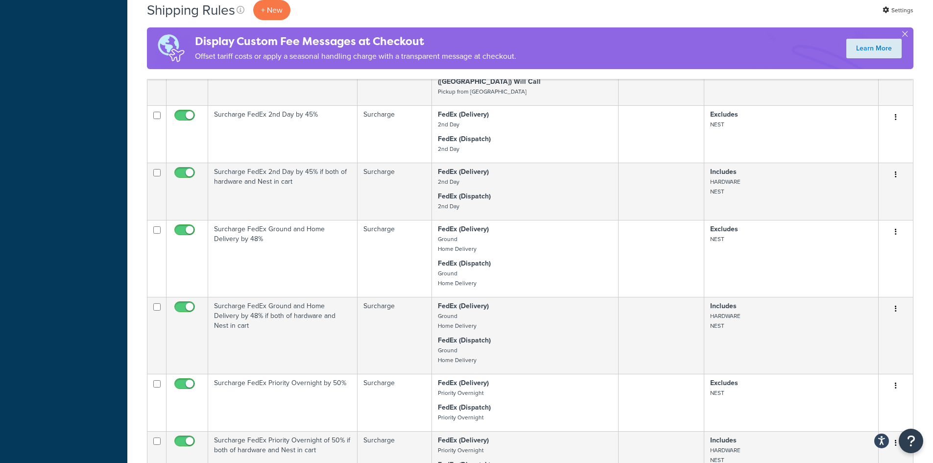
scroll to position [1077, 0]
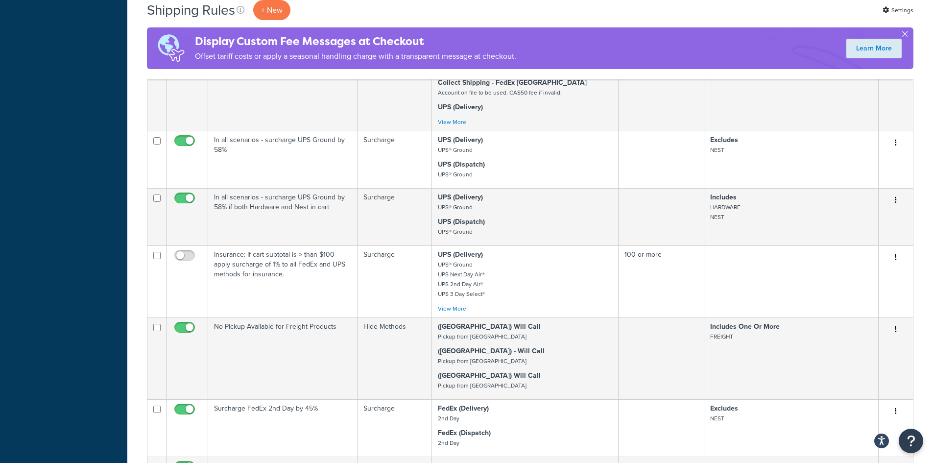
click at [50, 39] on div "Dashboard Scope: Live Development Integration Test Basic Setup Websites 6 Origi…" at bounding box center [63, 353] width 127 height 2860
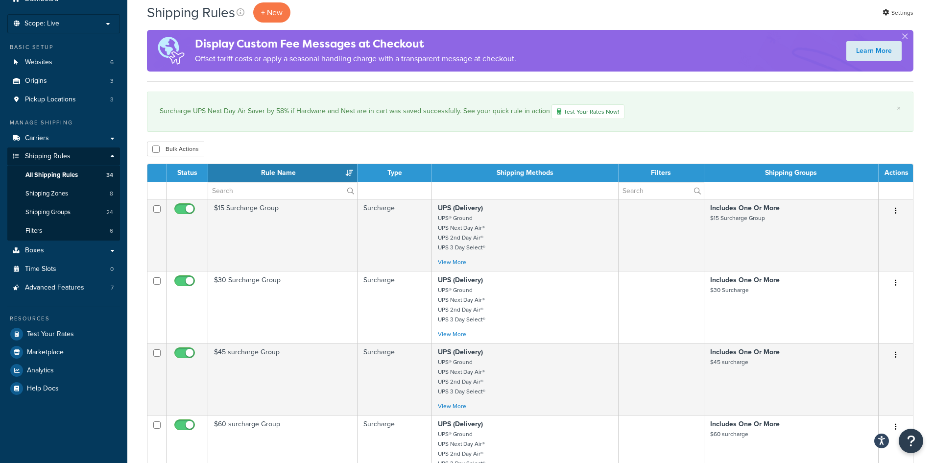
scroll to position [0, 0]
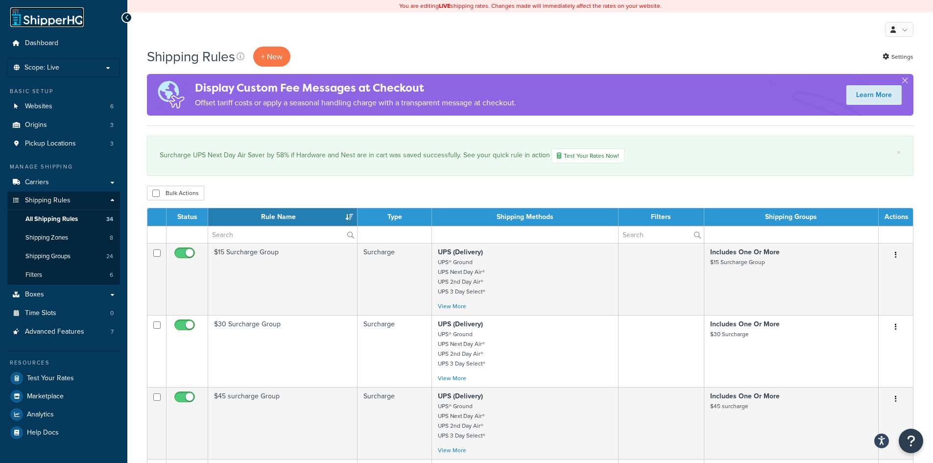
click at [47, 19] on link at bounding box center [46, 17] width 73 height 20
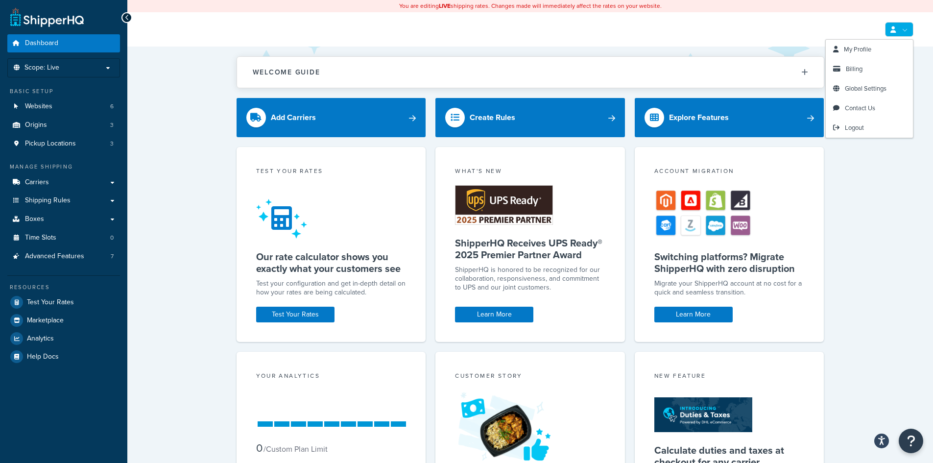
click at [898, 27] on link at bounding box center [899, 29] width 28 height 15
click at [854, 132] on span "Logout" at bounding box center [853, 127] width 19 height 9
